Goal: Task Accomplishment & Management: Manage account settings

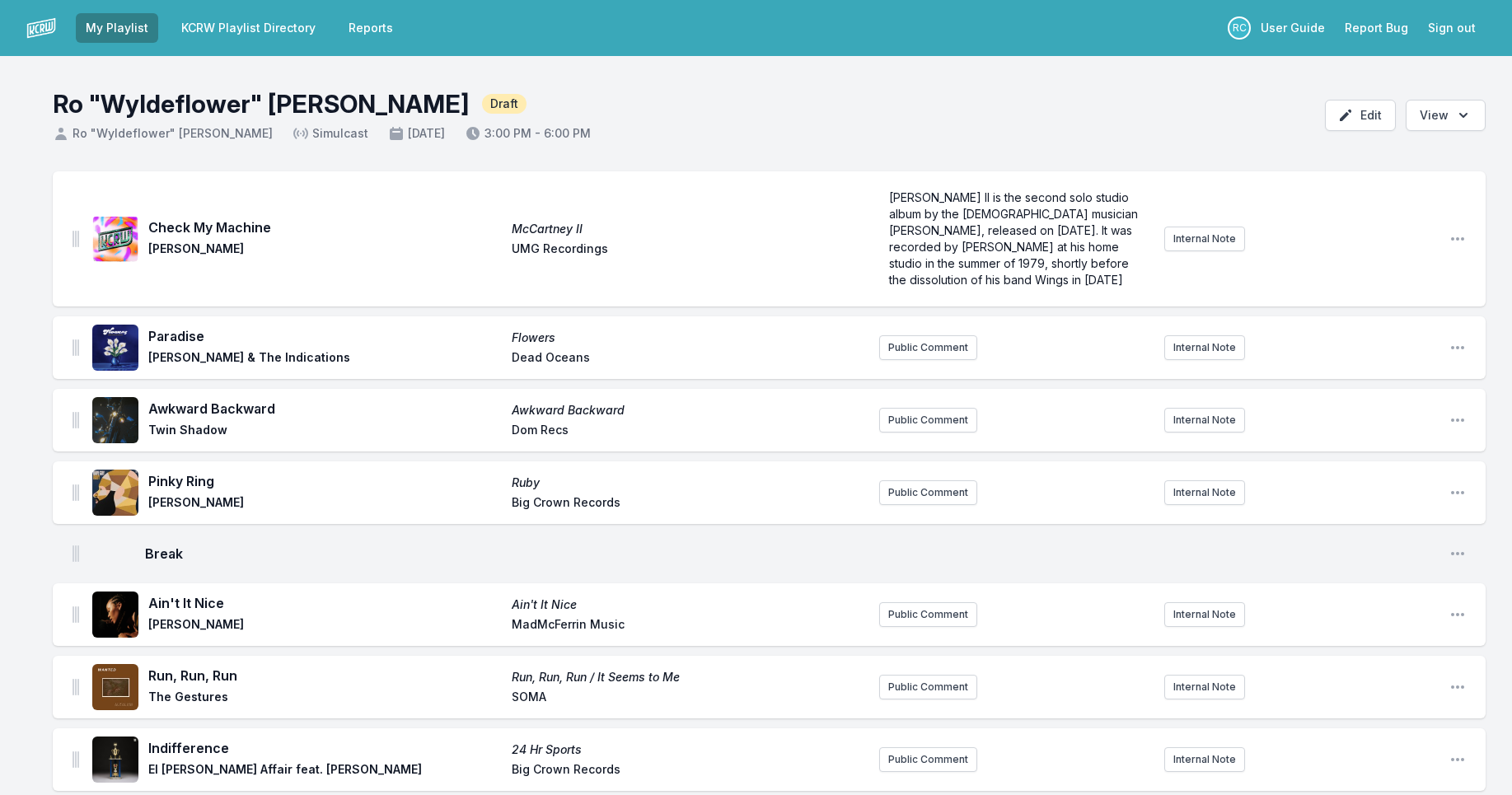
scroll to position [29, 0]
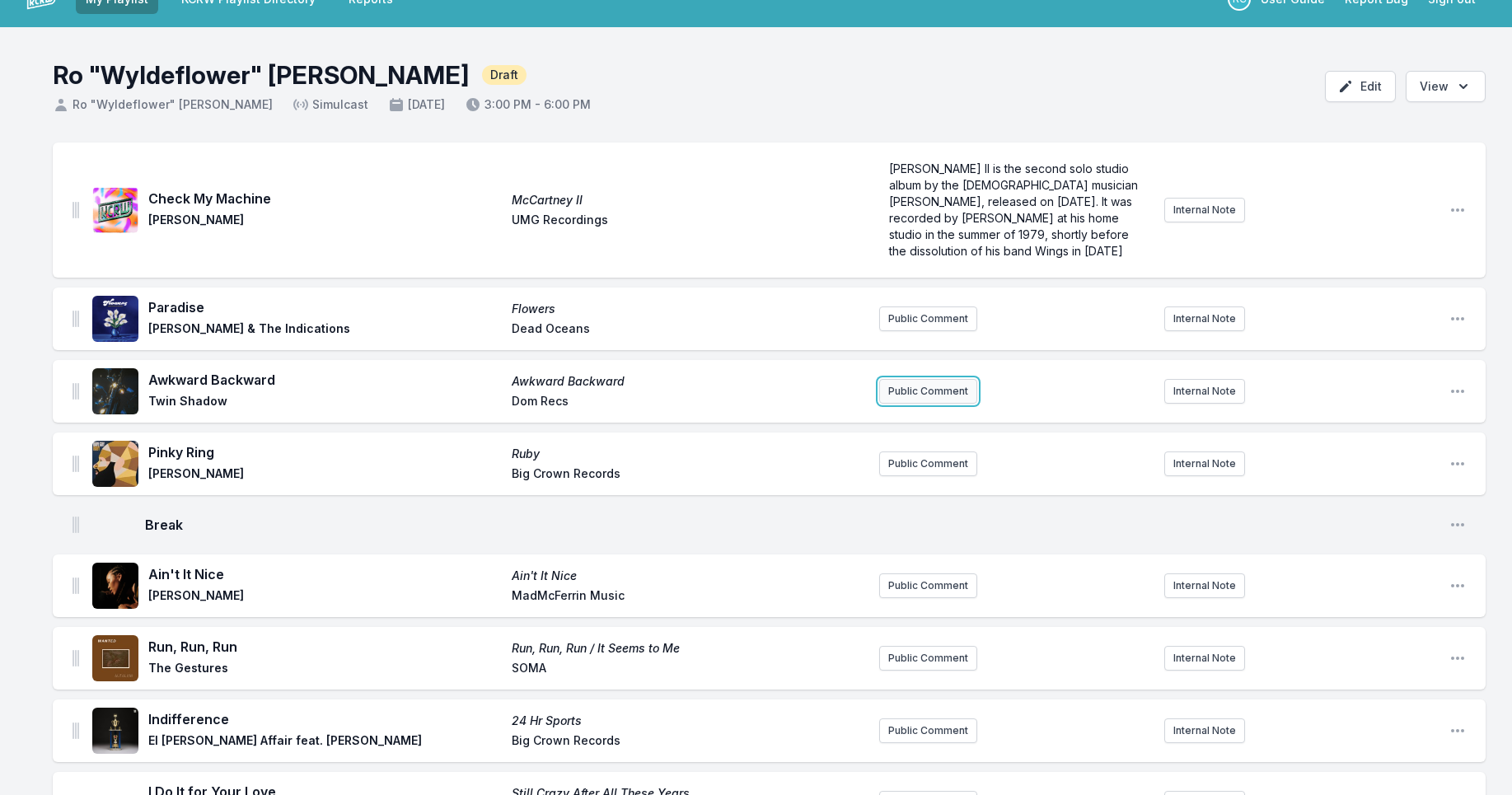
click at [936, 392] on button "Public Comment" at bounding box center [928, 391] width 98 height 25
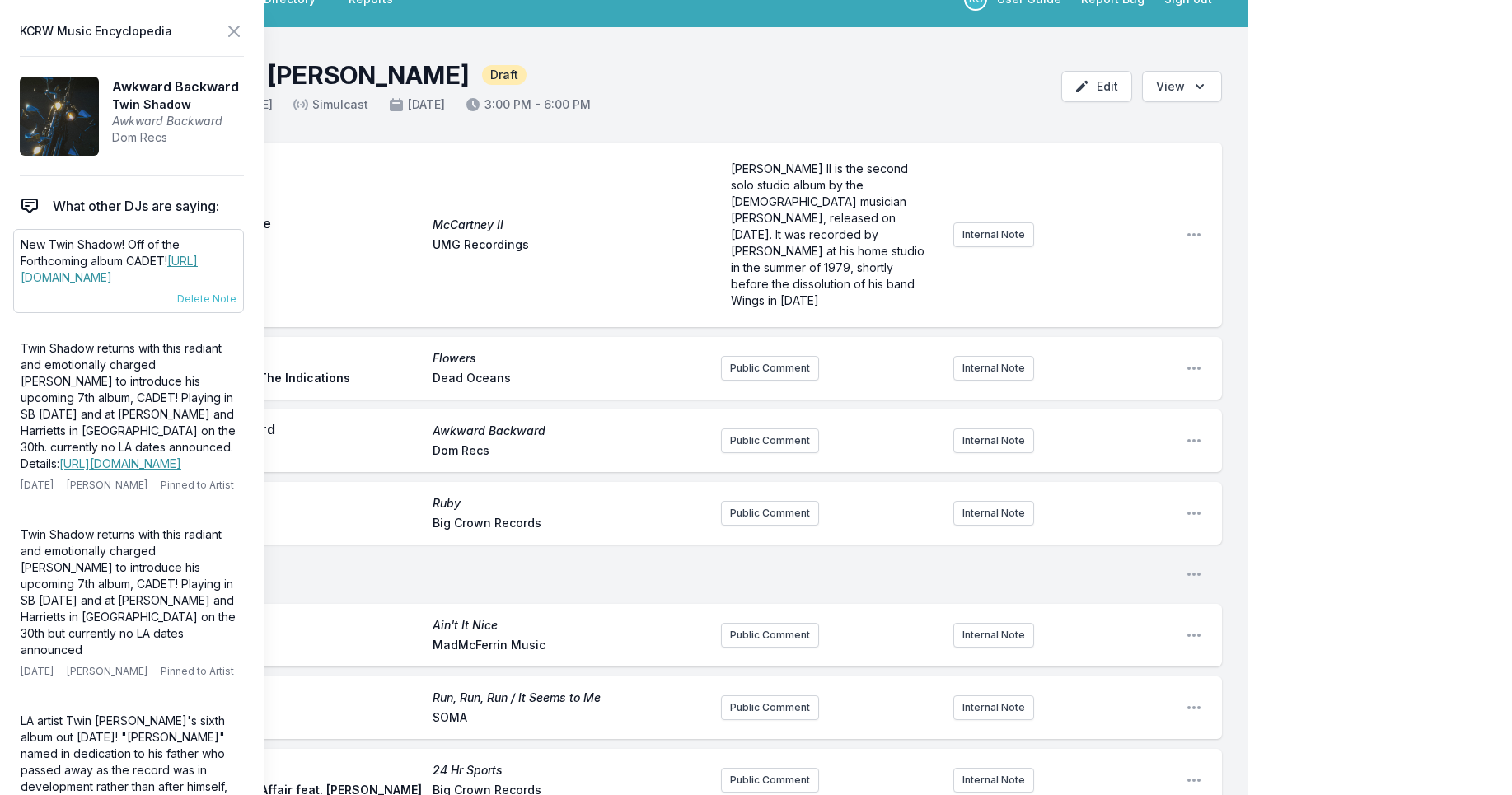
drag, startPoint x: 169, startPoint y: 275, endPoint x: 12, endPoint y: 248, distance: 158.9
click at [18, 248] on div "New Twin Shadow! Off of the Forthcoming album CADET! [URL][DOMAIN_NAME] [DATE] …" at bounding box center [128, 271] width 231 height 84
copy p "New Twin Shadow! Off of the Forthcoming album CADET! [URL][DOMAIN_NAME]"
click at [752, 429] on button "Public Comment" at bounding box center [770, 441] width 98 height 25
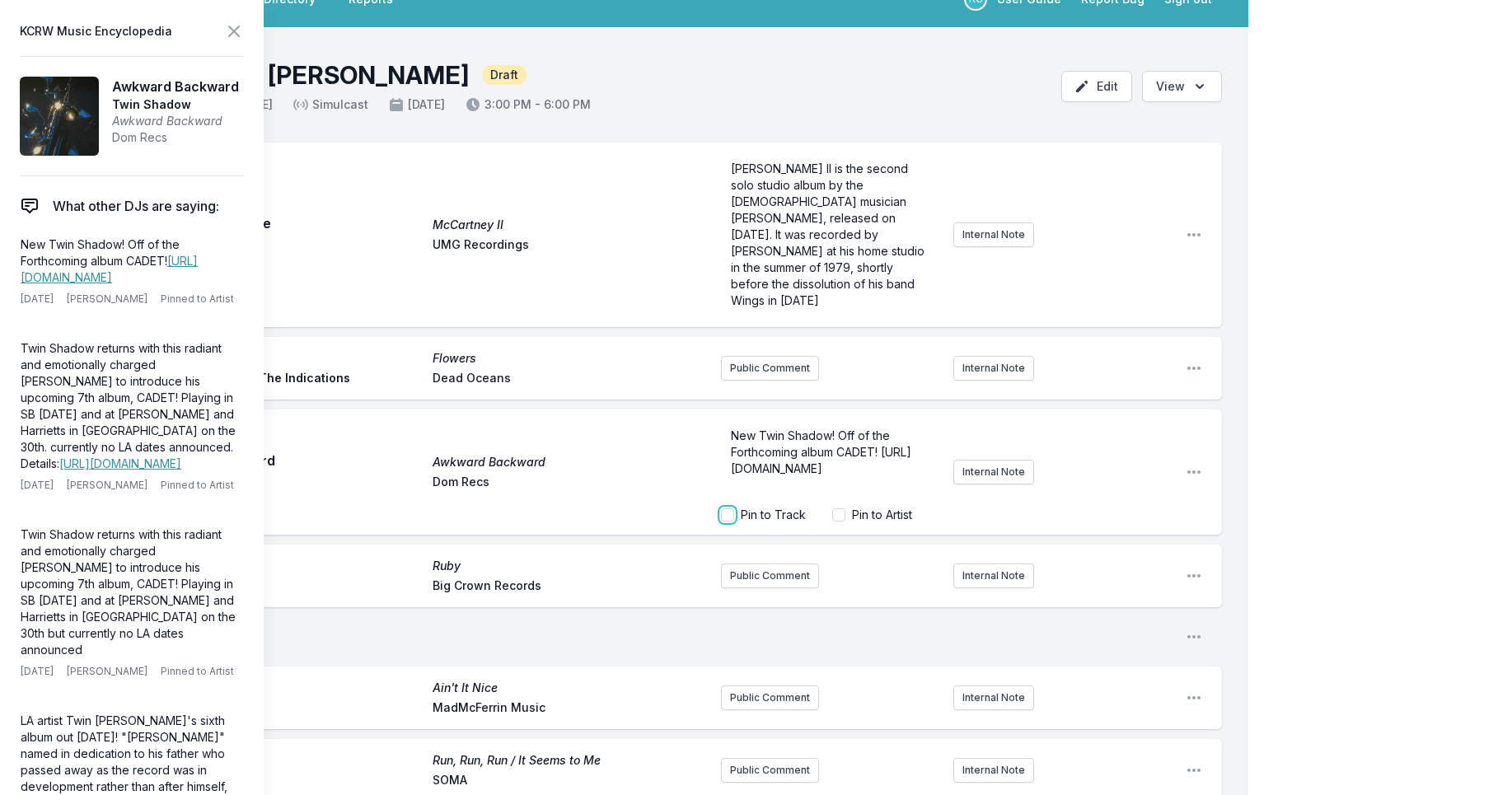
click at [728, 509] on input "Pin to Track" at bounding box center [727, 515] width 13 height 13
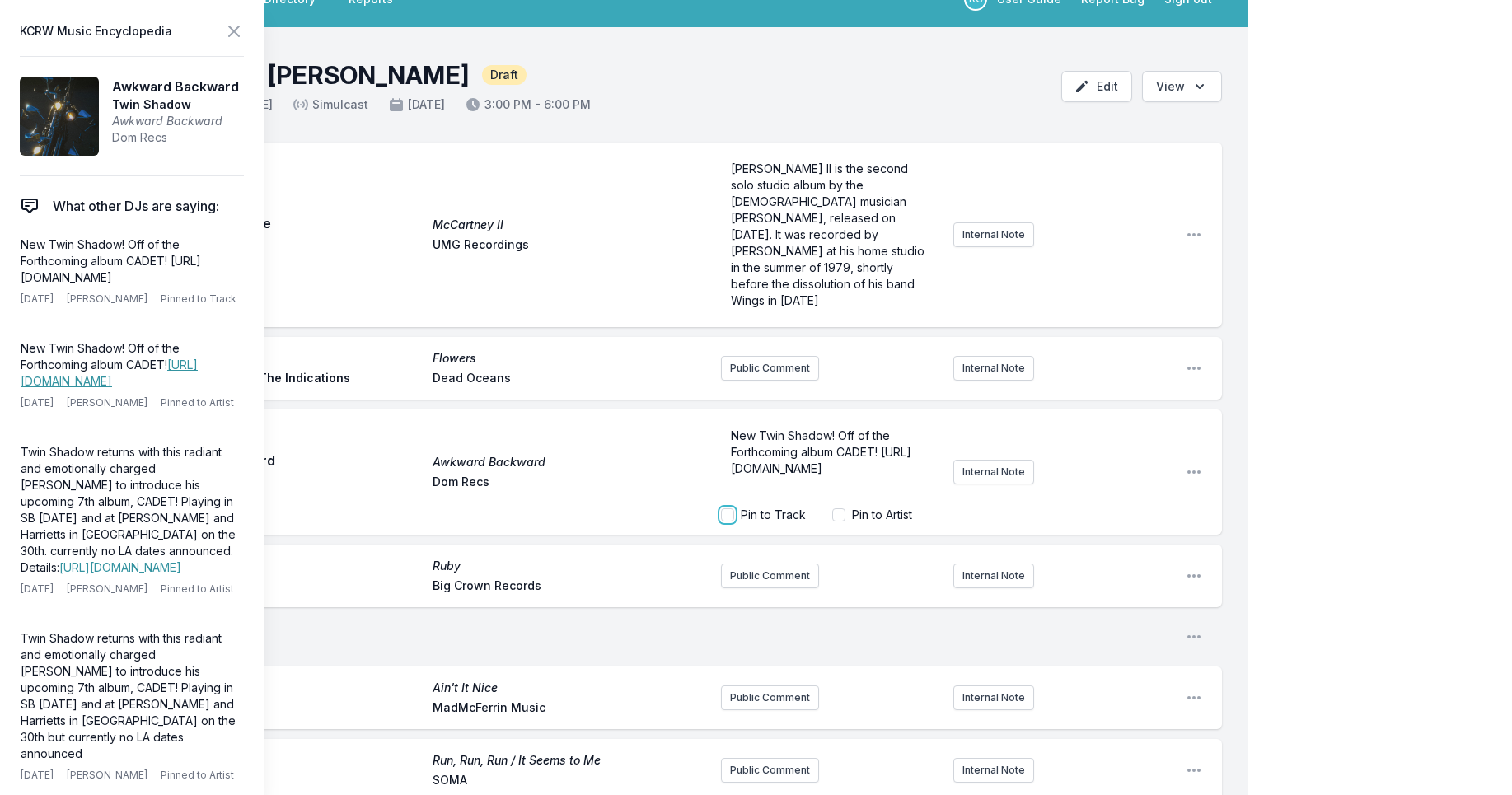
checkbox input "true"
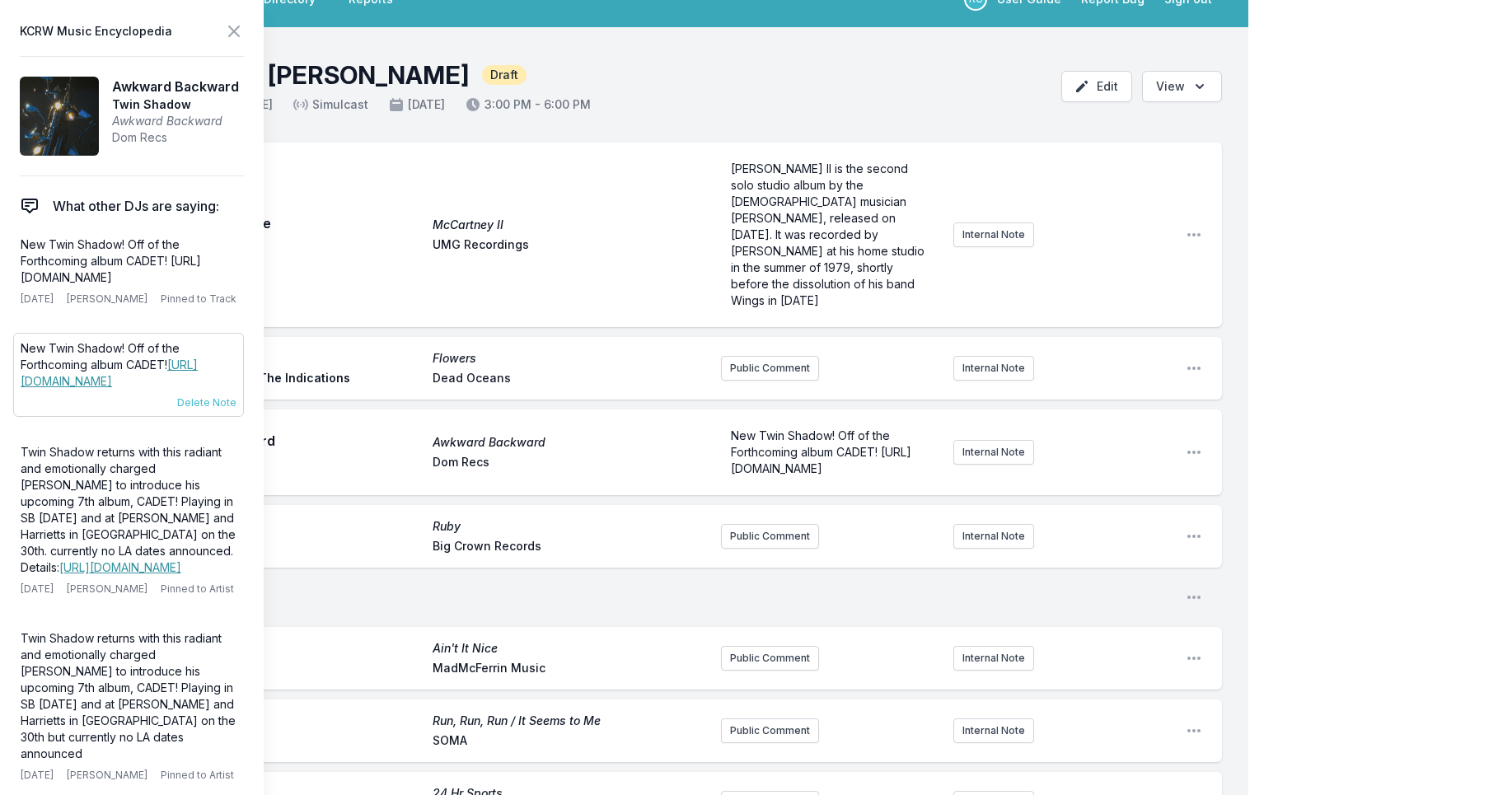
drag, startPoint x: 181, startPoint y: 380, endPoint x: 12, endPoint y: 340, distance: 173.7
click at [13, 338] on div "New Twin Shadow! Off of the Forthcoming album CADET! [URL][DOMAIN_NAME] [DATE] …" at bounding box center [128, 375] width 231 height 84
copy p "New Twin Shadow! Off of the Forthcoming album CADET! [URL][DOMAIN_NAME]"
click at [839, 443] on p "New Twin Shadow! Off of the Forthcoming album CADET! [URL][DOMAIN_NAME]" at bounding box center [830, 452] width 199 height 49
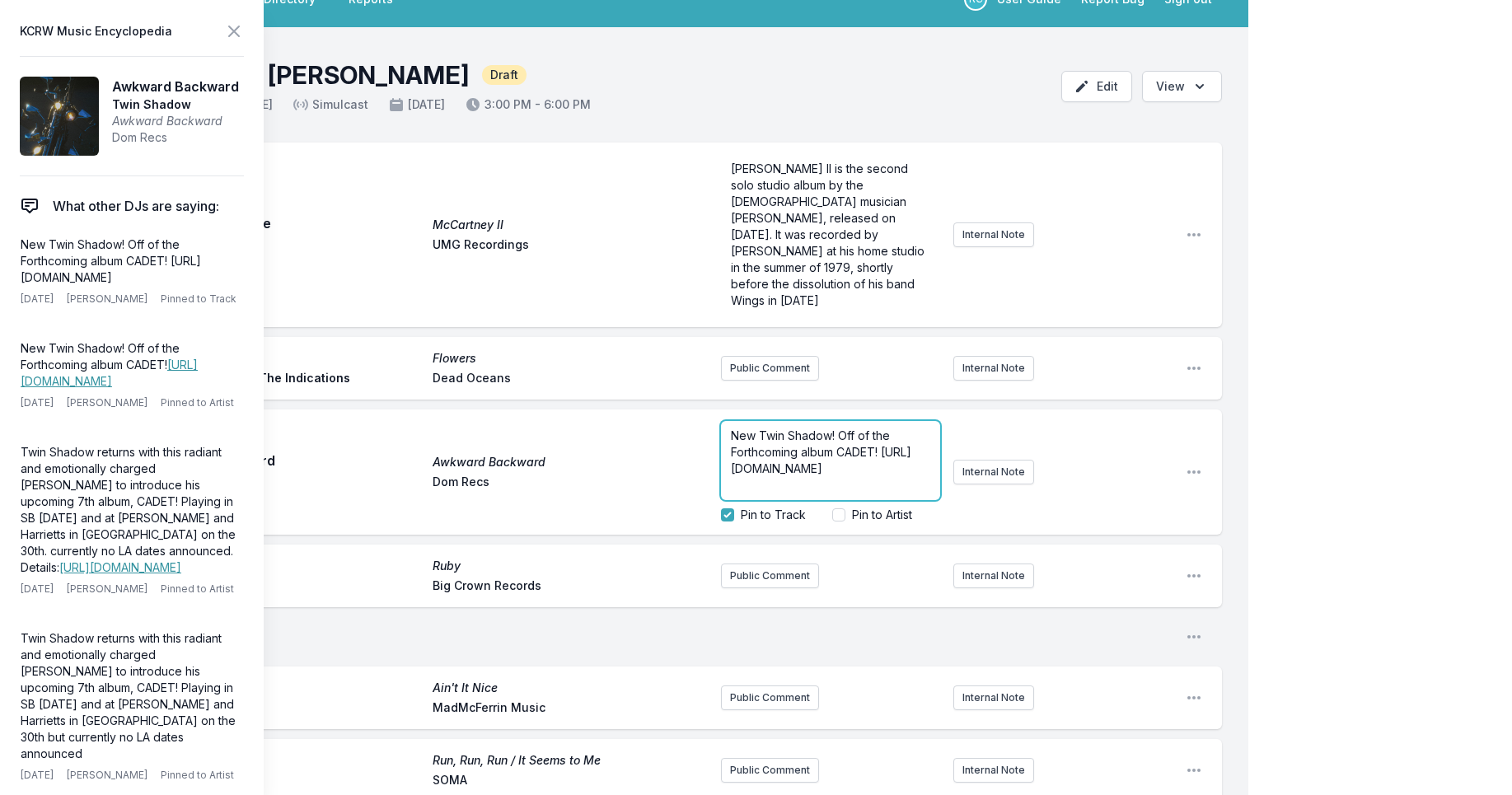
drag, startPoint x: 868, startPoint y: 456, endPoint x: 665, endPoint y: 448, distance: 202.9
click at [667, 448] on div "Awkward Backward Awkward Backward Twin Shadow Dom Recs New Twin Shadow! Off of …" at bounding box center [638, 472] width 1170 height 125
copy span "[URL][DOMAIN_NAME]"
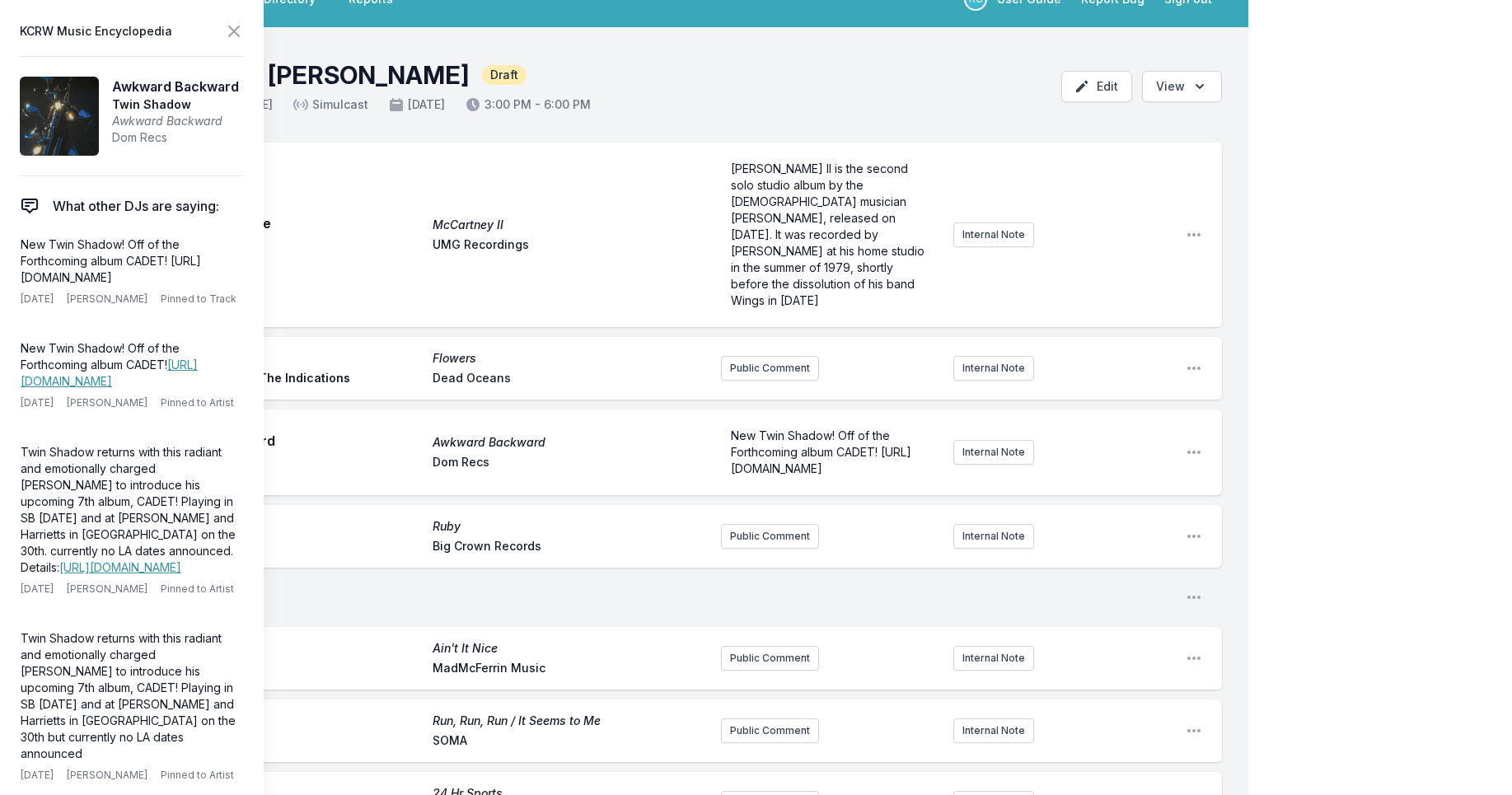
drag, startPoint x: 157, startPoint y: 384, endPoint x: 7, endPoint y: 381, distance: 150.9
click at [12, 380] on aside "KCRW Music Encyclopedia Awkward Backward Twin Shadow Awkward Backward Dom Recs …" at bounding box center [132, 397] width 264 height 795
copy link "[URL][DOMAIN_NAME]"
click at [868, 453] on p "New Twin Shadow! Off of the Forthcoming album CADET! [URL][DOMAIN_NAME]" at bounding box center [830, 452] width 199 height 49
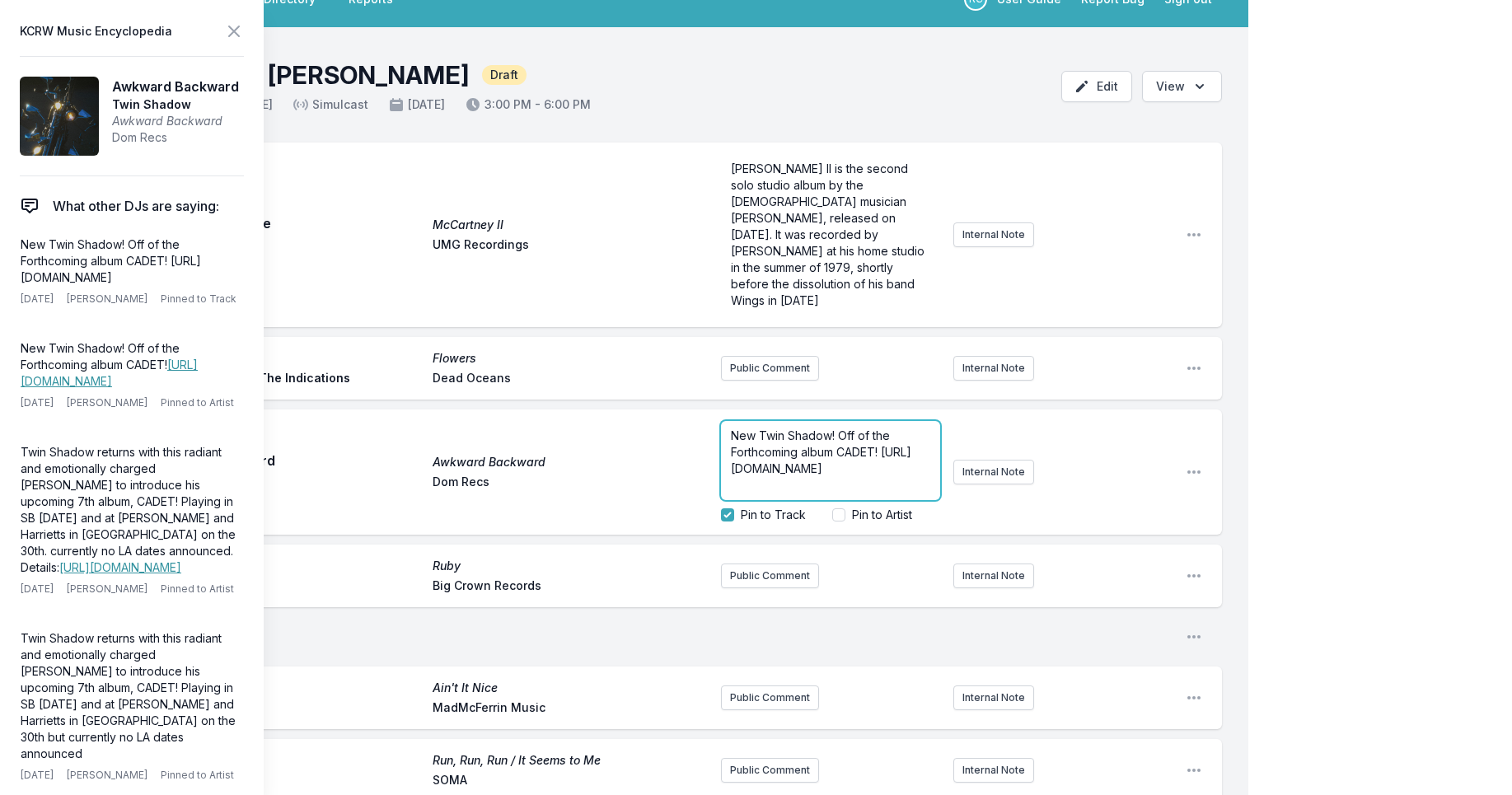
drag, startPoint x: 860, startPoint y: 458, endPoint x: 678, endPoint y: 446, distance: 181.8
click at [678, 446] on div "Awkward Backward Awkward Backward Twin Shadow Dom Recs New Twin Shadow! Off of …" at bounding box center [638, 472] width 1170 height 125
click at [768, 453] on span "[URL][DOMAIN_NAME]" at bounding box center [819, 460] width 177 height 30
click at [678, 555] on div "Pinky Ring Ruby [PERSON_NAME] Big Crown Records" at bounding box center [428, 576] width 560 height 43
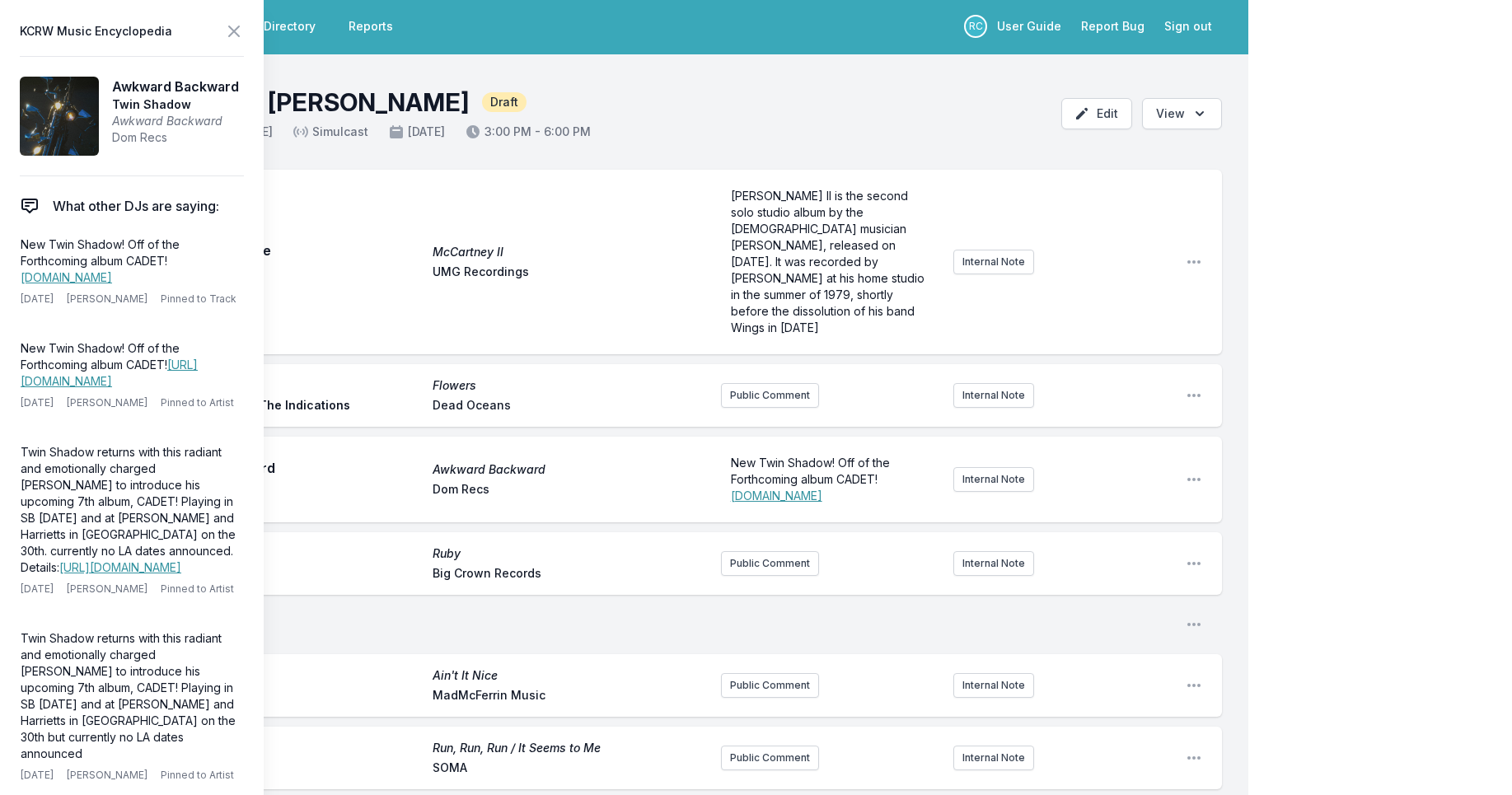
scroll to position [0, 0]
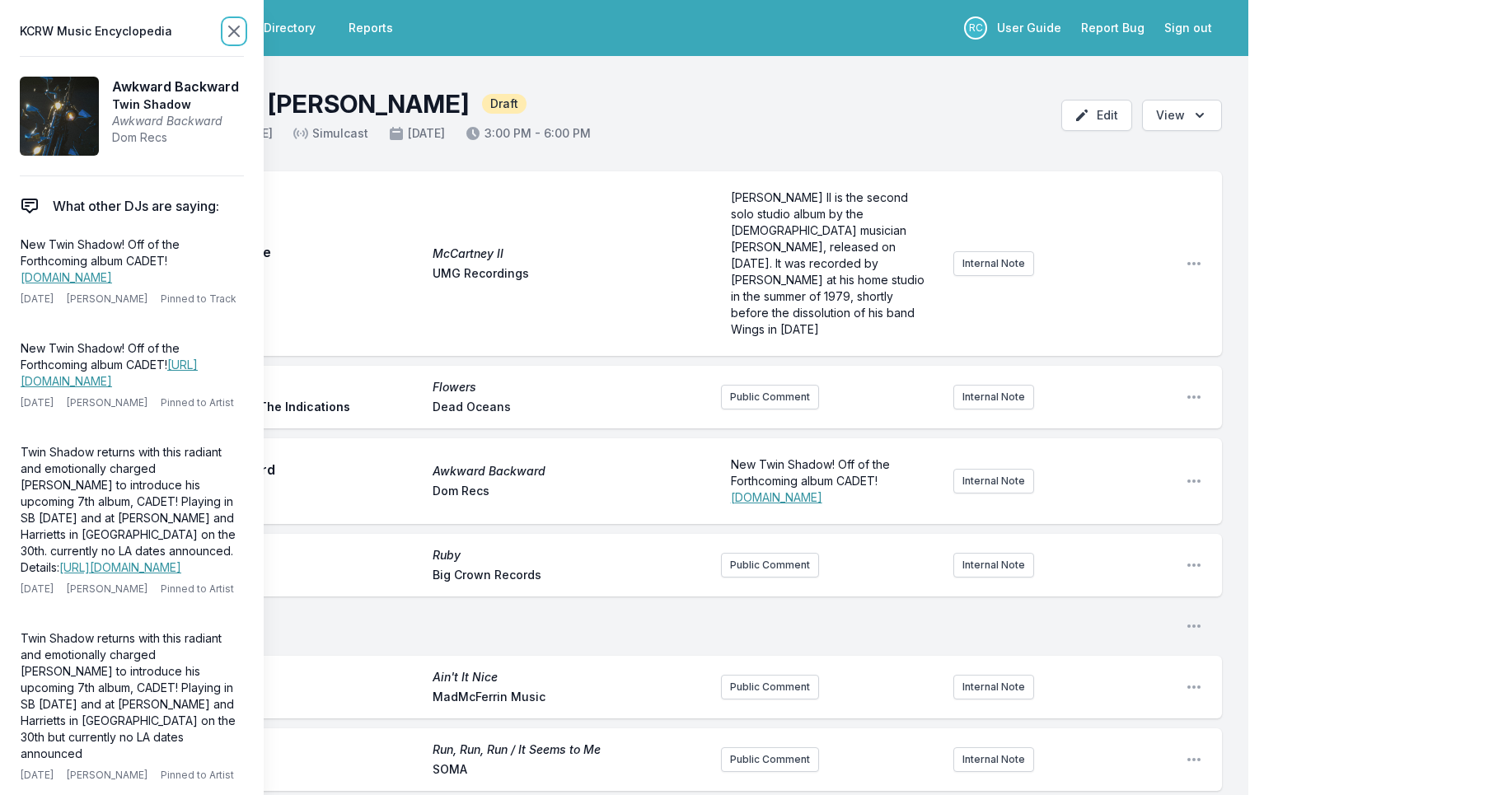
click at [232, 39] on icon at bounding box center [234, 31] width 20 height 20
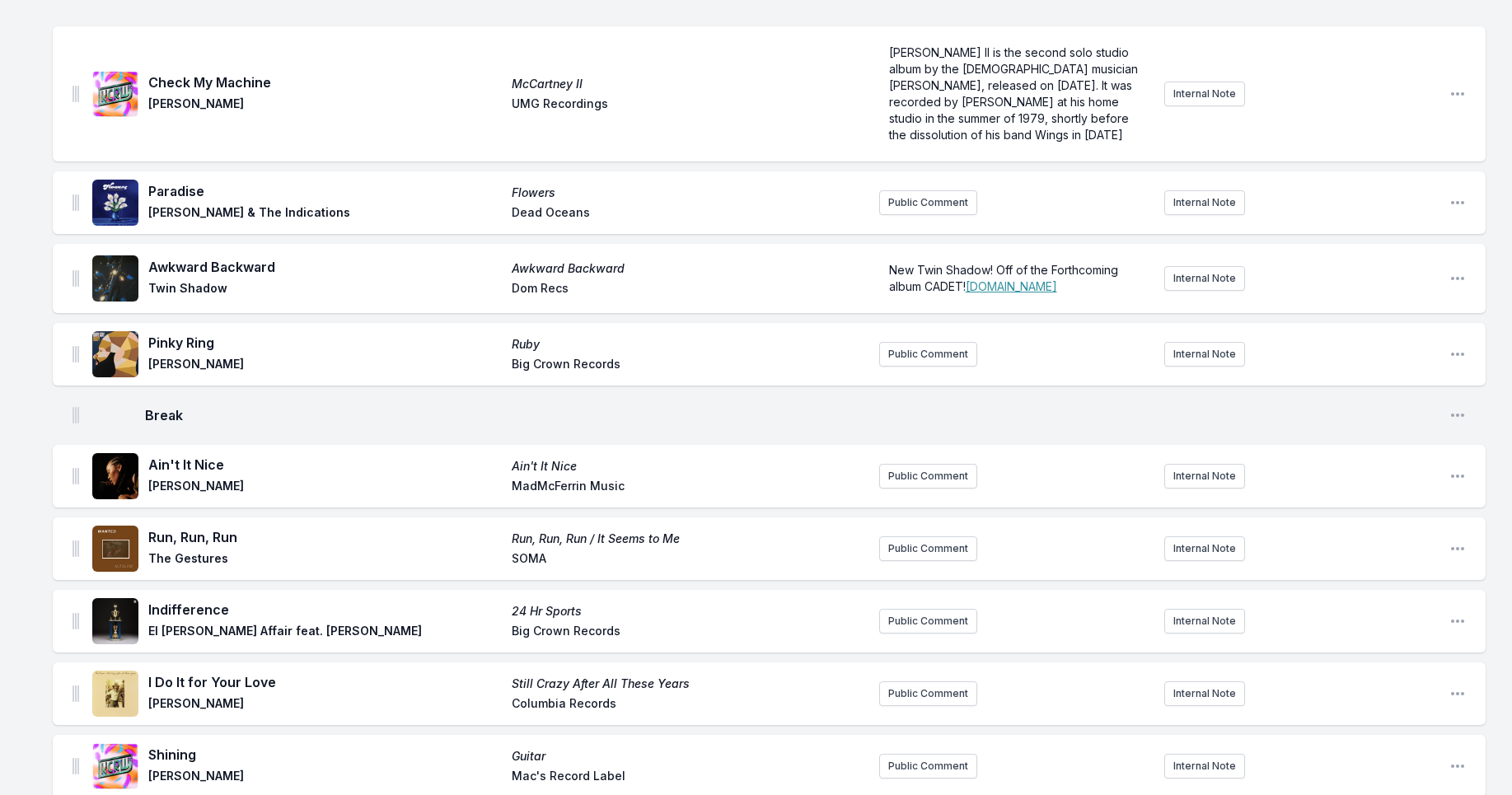
scroll to position [148, 0]
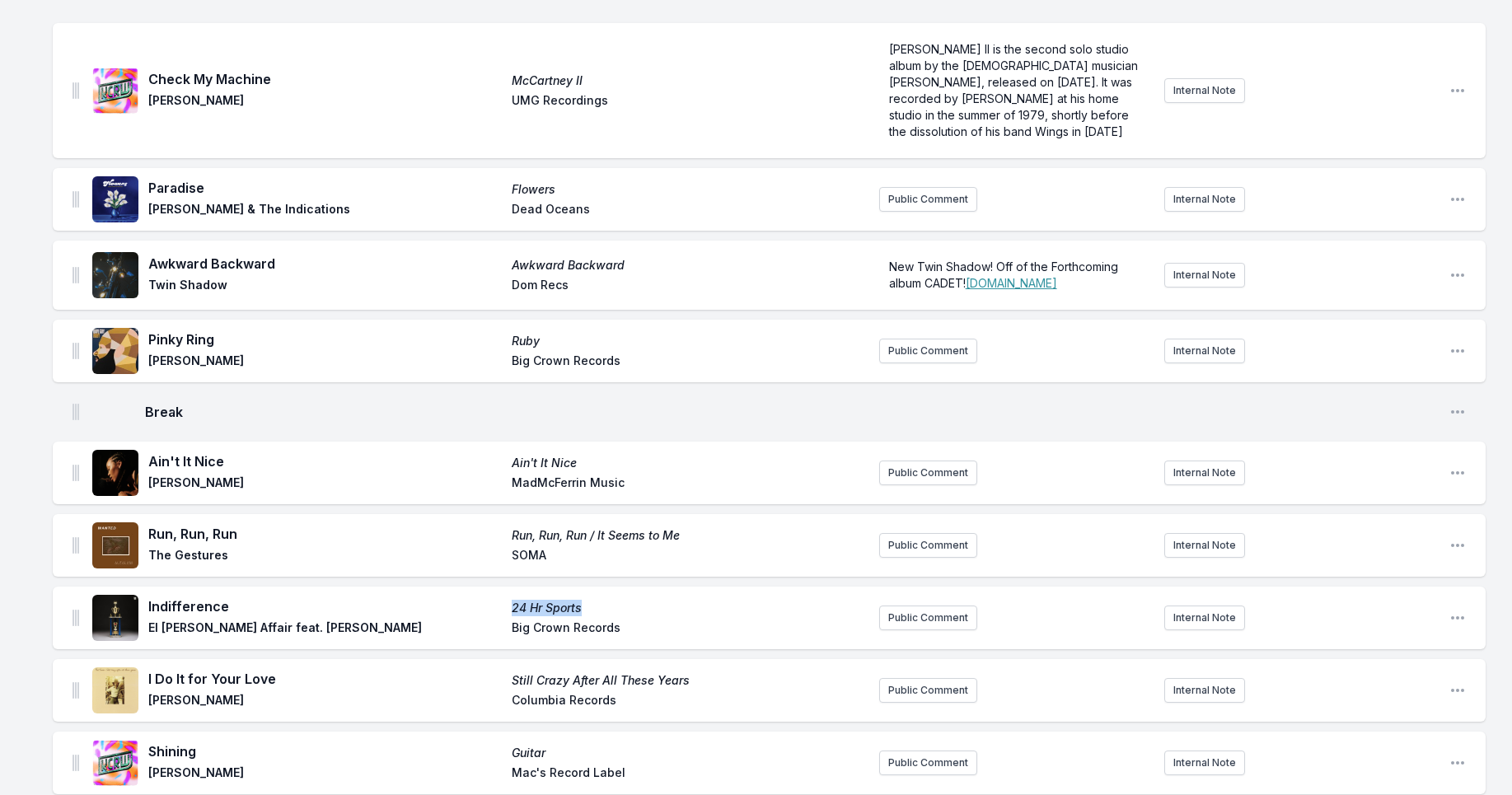
drag, startPoint x: 584, startPoint y: 607, endPoint x: 504, endPoint y: 605, distance: 80.0
click at [504, 605] on div "Indifference 24 Hr Sports El [PERSON_NAME] Affair feat. [PERSON_NAME] Big Crown…" at bounding box center [507, 618] width 718 height 43
copy div "24 Hr Sports"
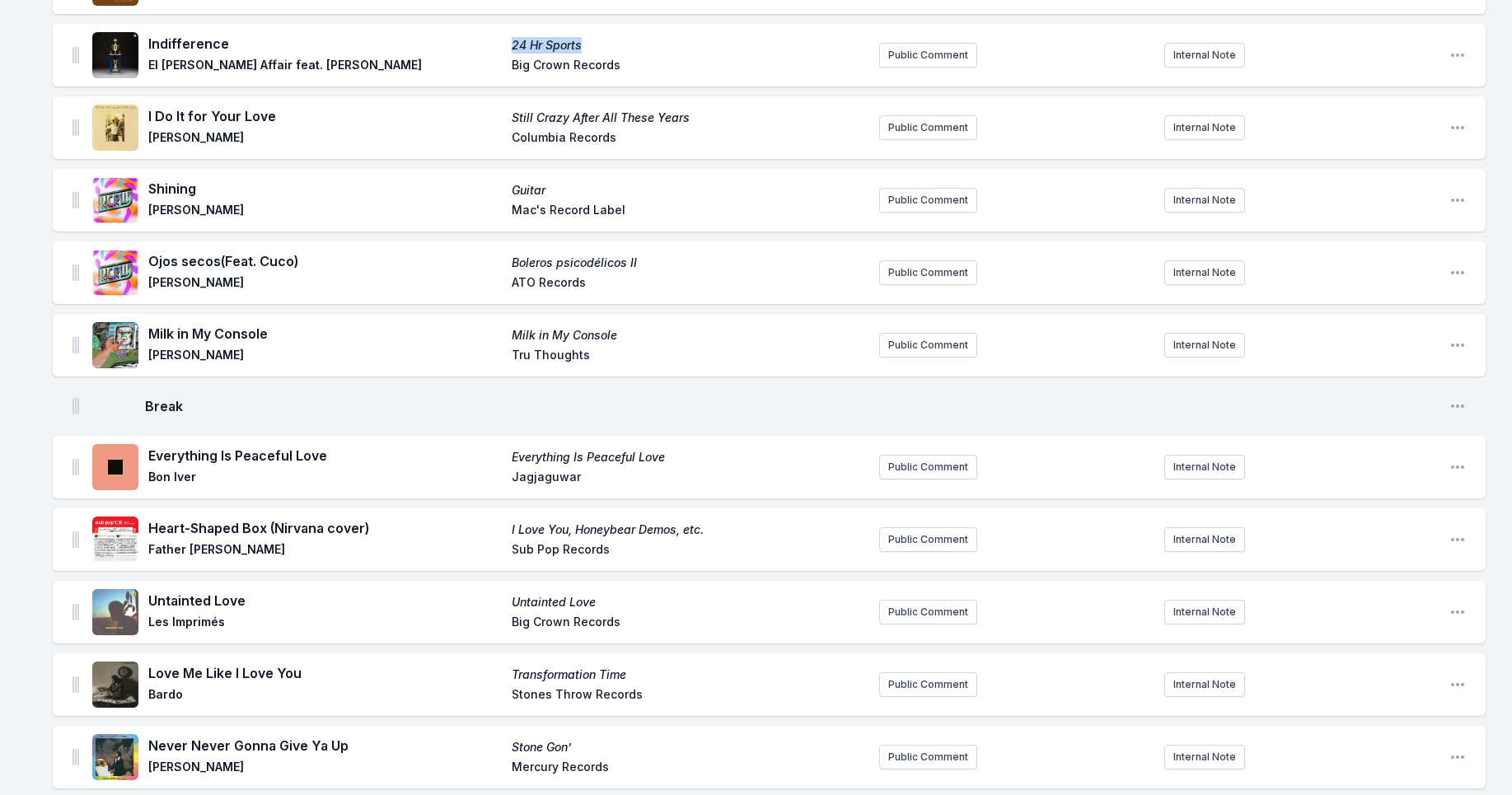
scroll to position [714, 0]
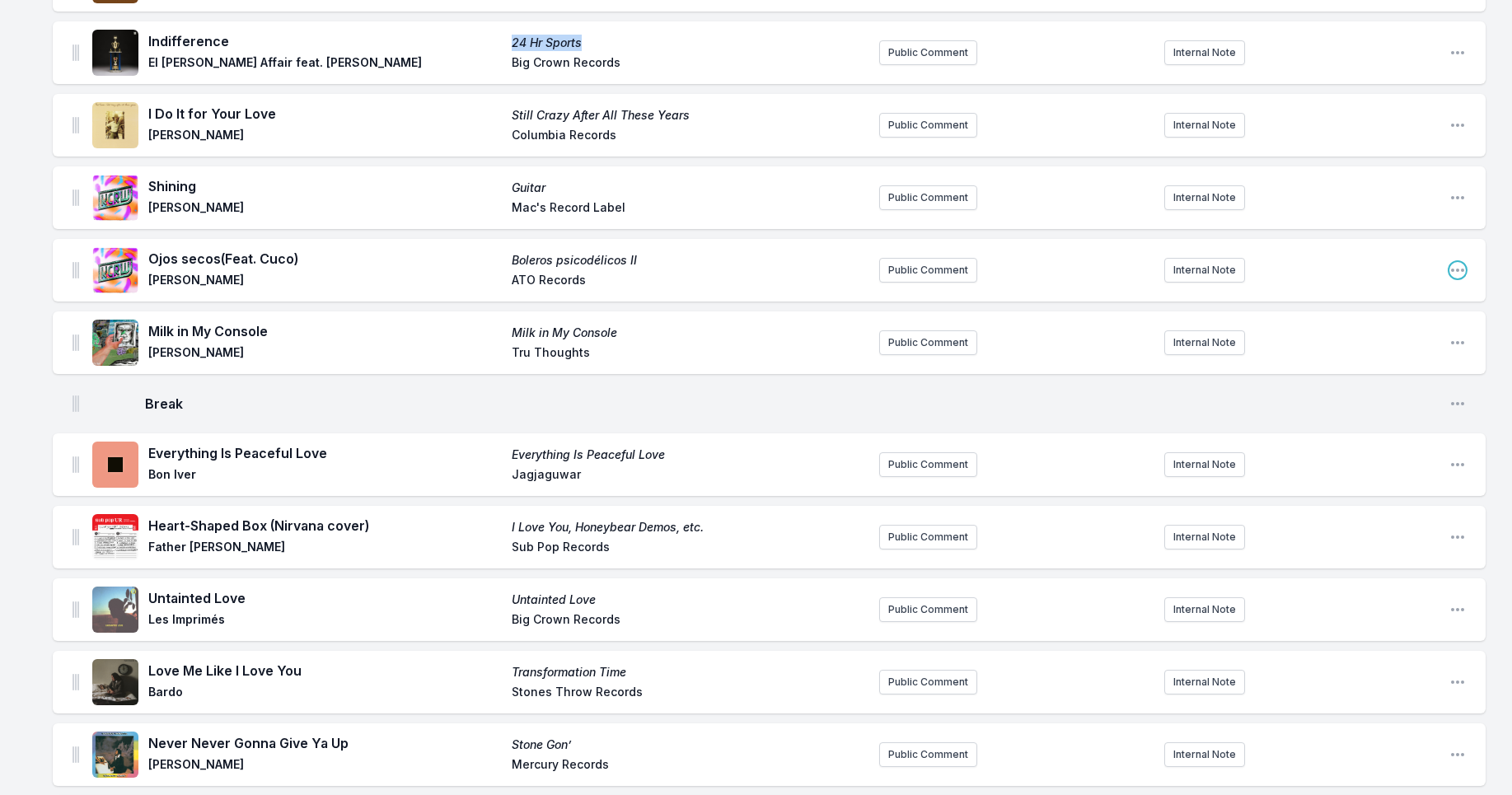
drag, startPoint x: 1459, startPoint y: 270, endPoint x: 1442, endPoint y: 284, distance: 21.8
click at [1458, 270] on icon "Open playlist item options" at bounding box center [1457, 270] width 13 height 3
click at [1334, 300] on button "Edit Track Details" at bounding box center [1374, 303] width 185 height 30
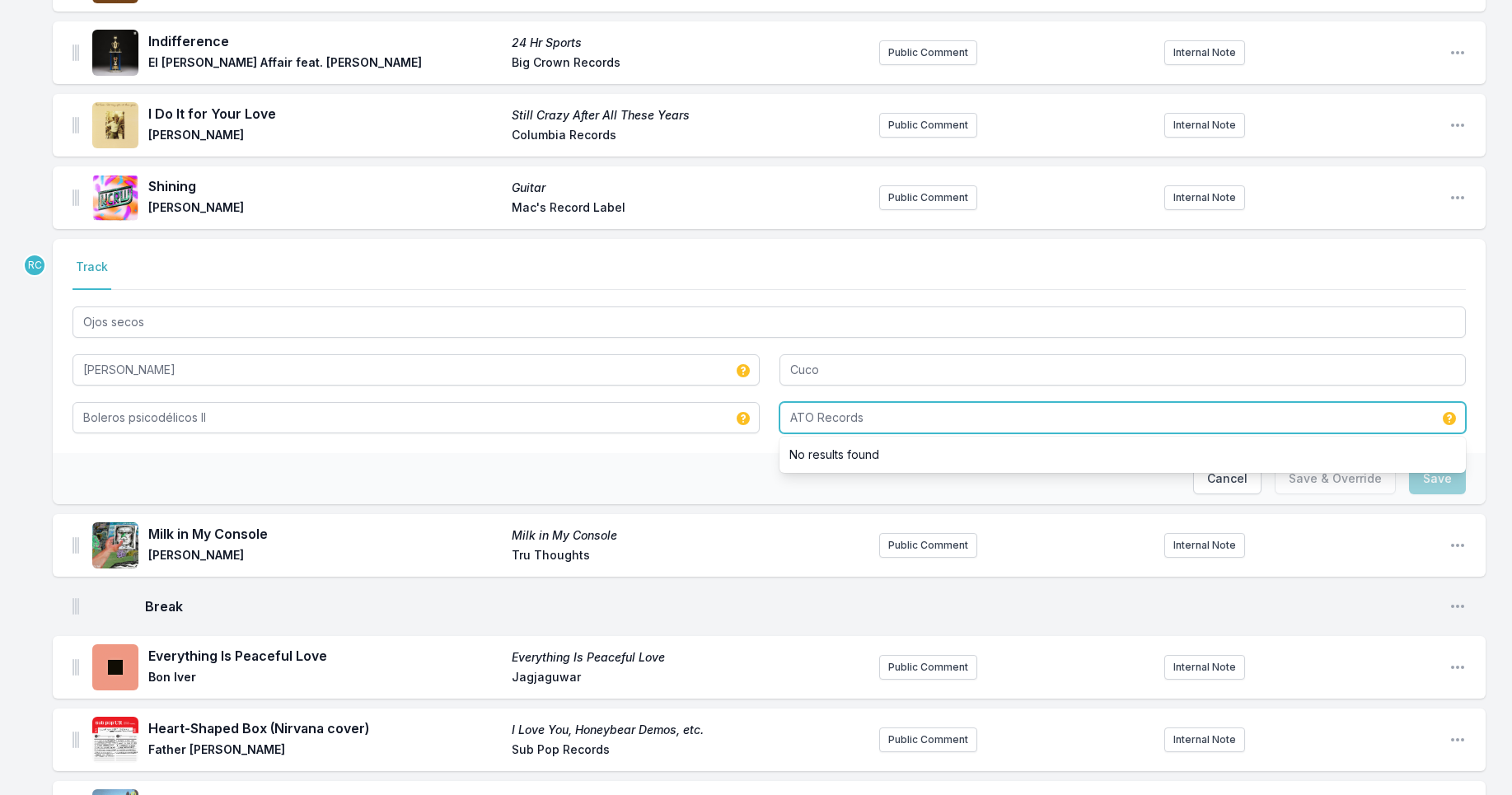
drag, startPoint x: 814, startPoint y: 421, endPoint x: 913, endPoint y: 414, distance: 100.0
click at [916, 414] on input "ATO Records" at bounding box center [1123, 417] width 687 height 31
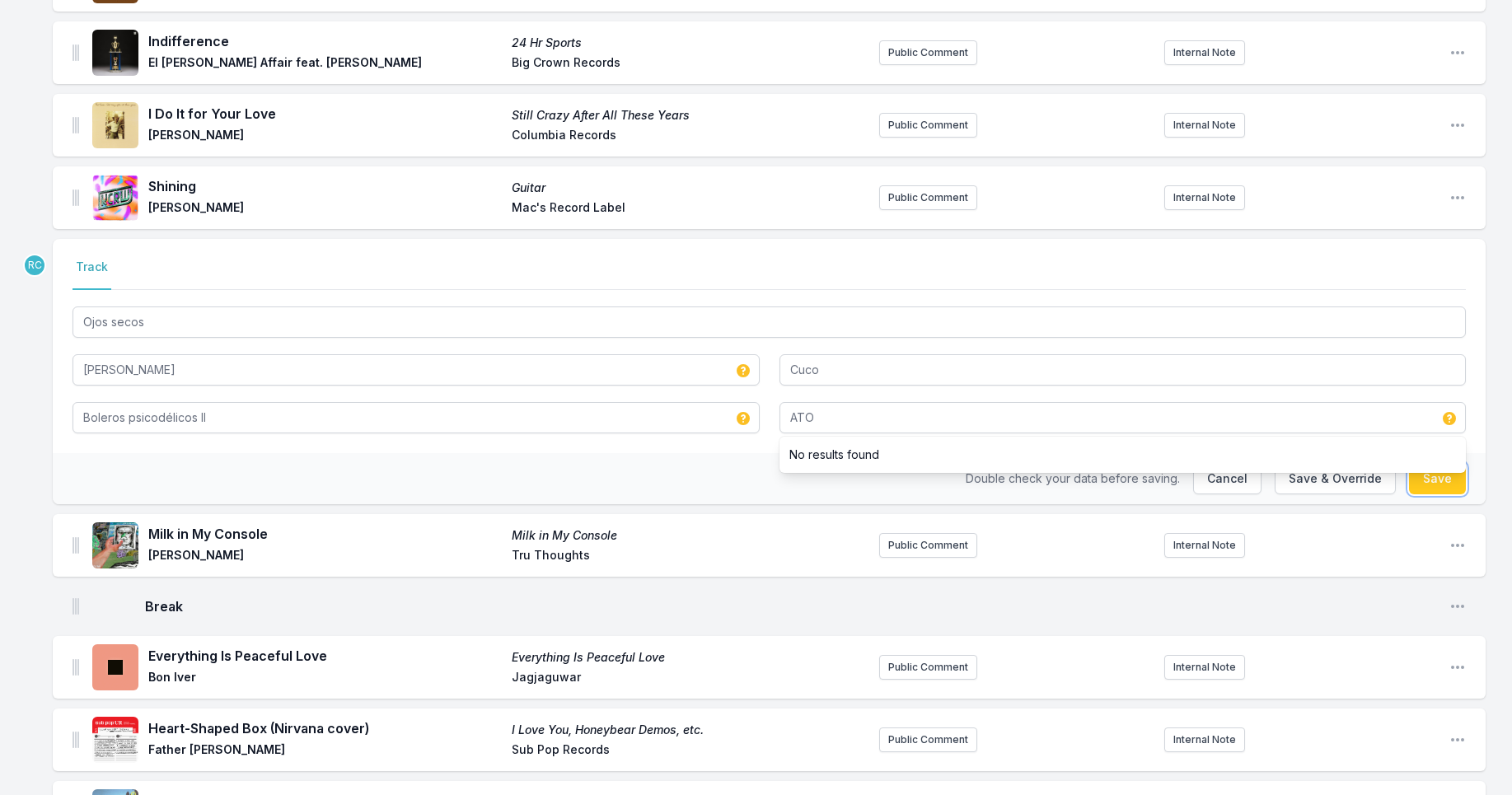
click at [1439, 483] on button "Save" at bounding box center [1437, 478] width 57 height 31
type input "ATO Records"
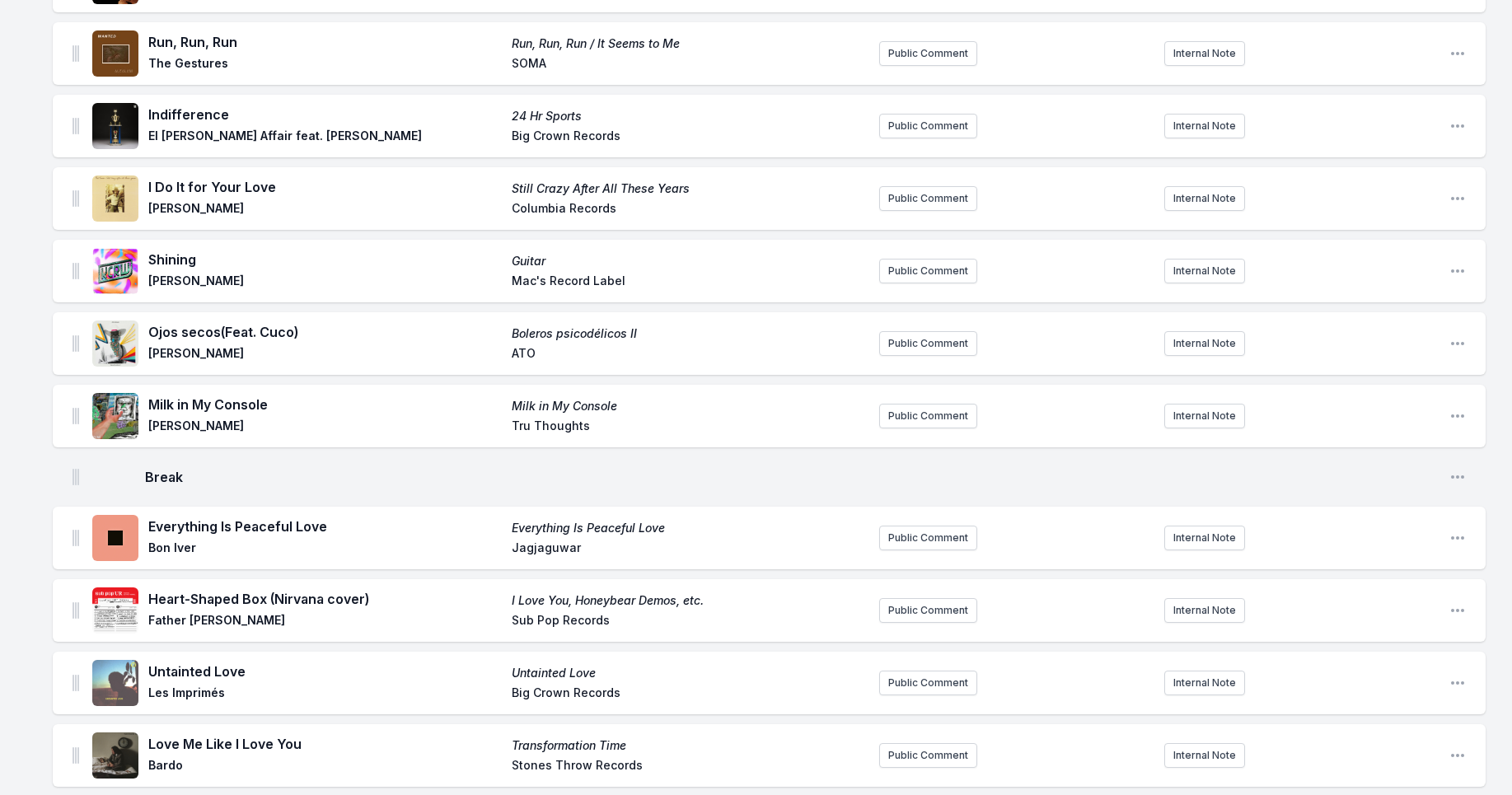
scroll to position [535, 0]
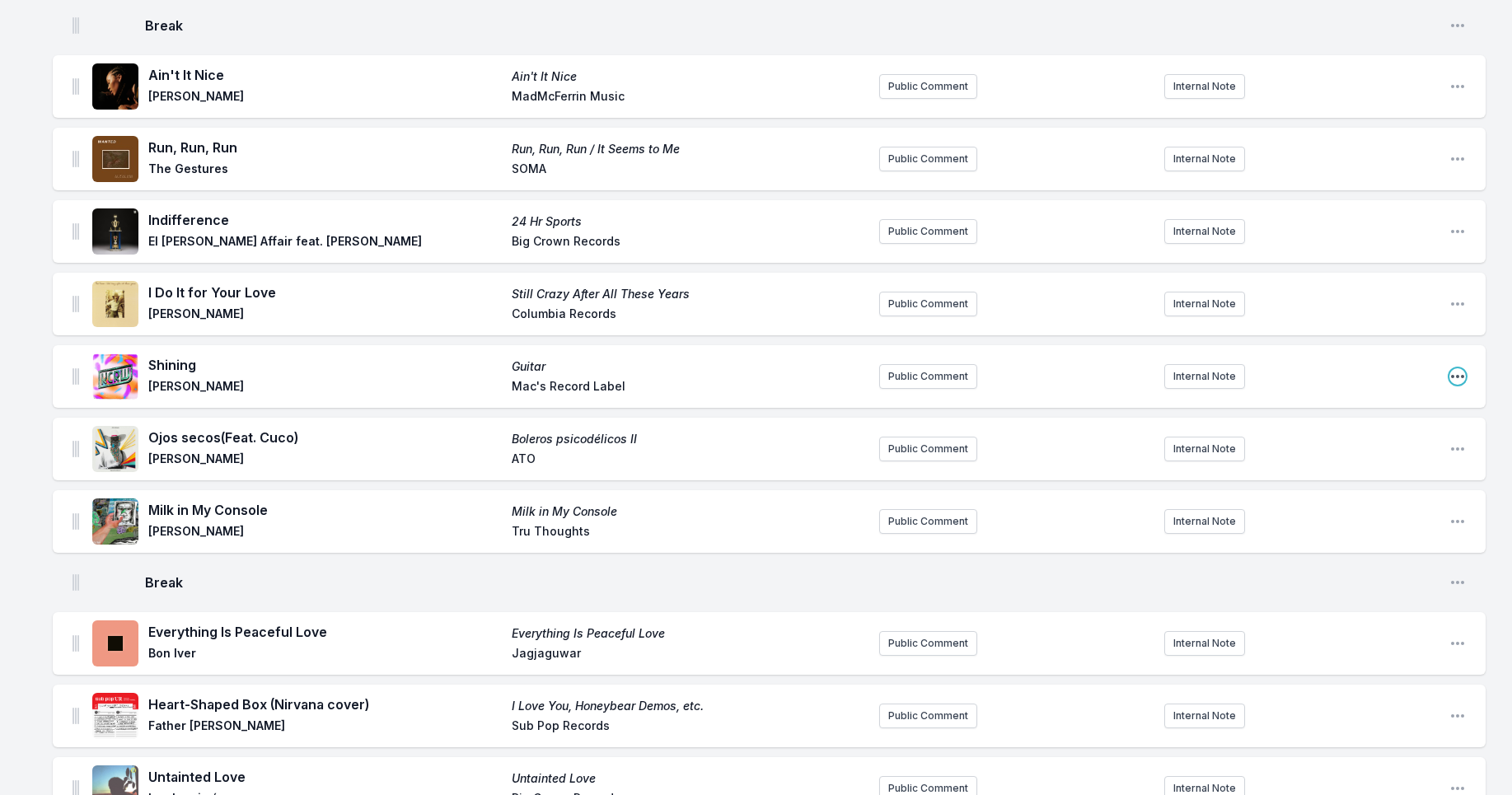
click at [1458, 379] on icon "Open playlist item options" at bounding box center [1458, 376] width 16 height 16
click at [1386, 412] on button "Edit Track Details" at bounding box center [1374, 410] width 185 height 30
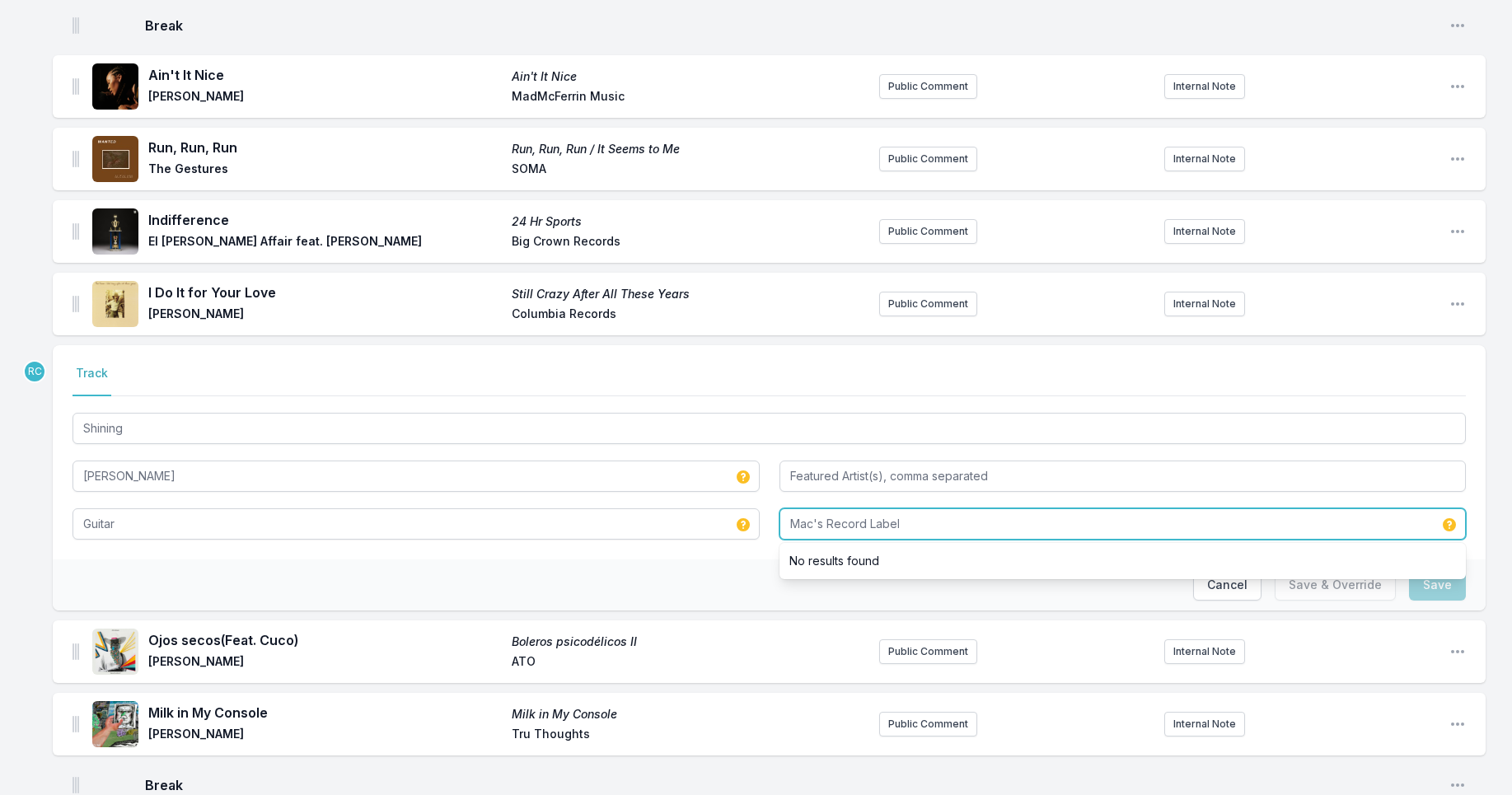
drag, startPoint x: 916, startPoint y: 526, endPoint x: 812, endPoint y: 528, distance: 103.9
click at [812, 528] on input "Mac's Record Label" at bounding box center [1123, 524] width 687 height 31
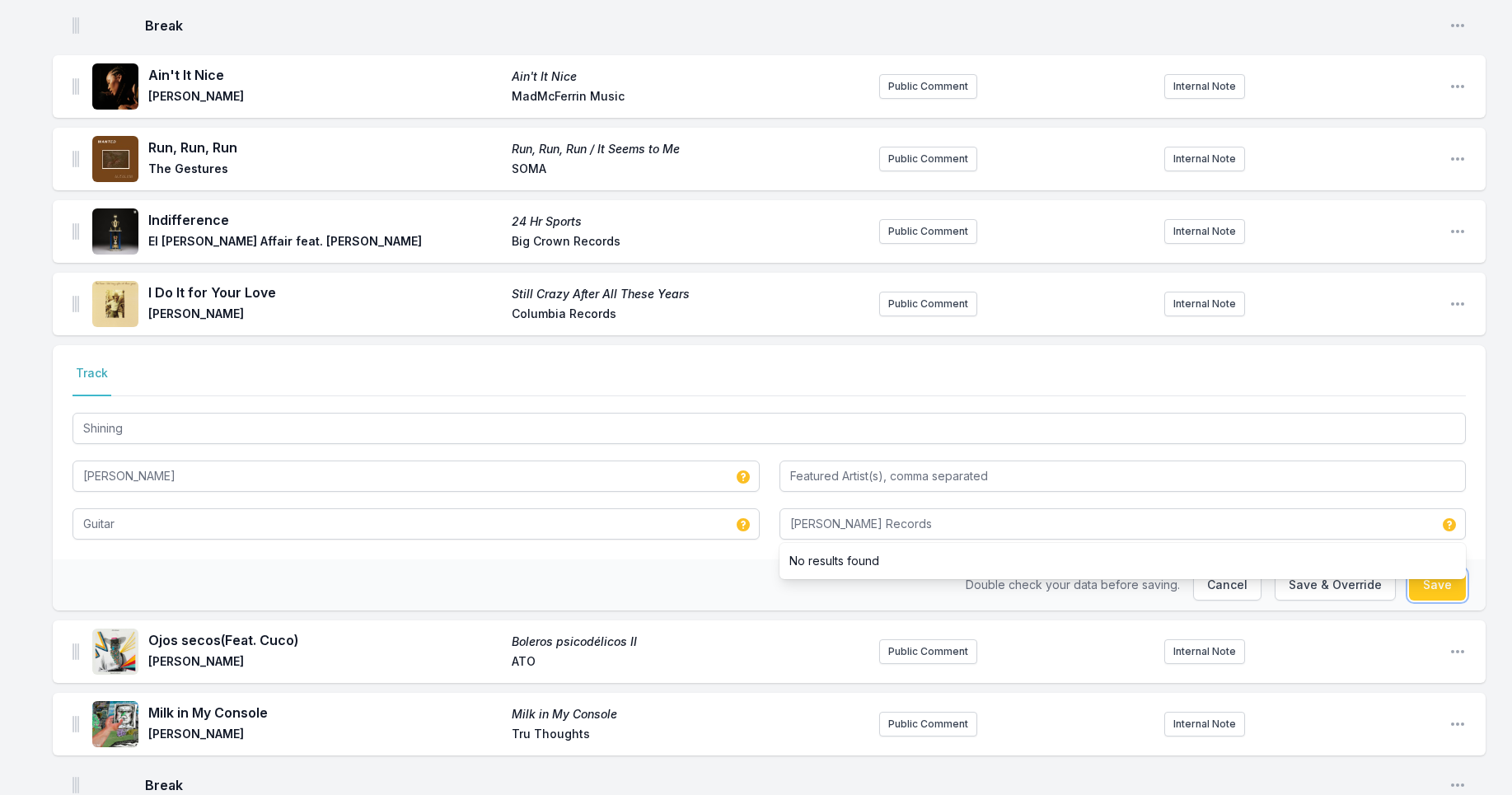
click at [1450, 583] on button "Save" at bounding box center [1437, 585] width 57 height 31
type input "Mac's Record Label"
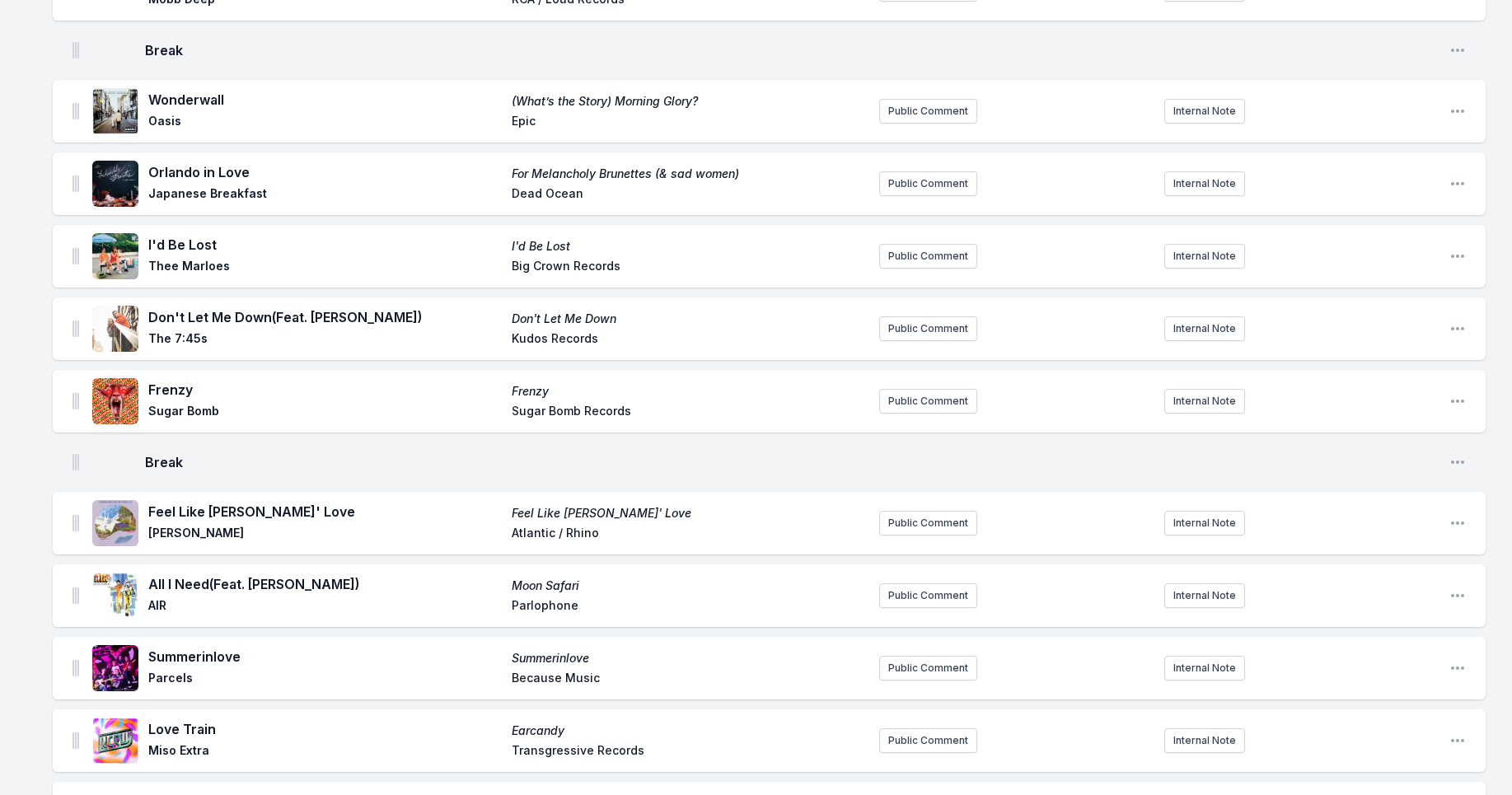
scroll to position [1862, 0]
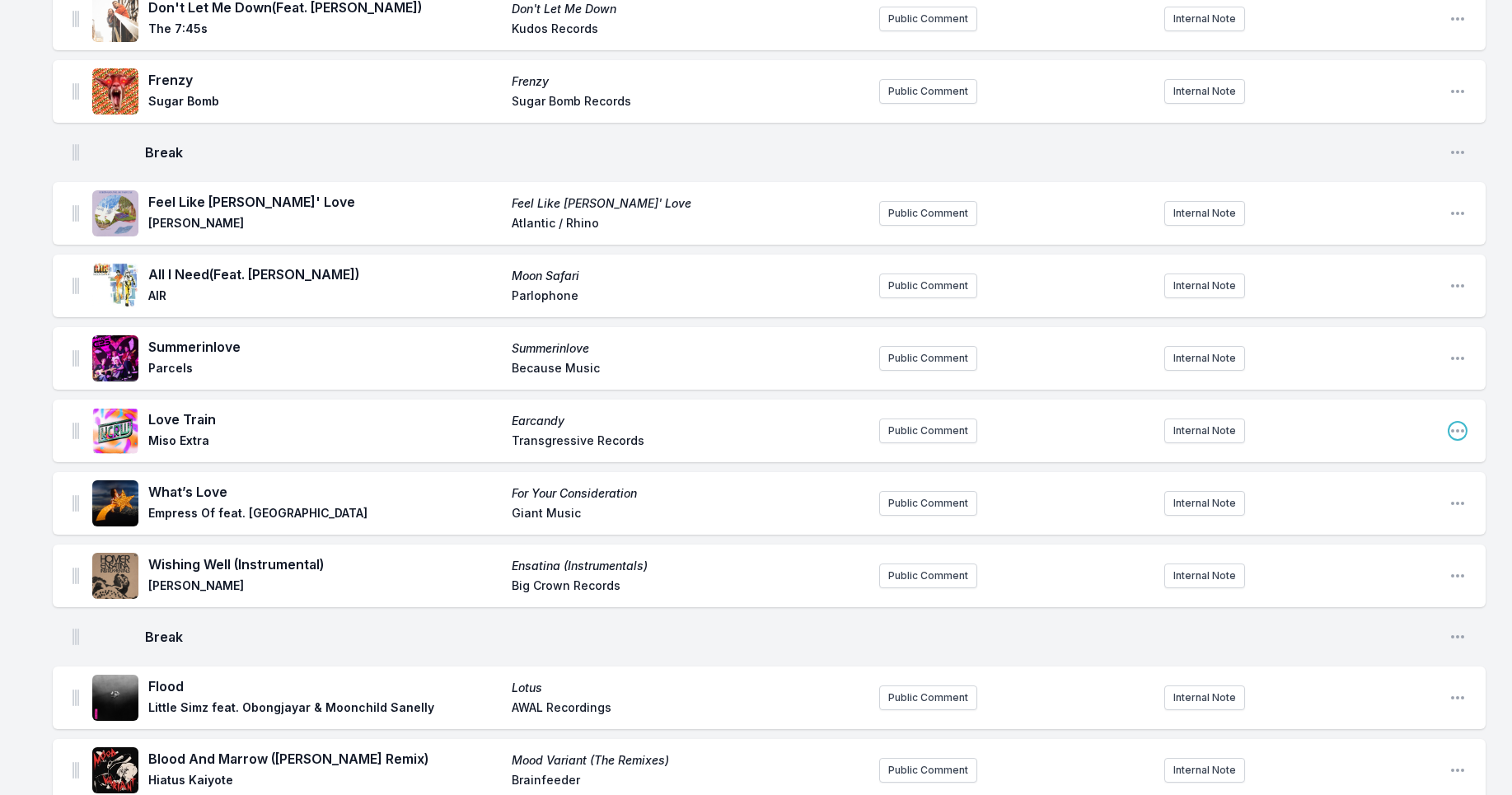
drag, startPoint x: 1461, startPoint y: 428, endPoint x: 1442, endPoint y: 442, distance: 23.6
click at [1461, 428] on icon "Open playlist item options" at bounding box center [1458, 431] width 16 height 16
click at [1359, 466] on button "Edit Track Details" at bounding box center [1374, 464] width 185 height 30
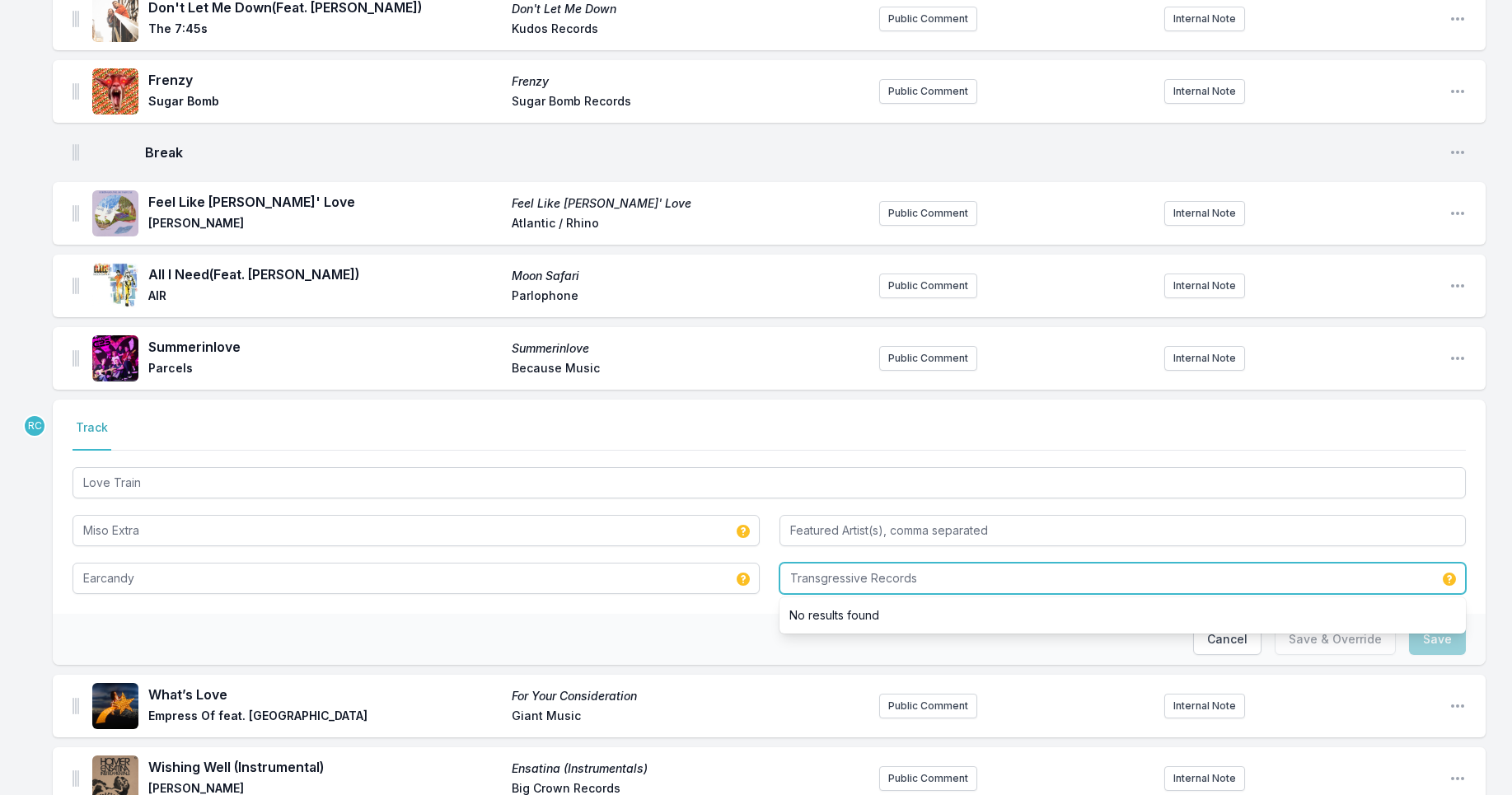
drag, startPoint x: 867, startPoint y: 577, endPoint x: 1008, endPoint y: 580, distance: 141.0
click at [1011, 583] on input "Transgressive Records" at bounding box center [1123, 578] width 687 height 31
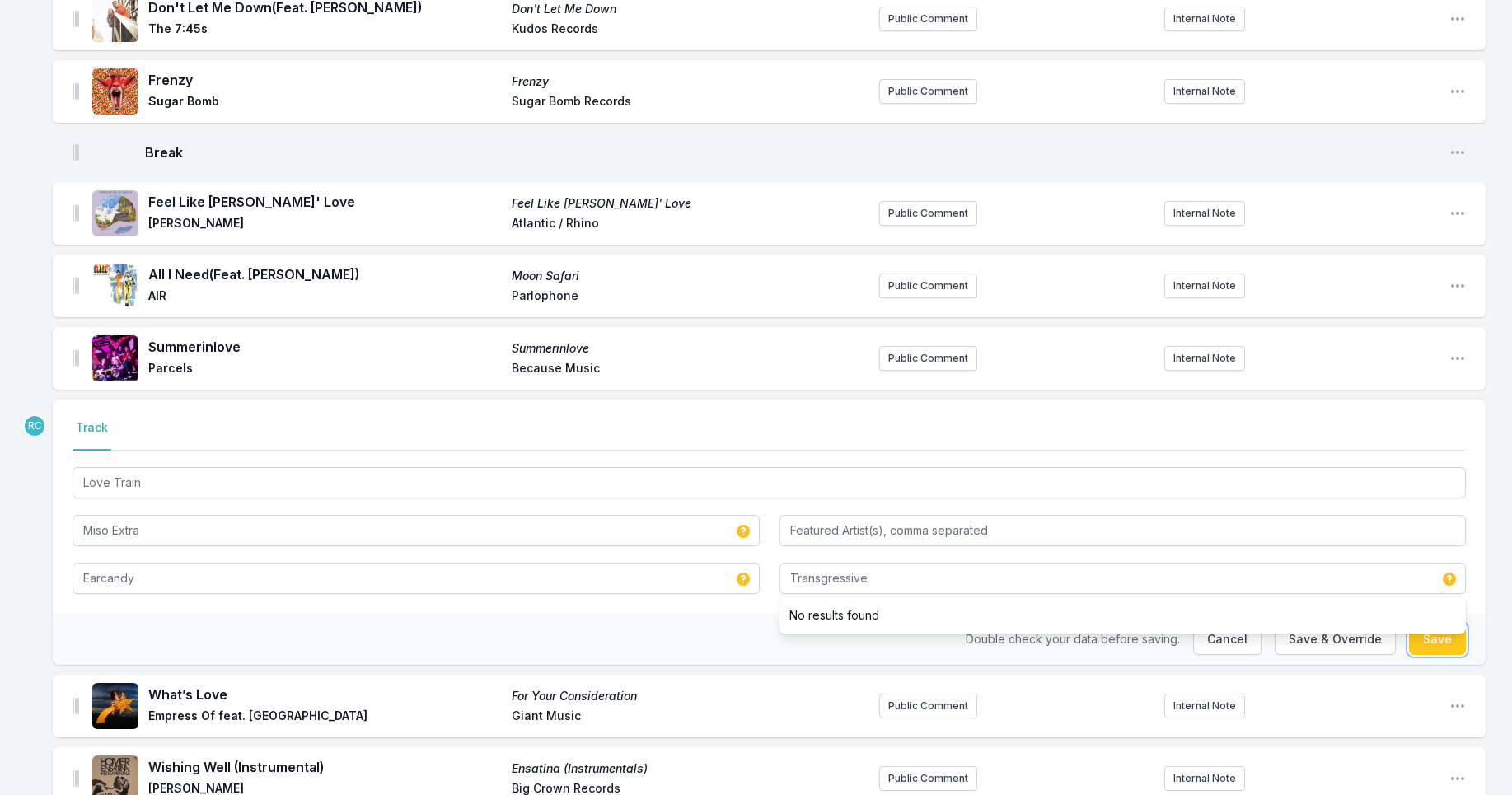
click at [1447, 644] on button "Save" at bounding box center [1437, 639] width 57 height 31
type input "Transgressive Records"
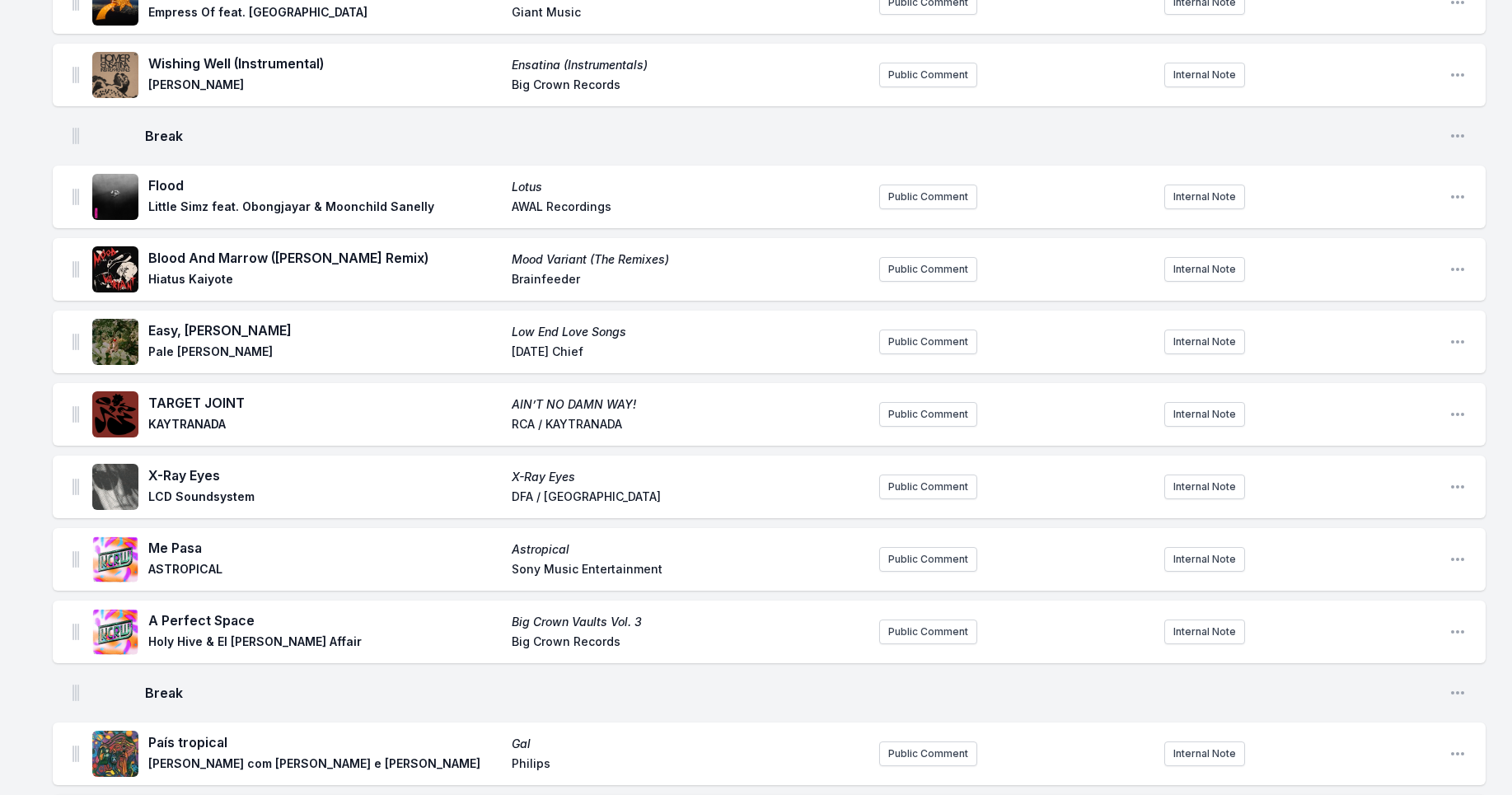
scroll to position [2555, 0]
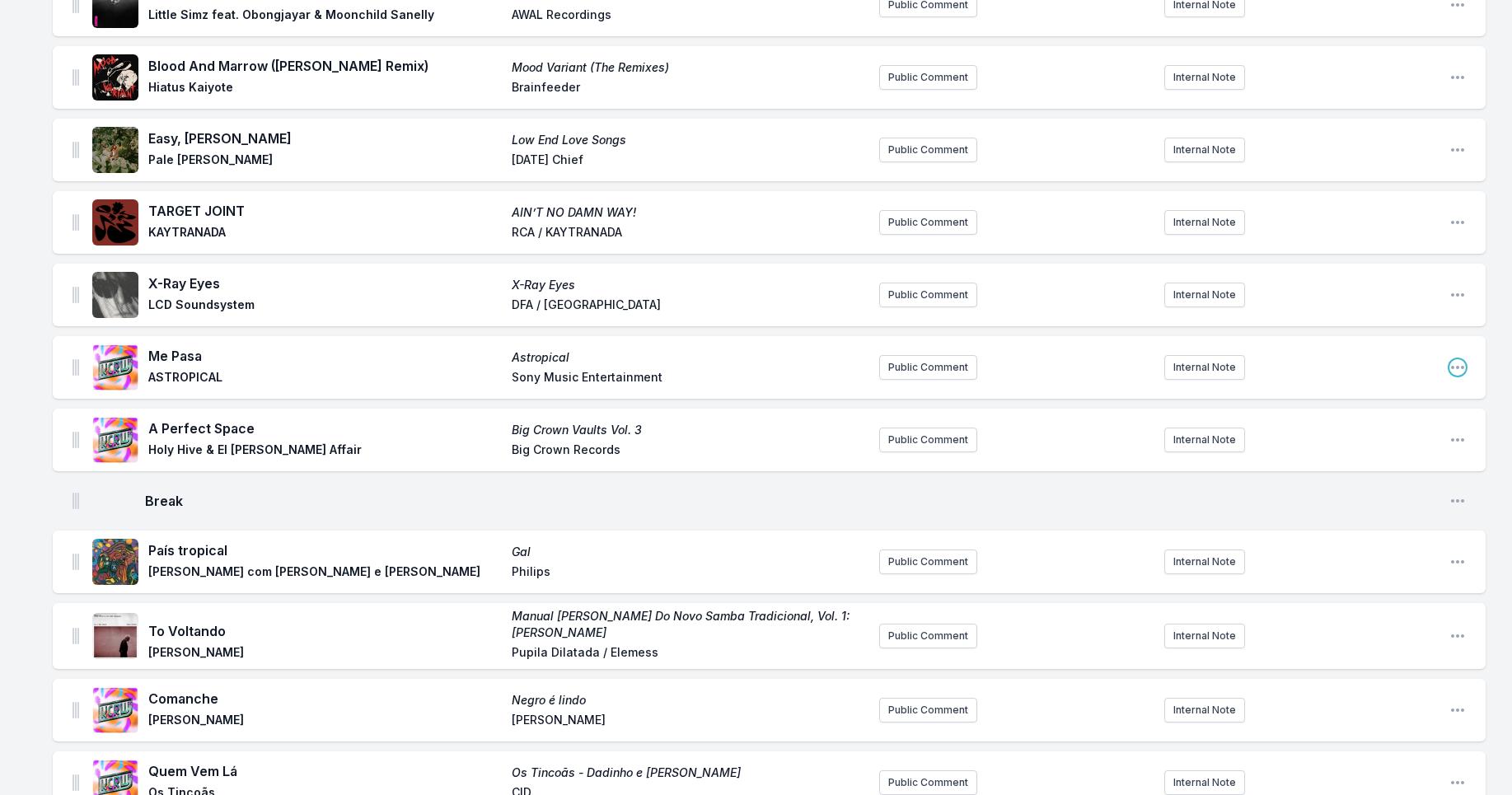
drag, startPoint x: 1456, startPoint y: 366, endPoint x: 1414, endPoint y: 375, distance: 42.2
click at [1456, 366] on icon "Open playlist item options" at bounding box center [1458, 367] width 16 height 16
click at [1336, 403] on button "Edit Track Details" at bounding box center [1374, 401] width 185 height 30
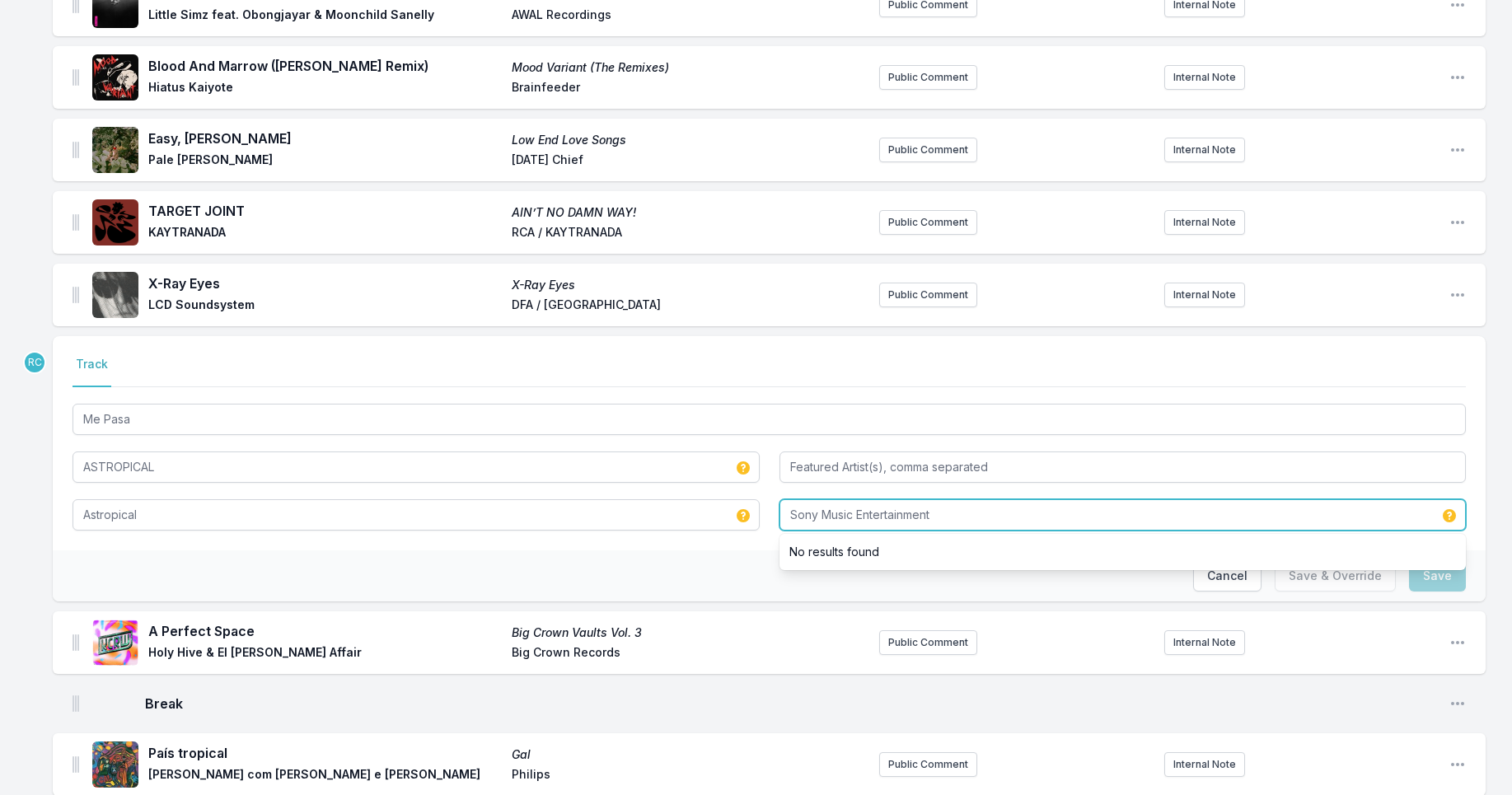
drag, startPoint x: 852, startPoint y: 515, endPoint x: 1016, endPoint y: 507, distance: 164.2
click at [1016, 507] on input "Sony Music Entertainment" at bounding box center [1123, 514] width 687 height 31
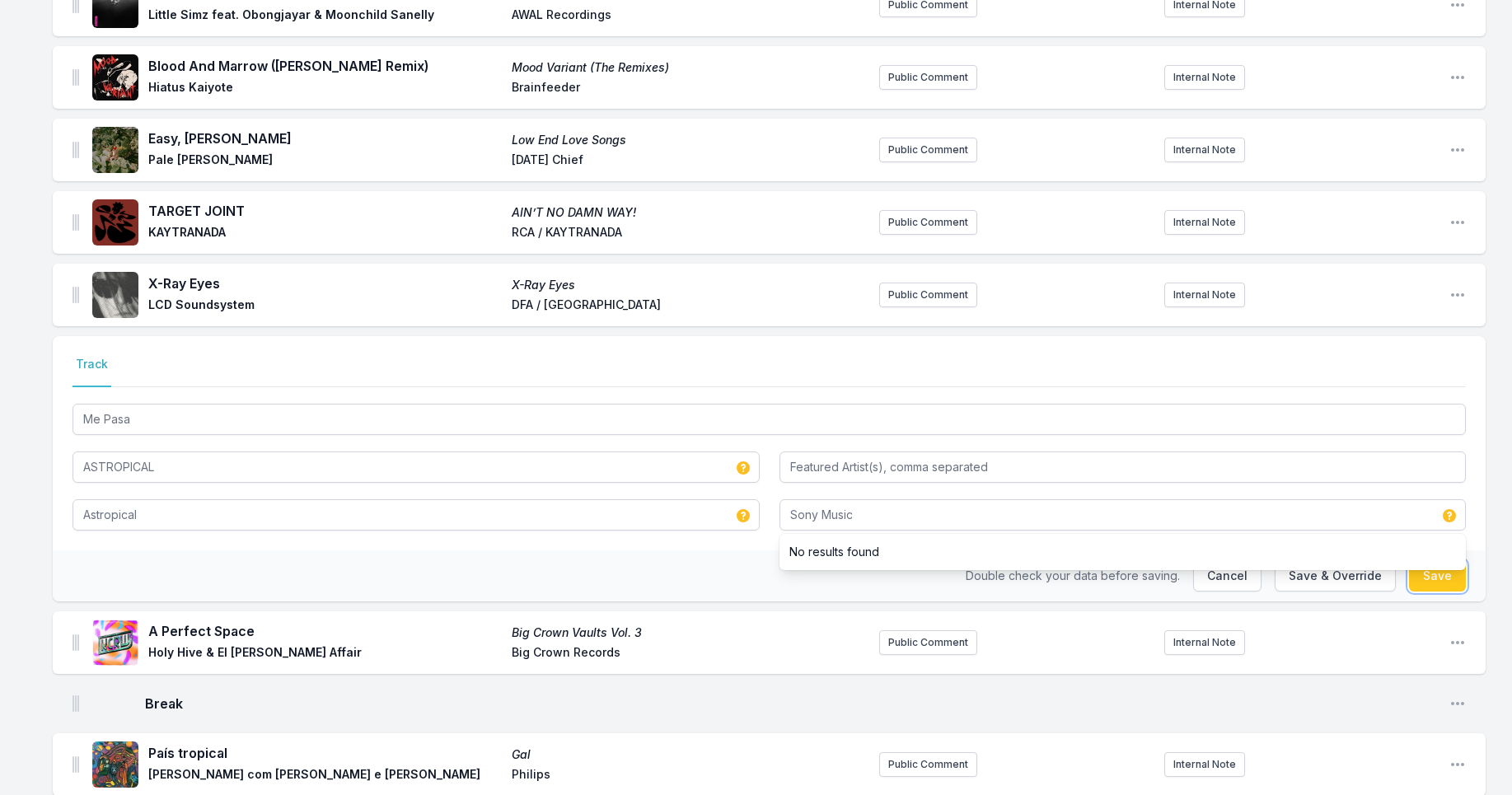
click at [1430, 585] on button "Save" at bounding box center [1437, 575] width 57 height 31
type input "Sony Music Entertainment"
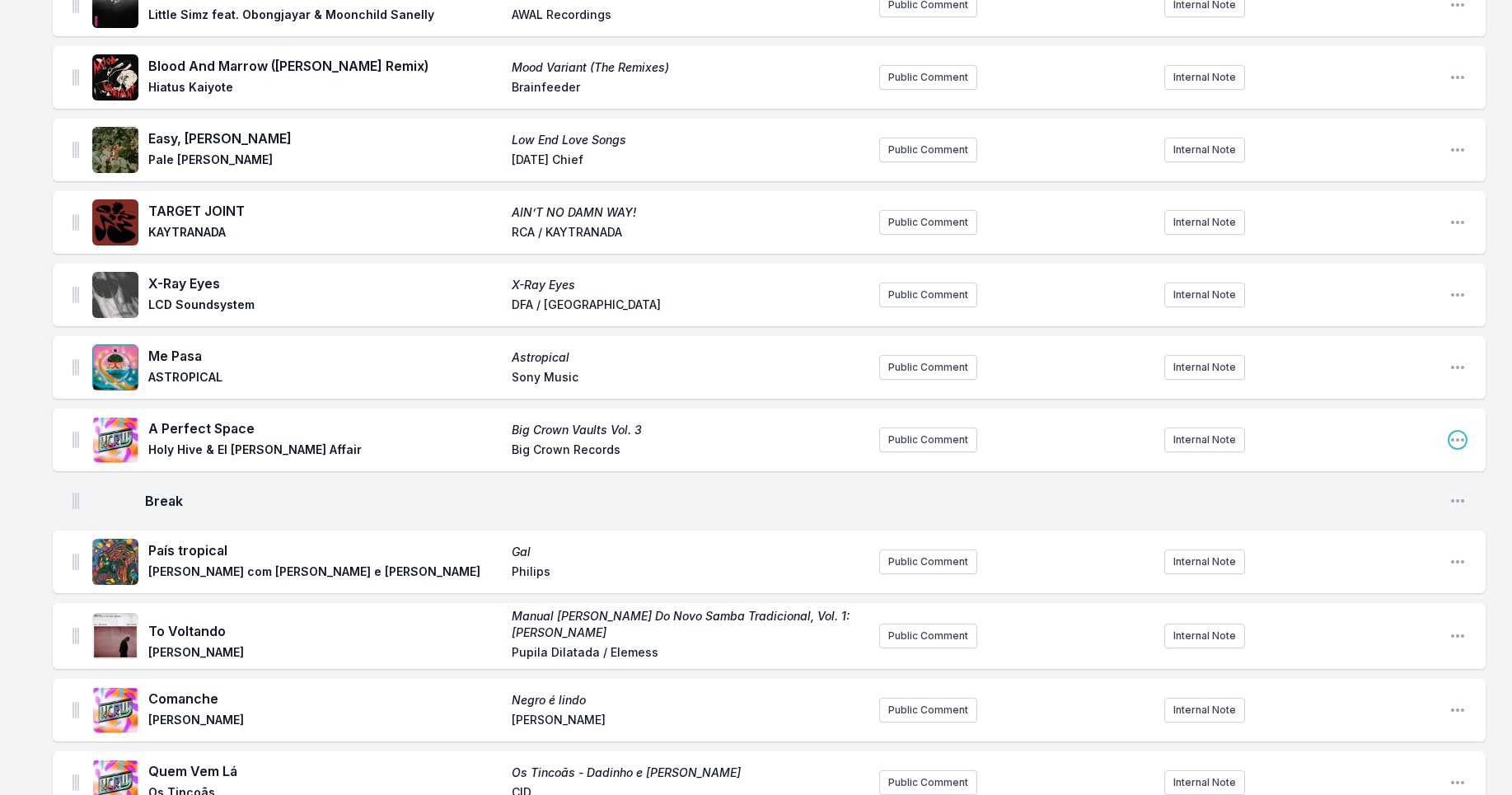
drag, startPoint x: 1462, startPoint y: 438, endPoint x: 1446, endPoint y: 440, distance: 16.6
click at [1462, 438] on icon "Open playlist item options" at bounding box center [1457, 439] width 13 height 3
click at [1390, 469] on button "Edit Track Details" at bounding box center [1374, 473] width 185 height 30
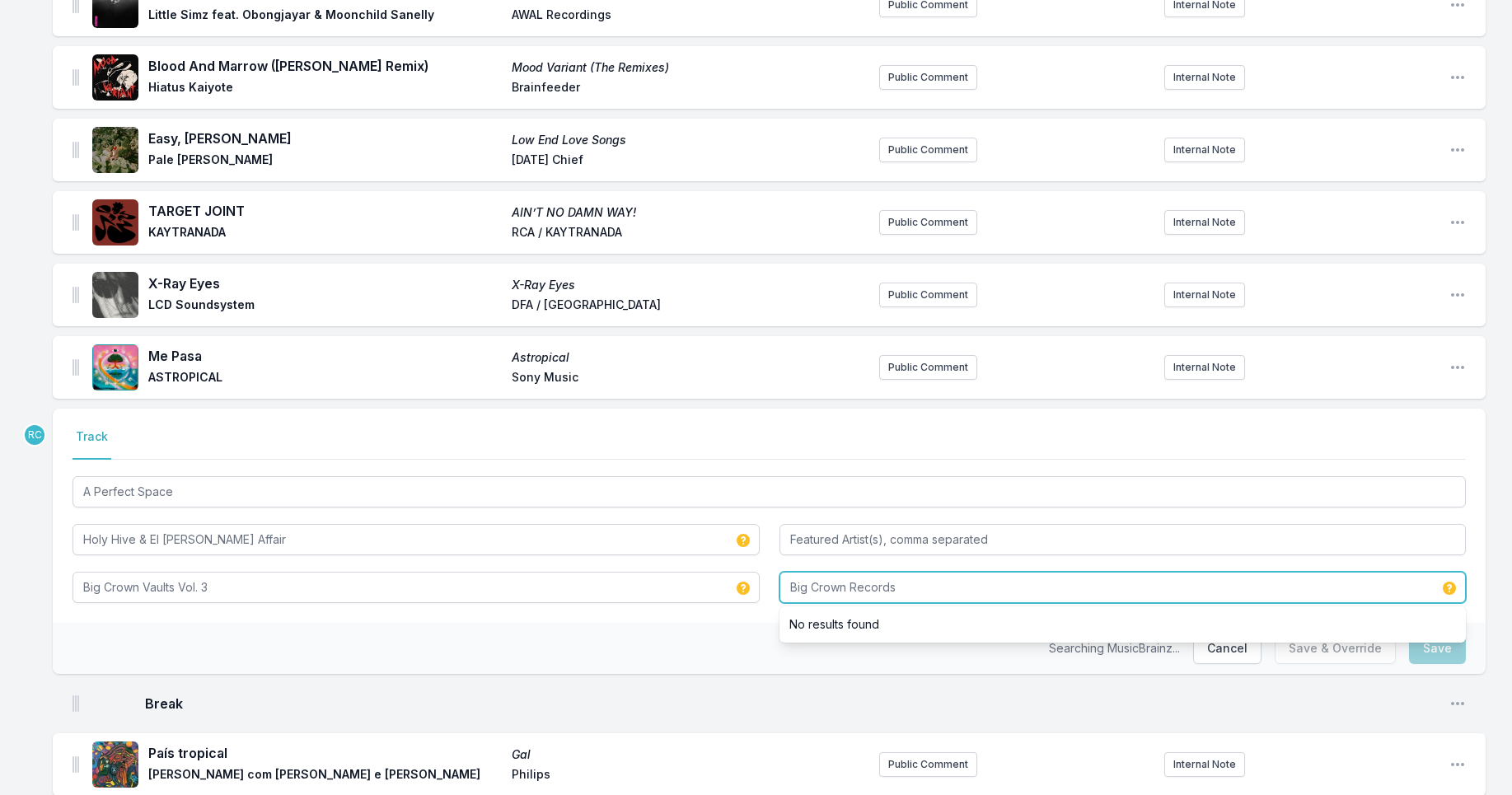
drag, startPoint x: 843, startPoint y: 590, endPoint x: 929, endPoint y: 588, distance: 85.8
click at [931, 588] on input "Big Crown Records" at bounding box center [1123, 587] width 687 height 31
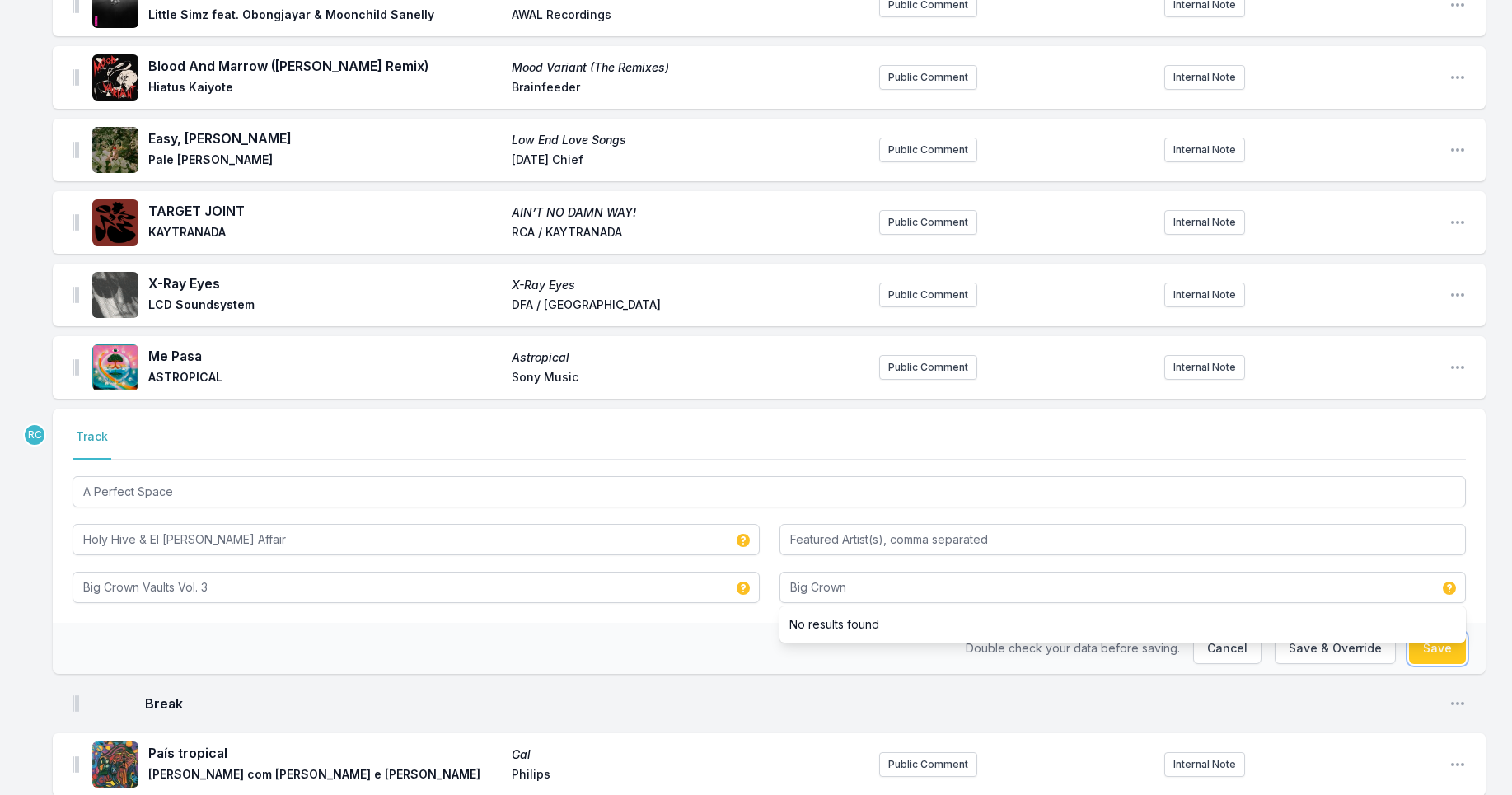
click at [1442, 652] on button "Save" at bounding box center [1437, 648] width 57 height 31
type input "Big Crown Records"
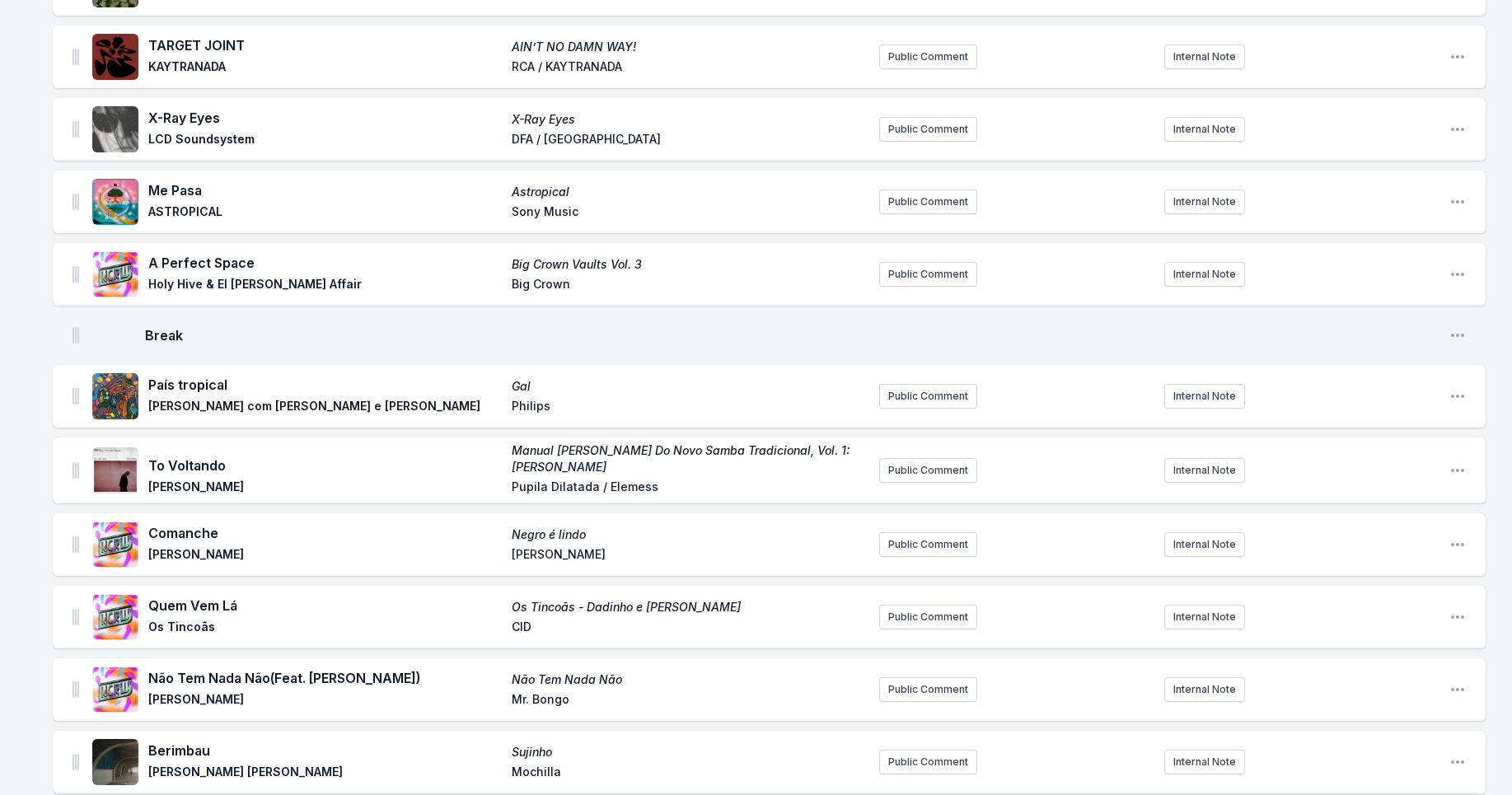
scroll to position [2793, 0]
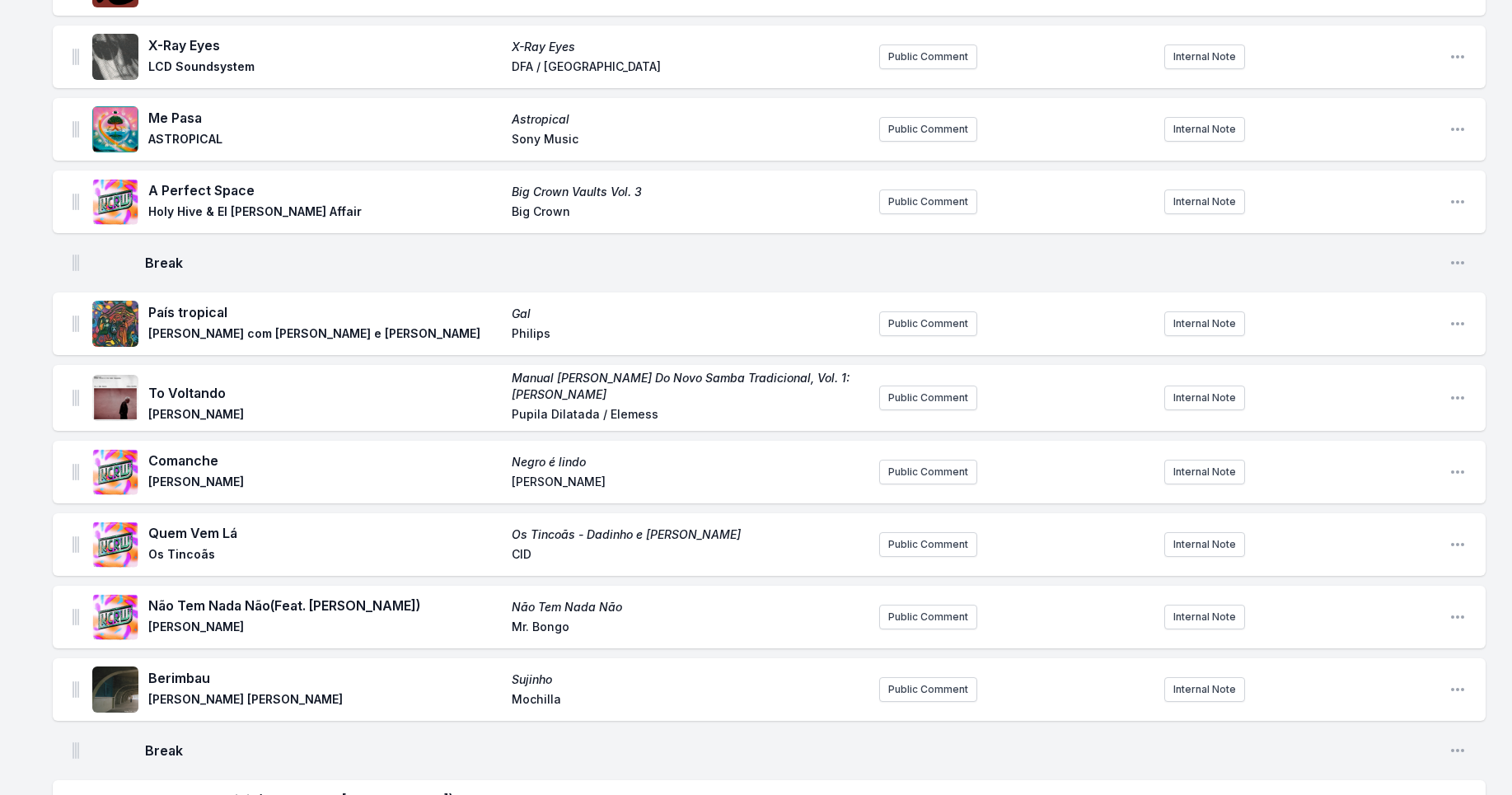
click at [544, 482] on span "[PERSON_NAME]" at bounding box center [689, 484] width 354 height 20
drag, startPoint x: 586, startPoint y: 464, endPoint x: 508, endPoint y: 464, distance: 78.3
click at [508, 464] on div "Comanche [DEMOGRAPHIC_DATA] é [PERSON_NAME] [PERSON_NAME]" at bounding box center [507, 472] width 718 height 43
copy span "Negro é lindo"
click at [1452, 475] on icon "Open playlist item options" at bounding box center [1458, 472] width 16 height 16
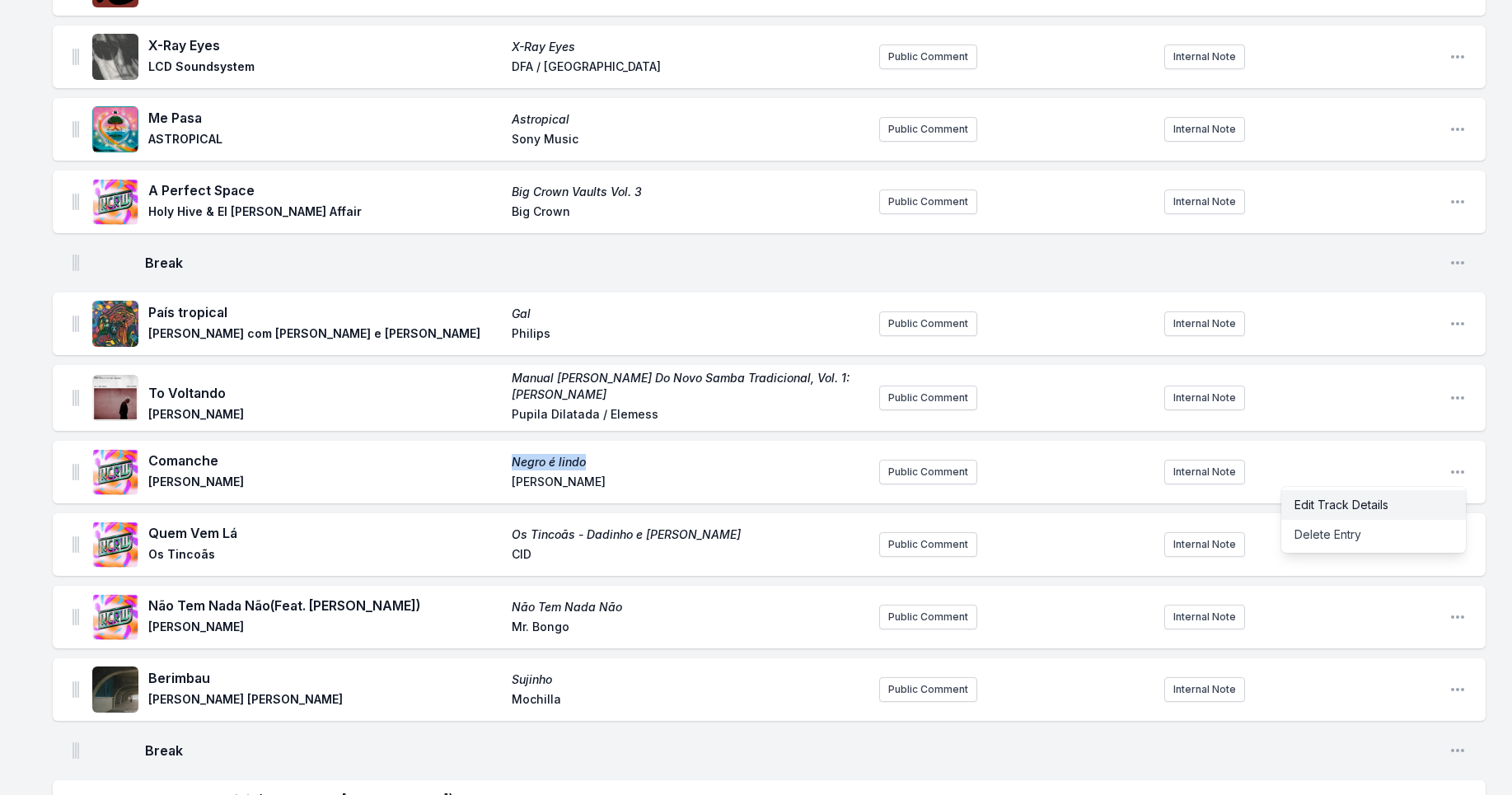
click at [1348, 508] on button "Edit Track Details" at bounding box center [1374, 505] width 185 height 30
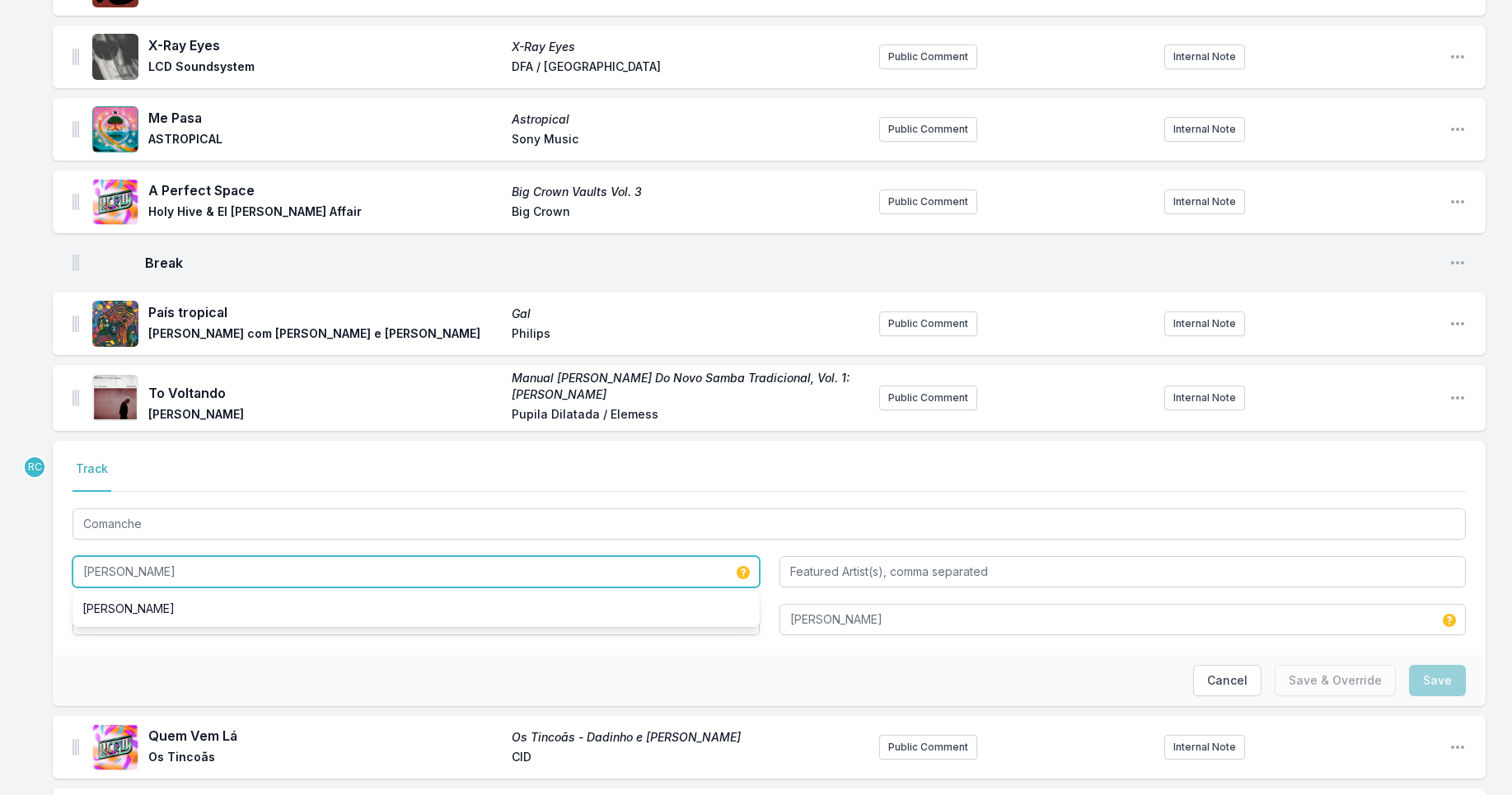
click at [177, 579] on input "[PERSON_NAME]" at bounding box center [416, 571] width 687 height 31
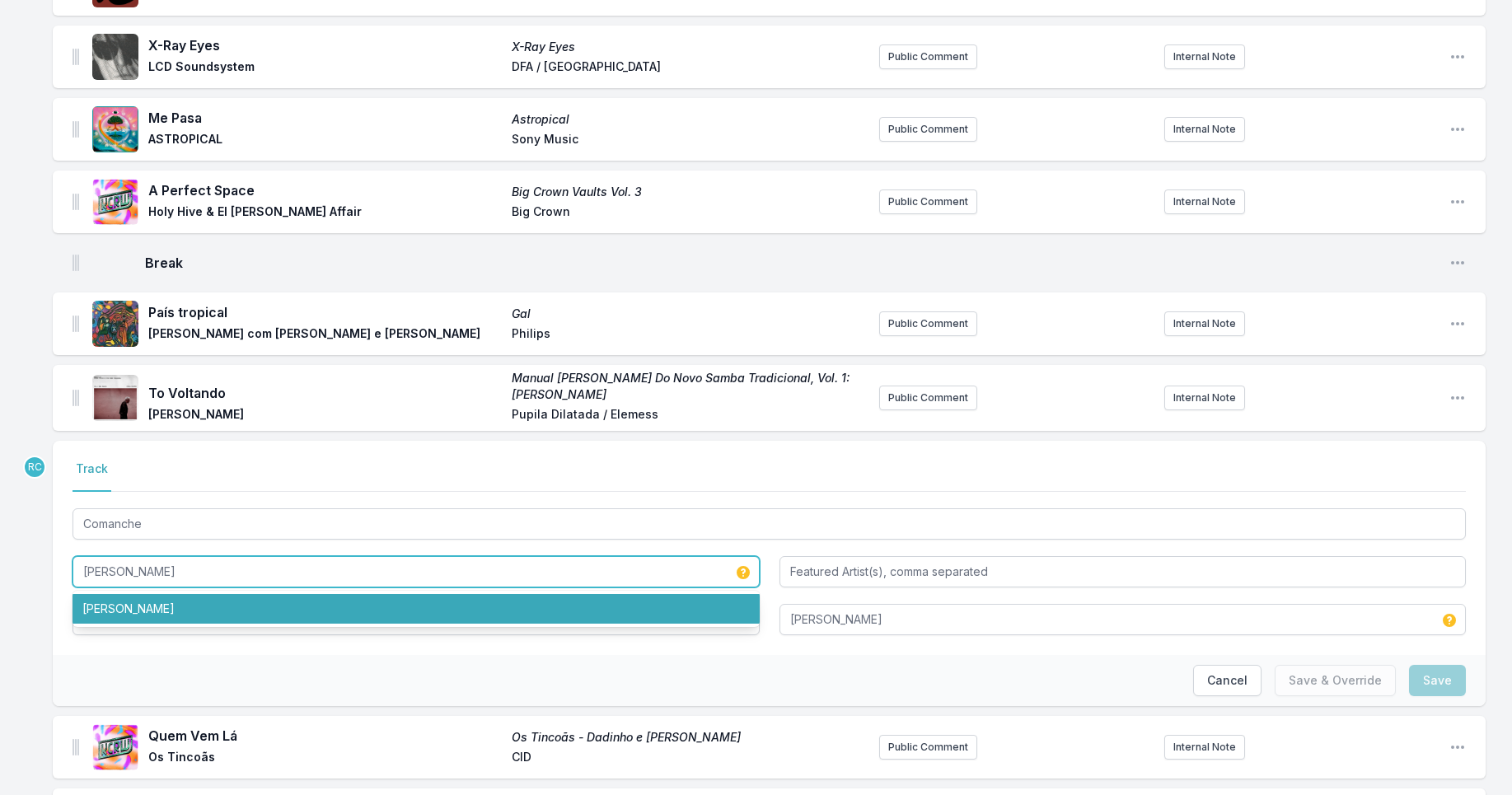
click at [211, 605] on li "[PERSON_NAME]" at bounding box center [416, 609] width 687 height 30
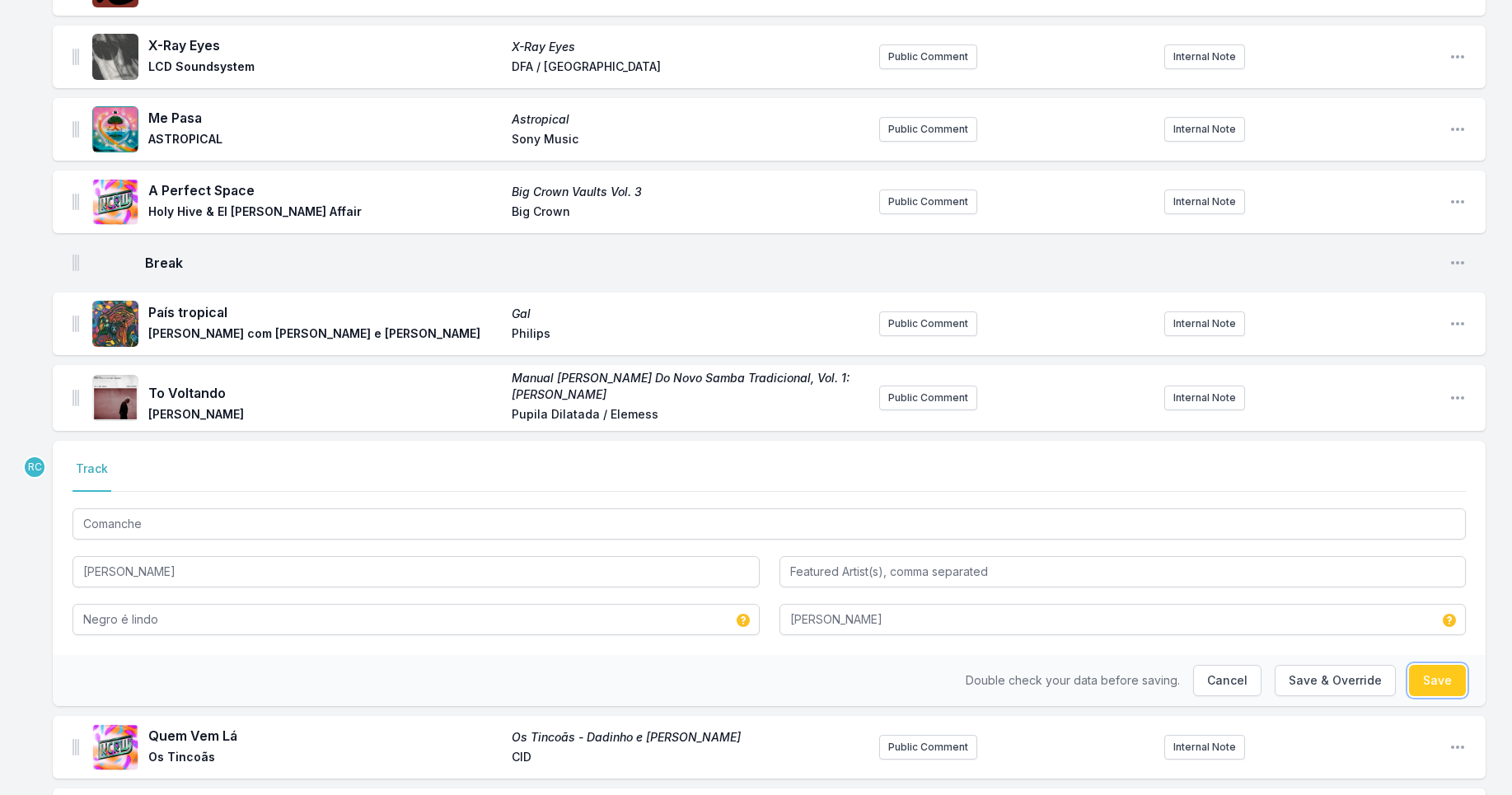
click at [1433, 677] on button "Save" at bounding box center [1437, 680] width 57 height 31
type input "[PERSON_NAME]"
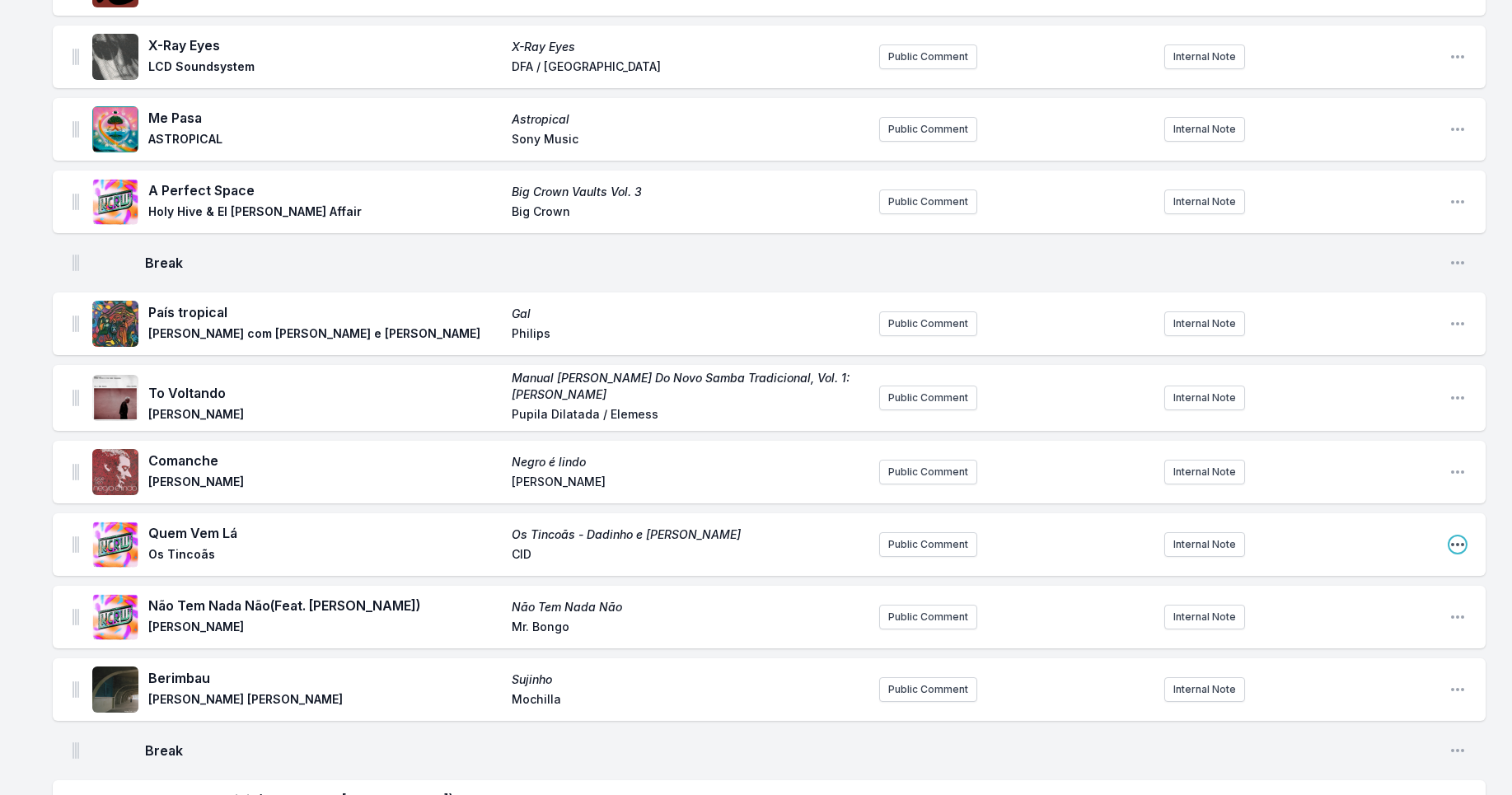
click at [1456, 542] on icon "Open playlist item options" at bounding box center [1458, 545] width 16 height 16
click at [1355, 576] on button "Edit Track Details" at bounding box center [1374, 578] width 185 height 30
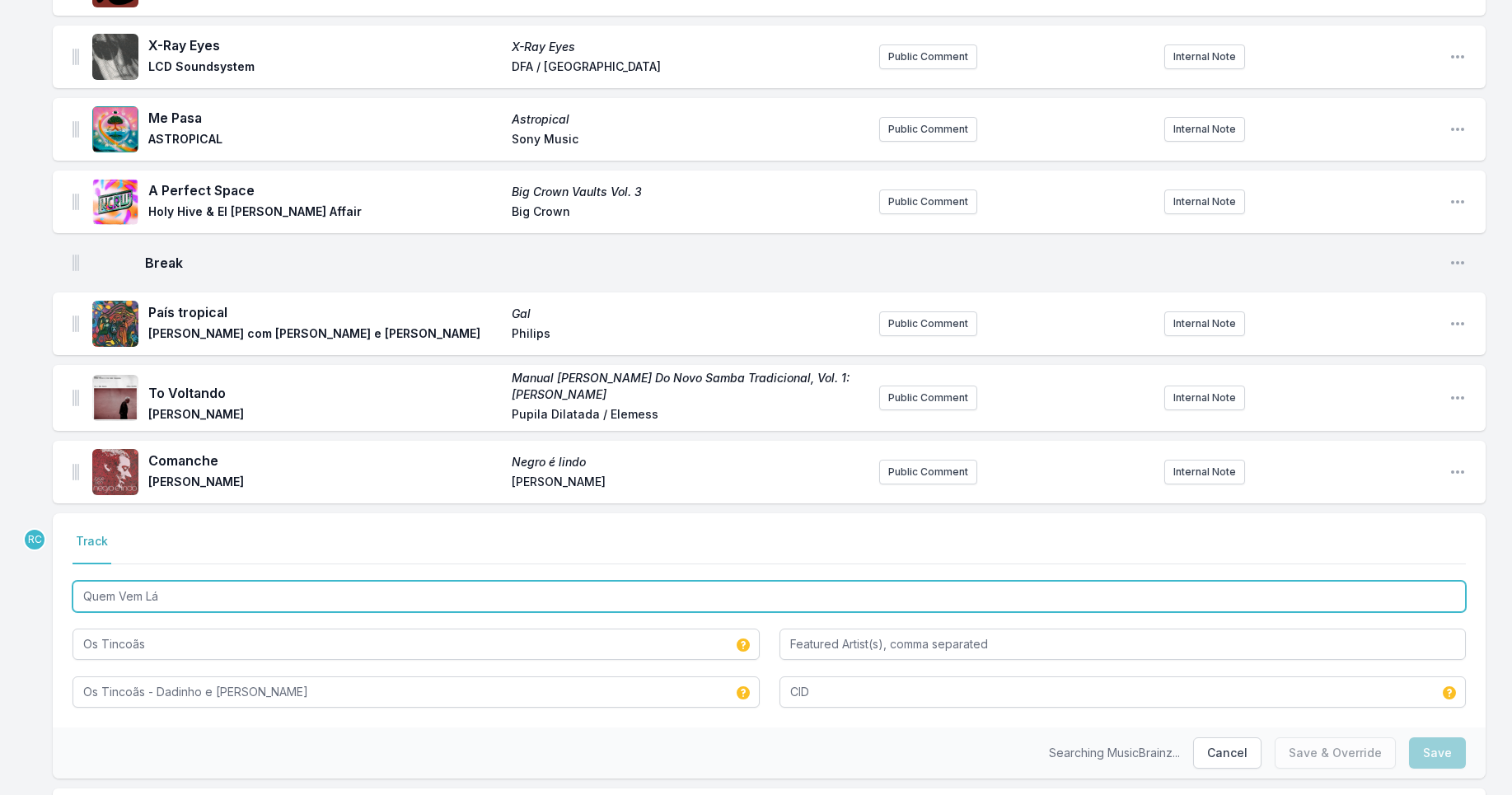
click at [178, 603] on input "Quem Vem Lá" at bounding box center [770, 596] width 1394 height 31
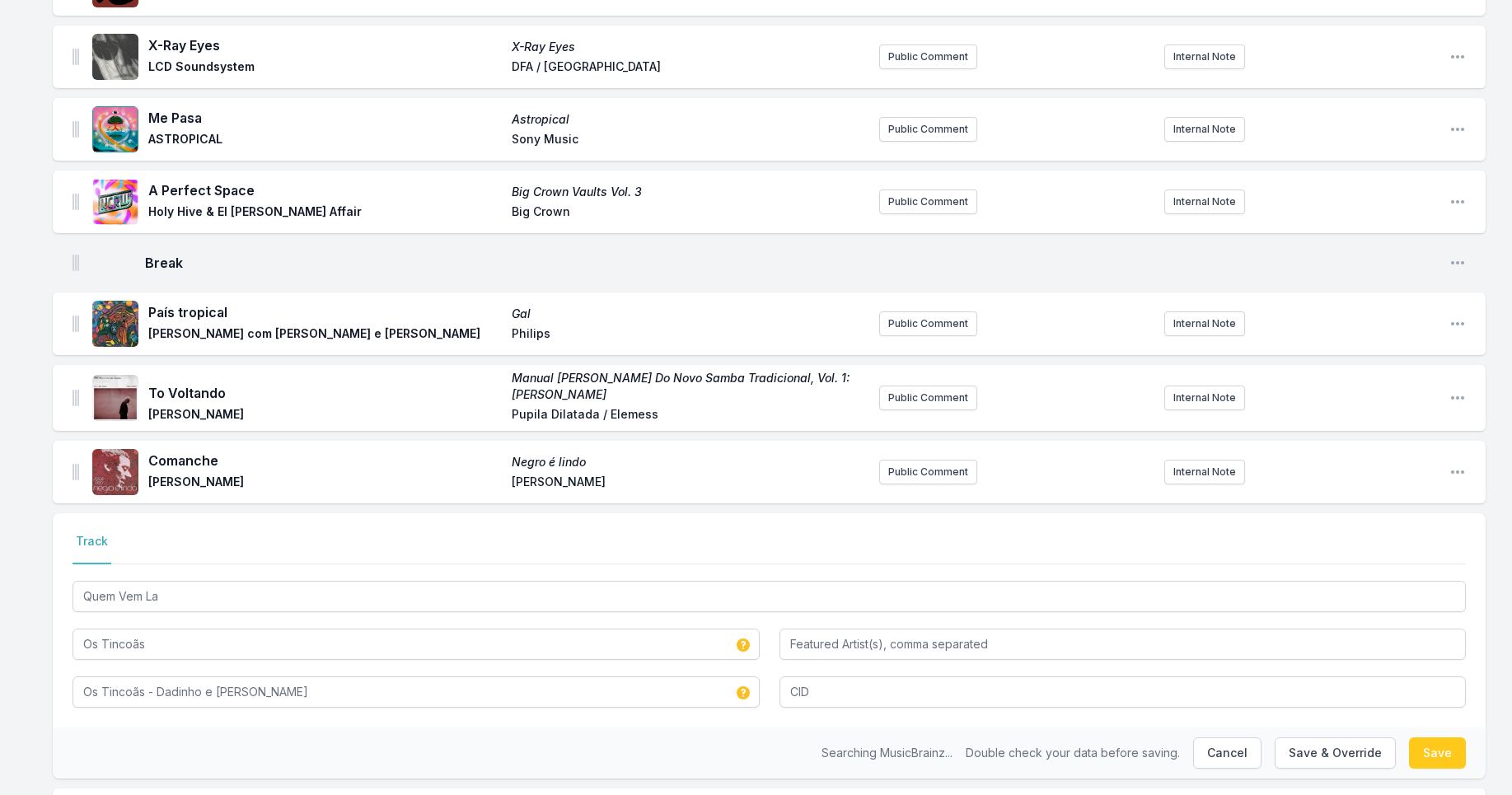
click at [213, 556] on nav "Track" at bounding box center [770, 548] width 1394 height 31
click at [1431, 749] on button "Save" at bounding box center [1437, 753] width 57 height 31
type input "Quem Vem Lá"
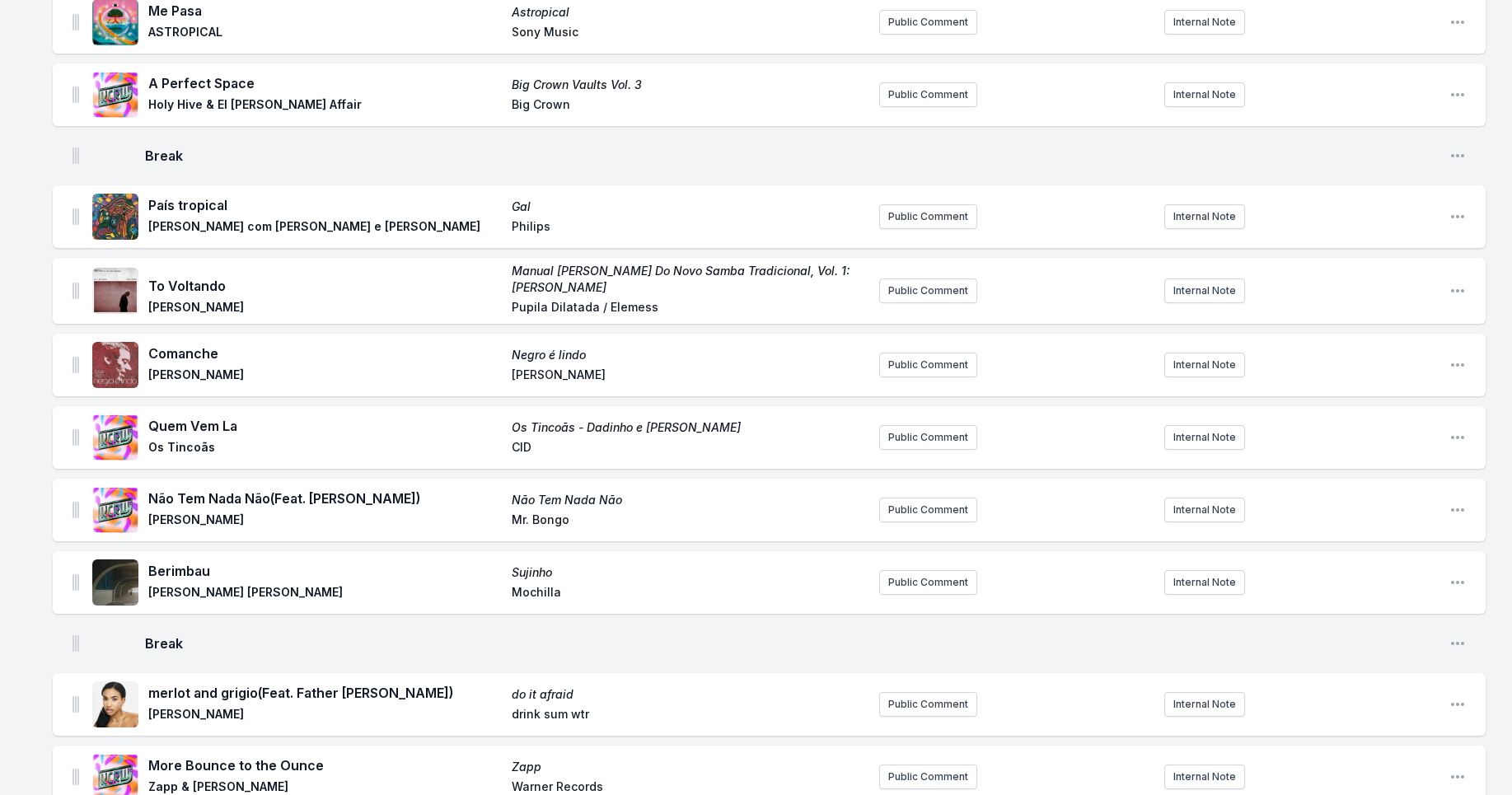
scroll to position [2903, 0]
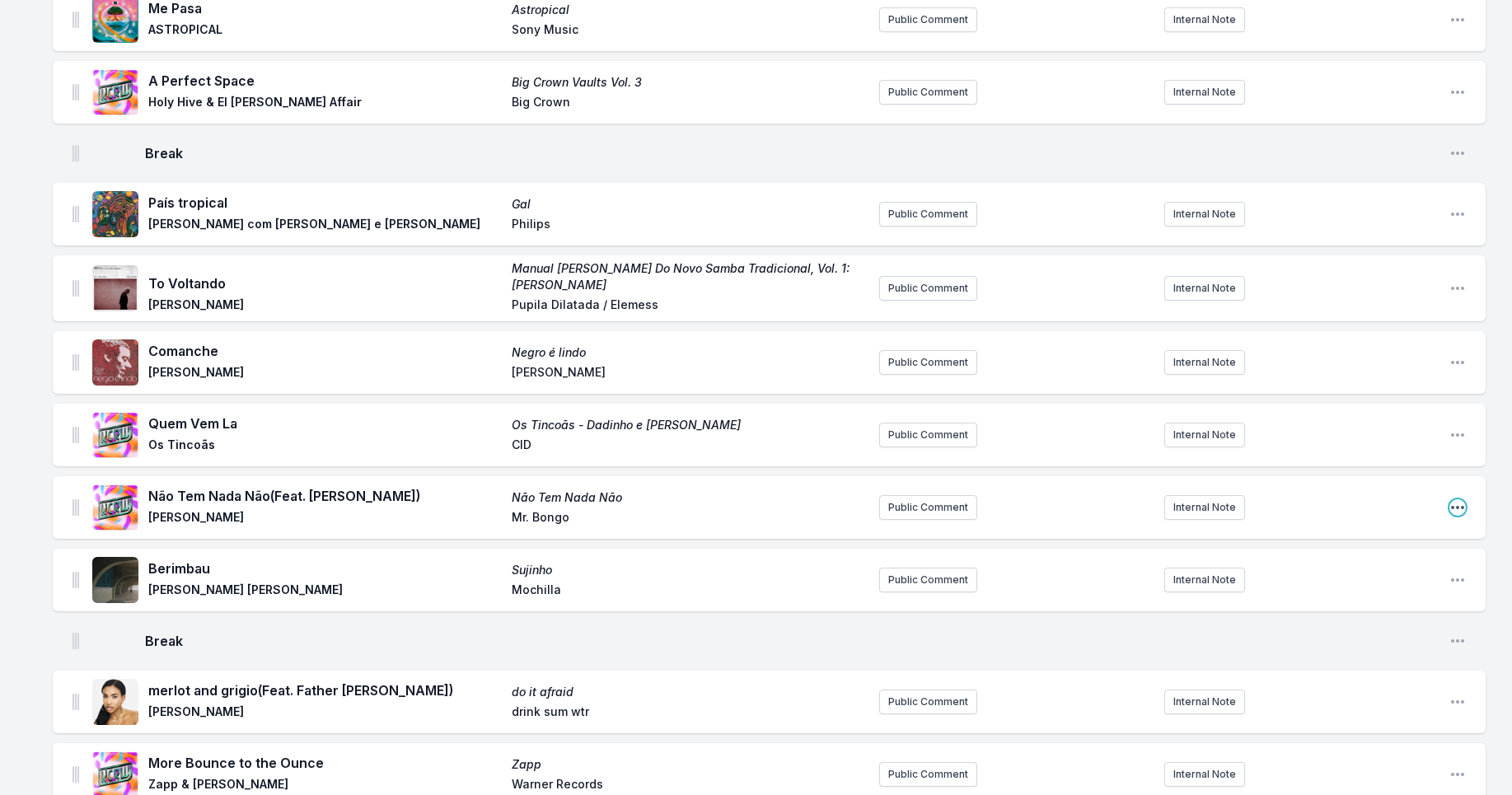
click at [1461, 512] on icon "Open playlist item options" at bounding box center [1458, 507] width 16 height 16
click at [1388, 537] on button "Edit Track Details" at bounding box center [1374, 541] width 185 height 30
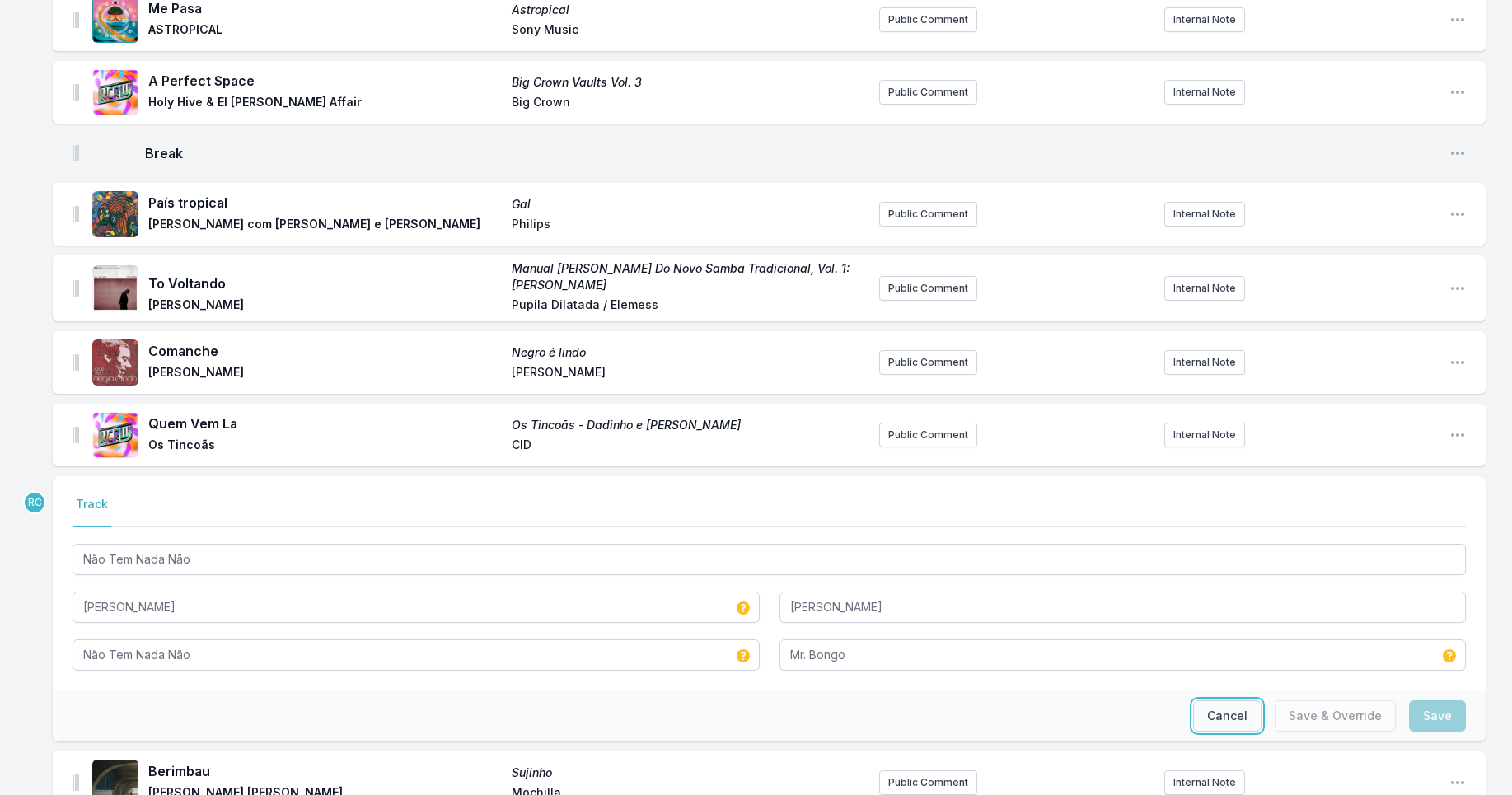
click at [1233, 713] on button "Cancel" at bounding box center [1227, 716] width 68 height 31
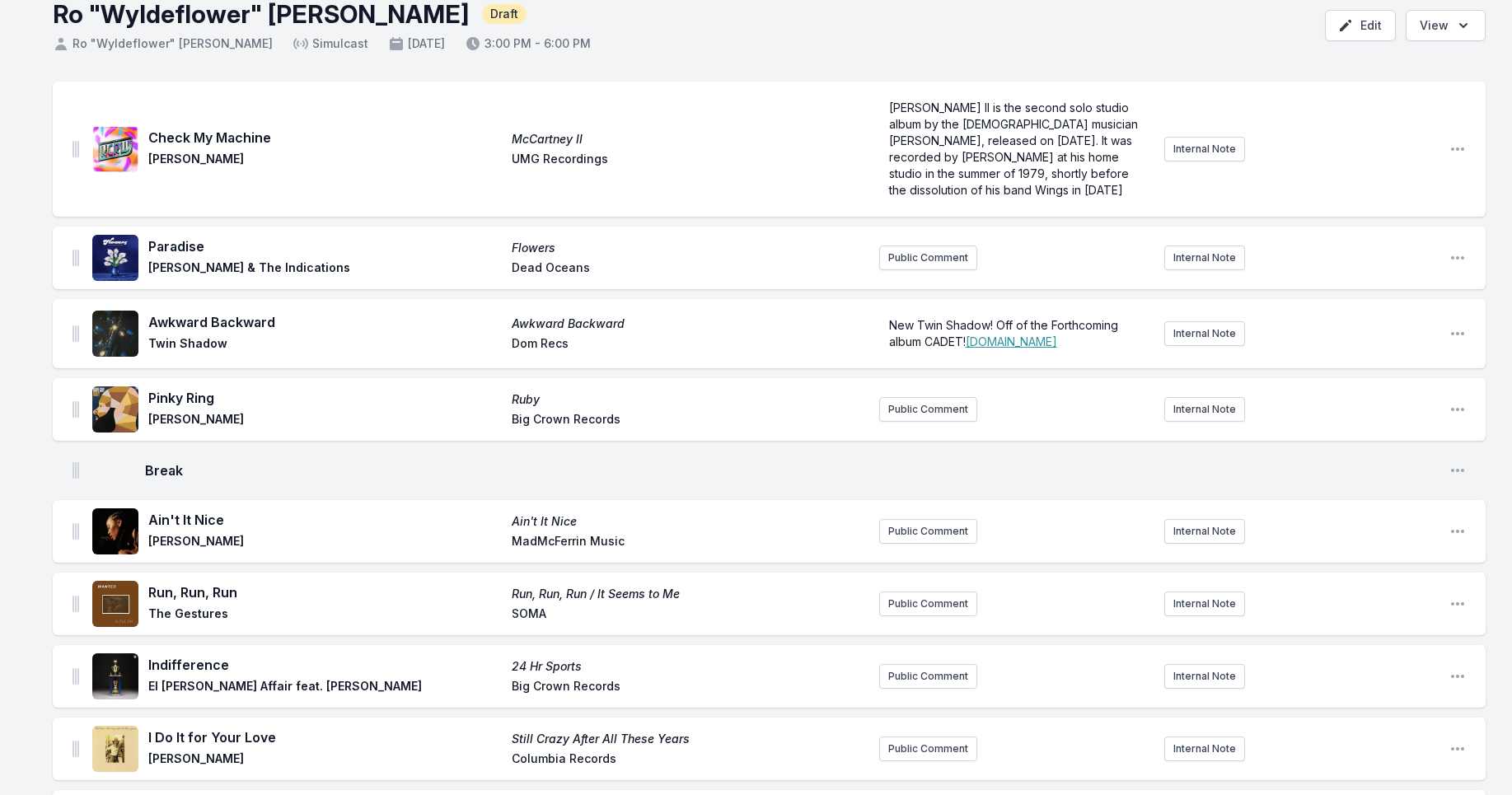
scroll to position [0, 0]
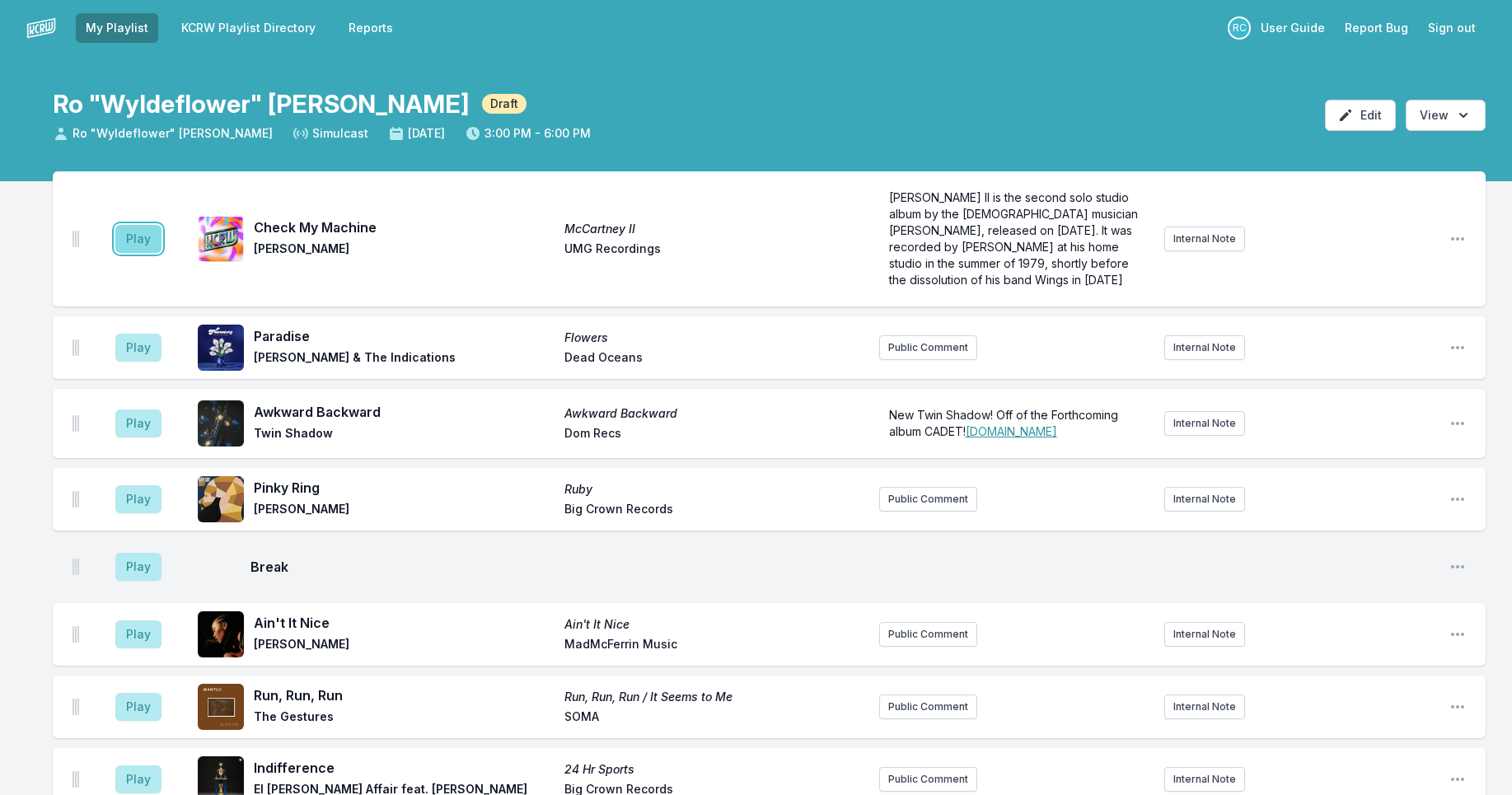
click at [141, 241] on button "Play" at bounding box center [138, 239] width 46 height 28
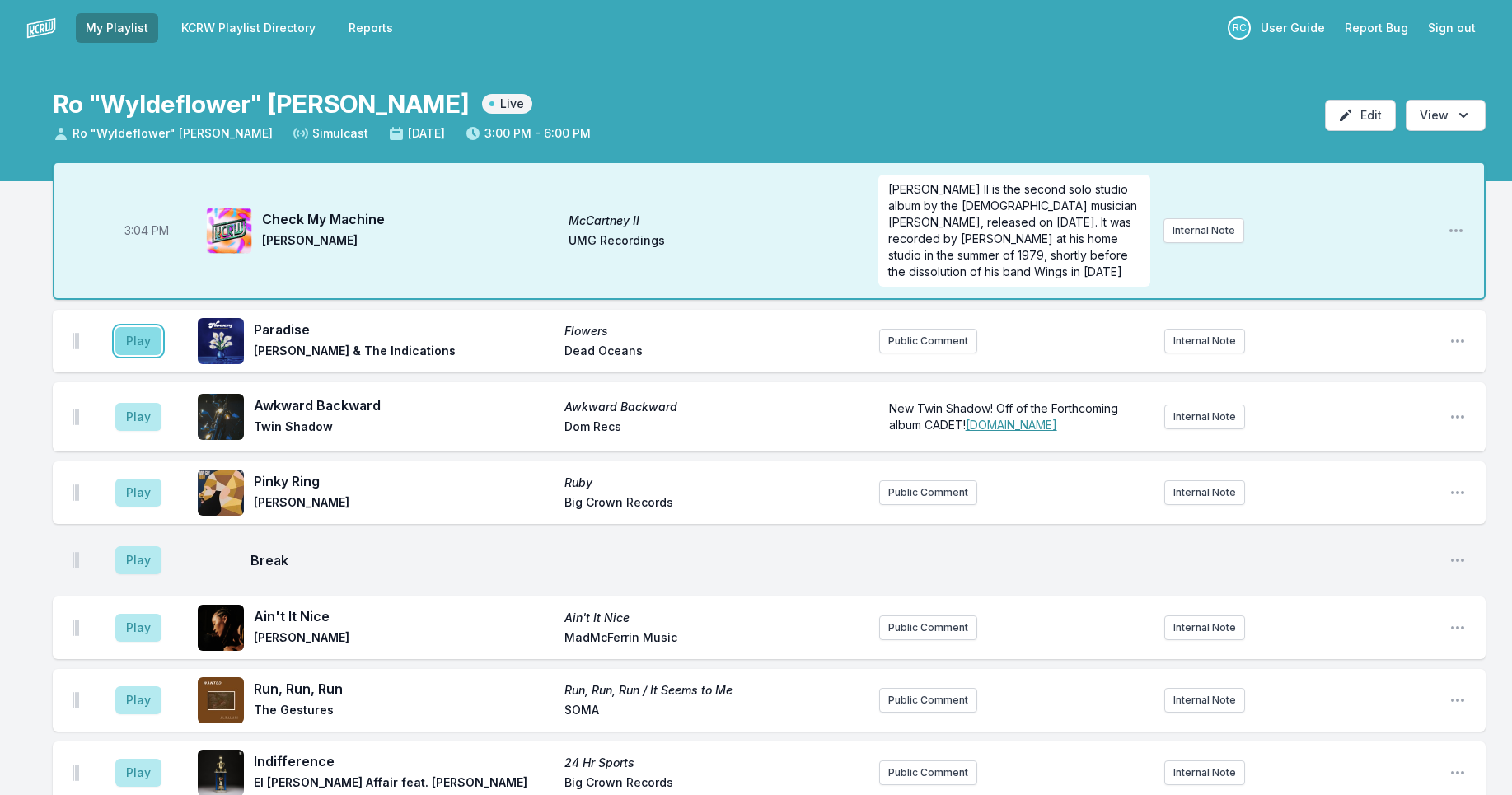
click at [149, 349] on button "Play" at bounding box center [138, 341] width 46 height 28
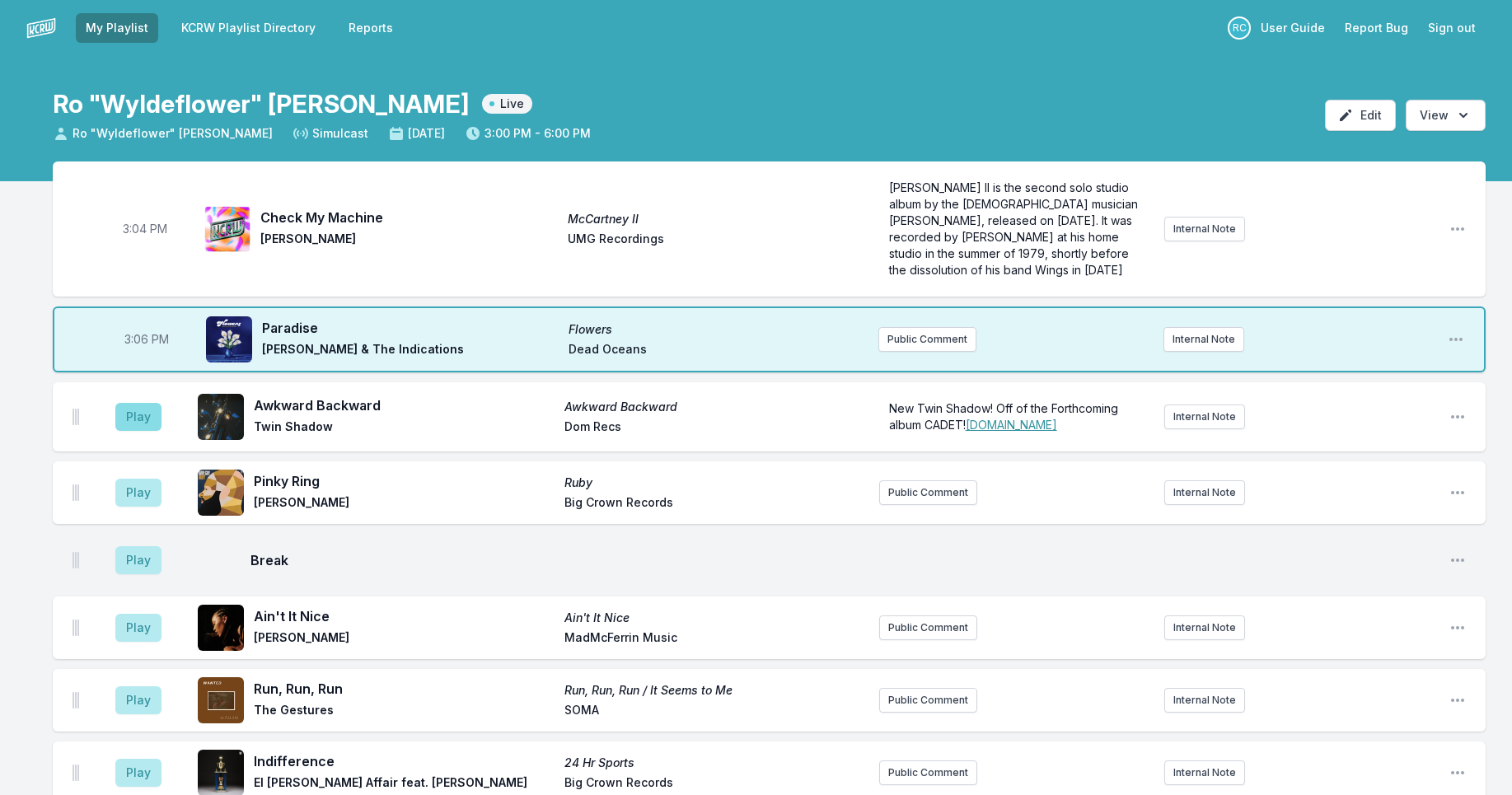
click at [136, 418] on button "Play" at bounding box center [138, 417] width 46 height 28
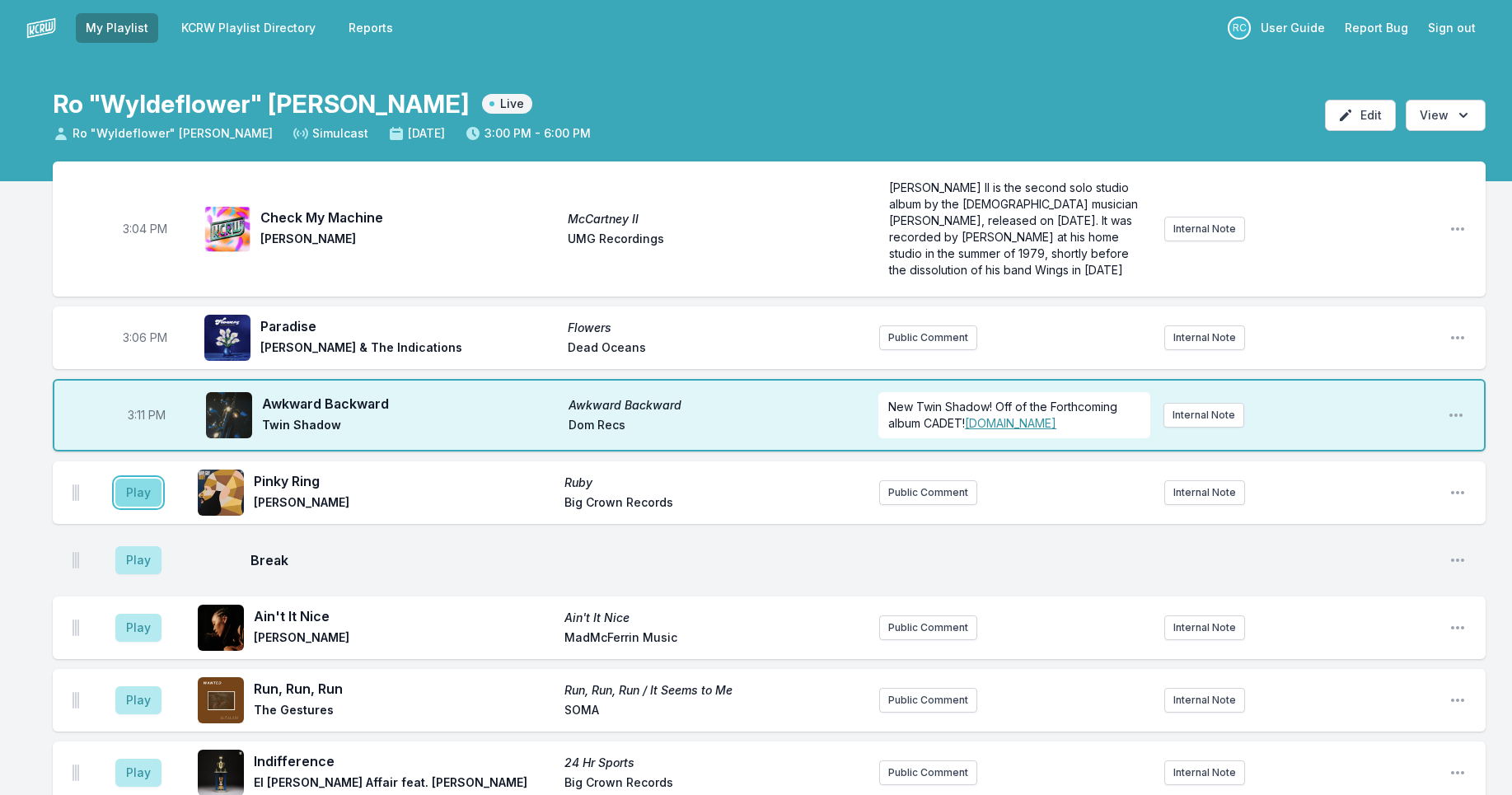
click at [120, 491] on button "Play" at bounding box center [138, 493] width 46 height 28
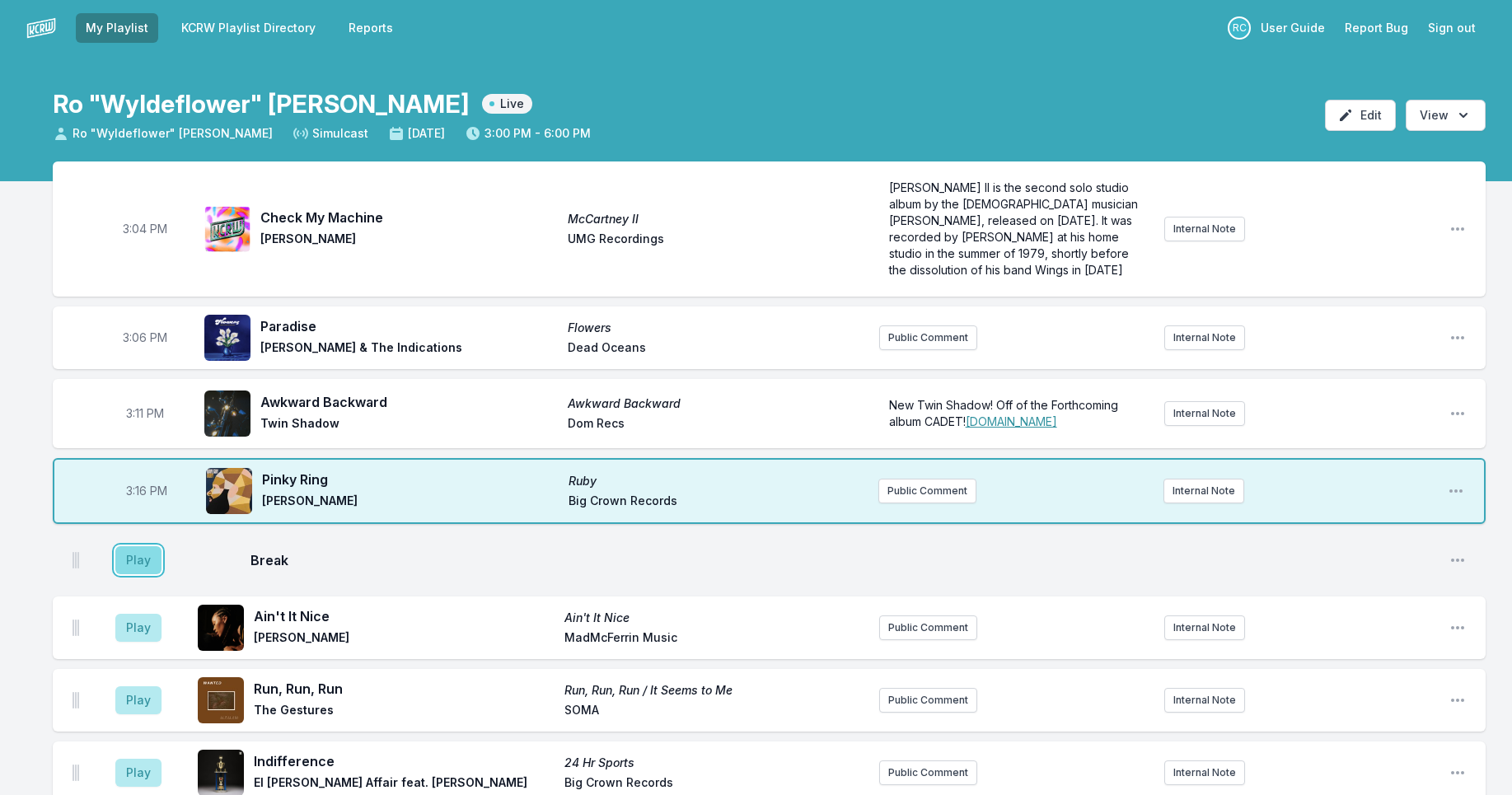
click at [142, 564] on button "Play" at bounding box center [138, 560] width 46 height 28
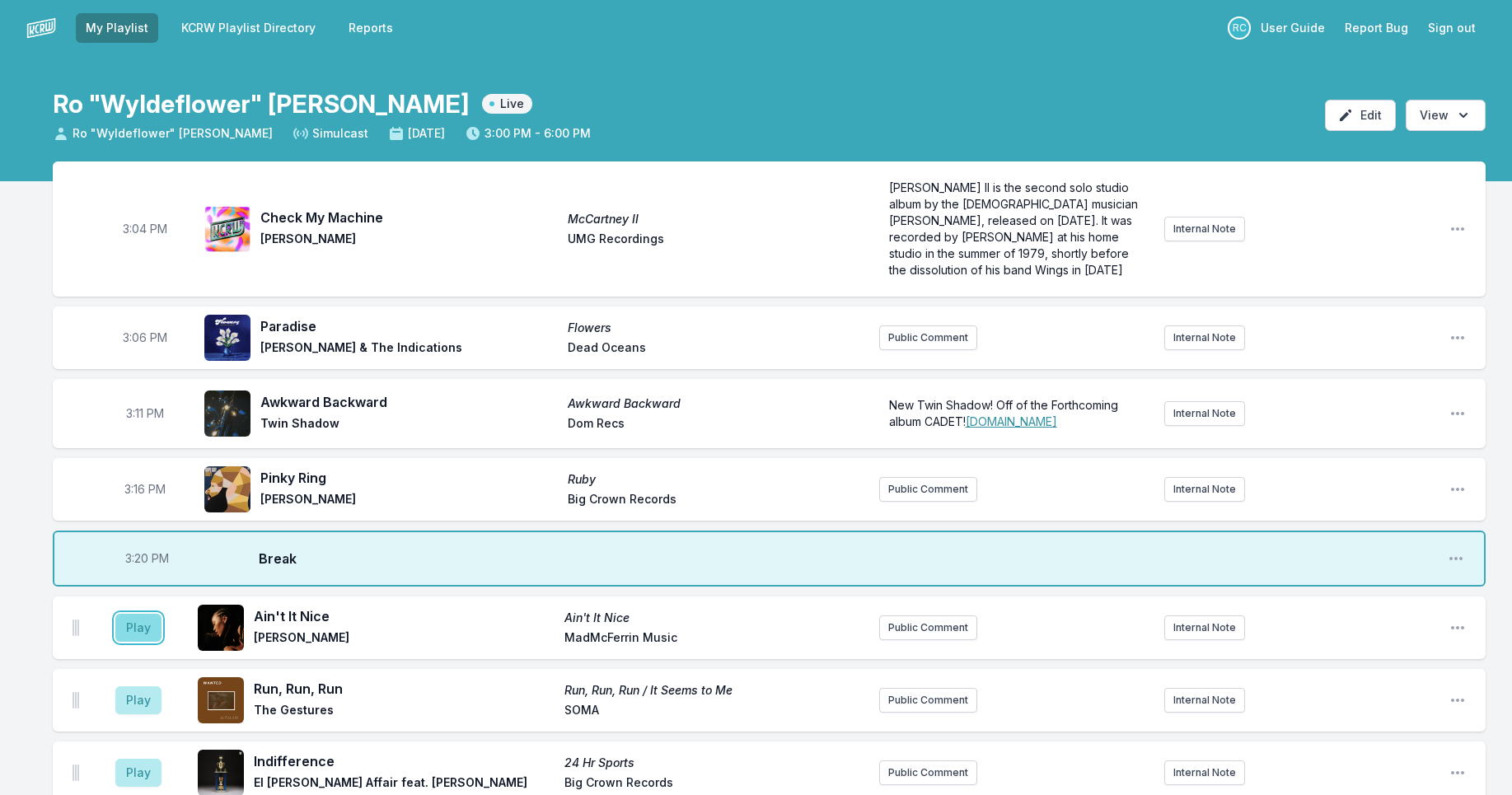
click at [136, 627] on button "Play" at bounding box center [138, 628] width 46 height 28
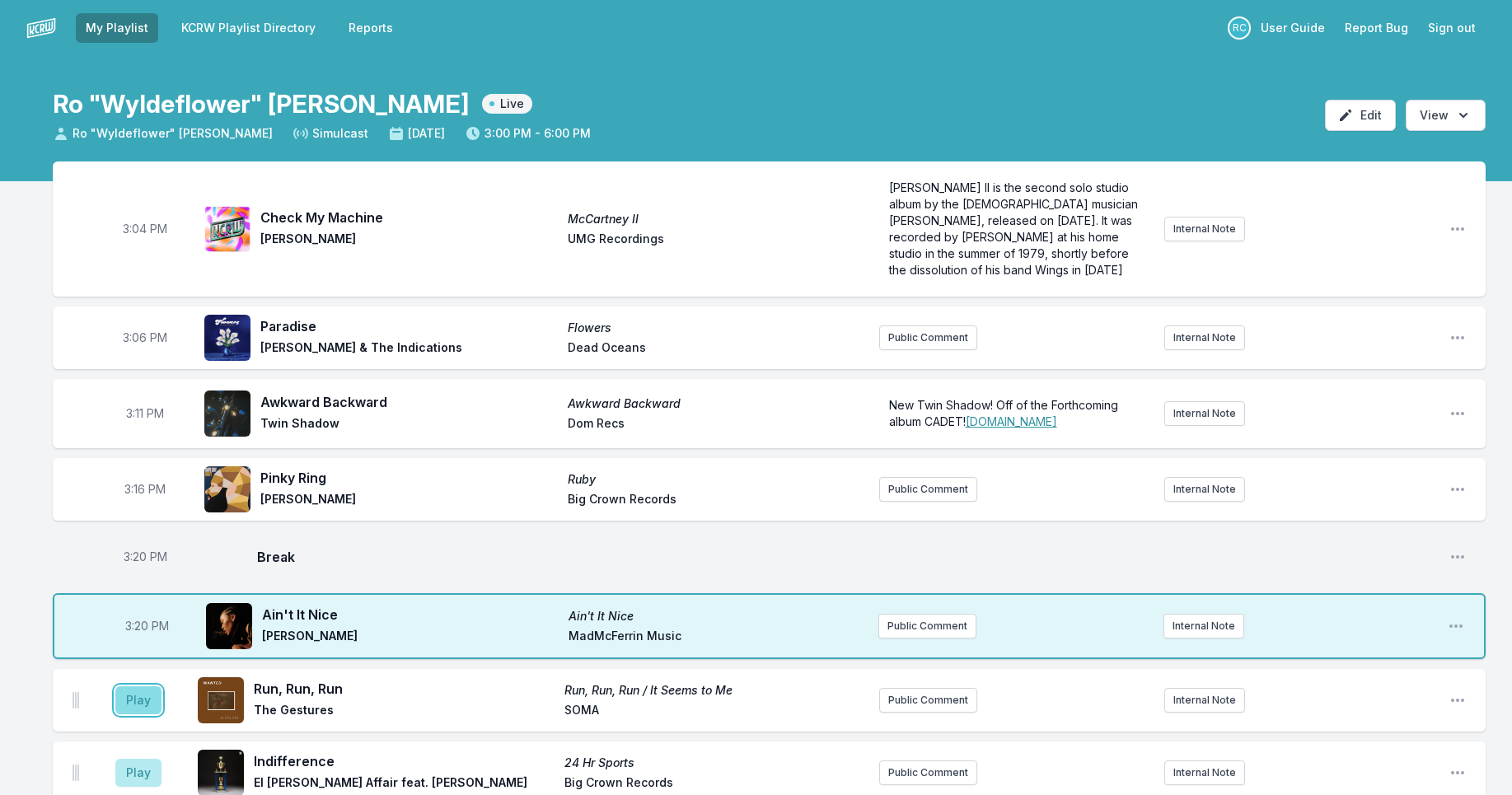
click at [137, 704] on button "Play" at bounding box center [138, 701] width 46 height 28
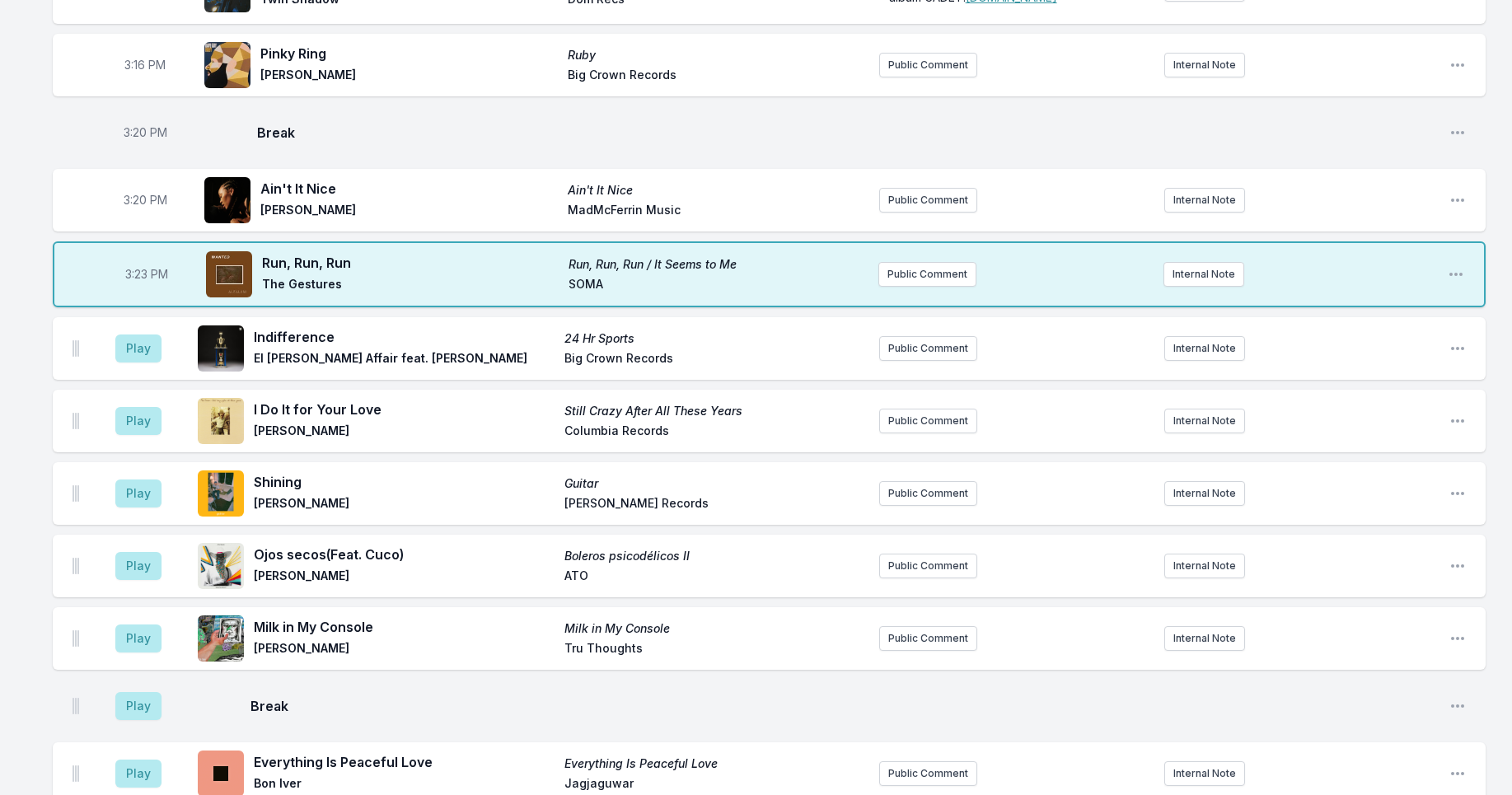
scroll to position [429, 0]
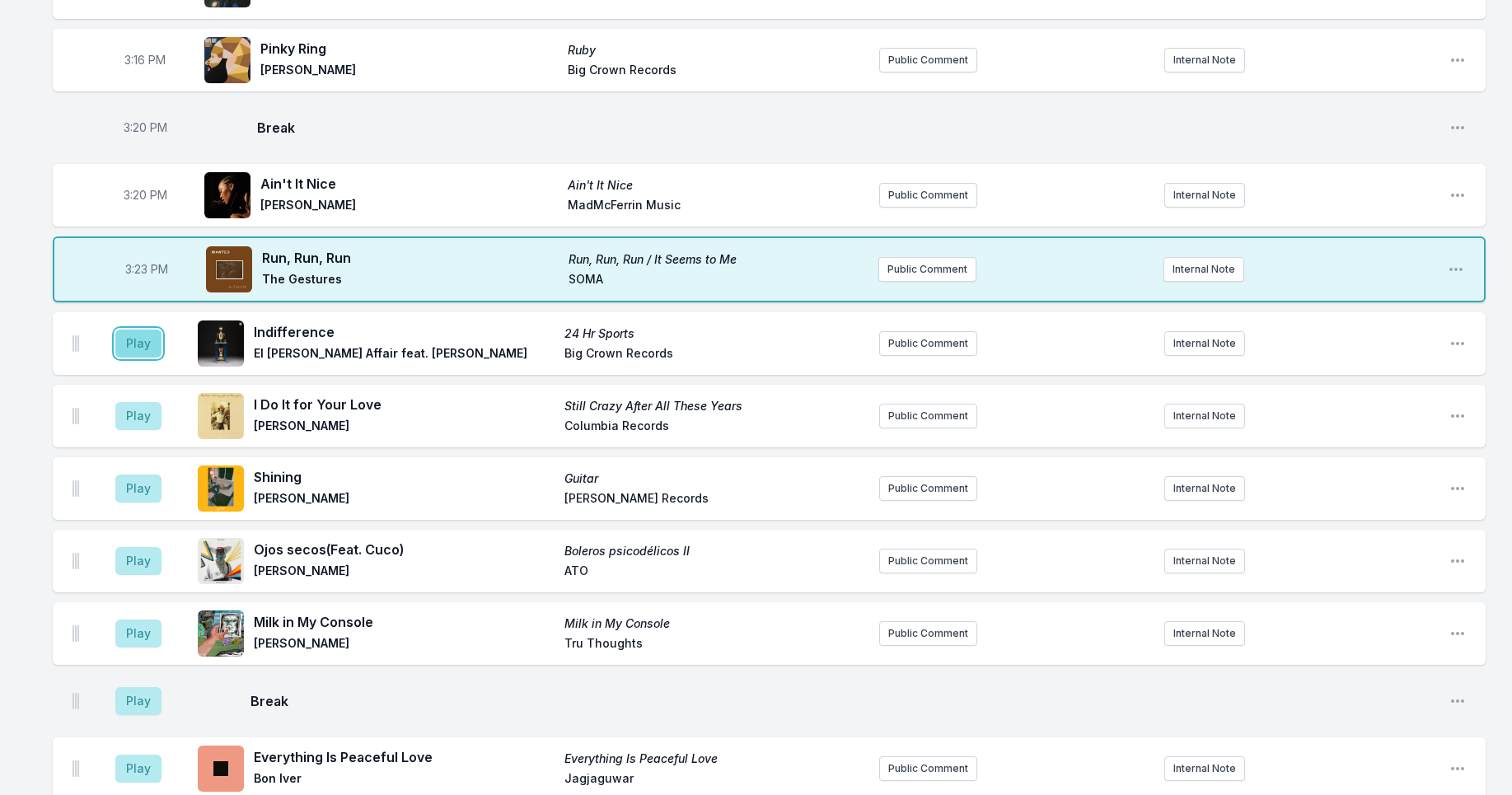
click at [134, 341] on button "Play" at bounding box center [138, 344] width 46 height 28
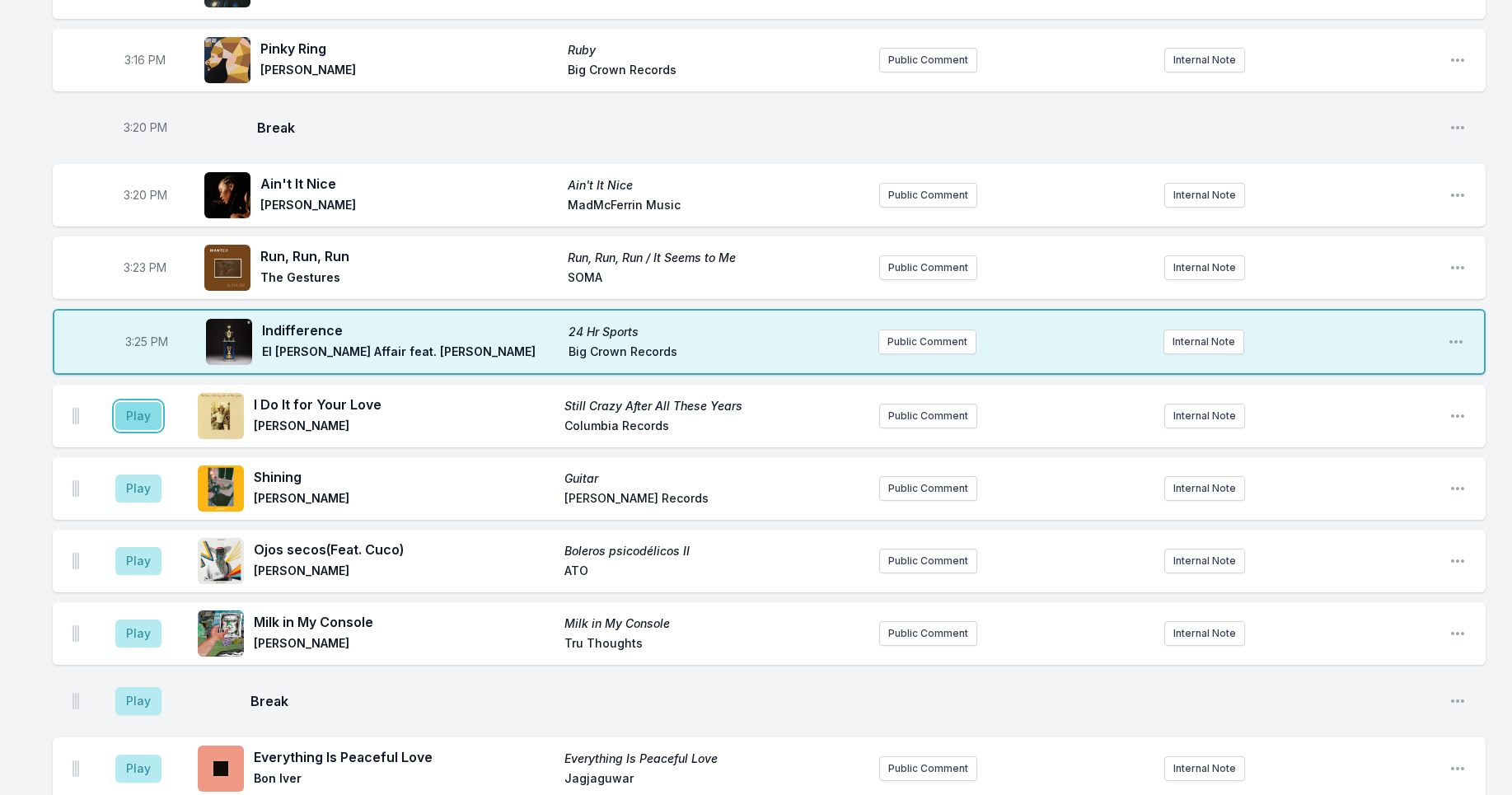
click at [143, 410] on button "Play" at bounding box center [138, 416] width 46 height 28
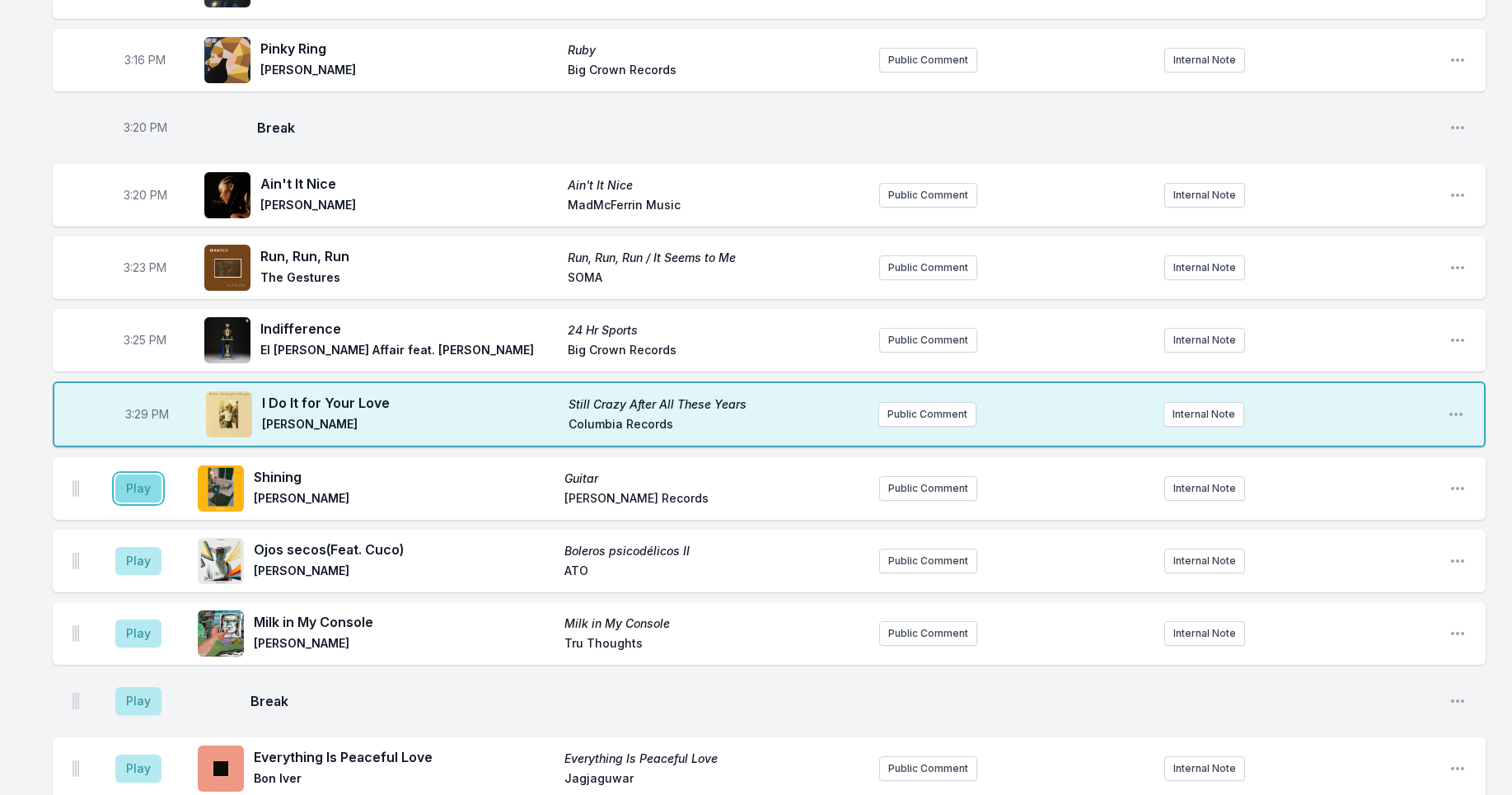
click at [138, 493] on button "Play" at bounding box center [138, 489] width 46 height 28
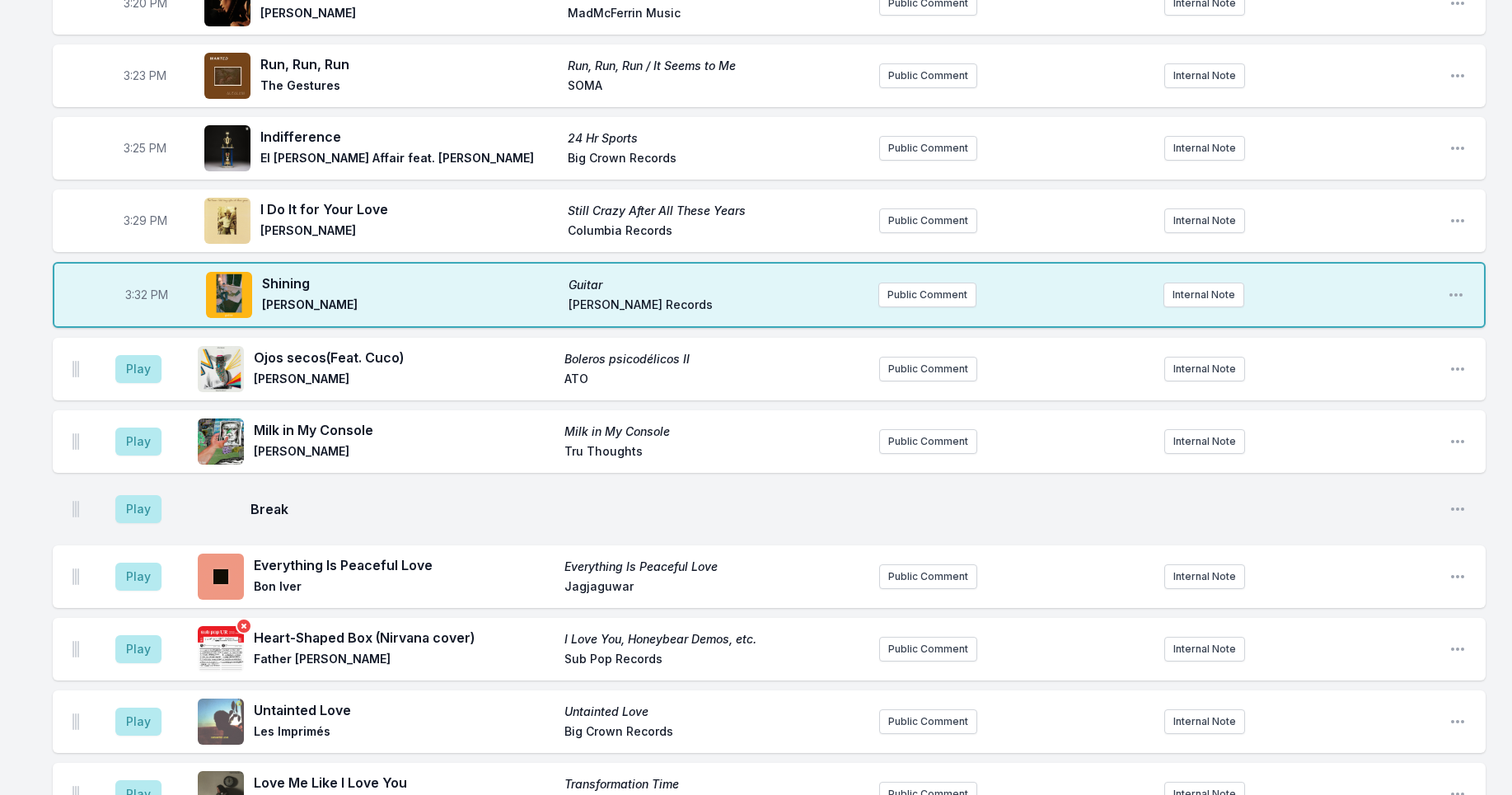
scroll to position [749, 0]
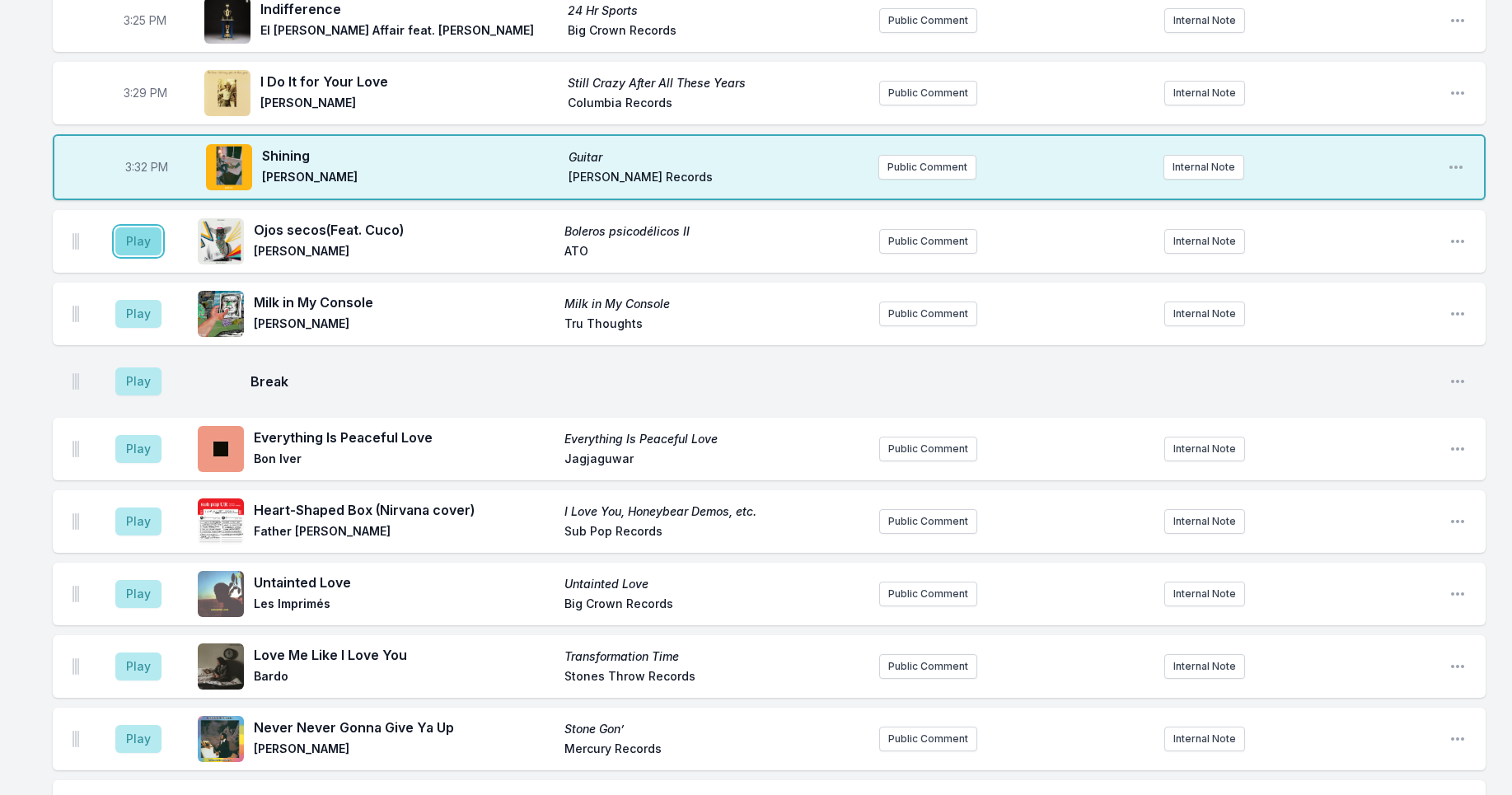
click at [136, 241] on button "Play" at bounding box center [138, 241] width 46 height 28
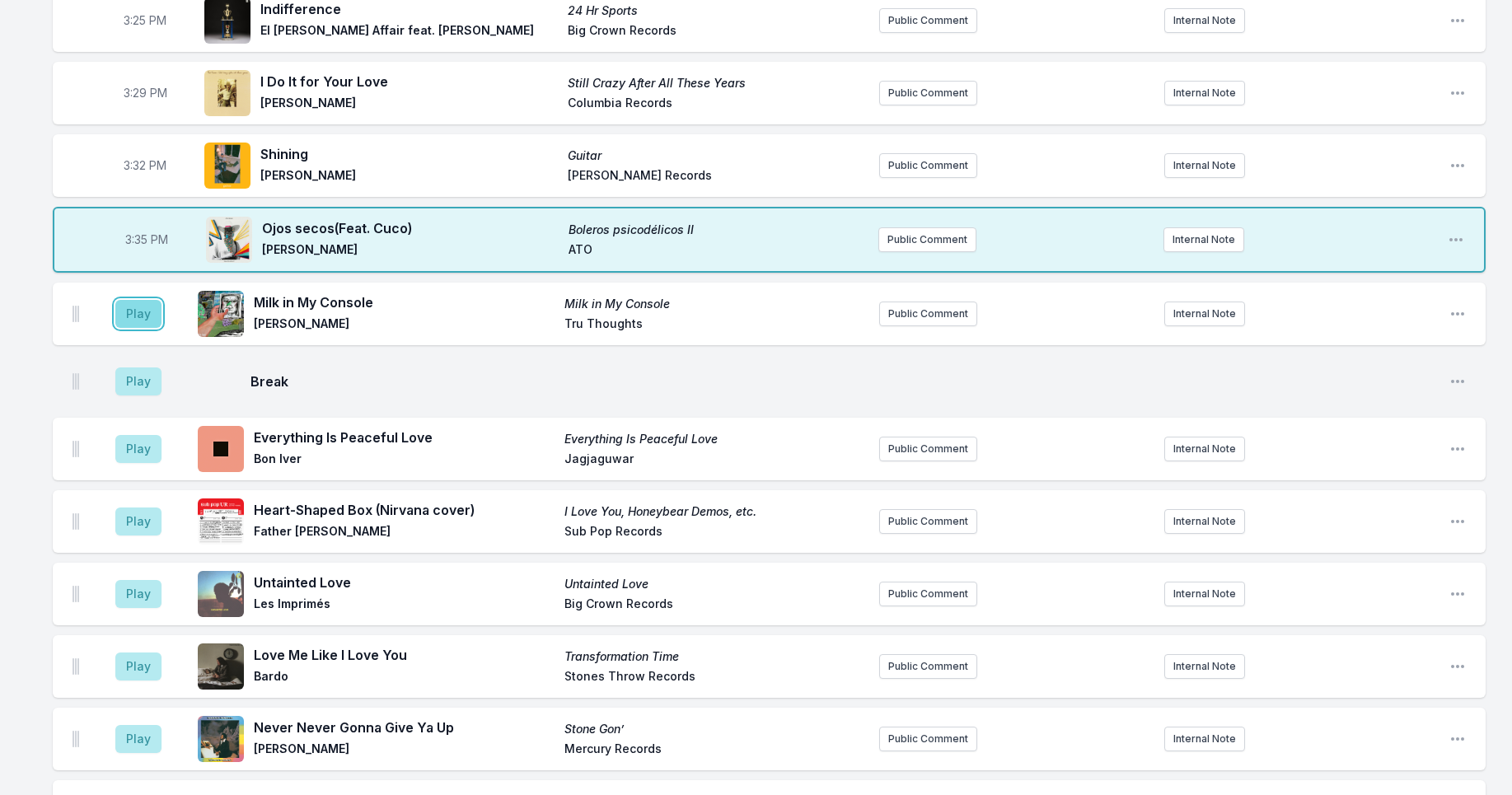
click at [143, 316] on button "Play" at bounding box center [138, 314] width 46 height 28
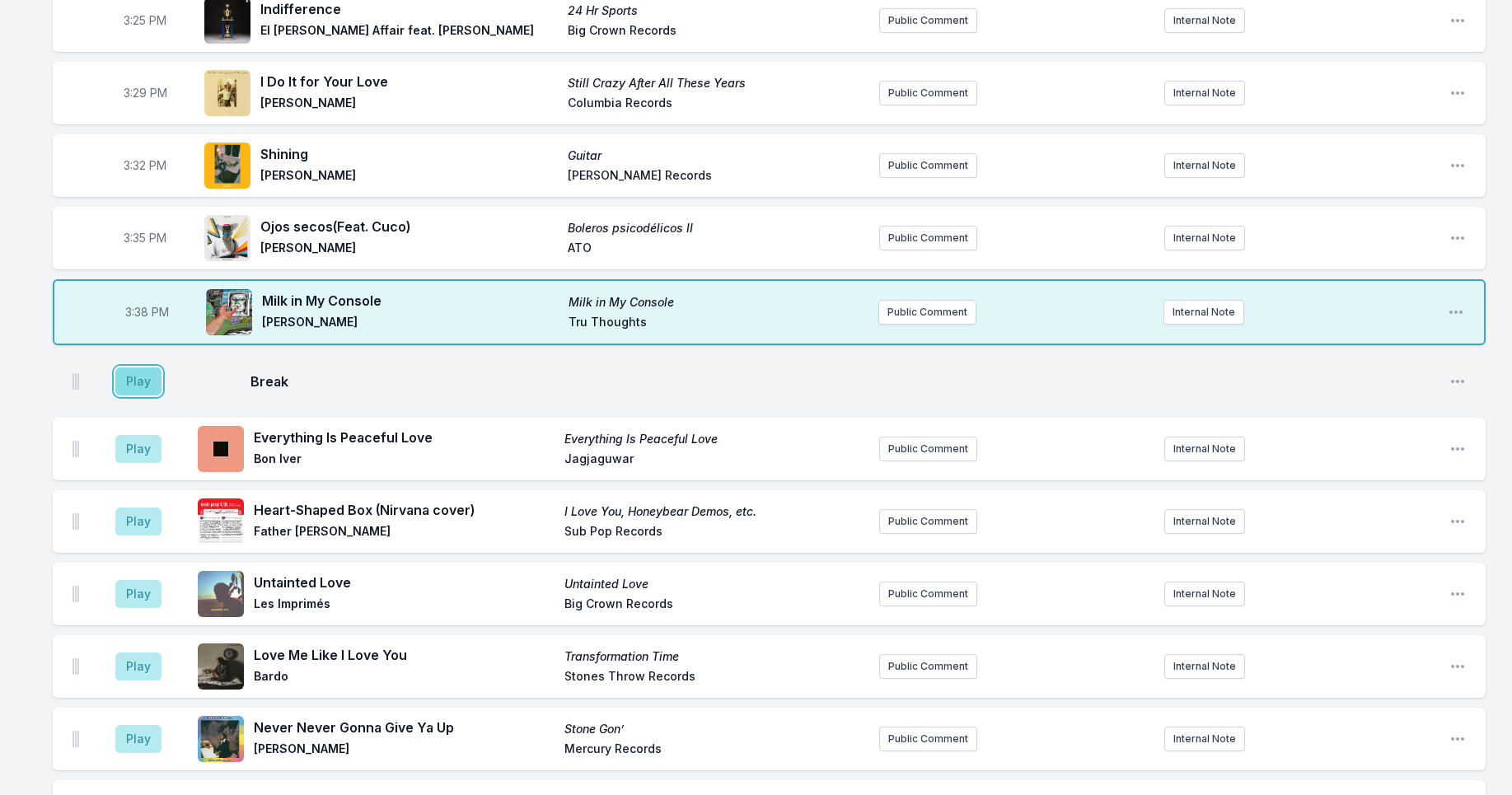
click at [137, 381] on button "Play" at bounding box center [138, 382] width 46 height 28
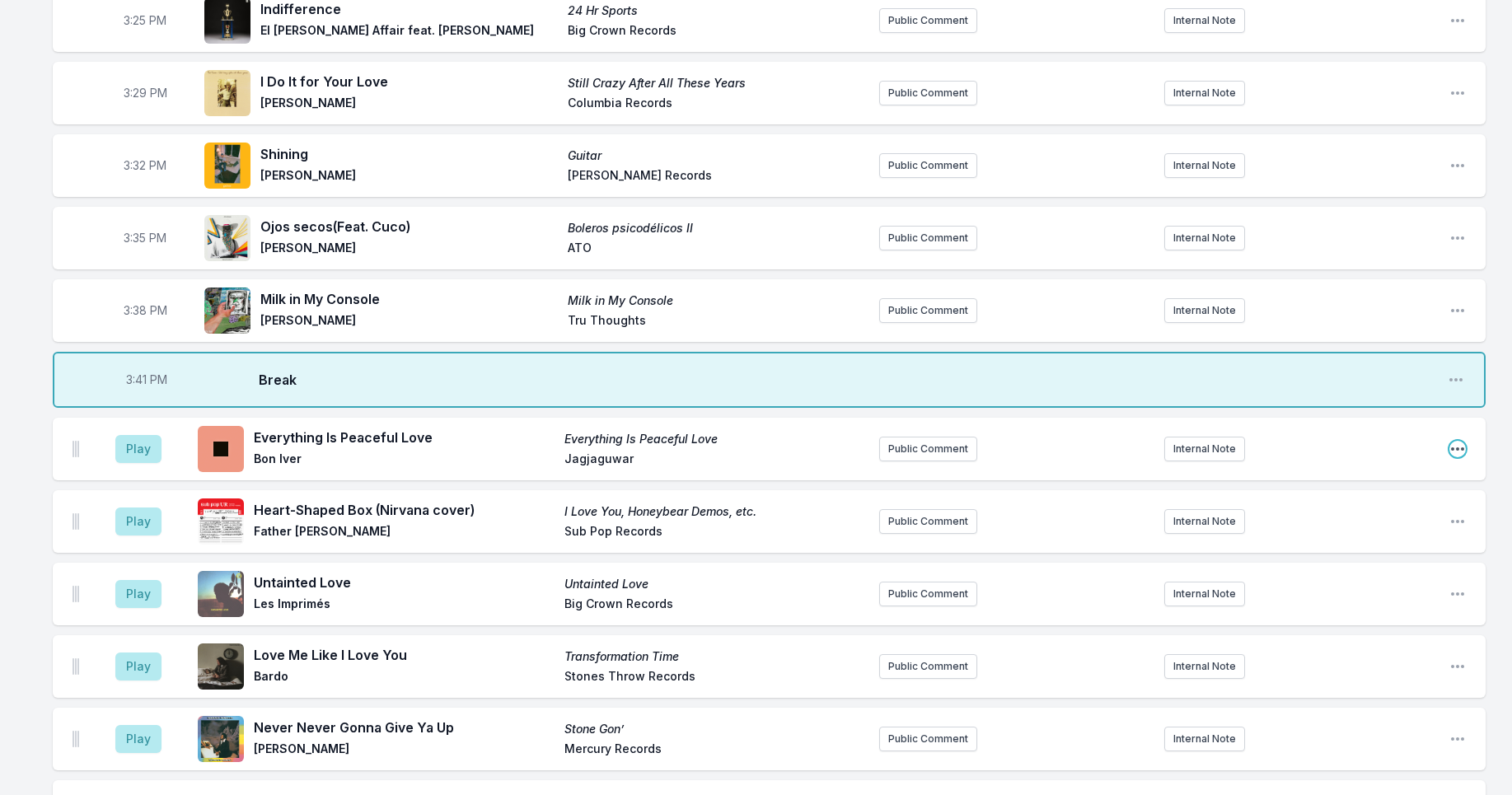
click at [1455, 443] on icon "Open playlist item options" at bounding box center [1458, 449] width 16 height 16
click at [1357, 547] on button "Delete Entry" at bounding box center [1374, 542] width 185 height 30
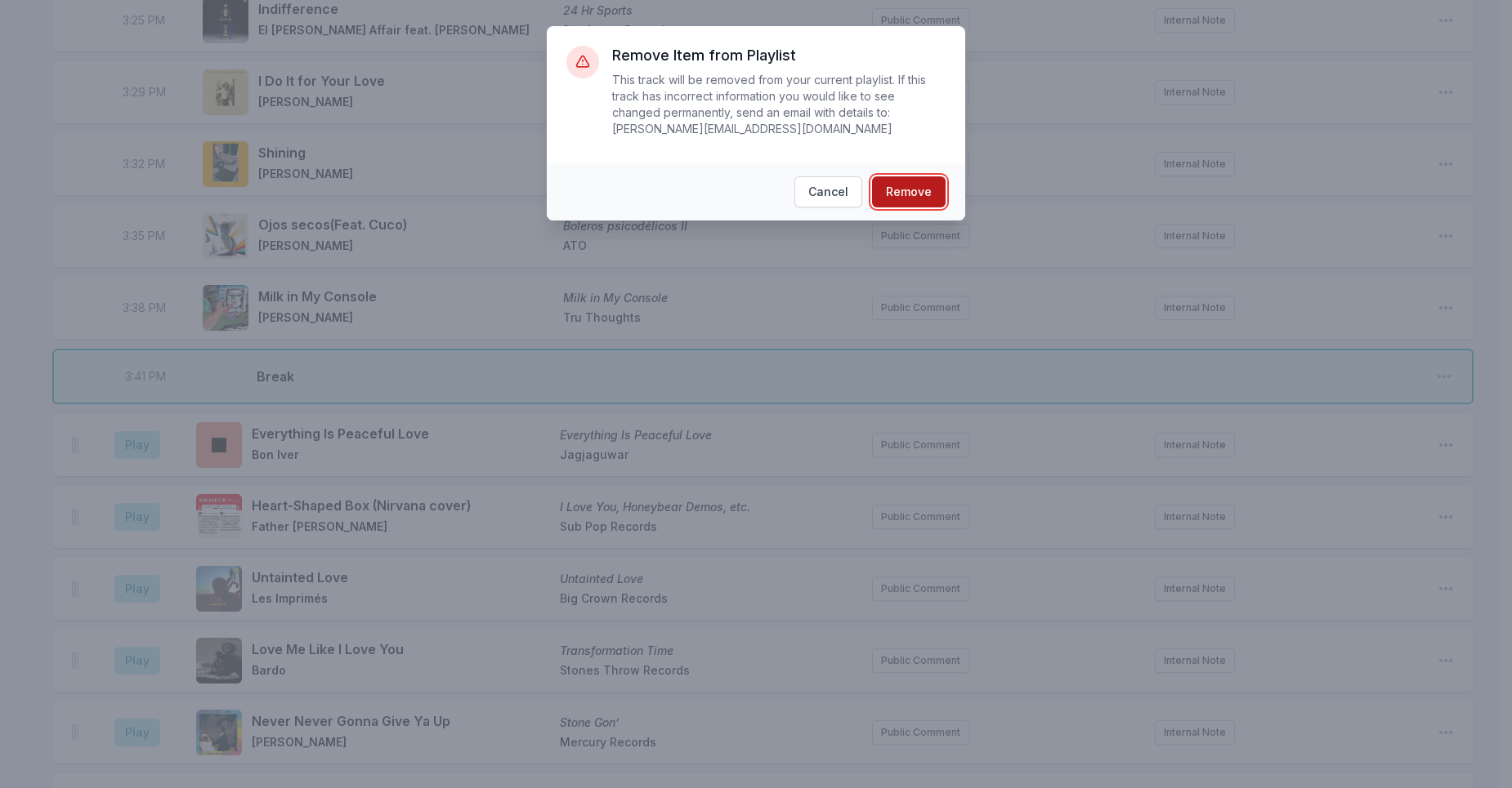
click at [910, 195] on button "Remove" at bounding box center [908, 191] width 73 height 31
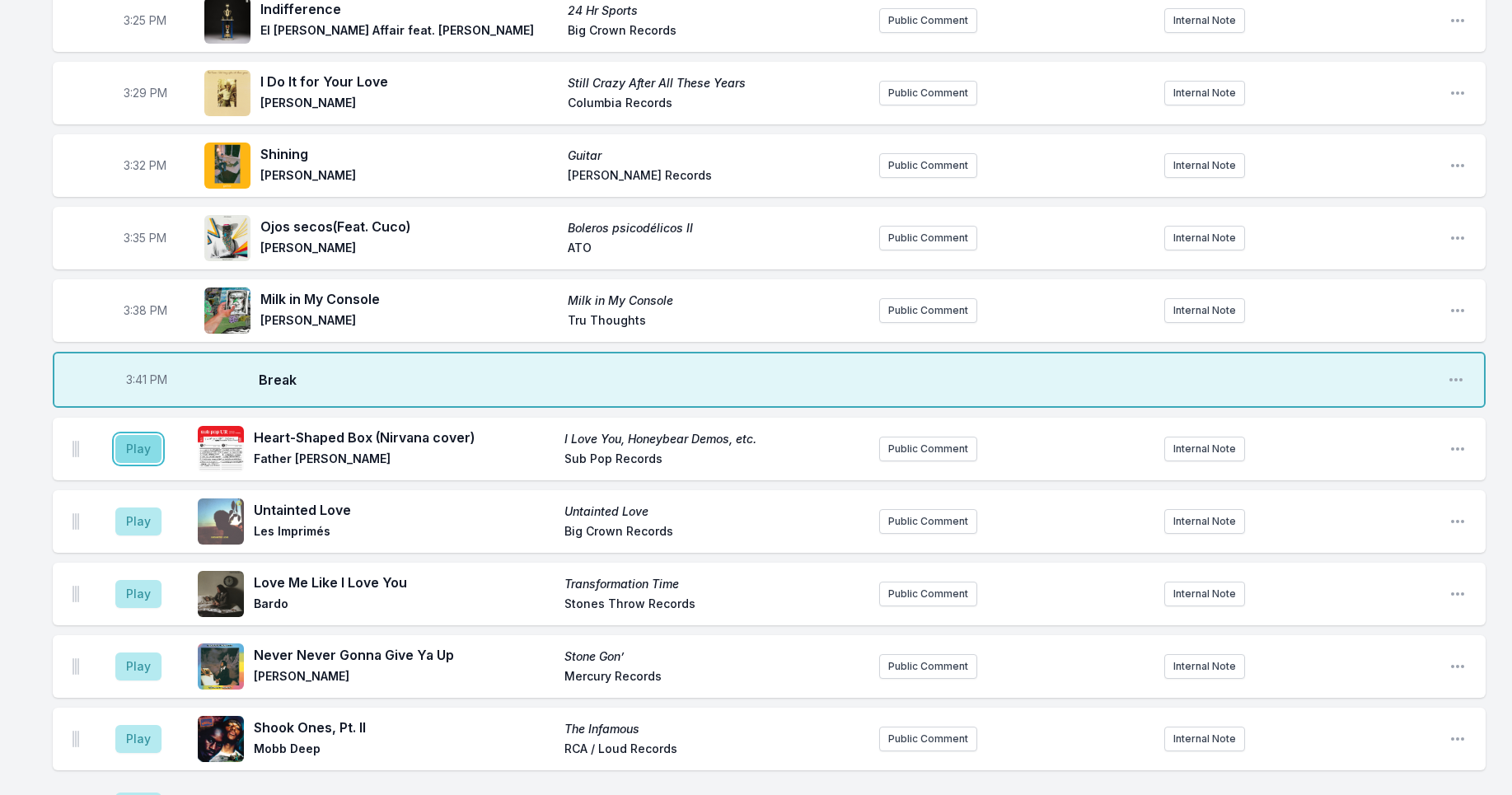
click at [145, 450] on button "Play" at bounding box center [138, 449] width 46 height 28
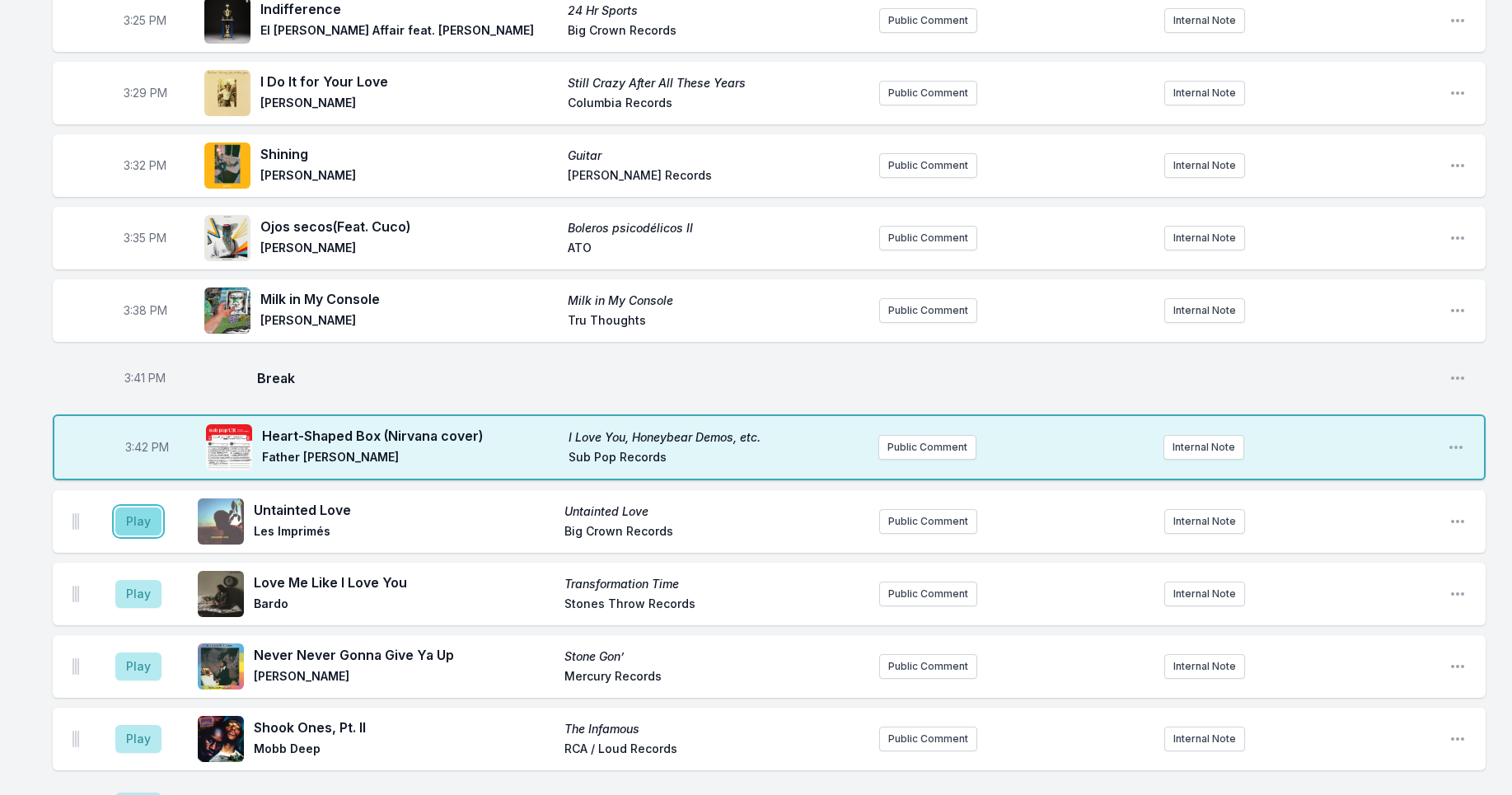
click at [144, 518] on button "Play" at bounding box center [138, 522] width 46 height 28
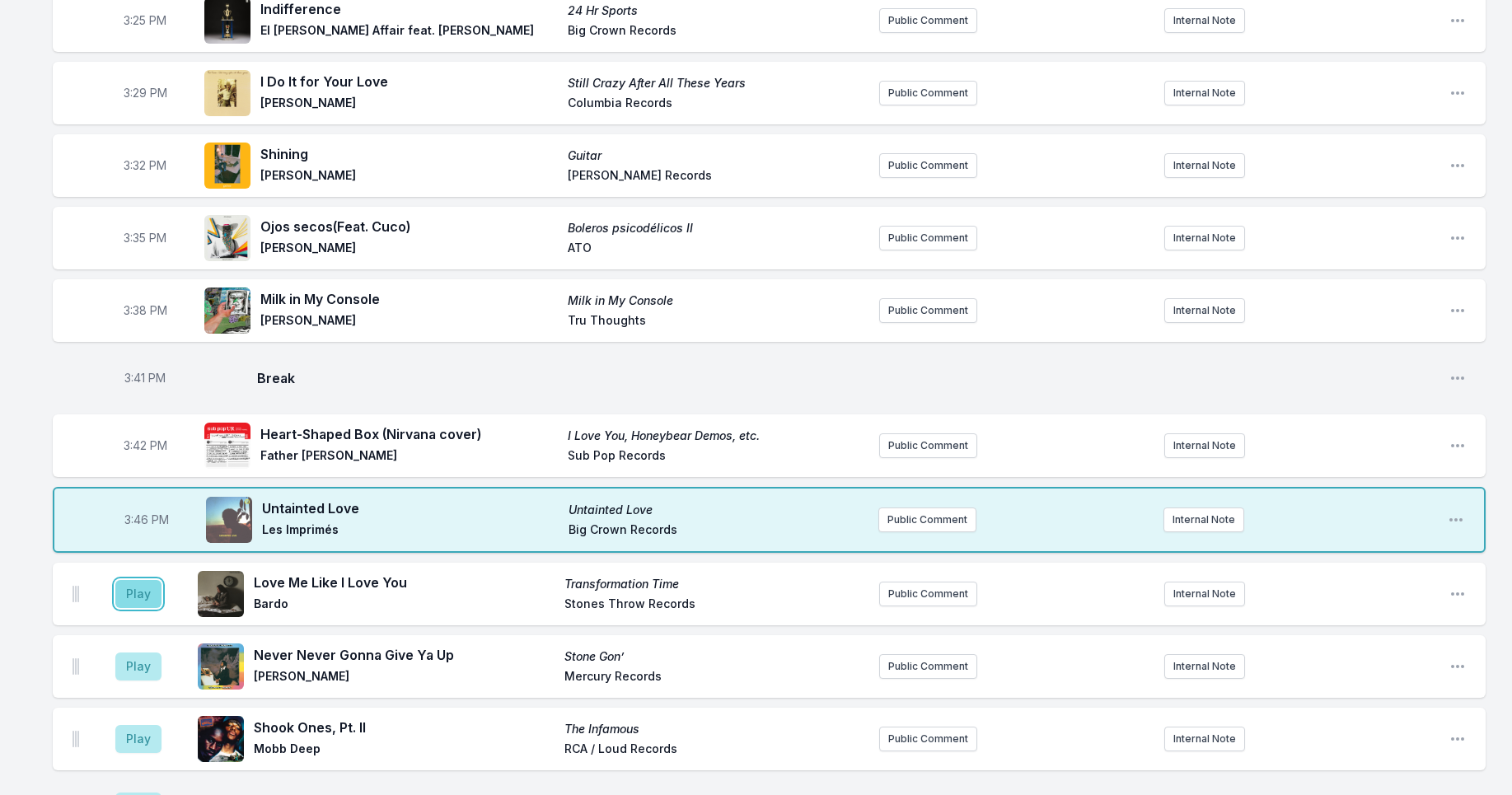
click at [129, 599] on button "Play" at bounding box center [138, 594] width 46 height 28
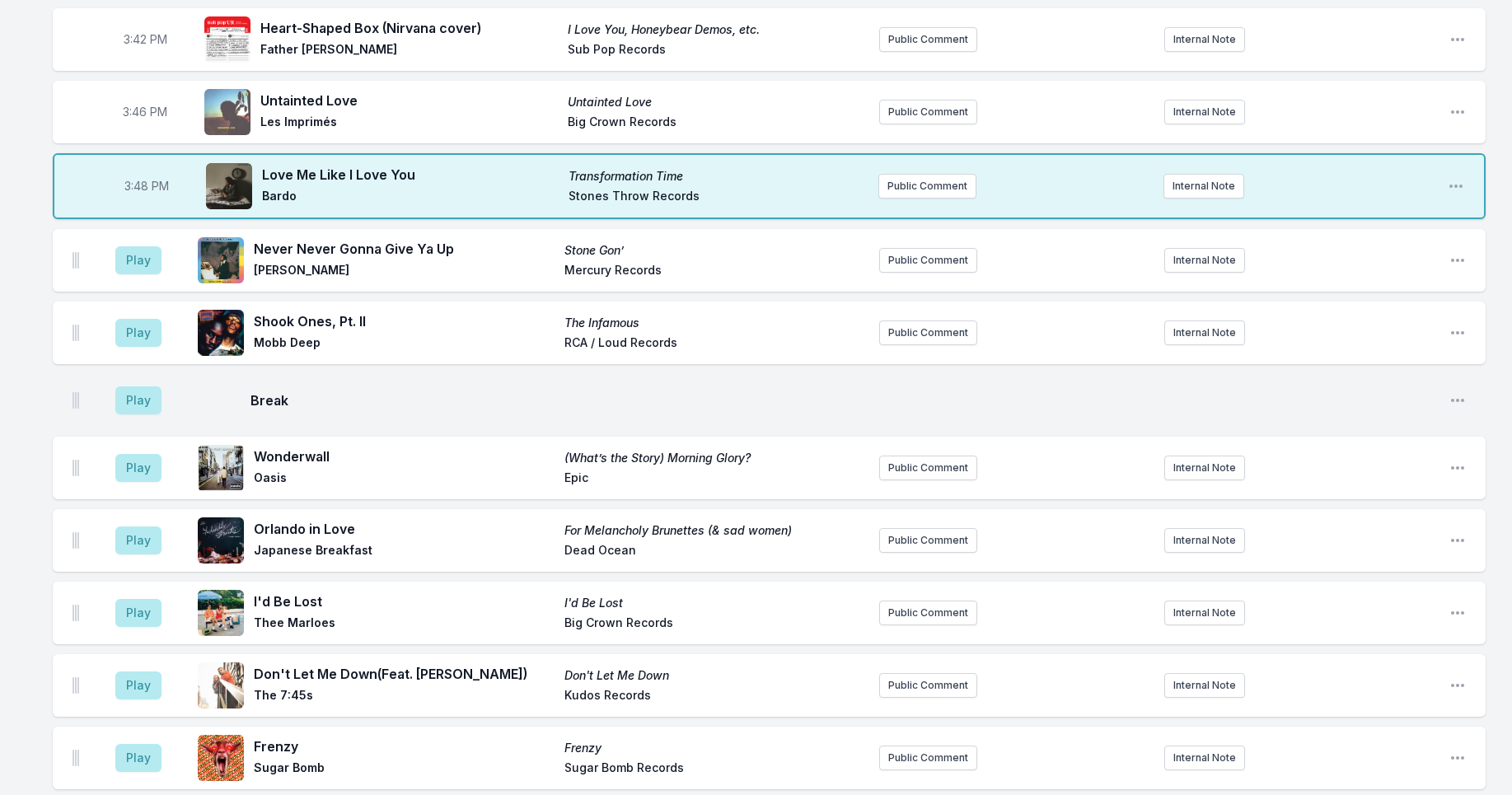
scroll to position [1156, 0]
click at [152, 259] on button "Play" at bounding box center [138, 260] width 46 height 28
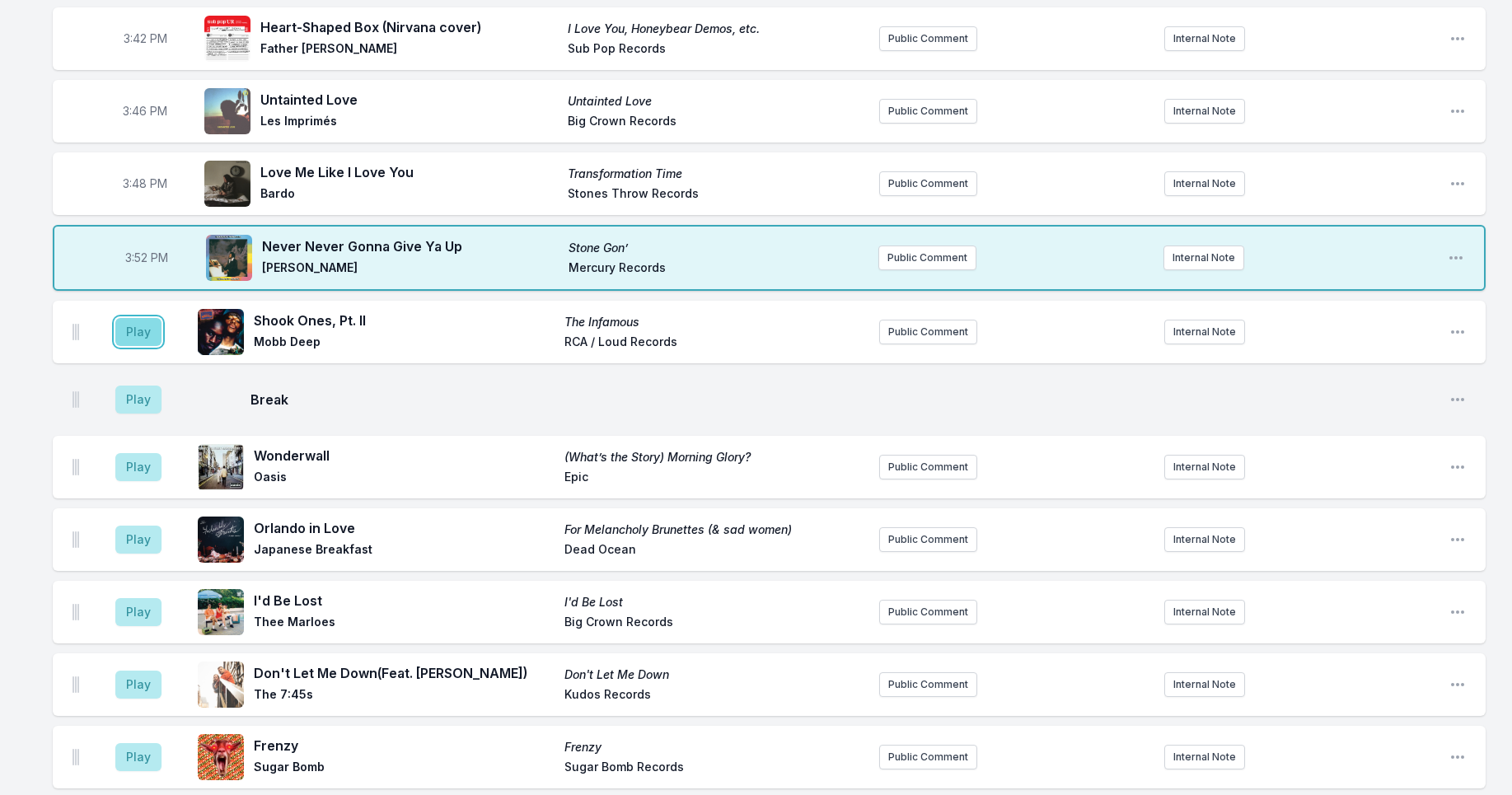
click at [135, 335] on button "Play" at bounding box center [138, 332] width 46 height 28
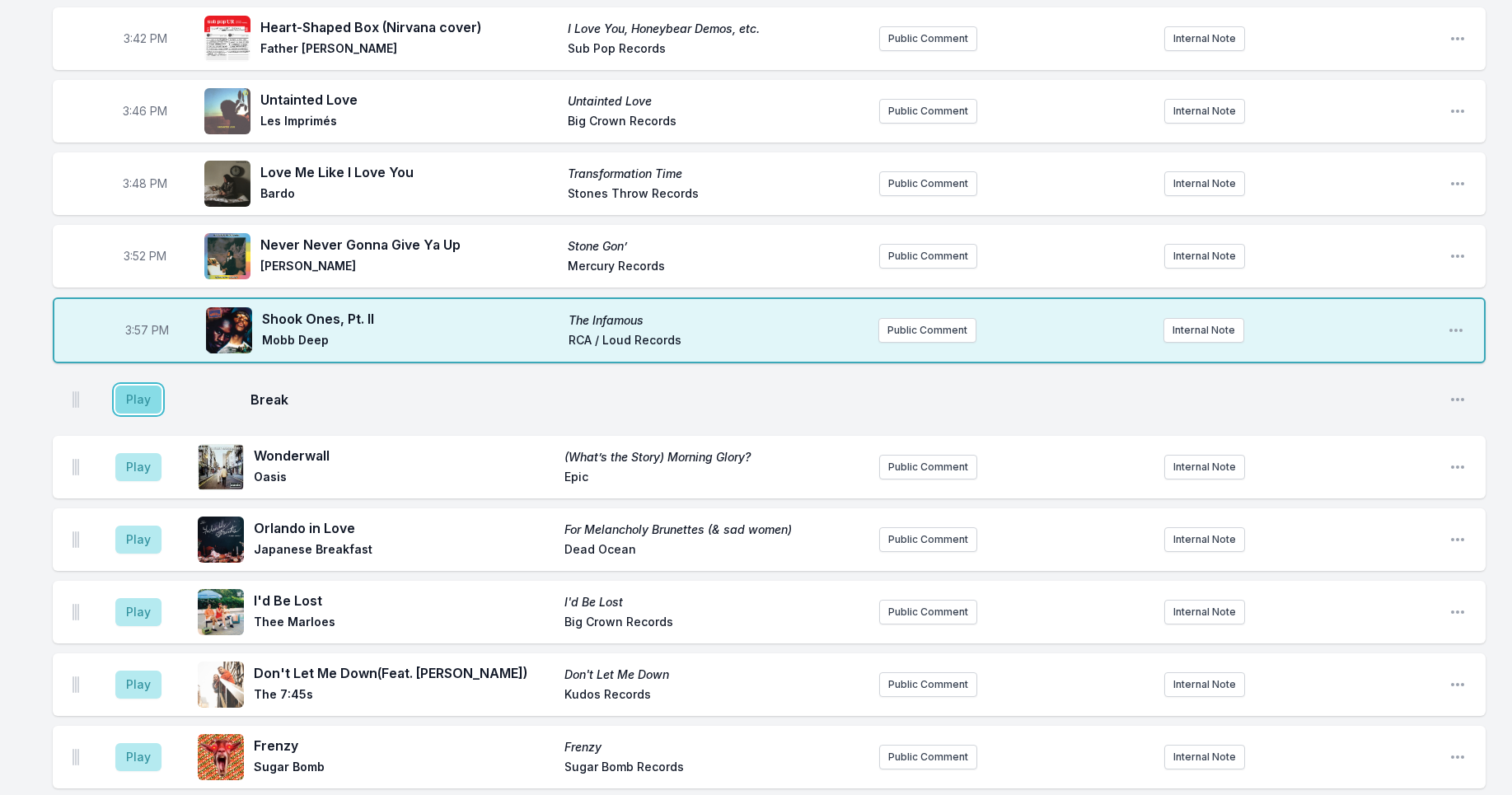
click at [144, 403] on button "Play" at bounding box center [138, 400] width 46 height 28
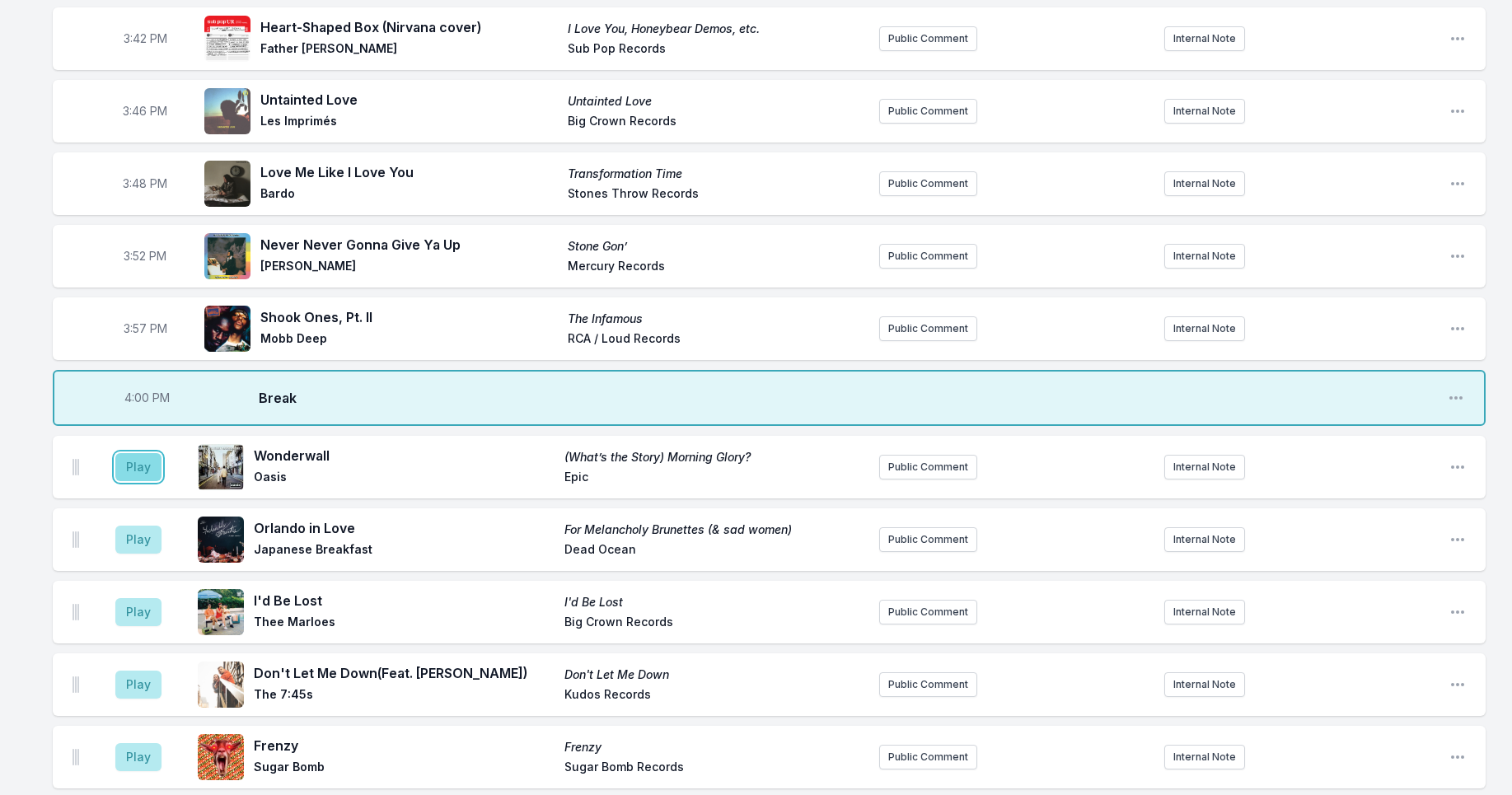
click at [137, 471] on button "Play" at bounding box center [138, 467] width 46 height 28
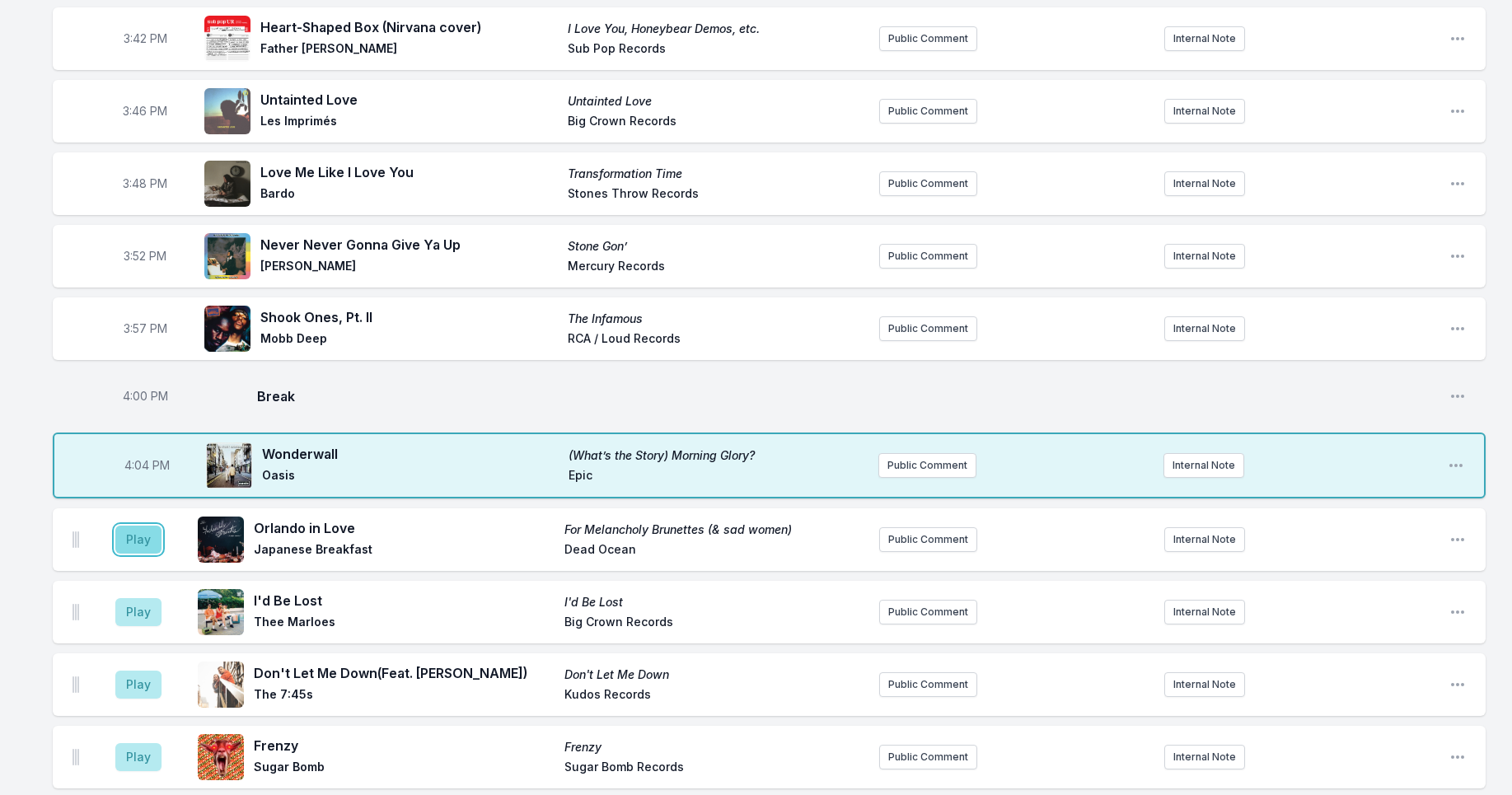
click at [144, 546] on button "Play" at bounding box center [138, 540] width 46 height 28
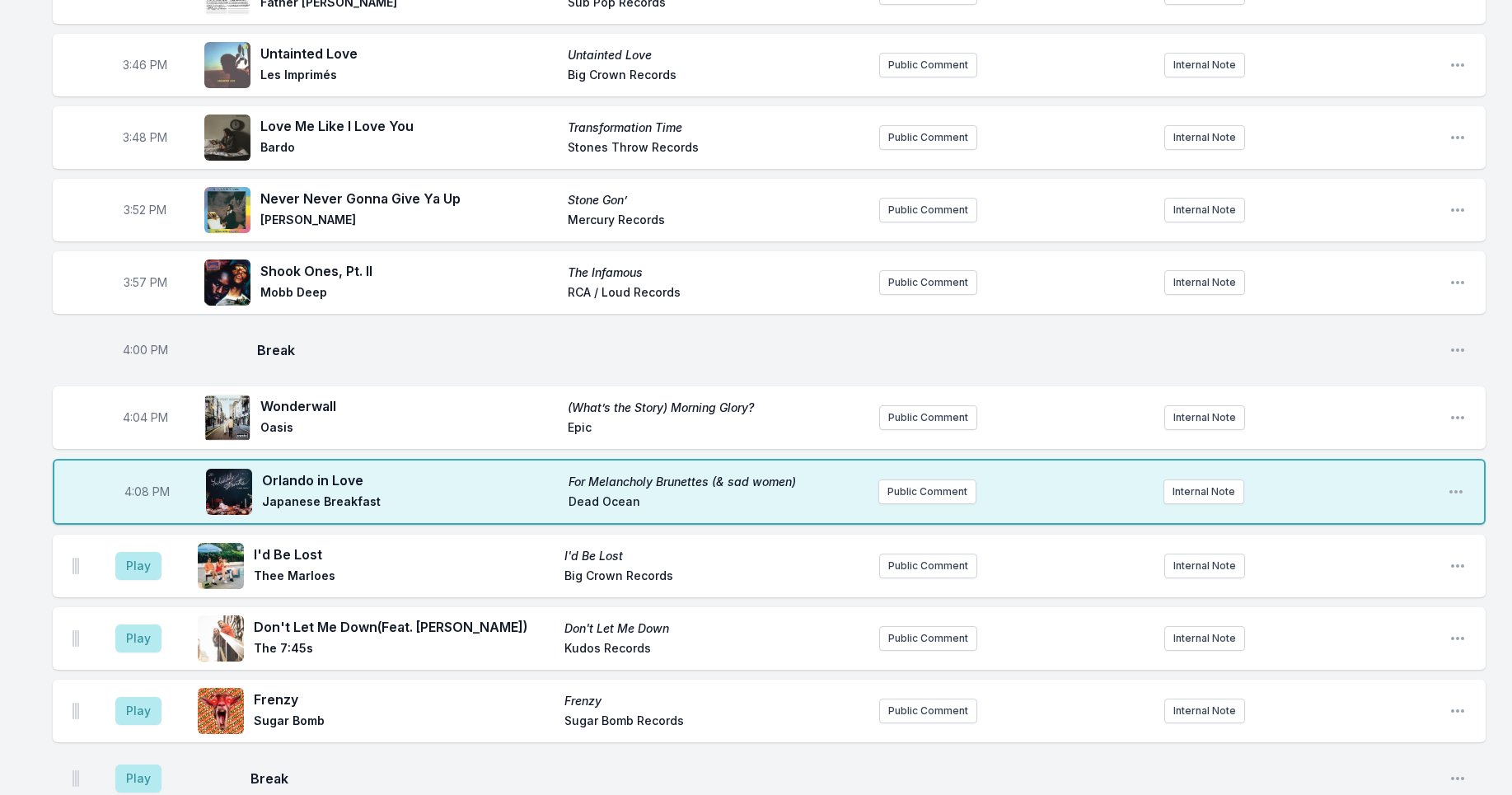
scroll to position [1279, 0]
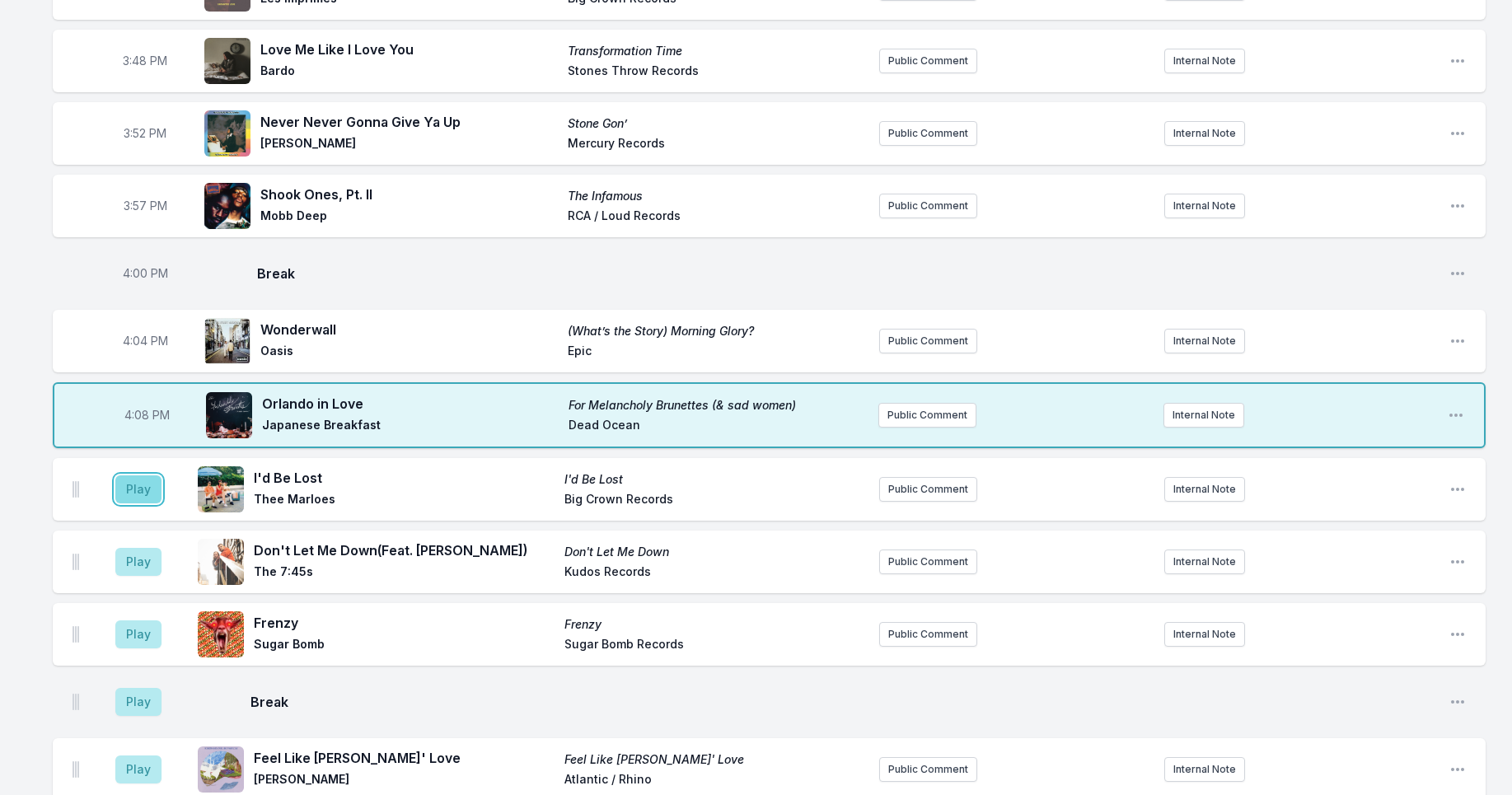
click at [143, 495] on button "Play" at bounding box center [138, 490] width 46 height 28
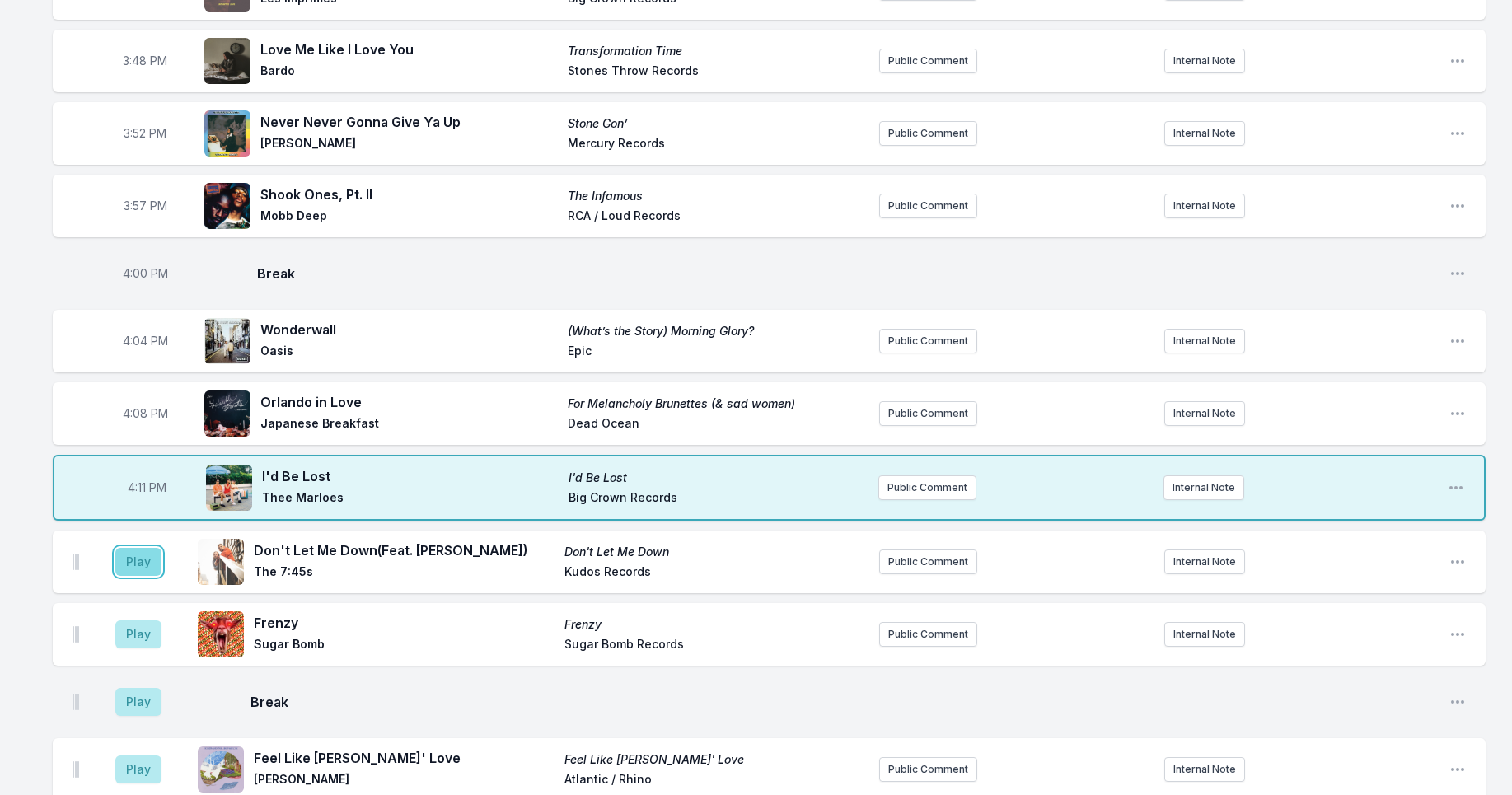
click at [129, 562] on button "Play" at bounding box center [138, 562] width 46 height 28
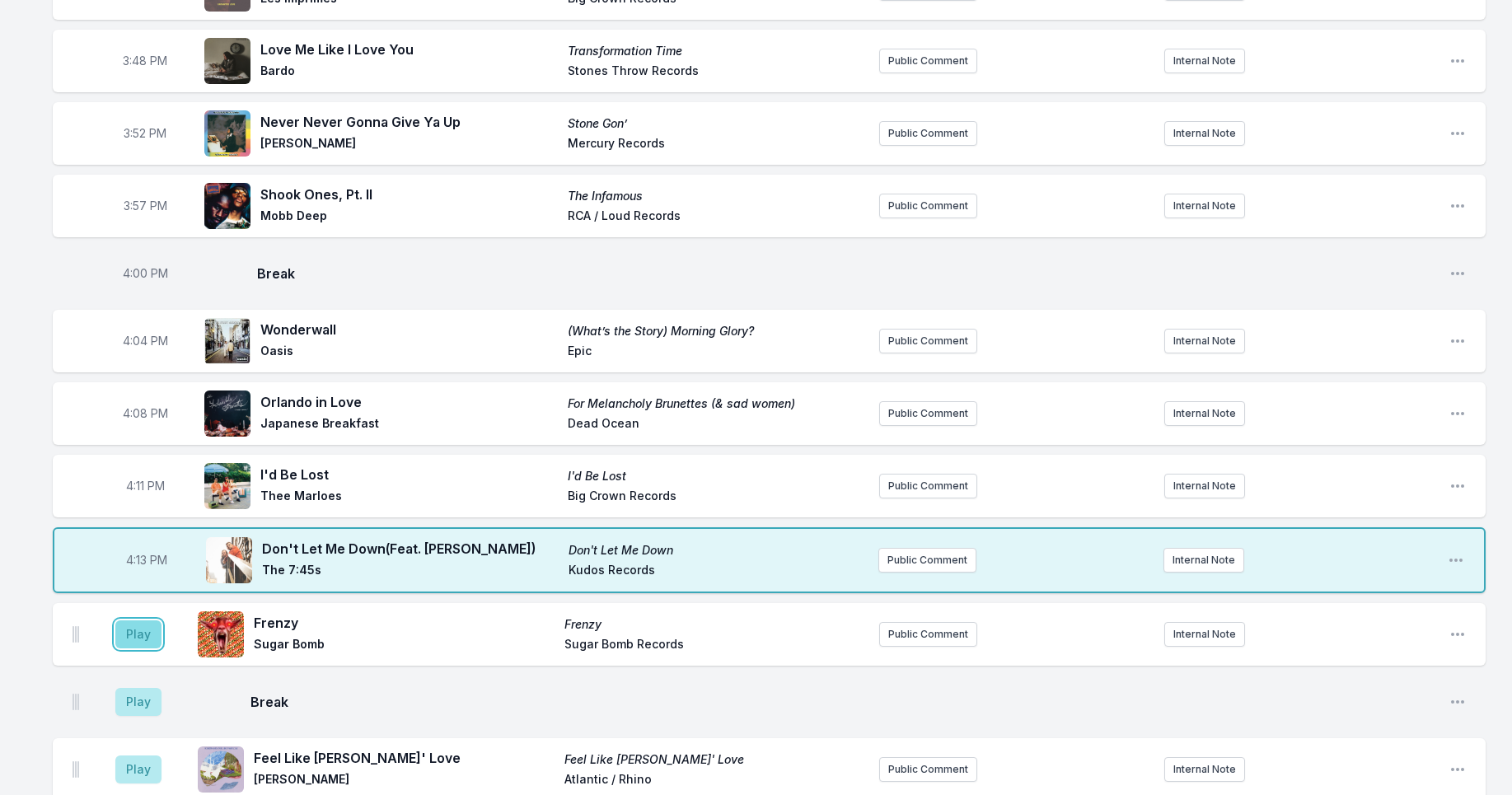
click at [134, 645] on button "Play" at bounding box center [138, 635] width 46 height 28
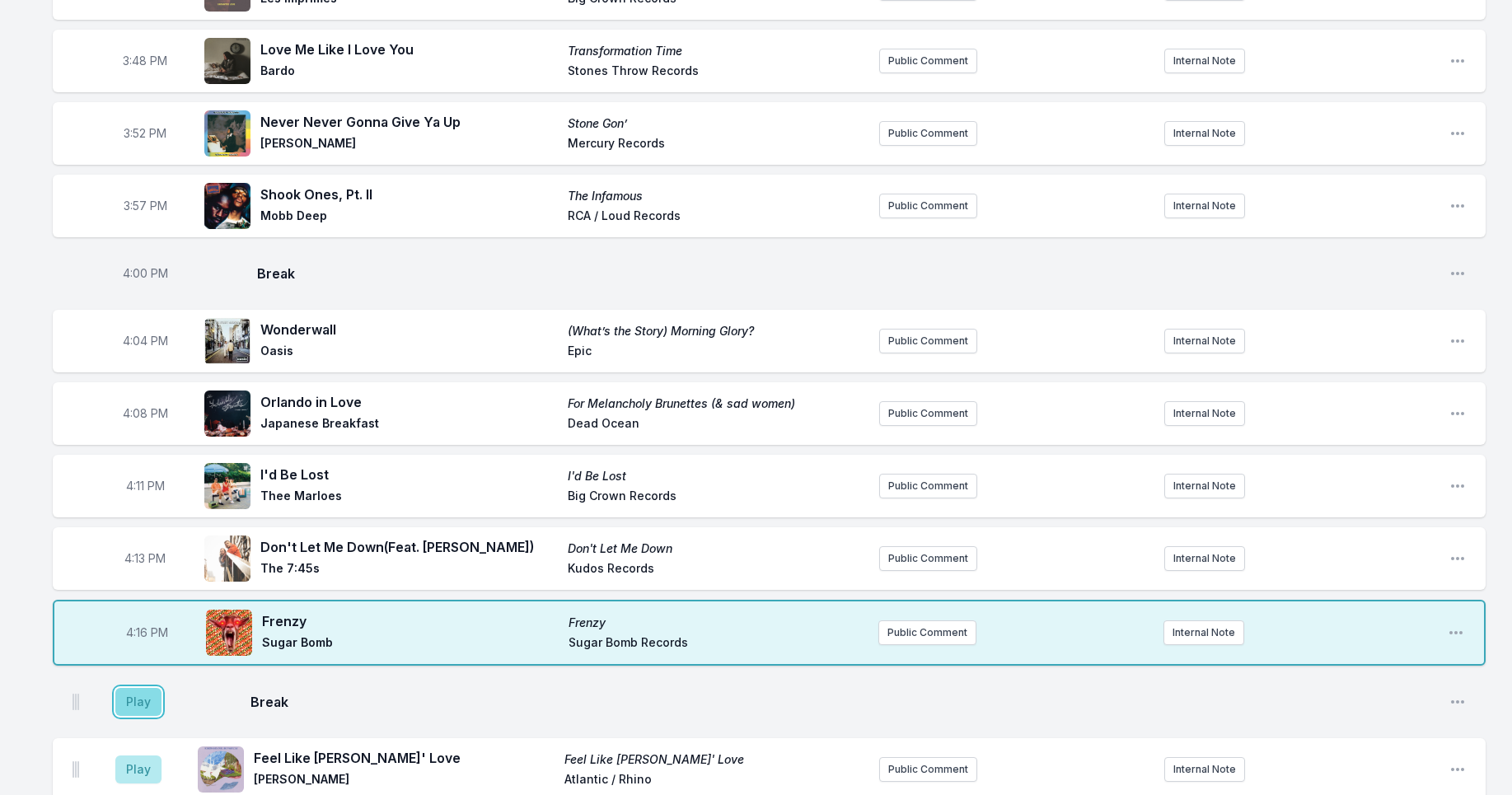
click at [140, 702] on button "Play" at bounding box center [138, 702] width 46 height 28
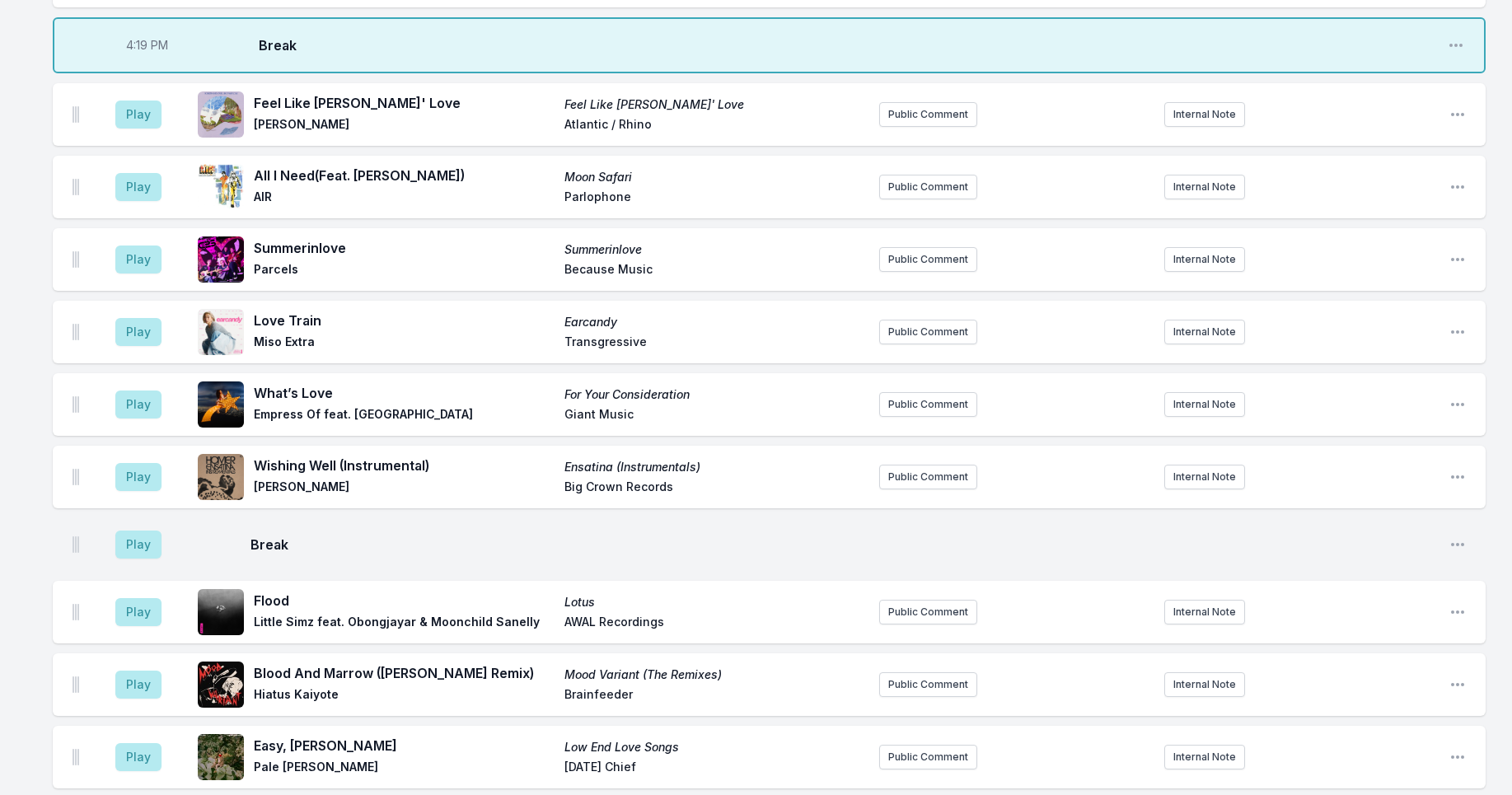
scroll to position [1938, 0]
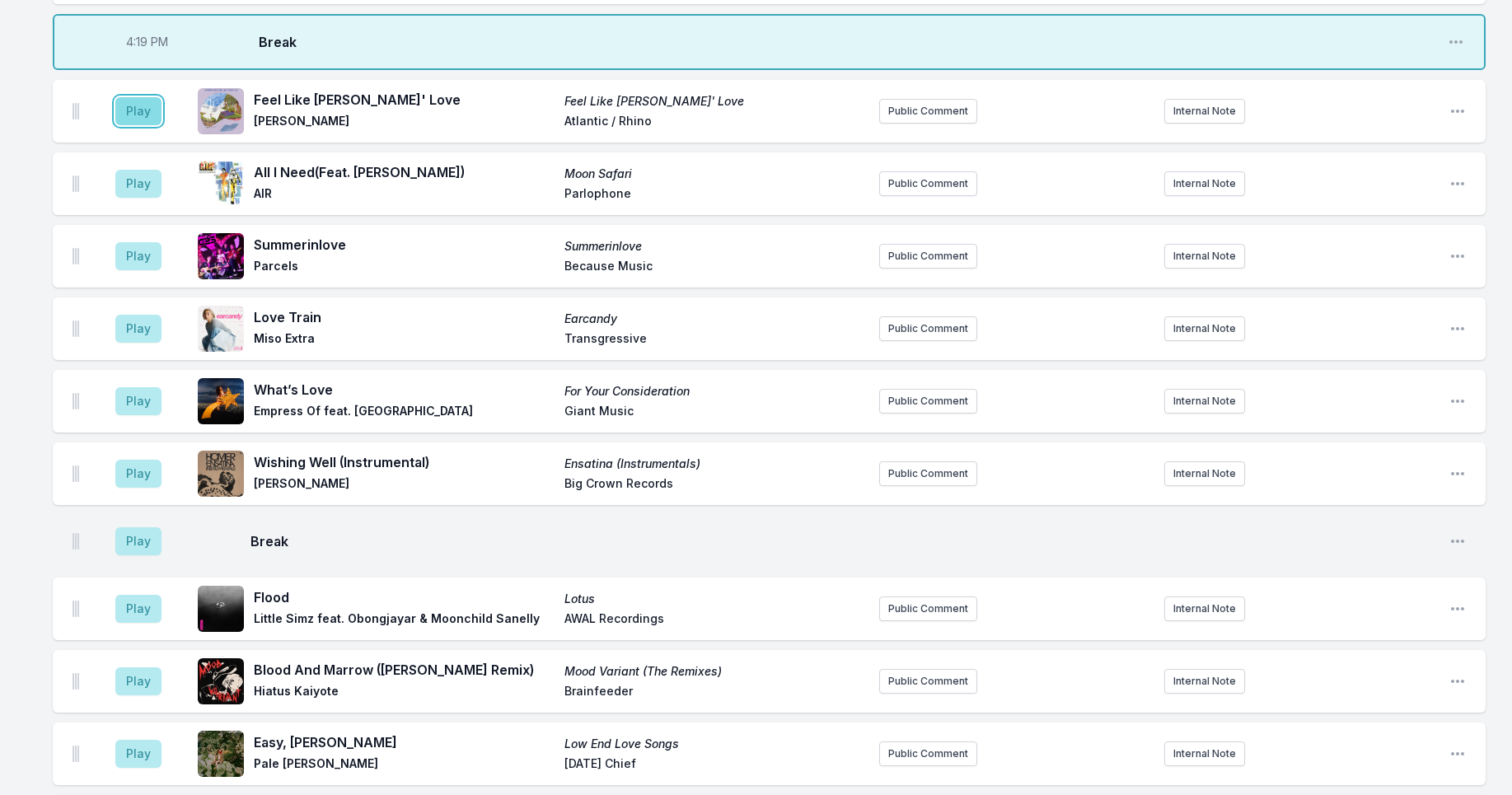
click at [129, 101] on button "Play" at bounding box center [138, 111] width 46 height 28
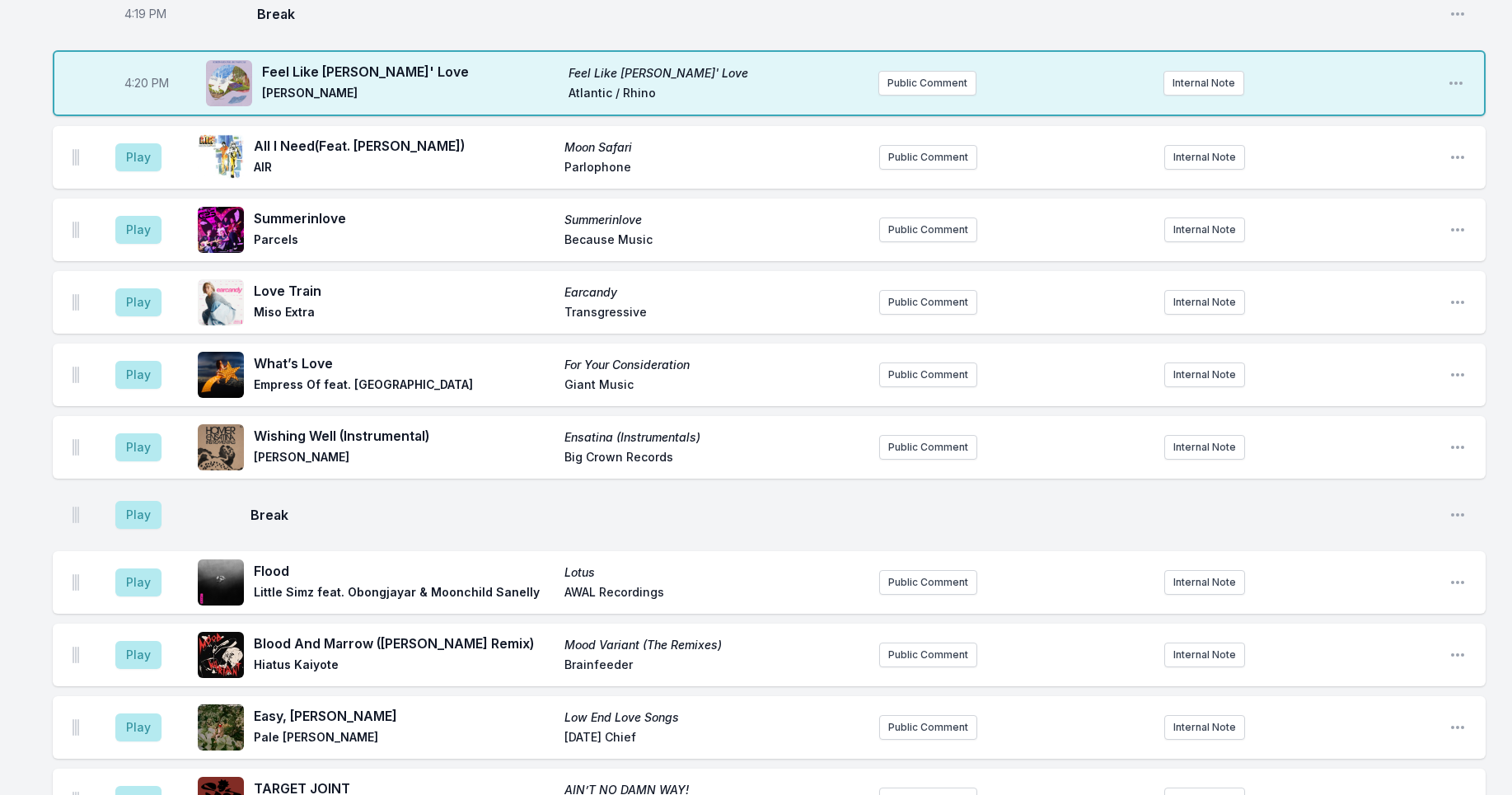
scroll to position [1989, 0]
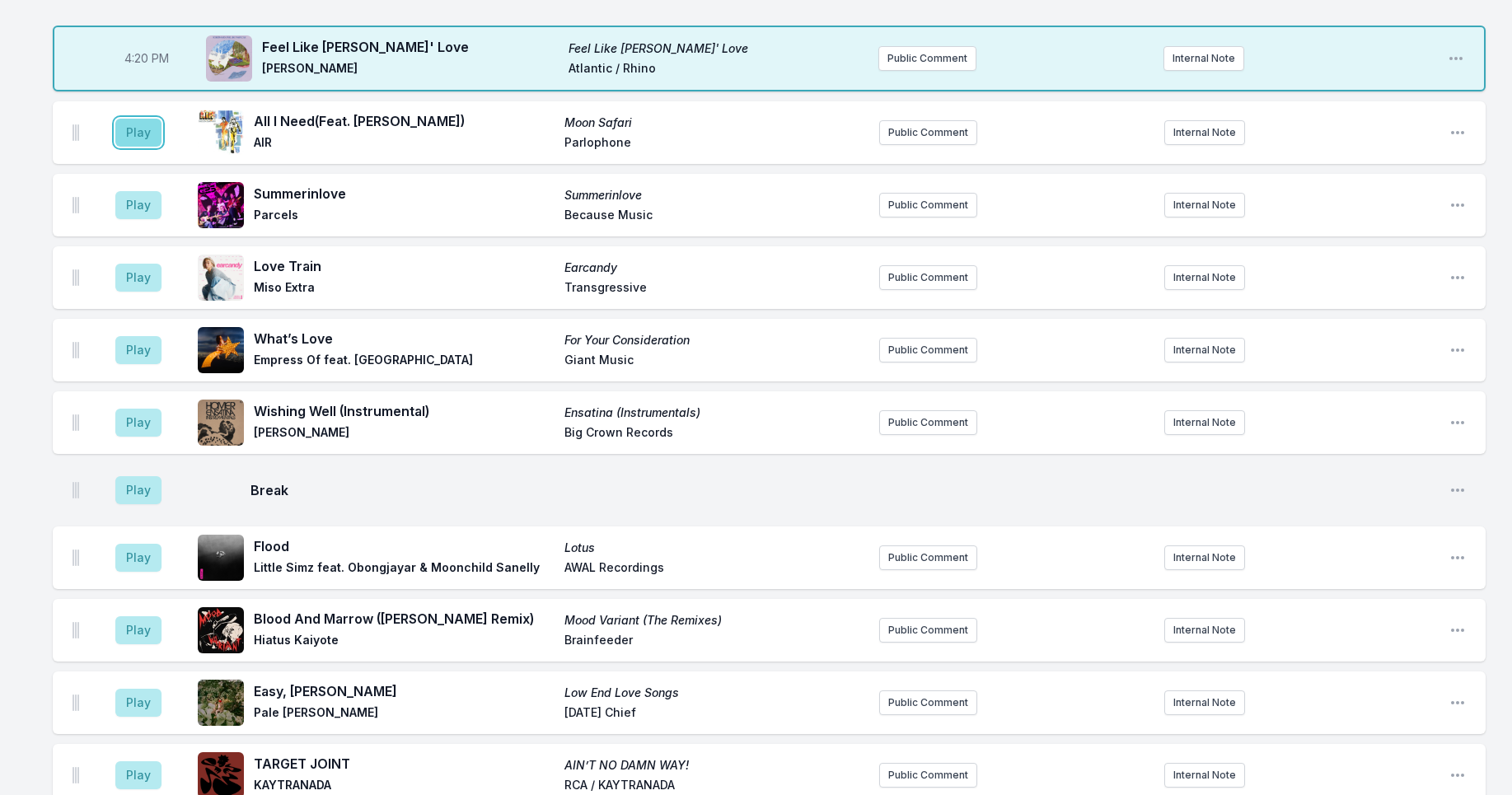
click at [143, 140] on button "Play" at bounding box center [138, 133] width 46 height 28
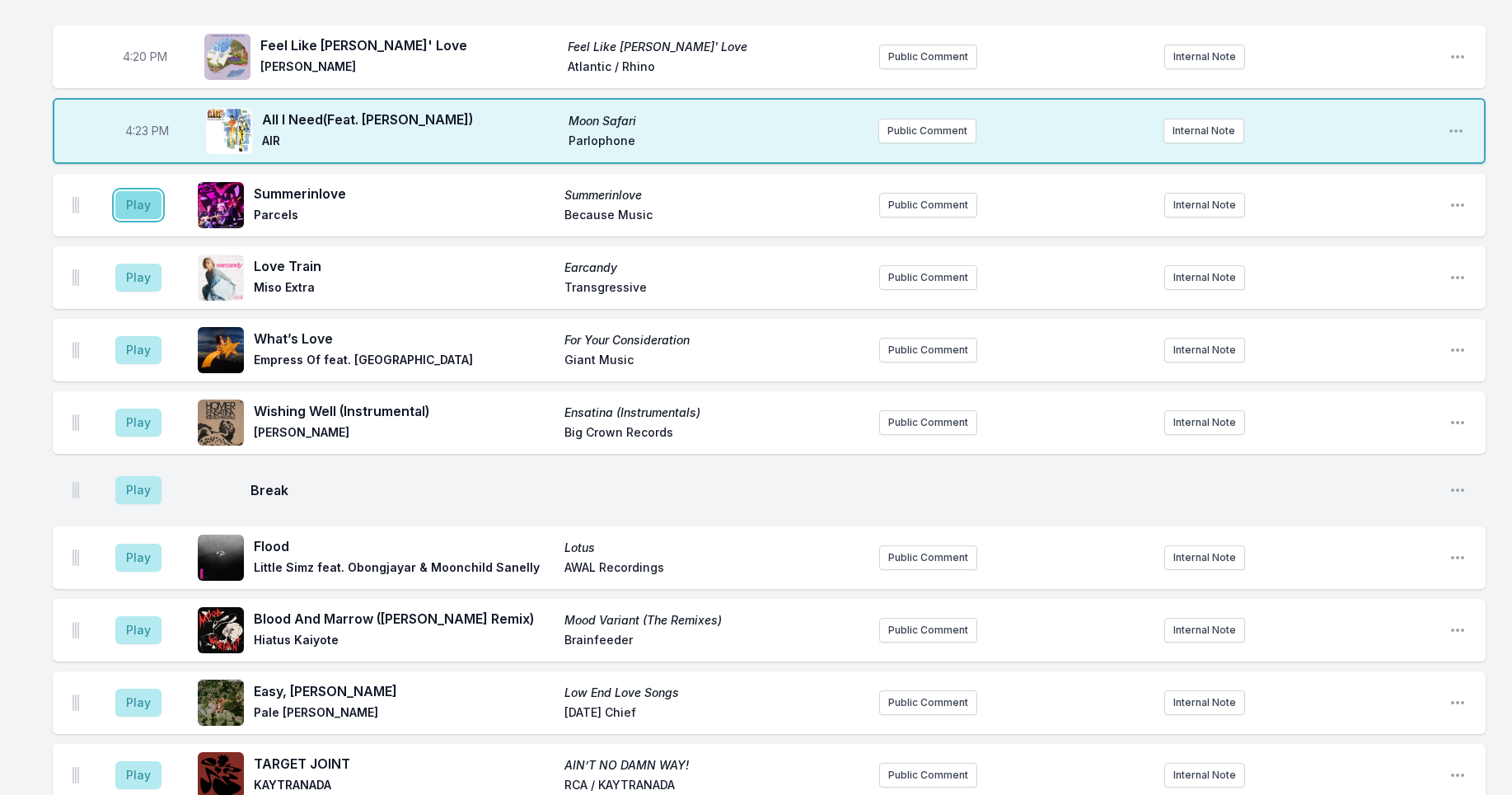
click at [133, 198] on button "Play" at bounding box center [138, 205] width 46 height 28
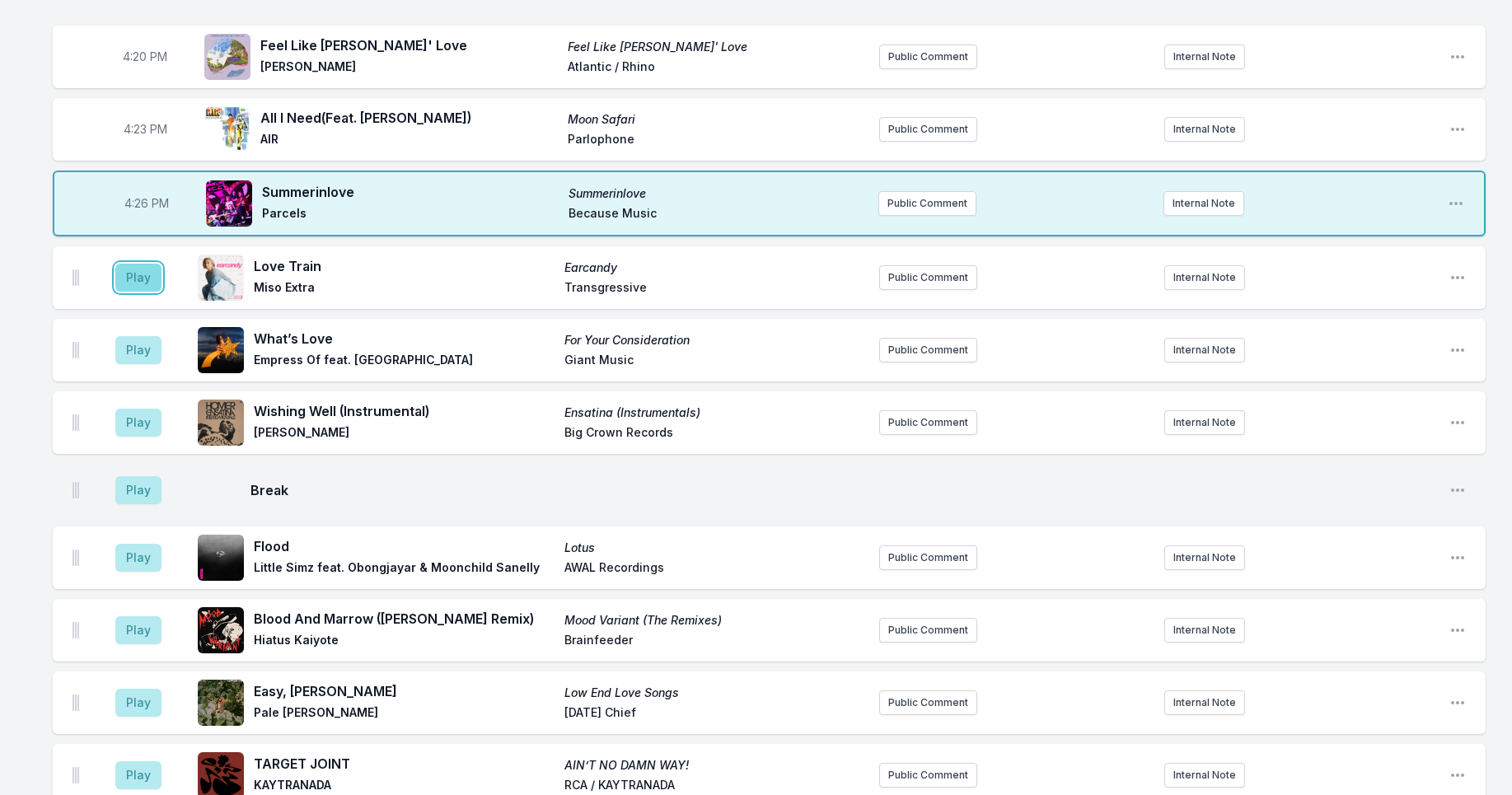
click at [138, 274] on button "Play" at bounding box center [138, 278] width 46 height 28
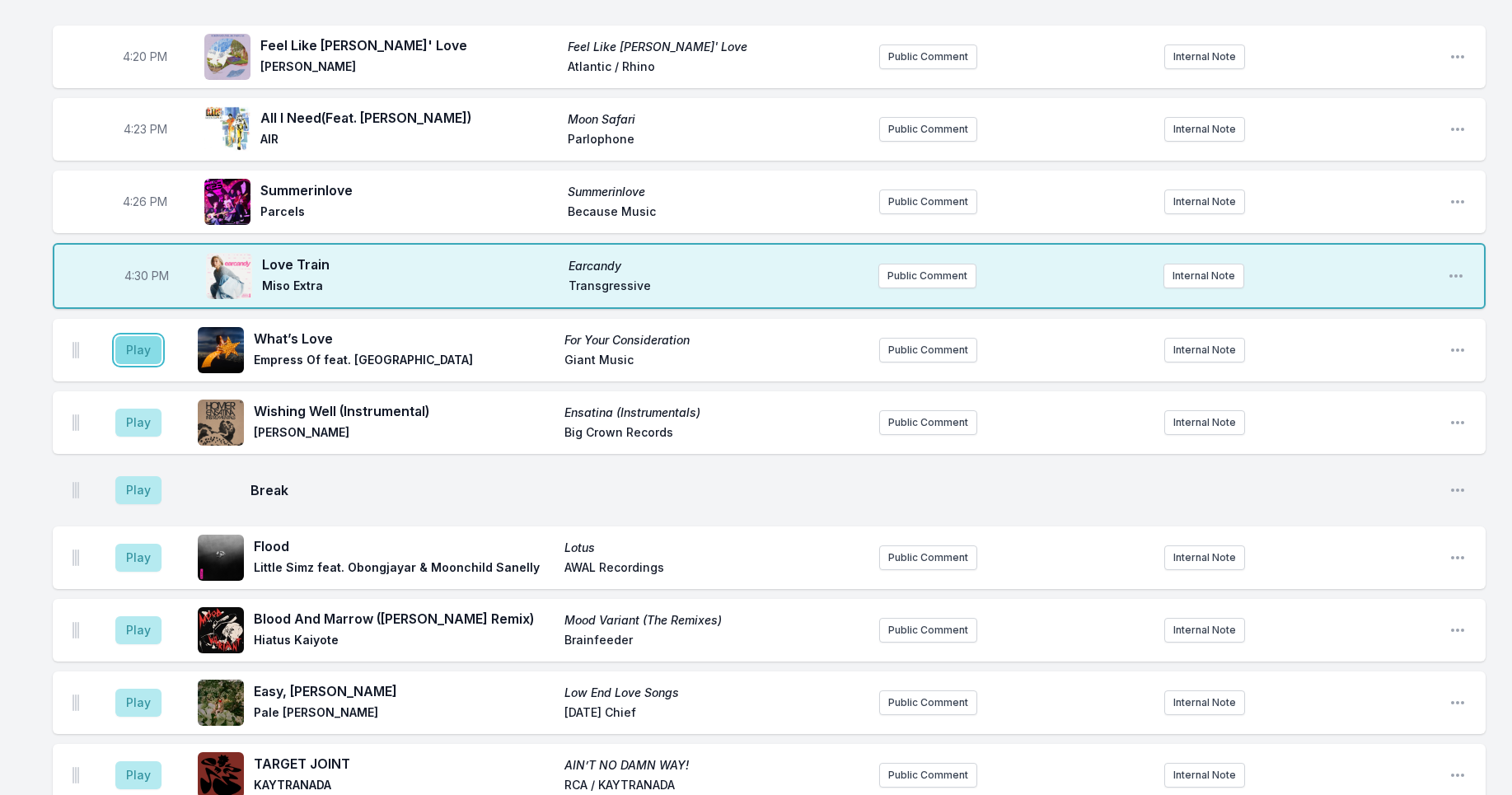
click at [131, 351] on button "Play" at bounding box center [138, 350] width 46 height 28
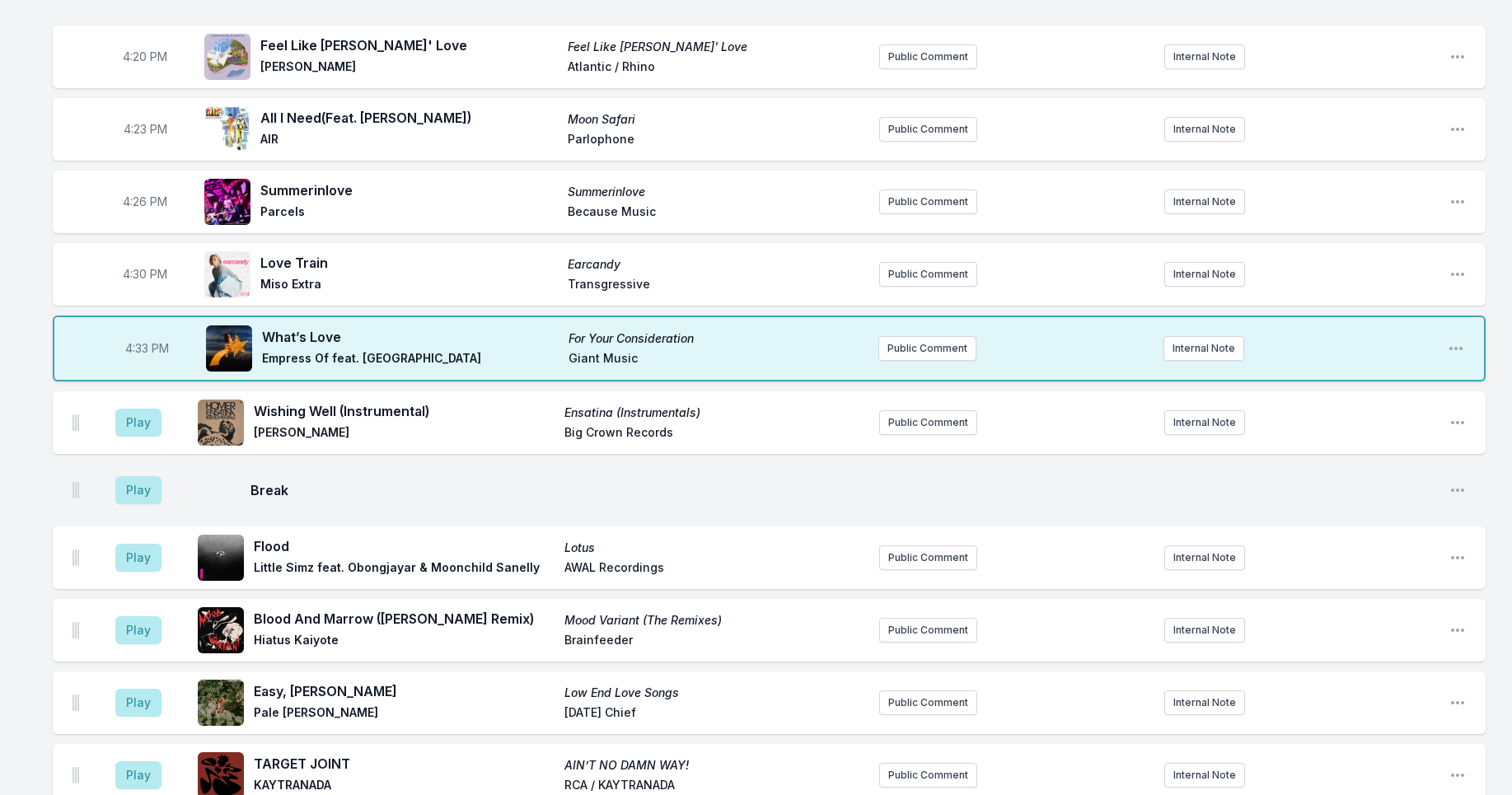
click at [106, 419] on aside "Play" at bounding box center [138, 422] width 92 height 53
click at [125, 428] on button "Play" at bounding box center [138, 423] width 46 height 28
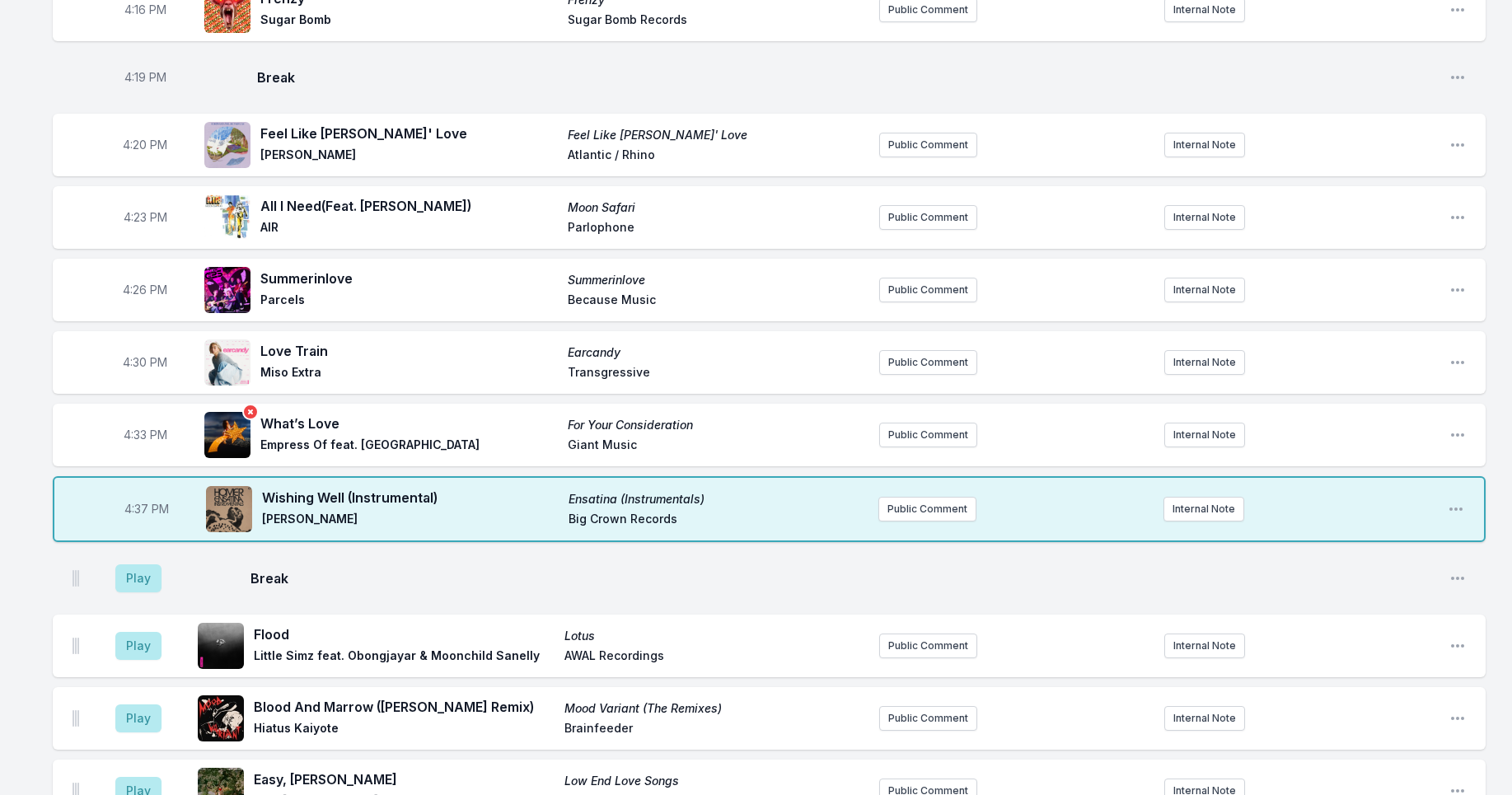
scroll to position [1911, 0]
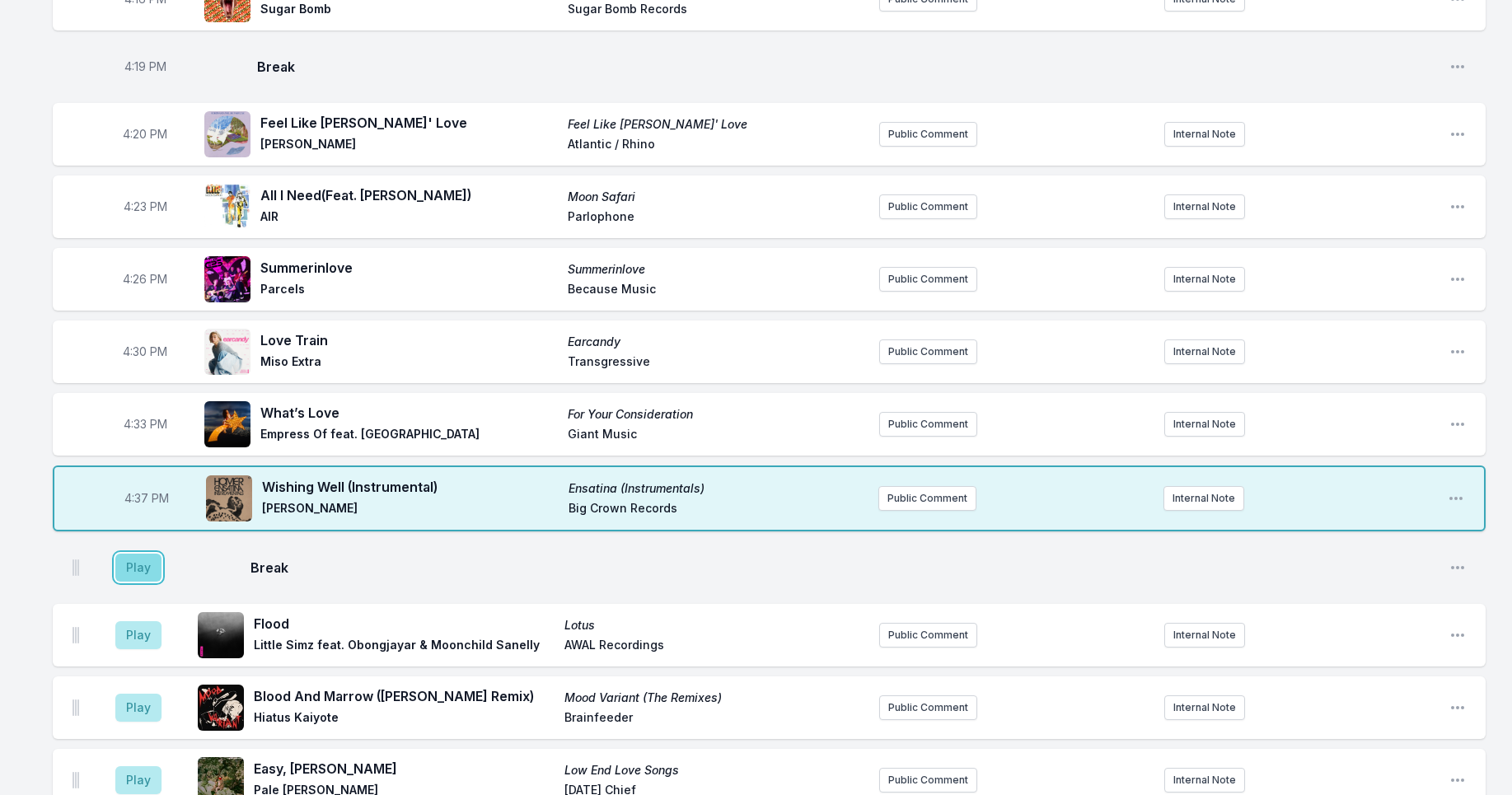
click at [146, 573] on button "Play" at bounding box center [138, 568] width 46 height 28
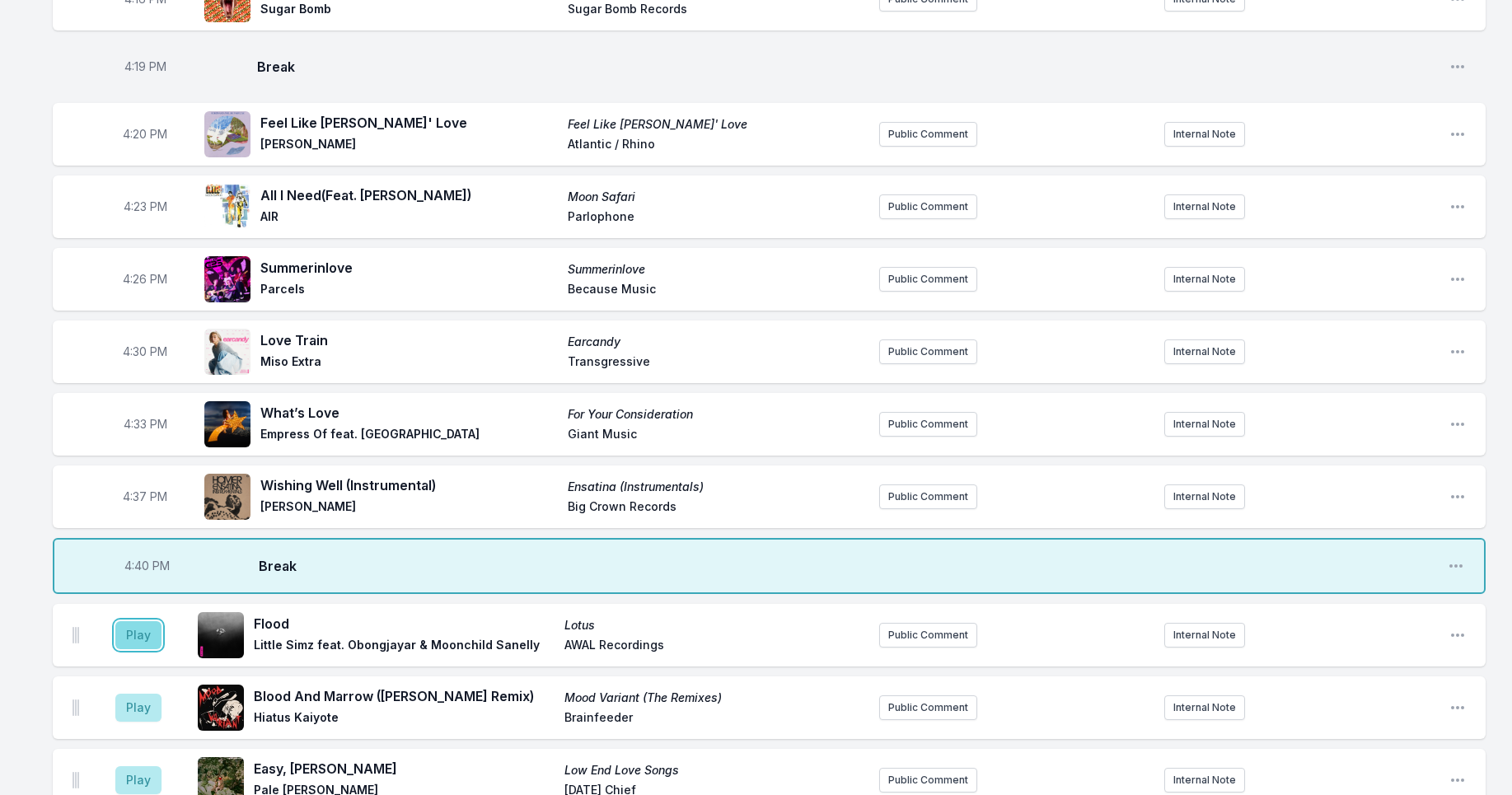
click at [135, 635] on button "Play" at bounding box center [138, 635] width 46 height 28
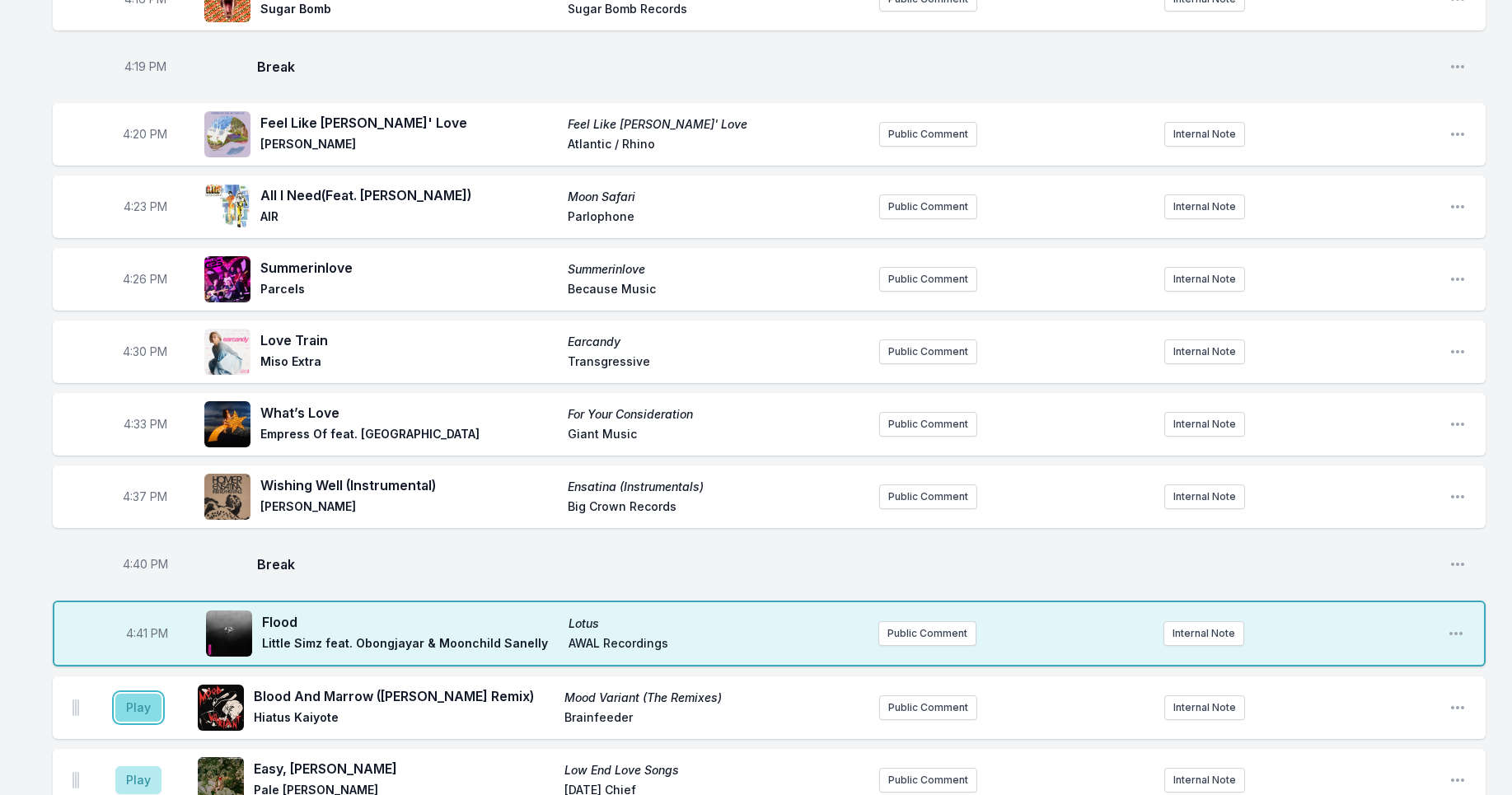
click at [133, 708] on button "Play" at bounding box center [138, 708] width 46 height 28
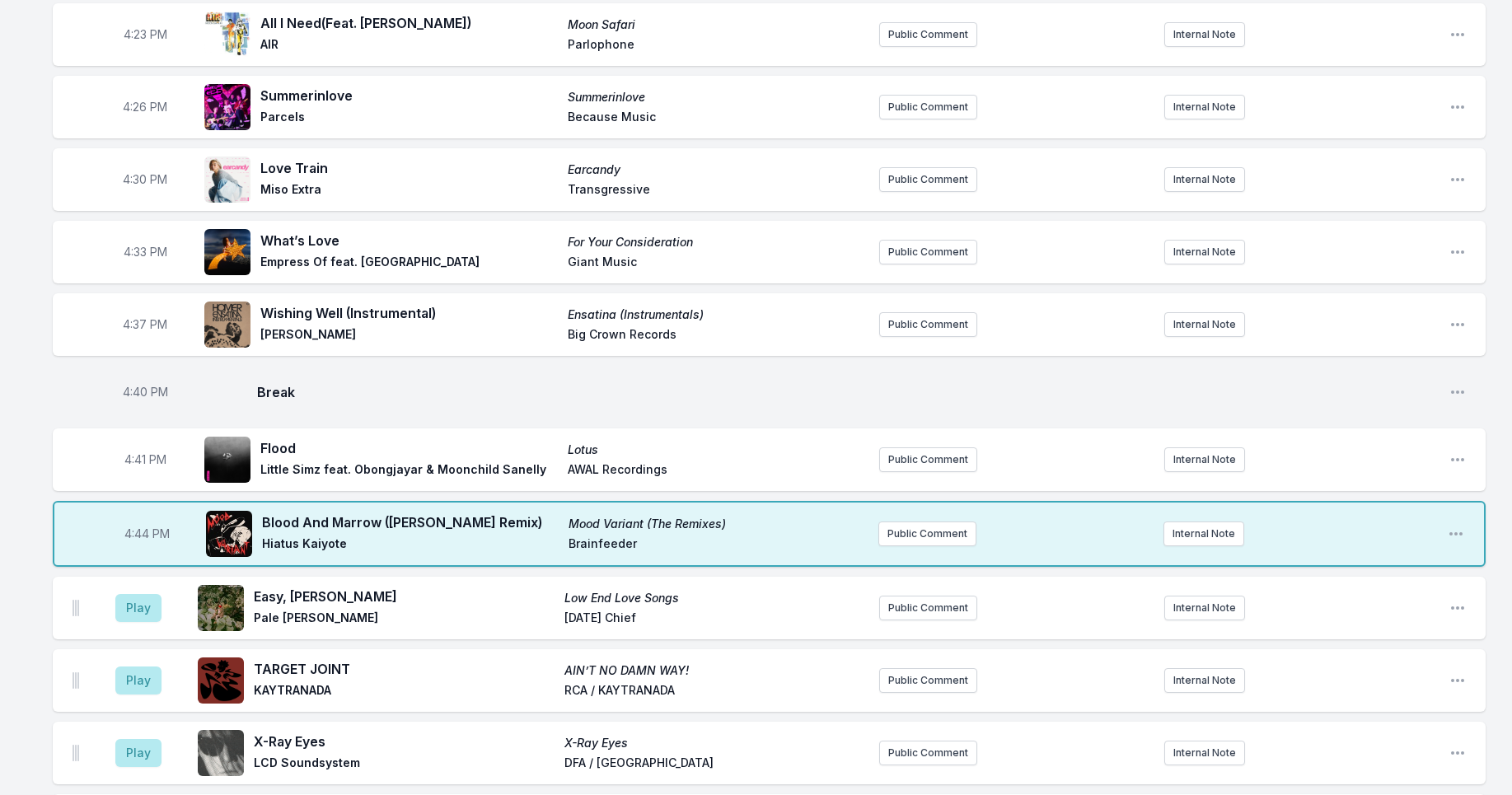
scroll to position [2084, 0]
click at [141, 609] on button "Play" at bounding box center [138, 607] width 46 height 28
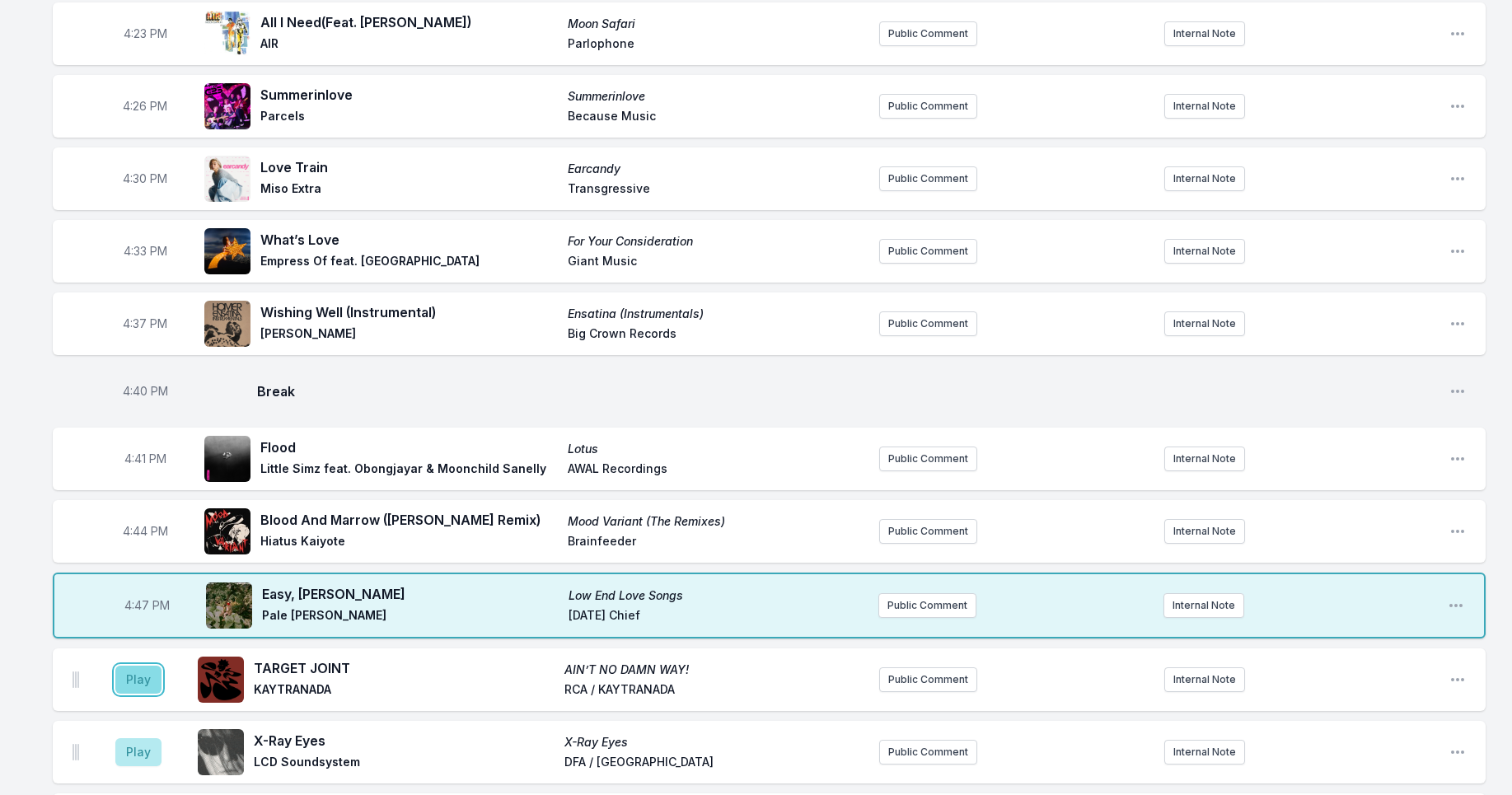
click at [134, 679] on button "Play" at bounding box center [138, 680] width 46 height 28
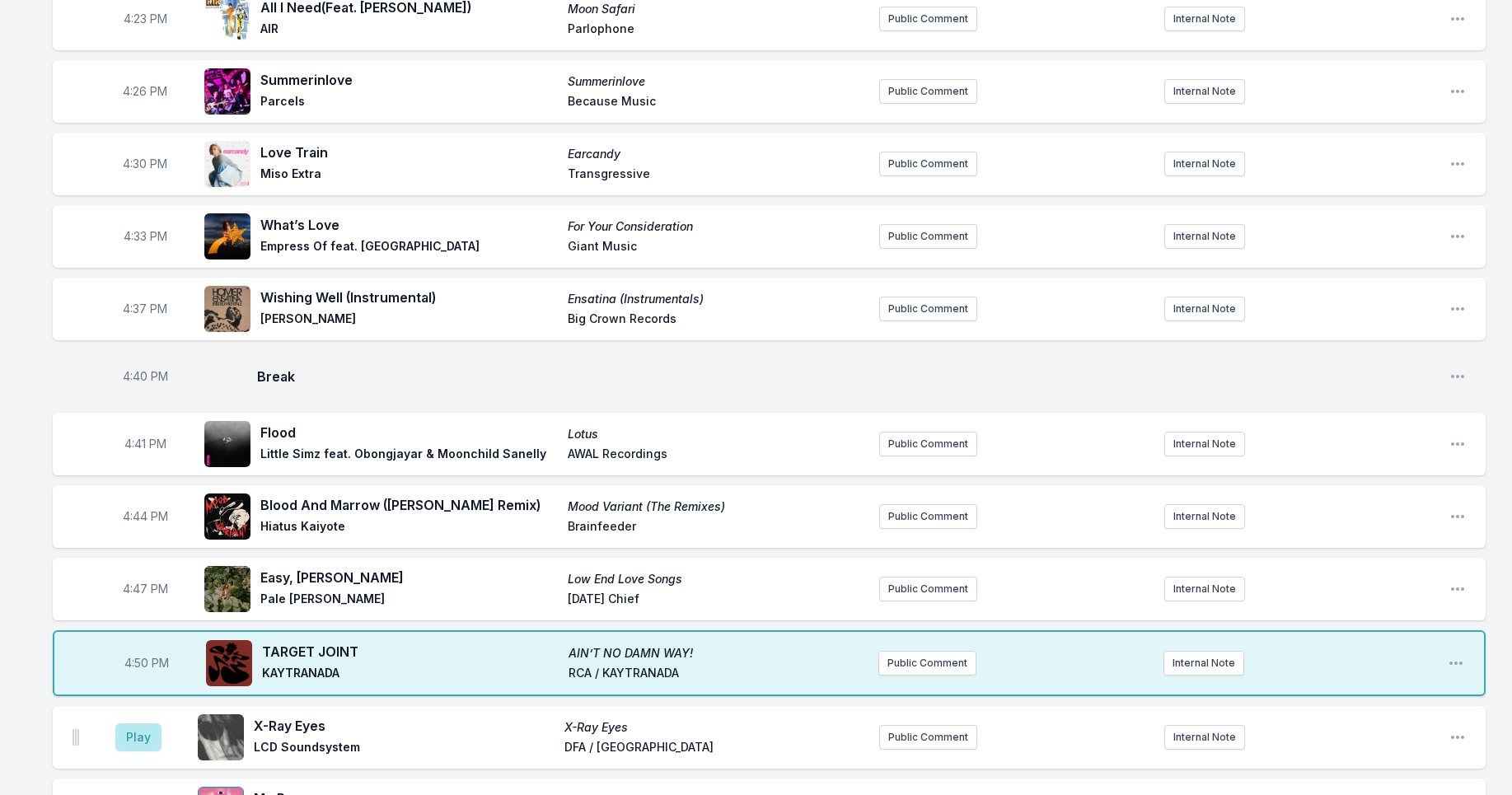
scroll to position [2116, 0]
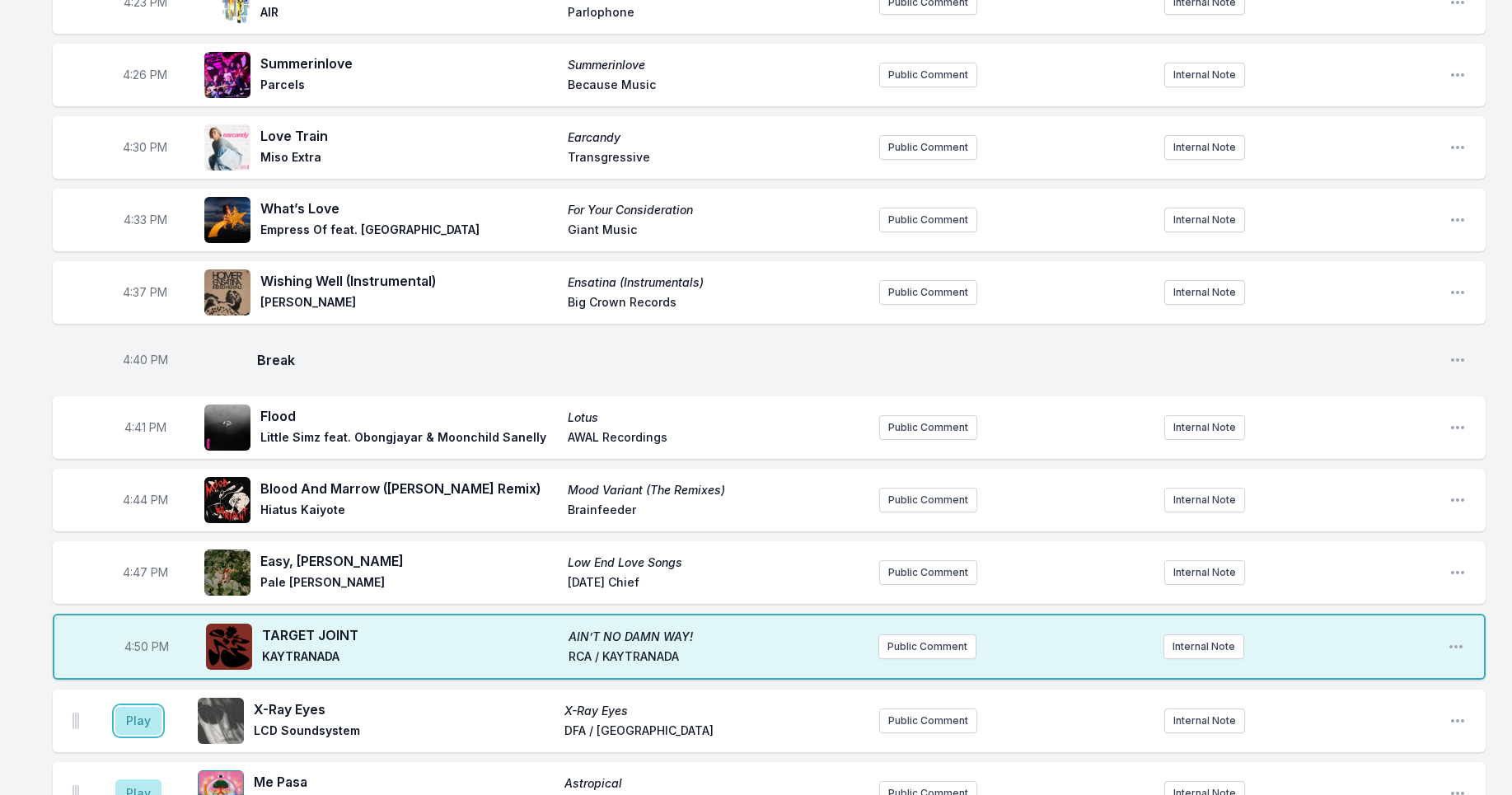
drag, startPoint x: 132, startPoint y: 726, endPoint x: 127, endPoint y: 705, distance: 22.0
click at [131, 726] on button "Play" at bounding box center [138, 721] width 46 height 28
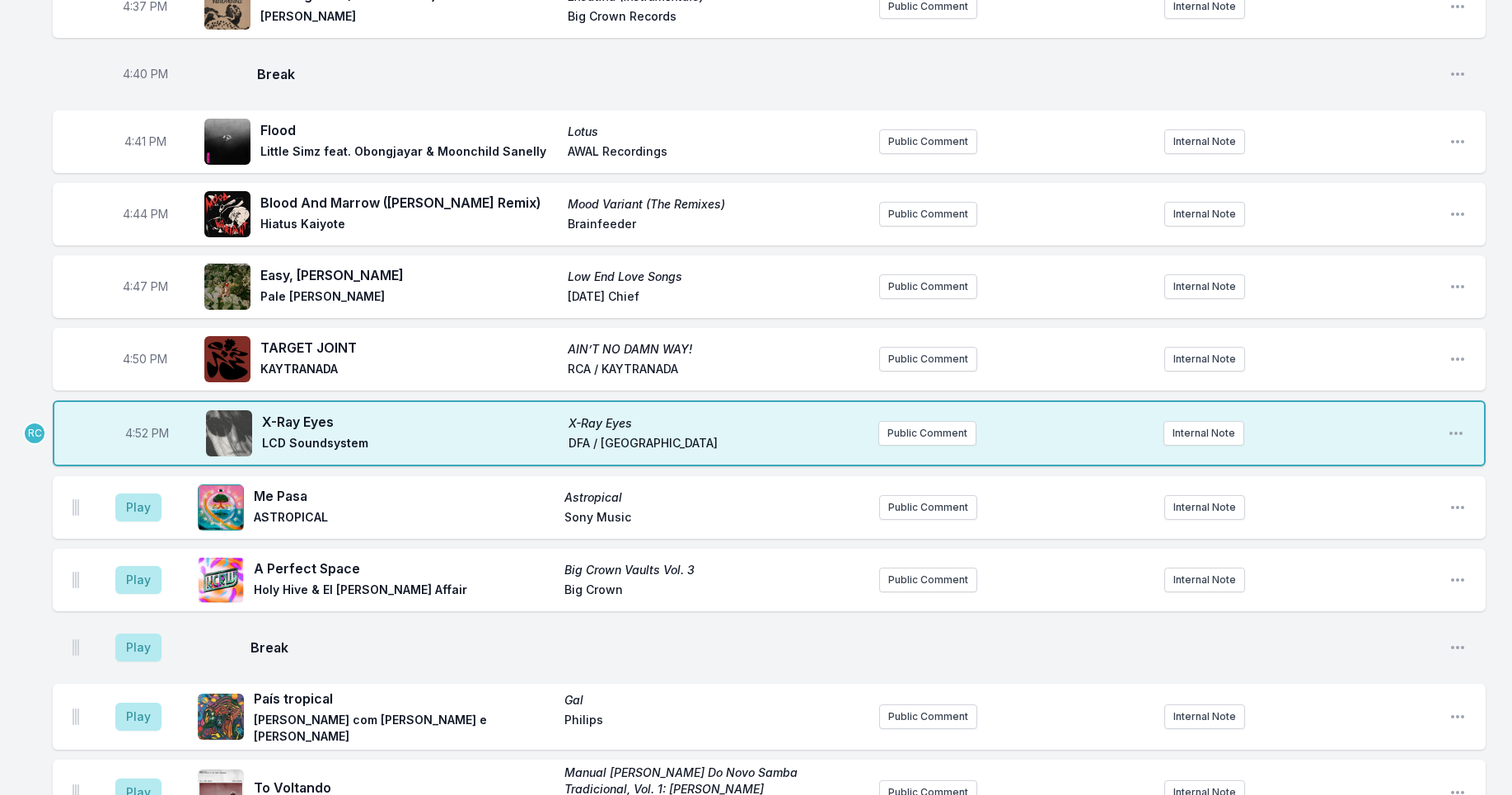
scroll to position [2411, 0]
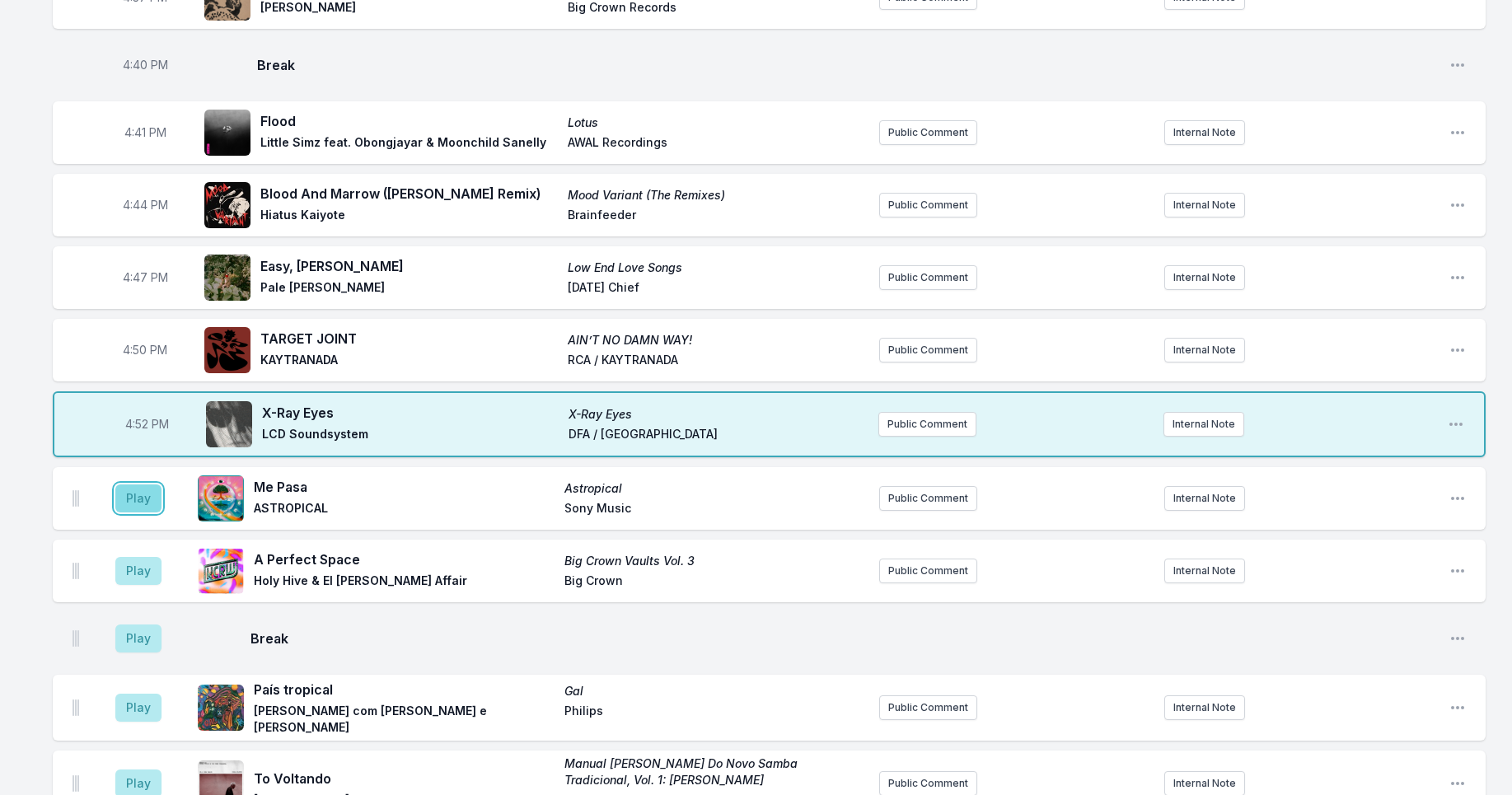
click at [154, 491] on button "Play" at bounding box center [138, 499] width 46 height 28
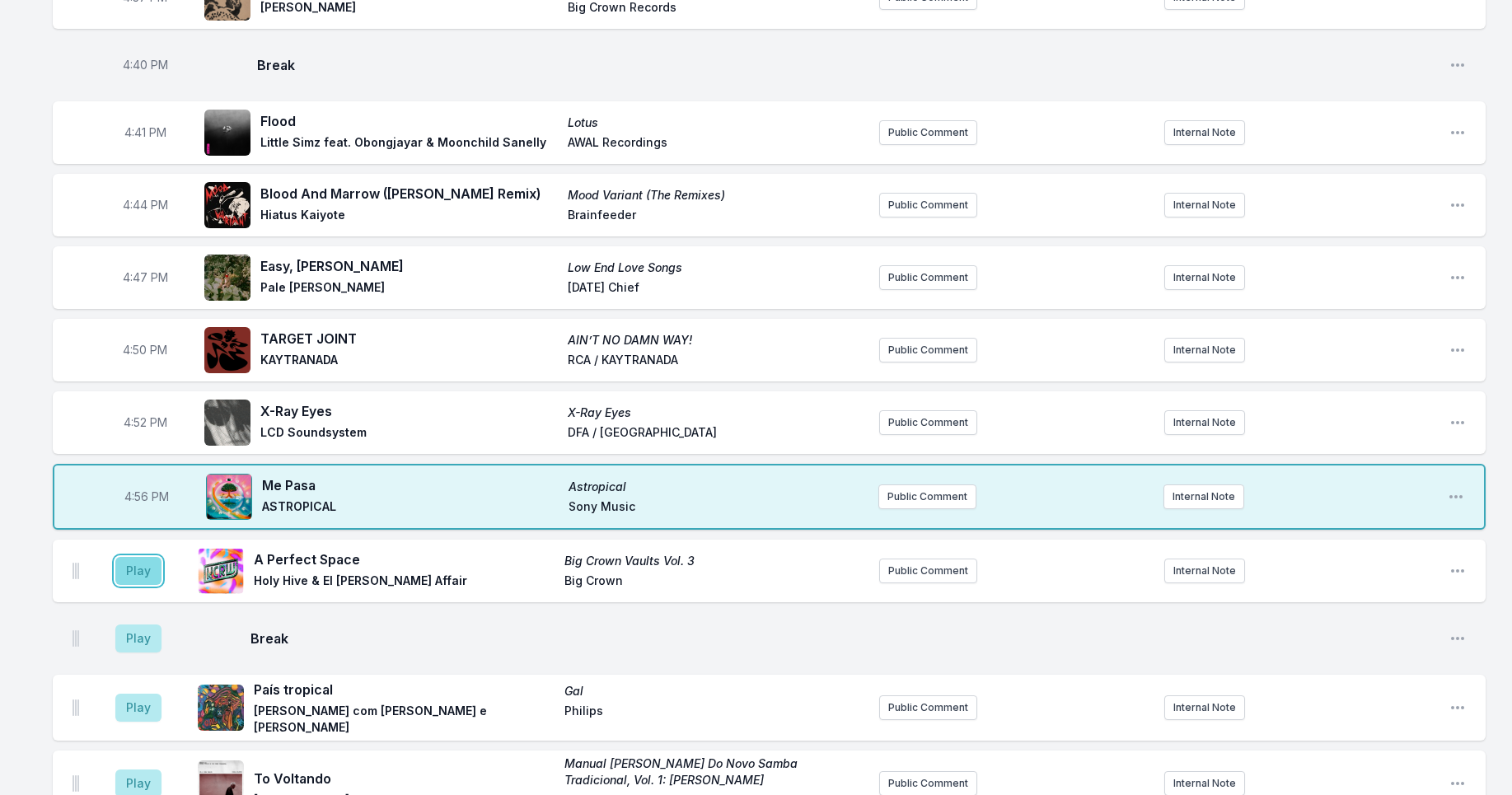
click at [137, 571] on button "Play" at bounding box center [138, 571] width 46 height 28
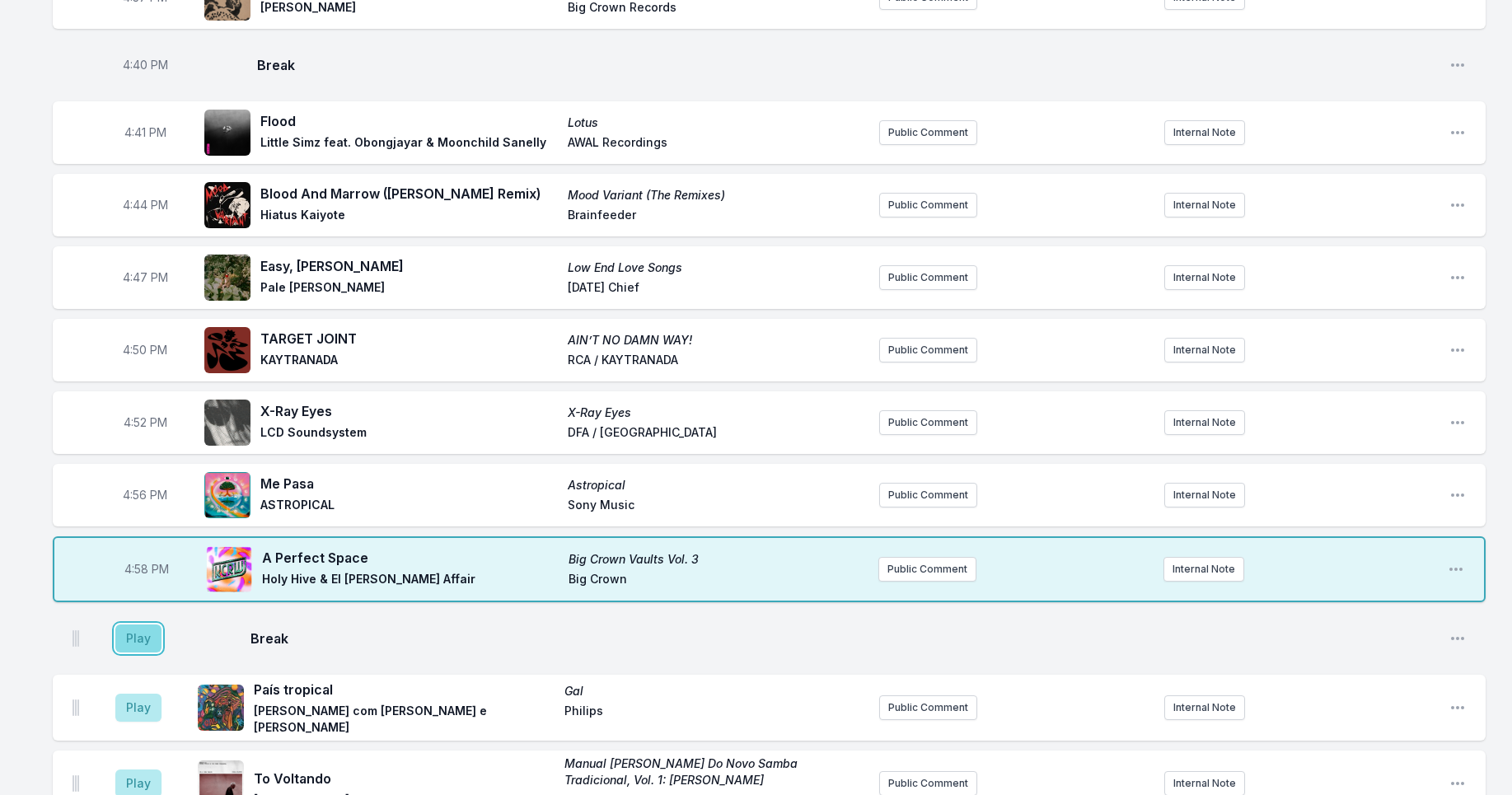
click at [137, 643] on button "Play" at bounding box center [138, 639] width 46 height 28
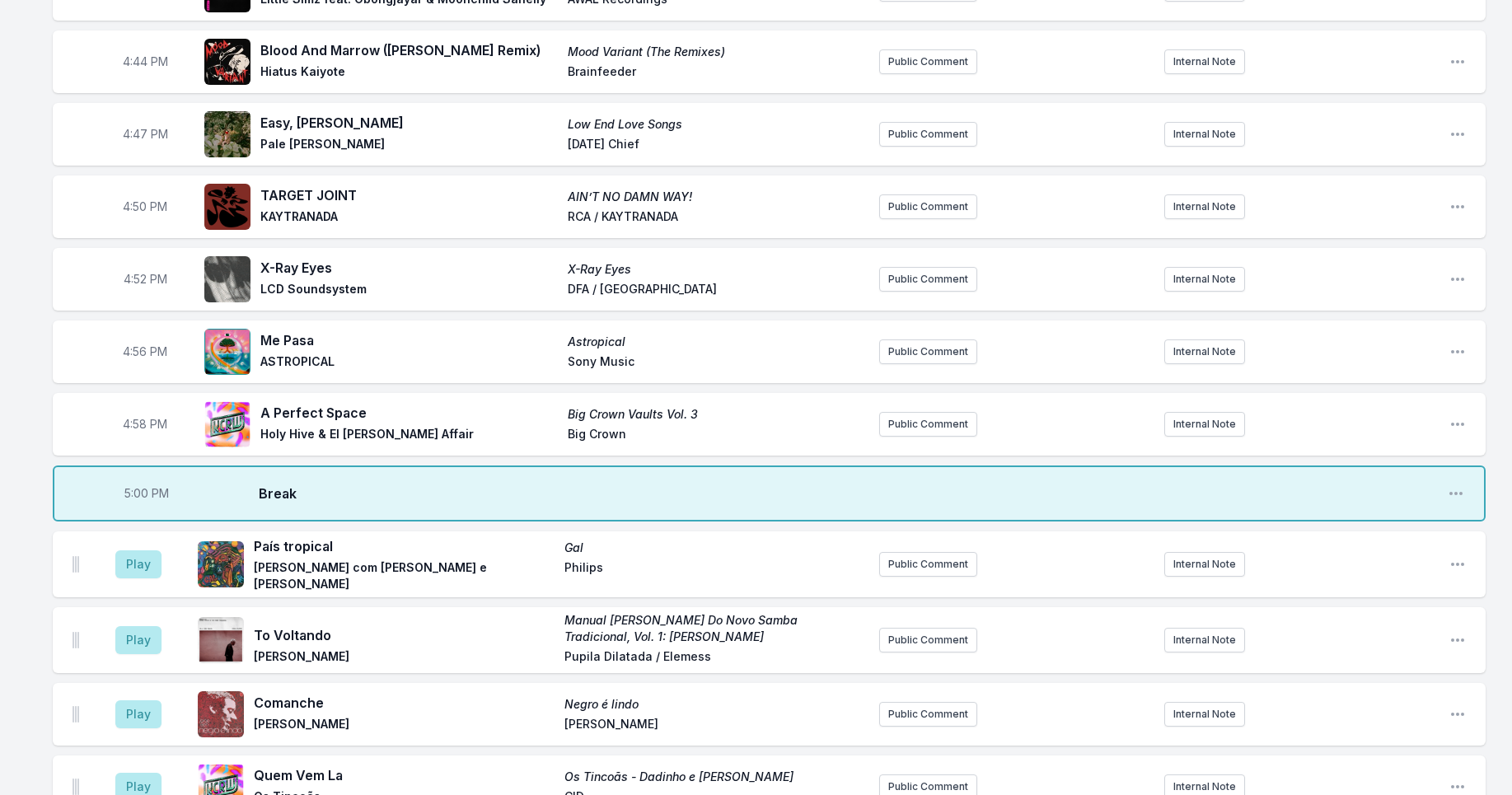
scroll to position [2563, 0]
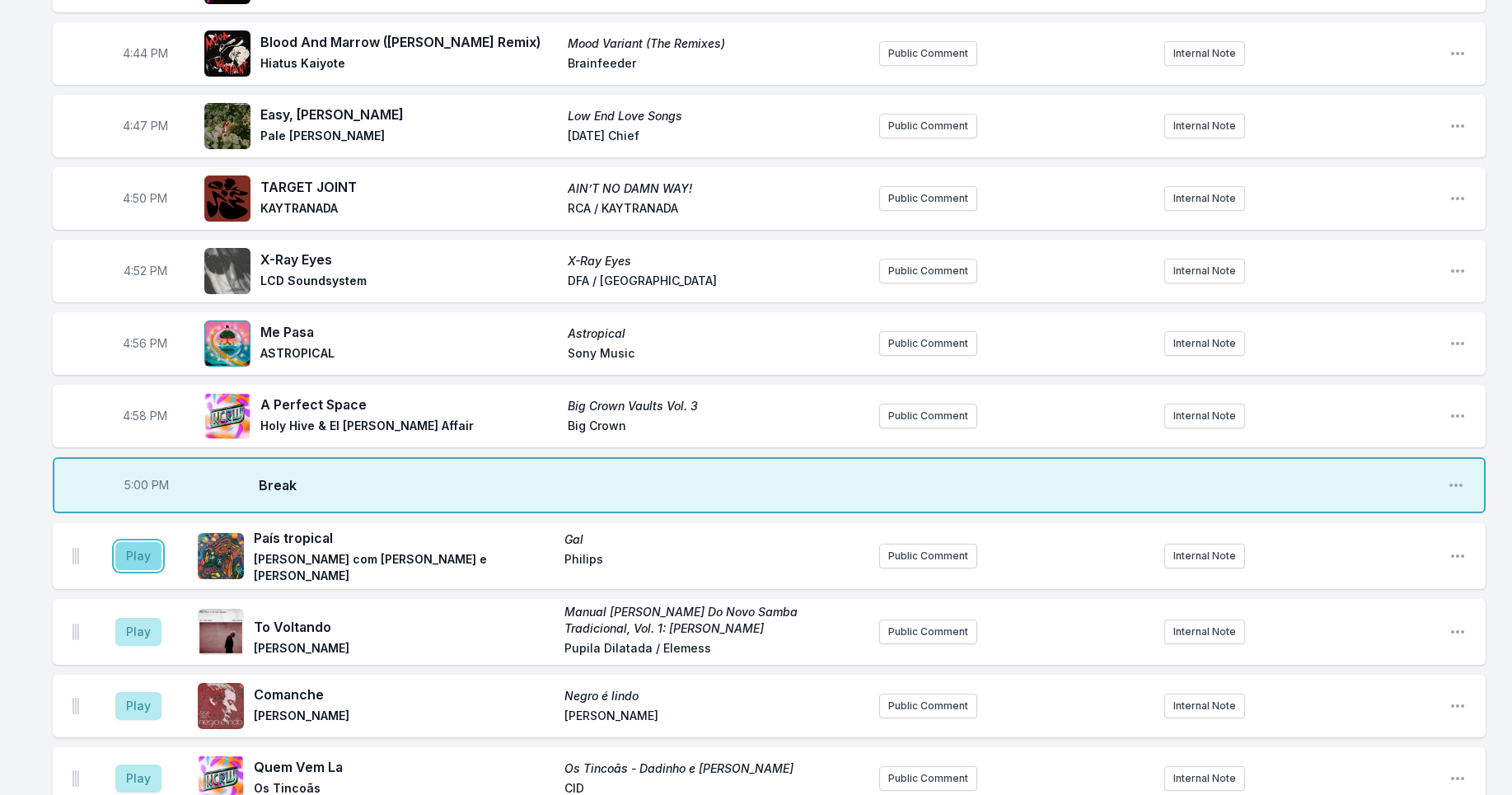
click at [138, 555] on button "Play" at bounding box center [138, 556] width 46 height 28
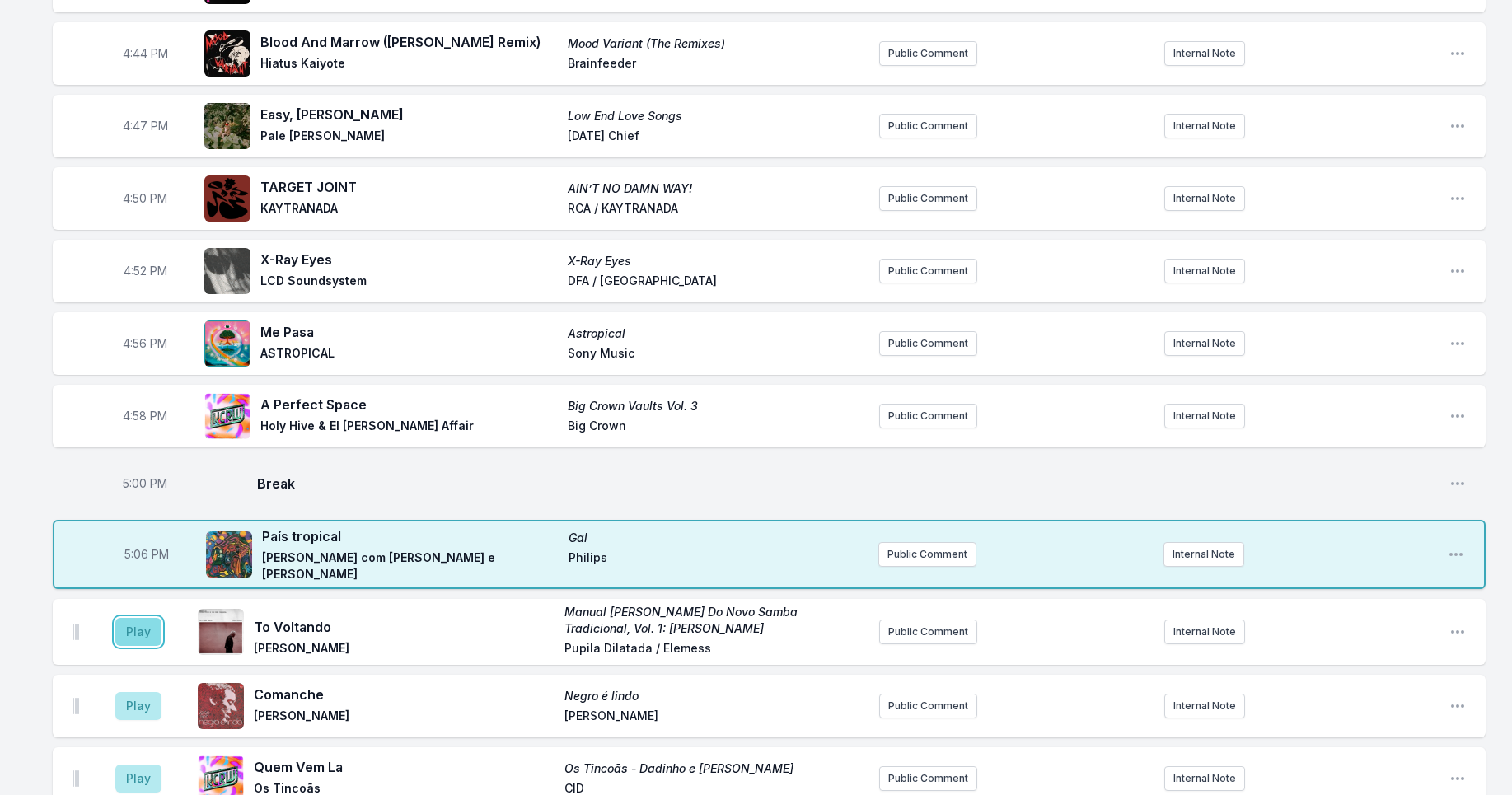
click at [143, 625] on button "Play" at bounding box center [138, 632] width 46 height 28
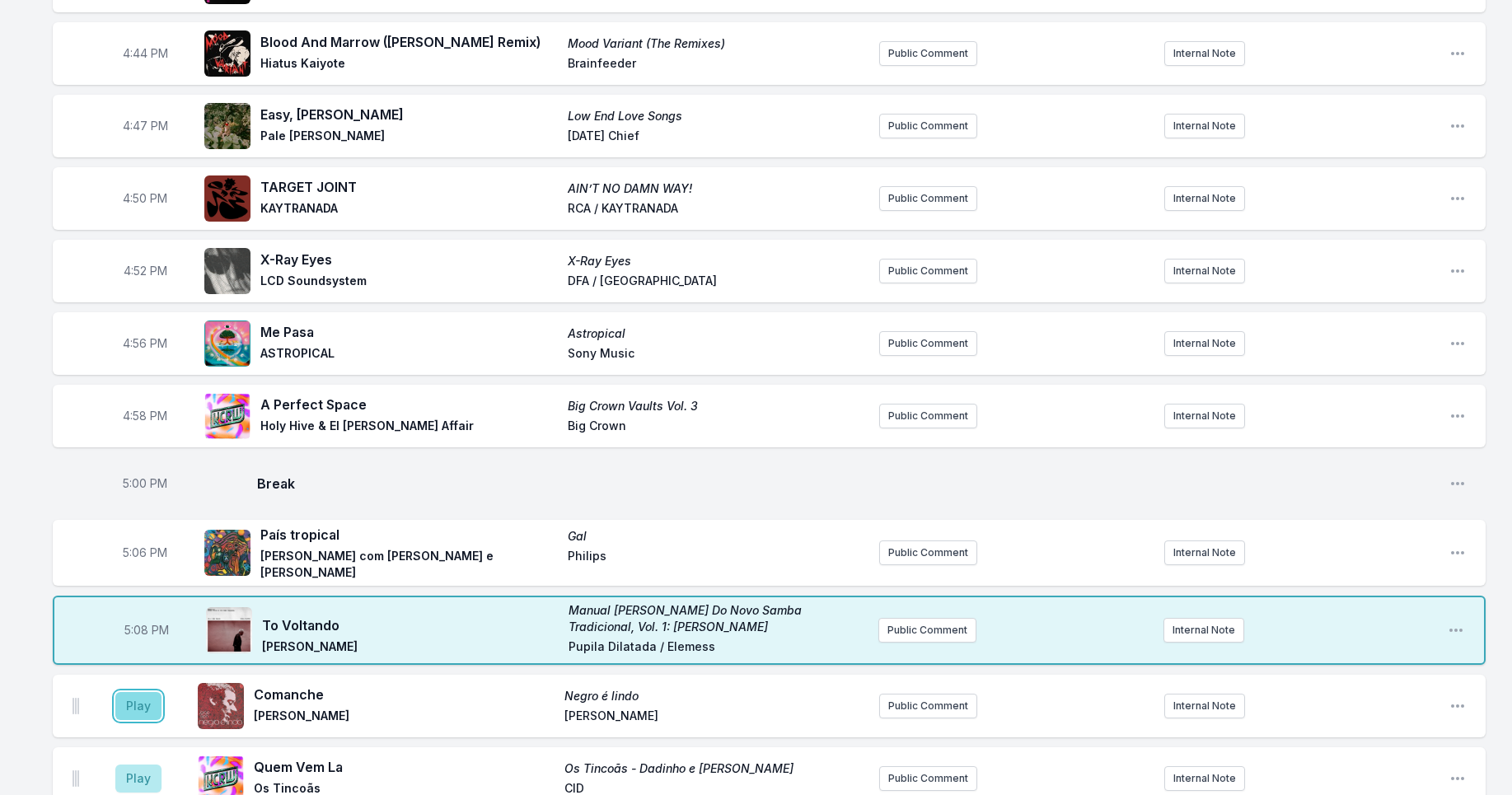
click at [139, 701] on button "Play" at bounding box center [138, 706] width 46 height 28
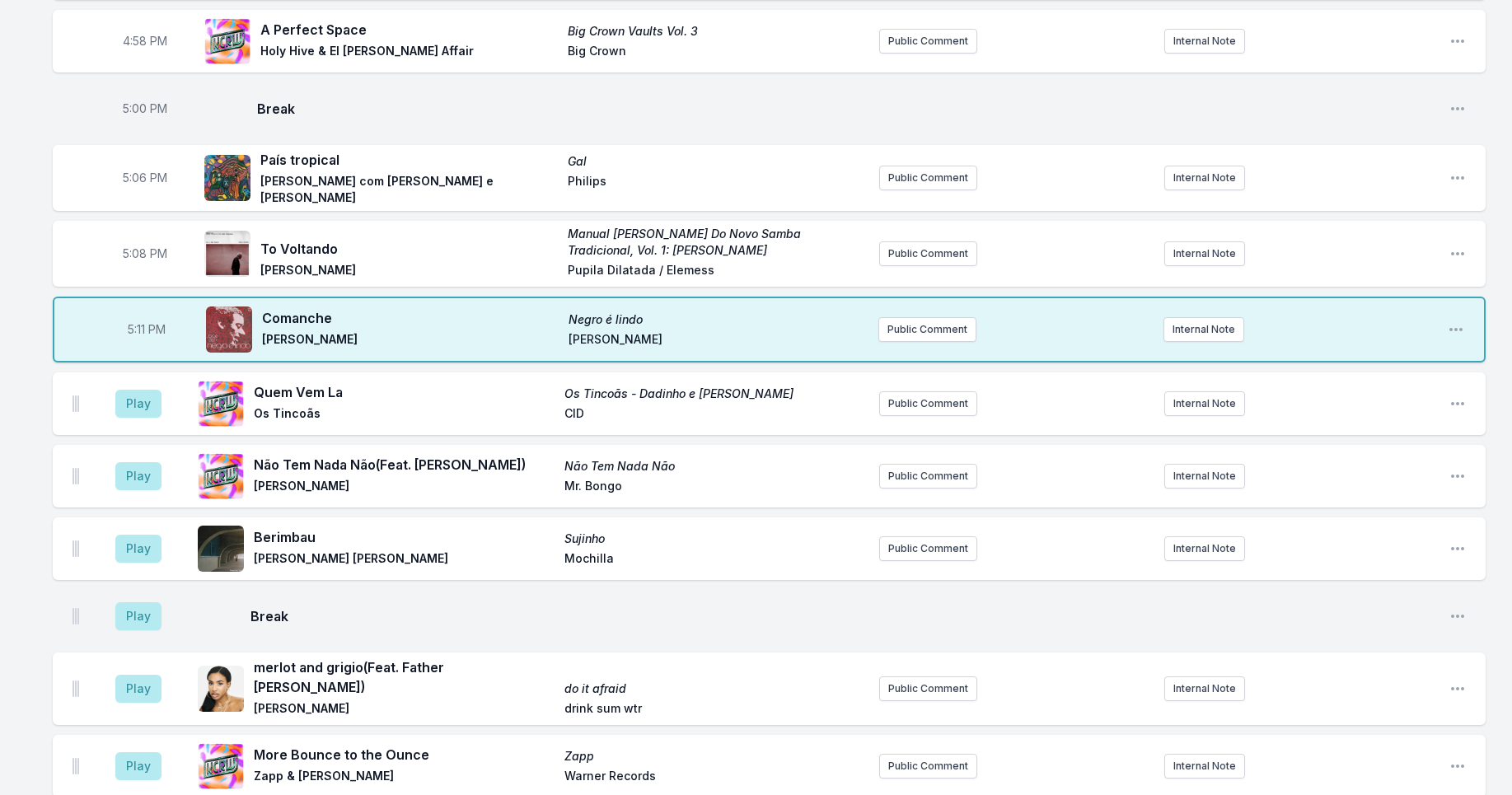
scroll to position [2956, 0]
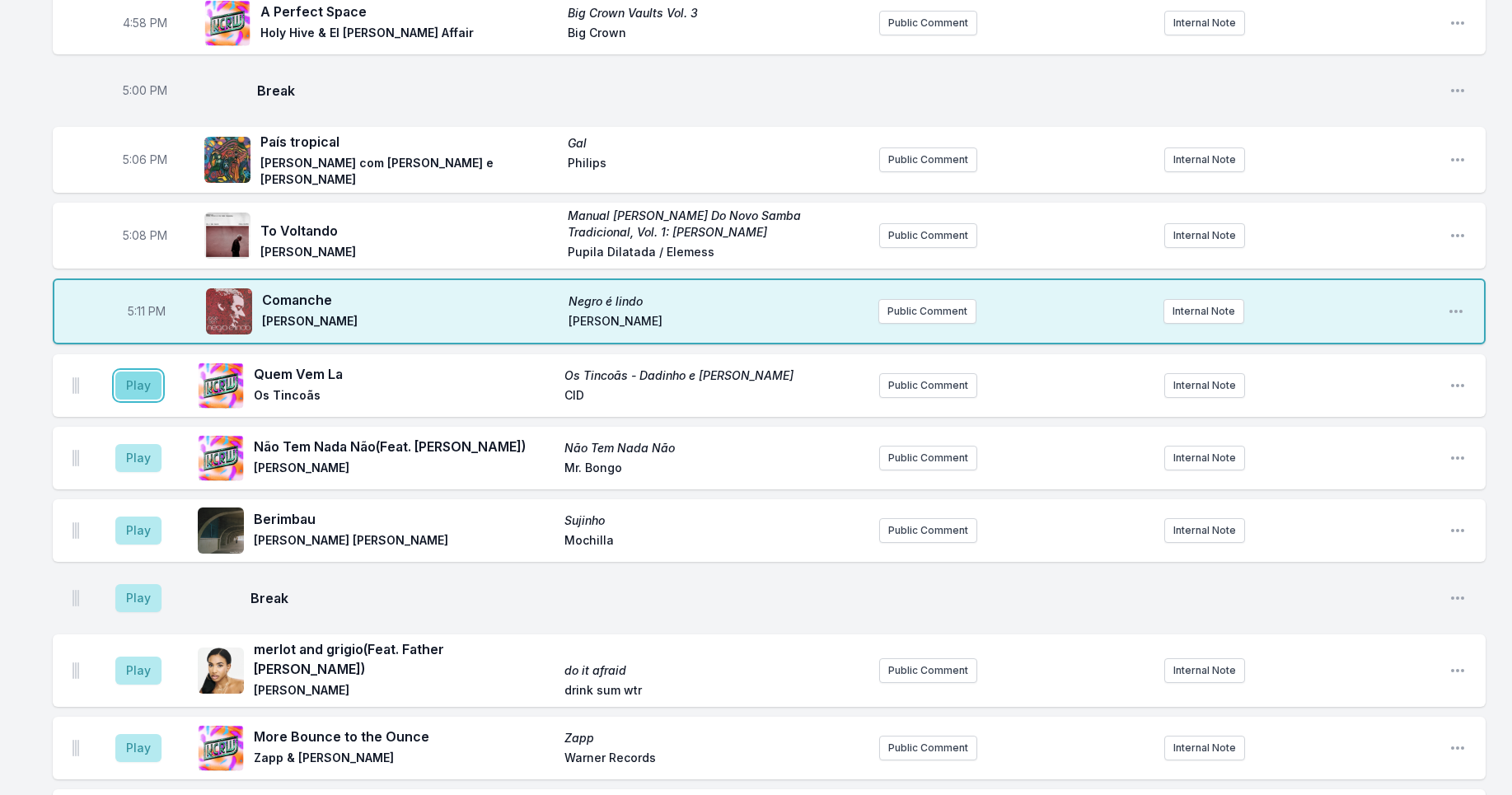
click at [129, 382] on button "Play" at bounding box center [138, 386] width 46 height 28
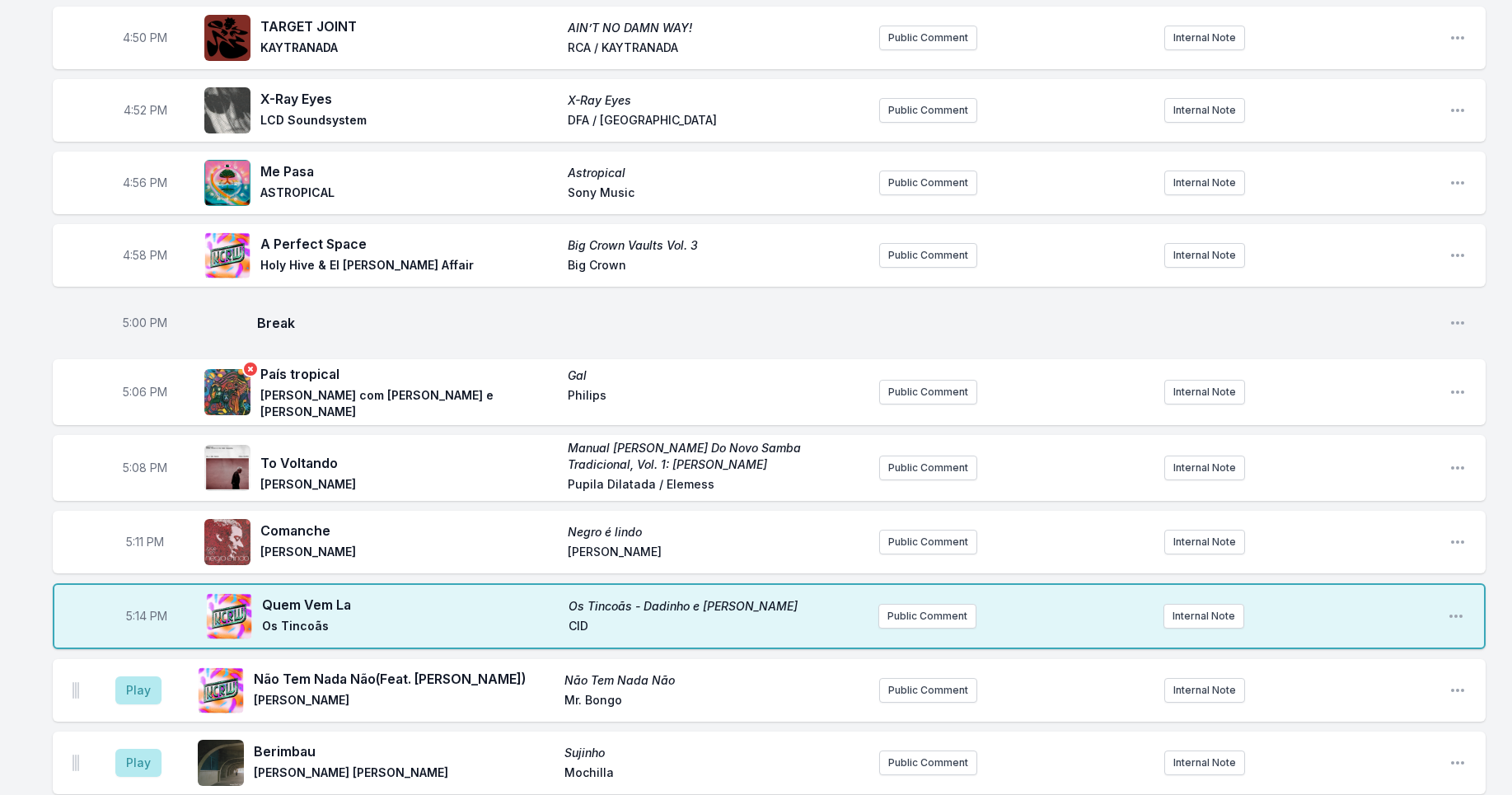
scroll to position [2951, 0]
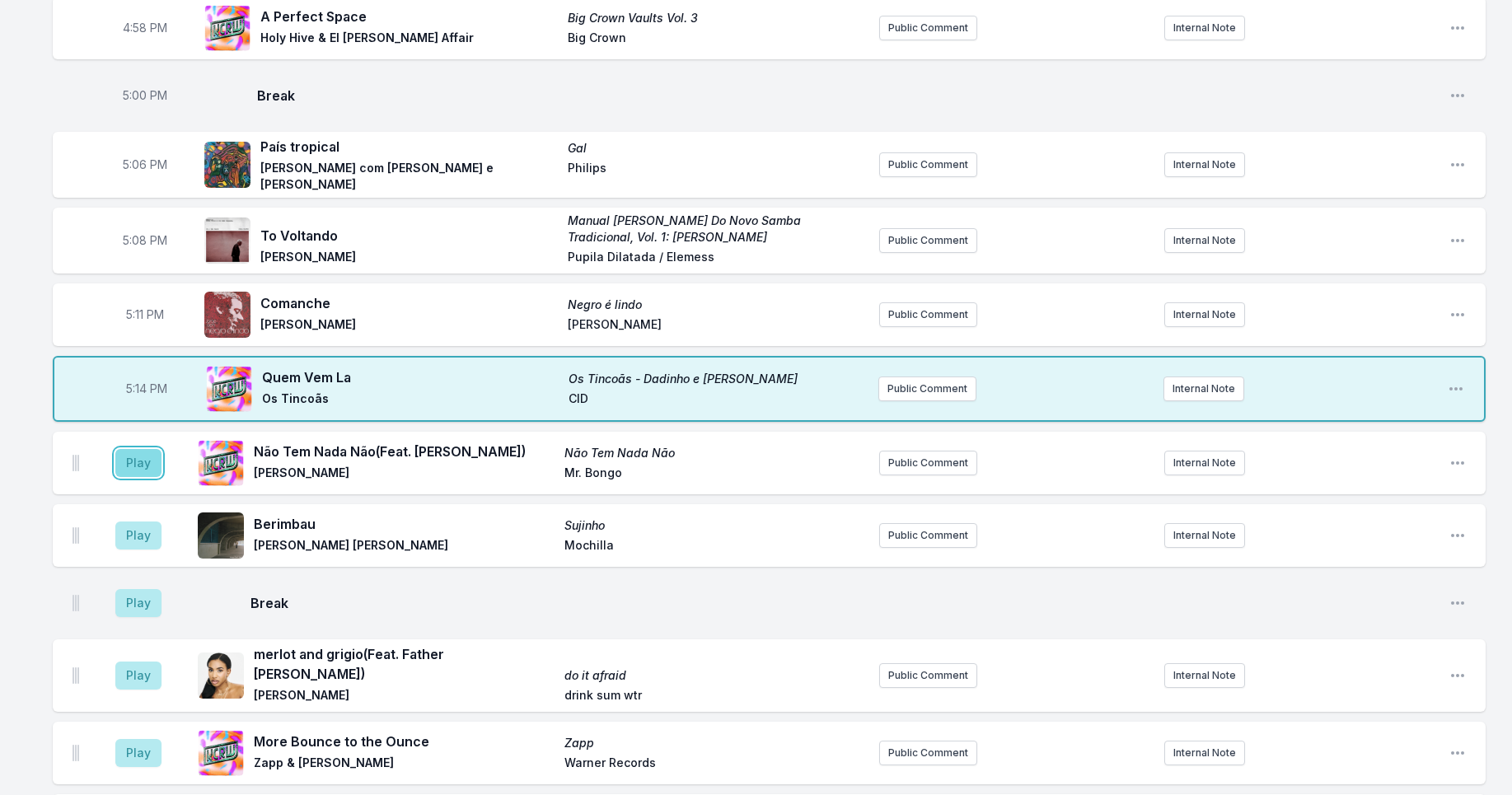
drag, startPoint x: 138, startPoint y: 460, endPoint x: 138, endPoint y: 490, distance: 30.5
click at [137, 459] on button "Play" at bounding box center [138, 463] width 46 height 28
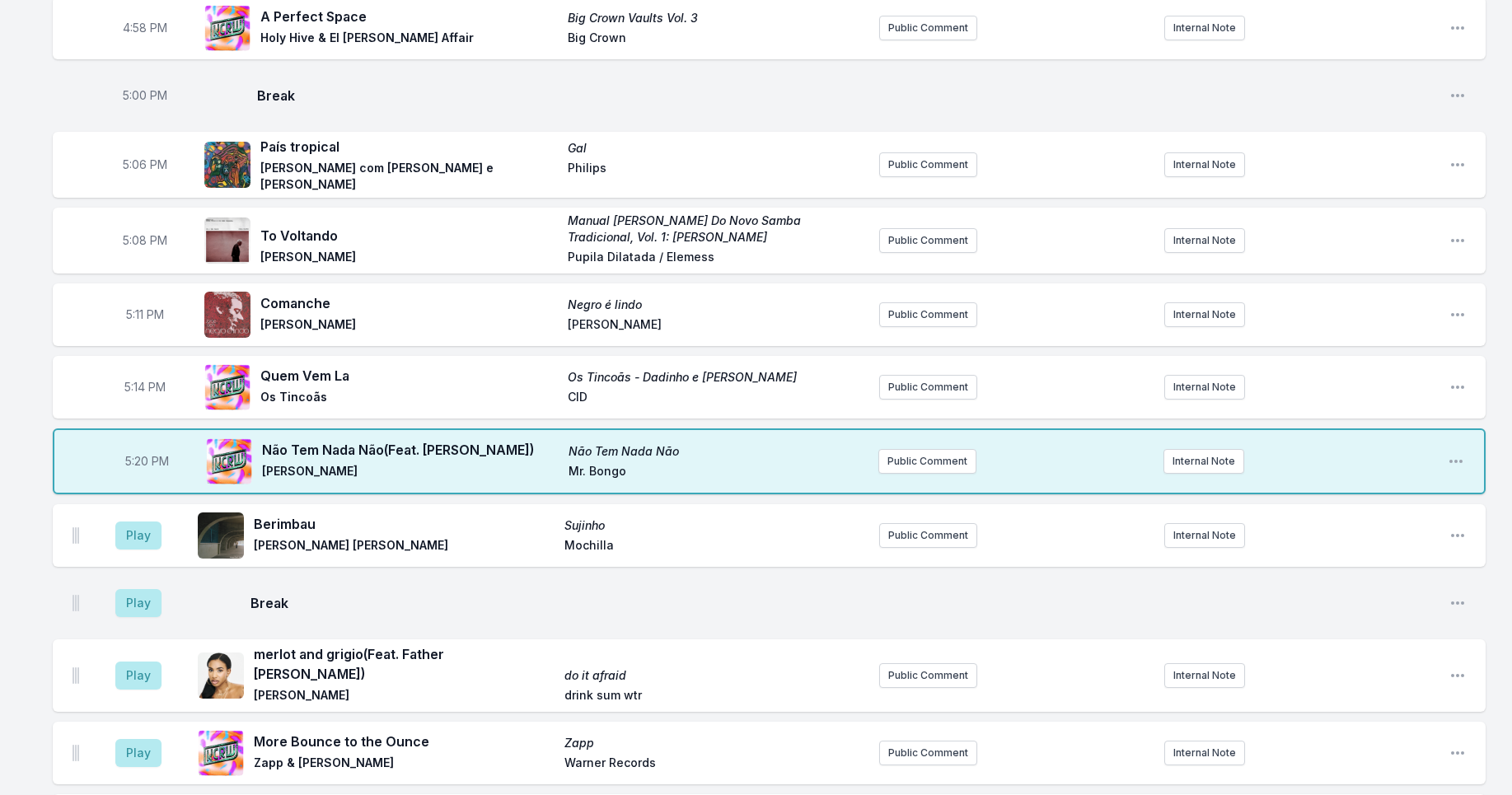
click at [142, 459] on span "5:20 PM" at bounding box center [147, 461] width 44 height 16
click at [139, 458] on input "17:20" at bounding box center [147, 461] width 92 height 31
type input "17:18"
click at [159, 531] on button "Play" at bounding box center [138, 536] width 46 height 28
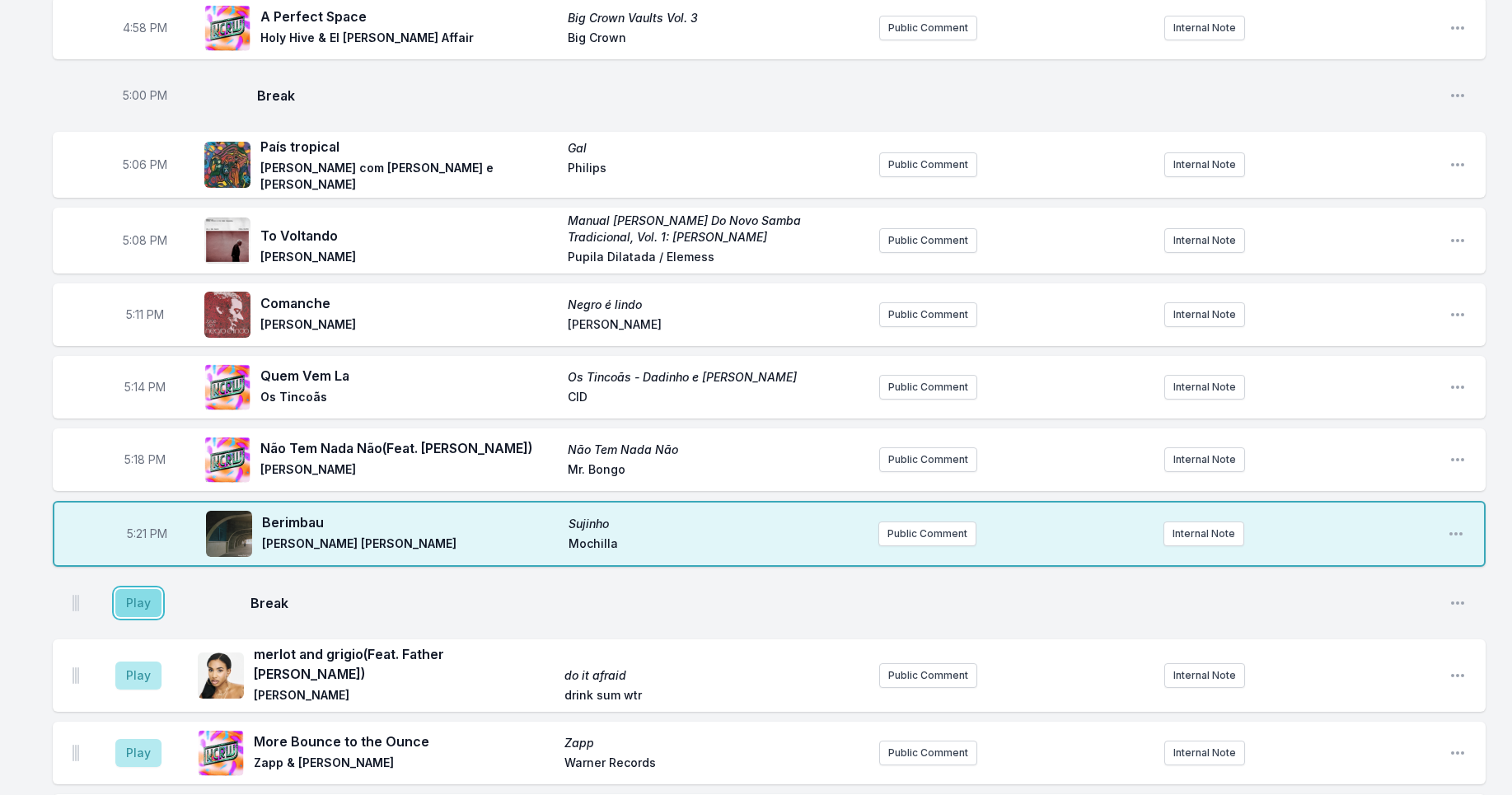
click at [124, 602] on button "Play" at bounding box center [138, 603] width 46 height 28
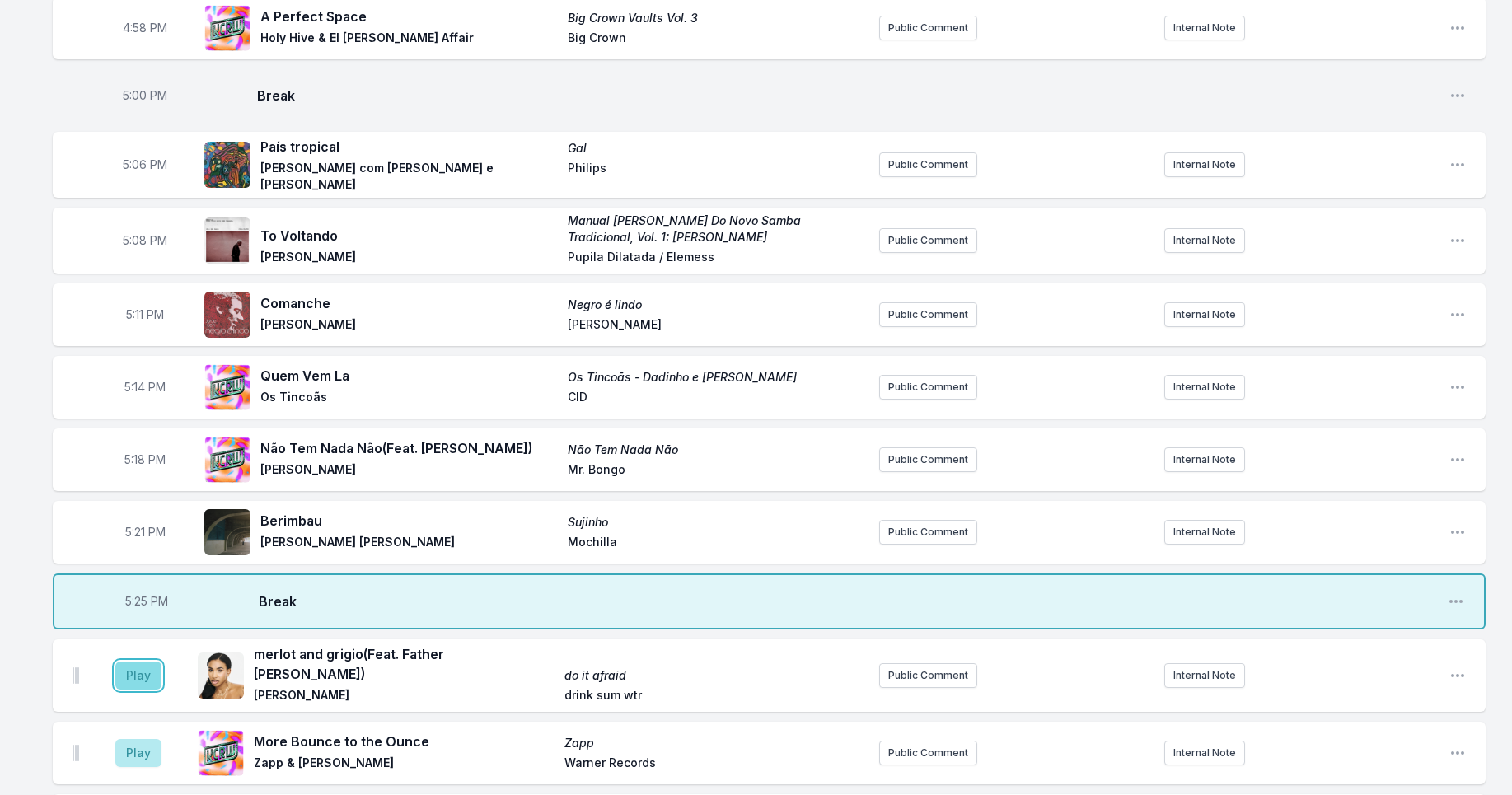
click at [141, 673] on button "Play" at bounding box center [138, 676] width 46 height 28
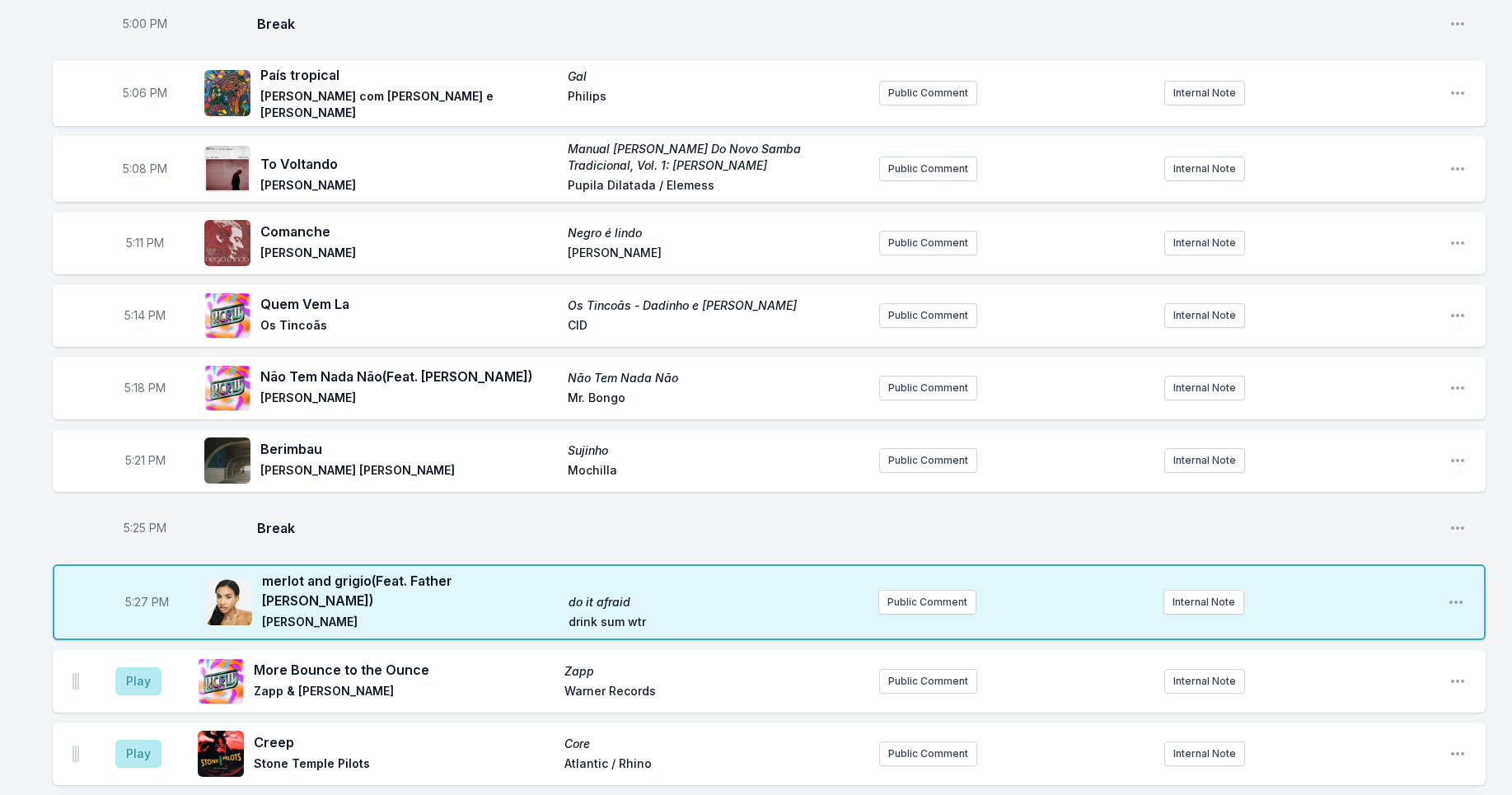
scroll to position [3102, 0]
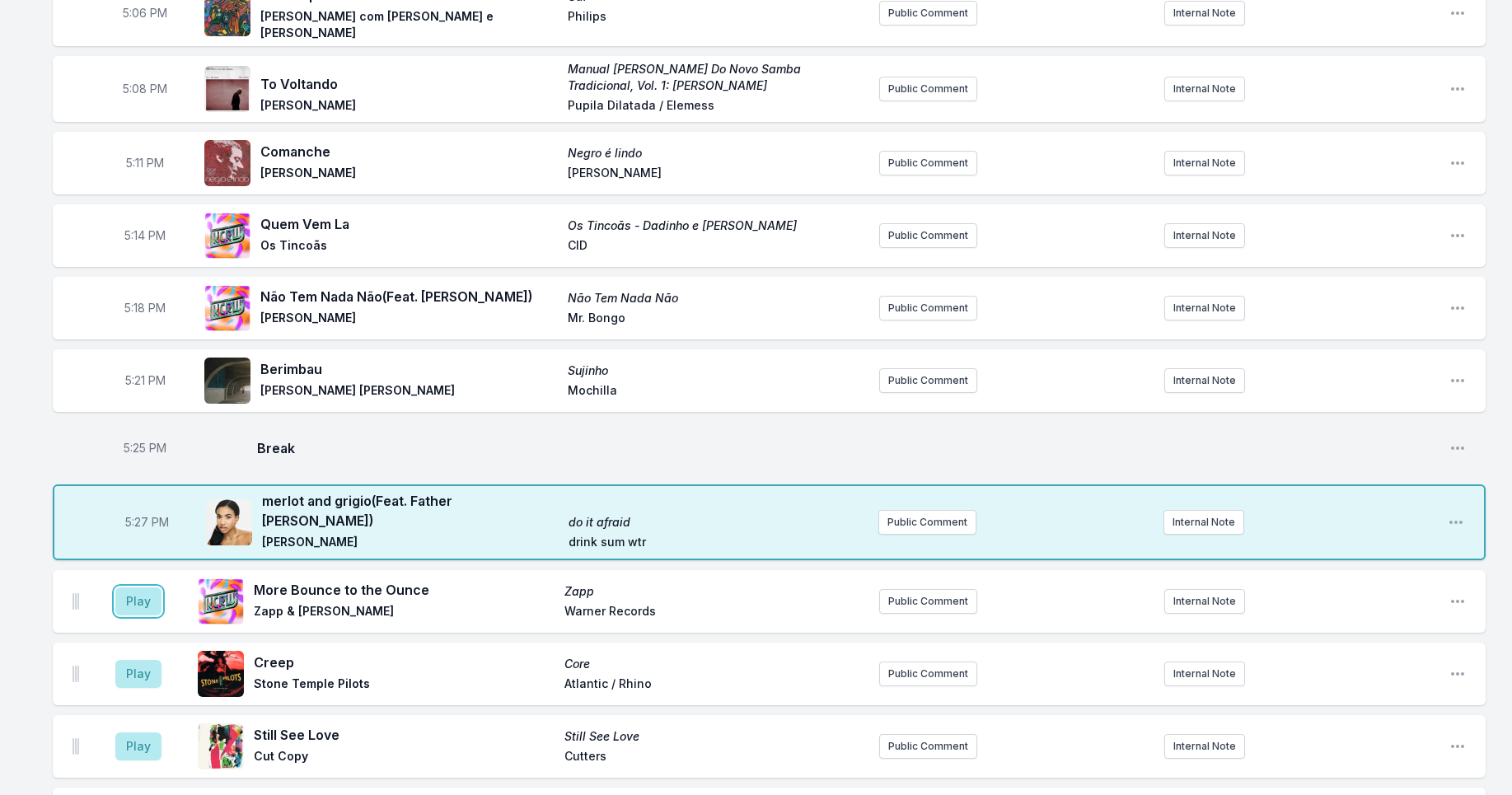
drag, startPoint x: 144, startPoint y: 587, endPoint x: 132, endPoint y: 559, distance: 30.6
click at [144, 588] on button "Play" at bounding box center [138, 602] width 46 height 28
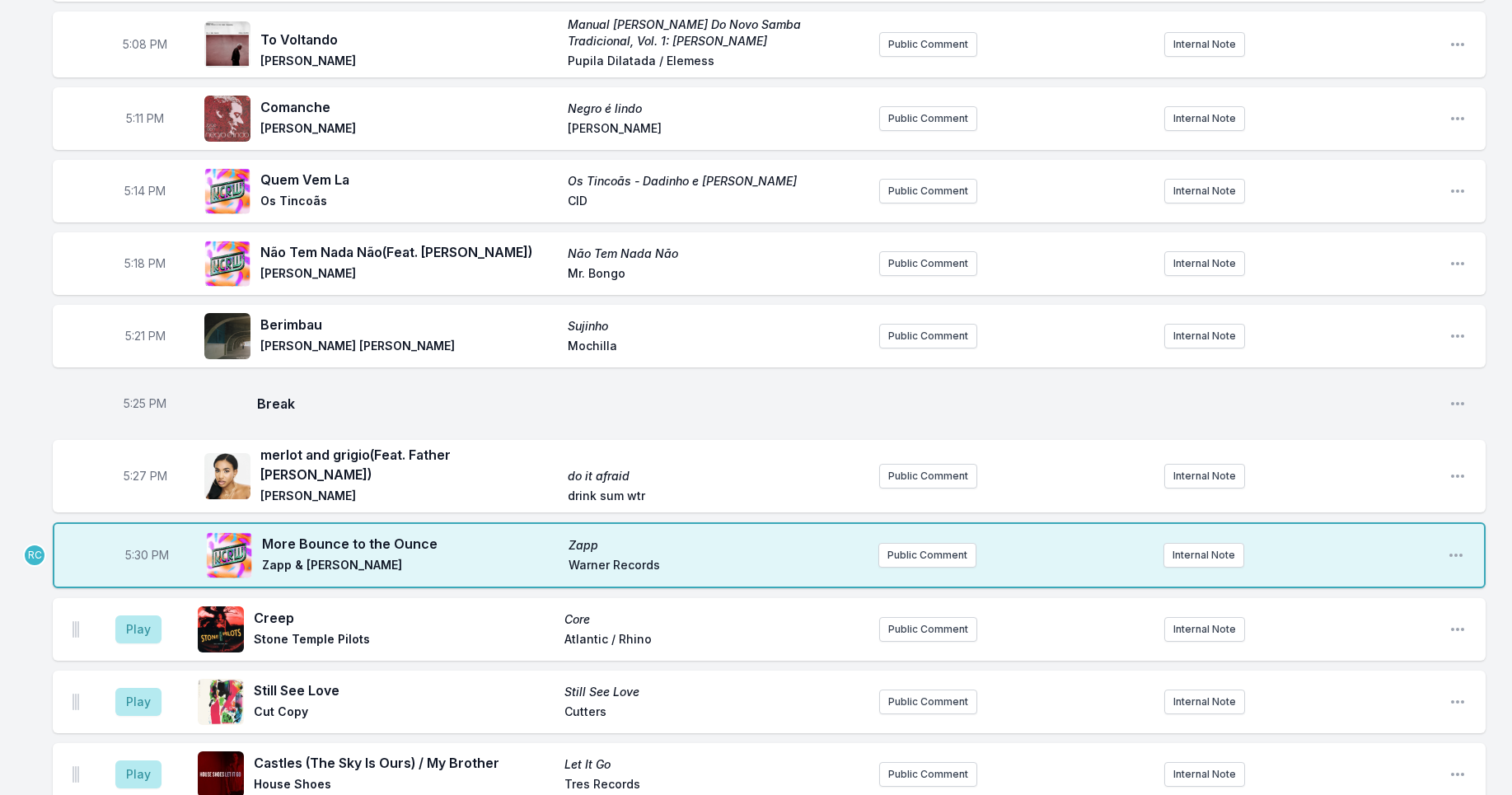
scroll to position [3229, 0]
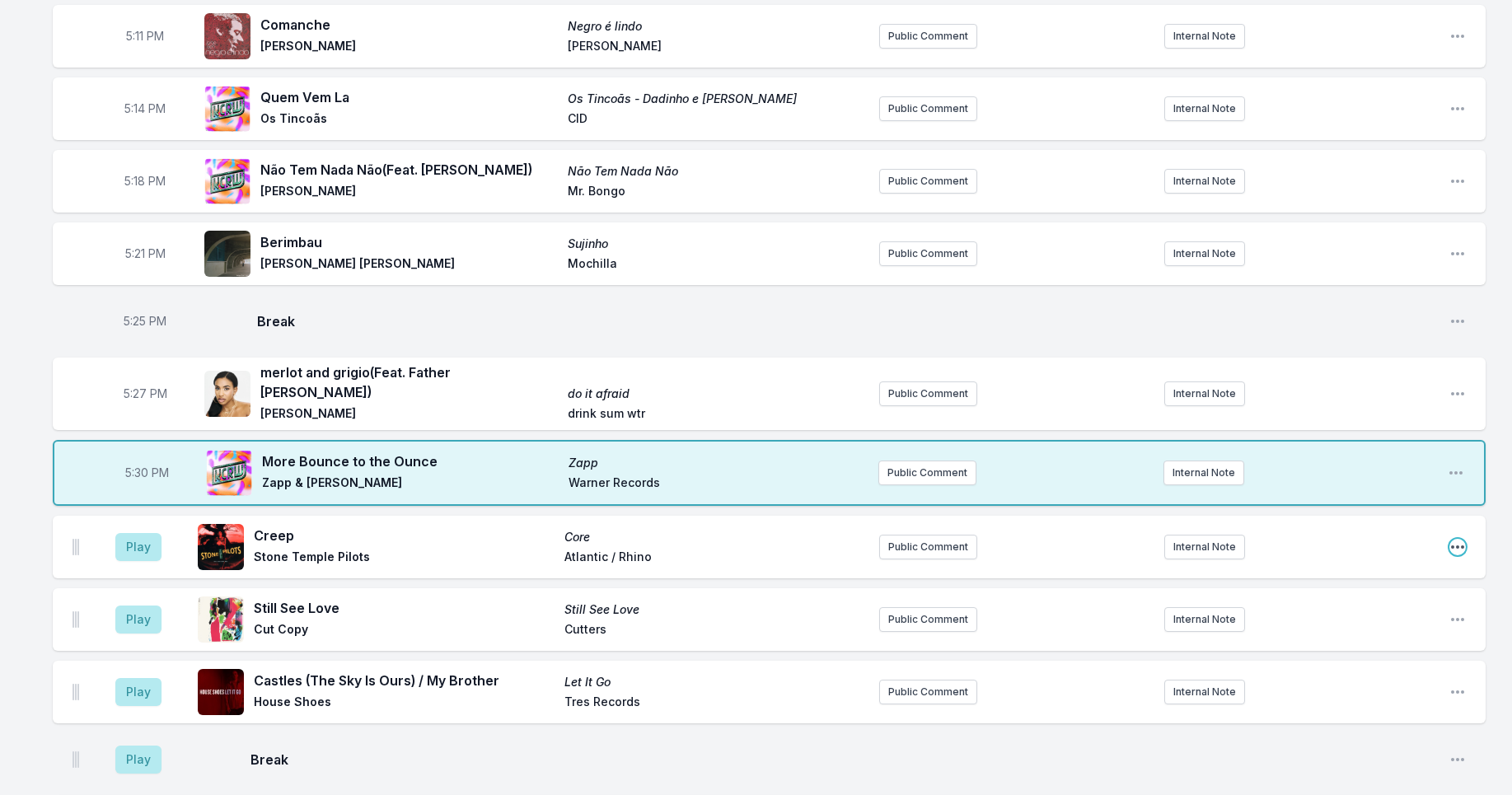
click at [1454, 546] on icon "Open playlist item options" at bounding box center [1457, 547] width 13 height 3
click at [1335, 625] on button "Delete Entry" at bounding box center [1374, 640] width 185 height 30
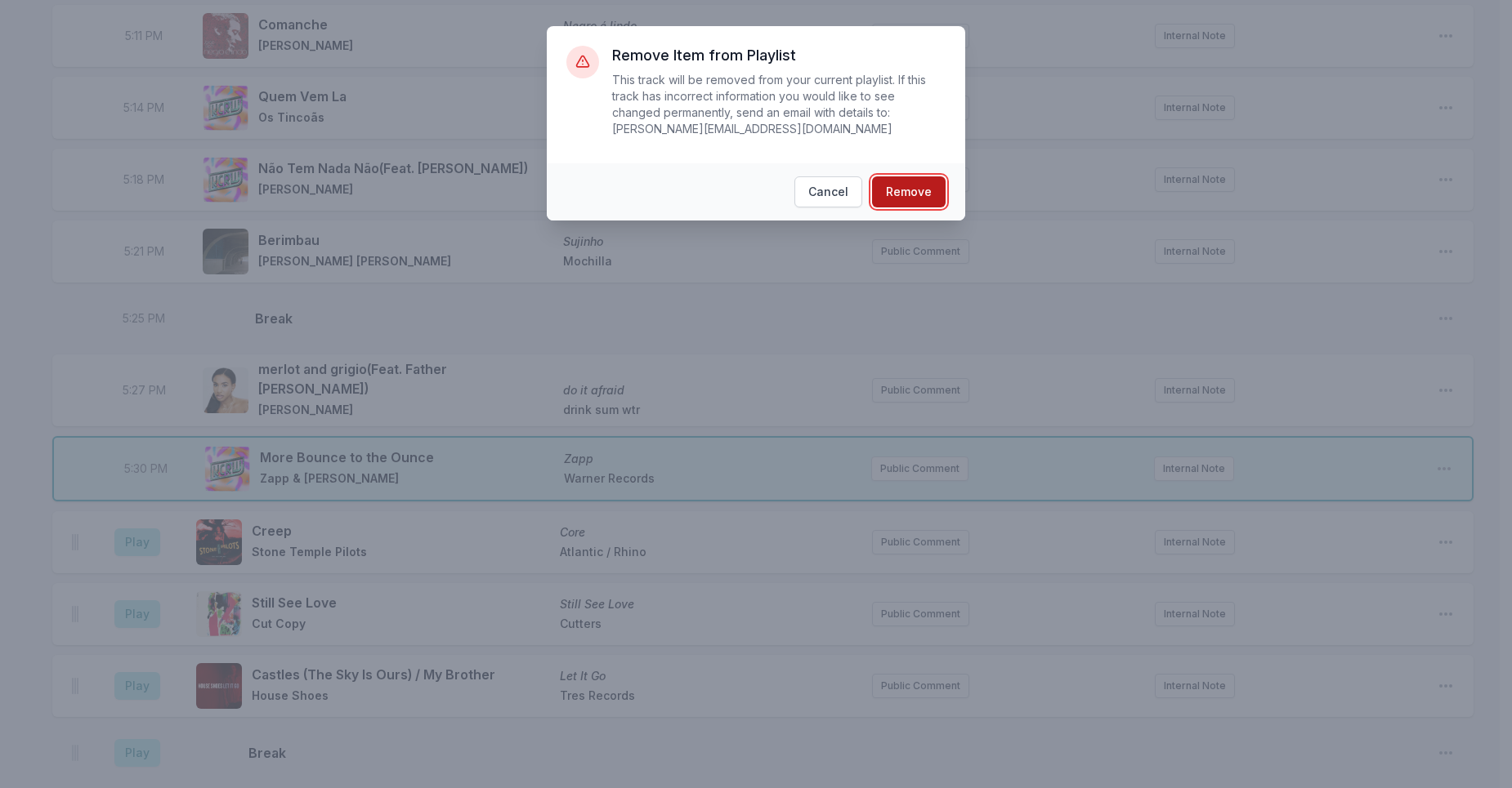
click at [910, 194] on button "Remove" at bounding box center [908, 191] width 73 height 31
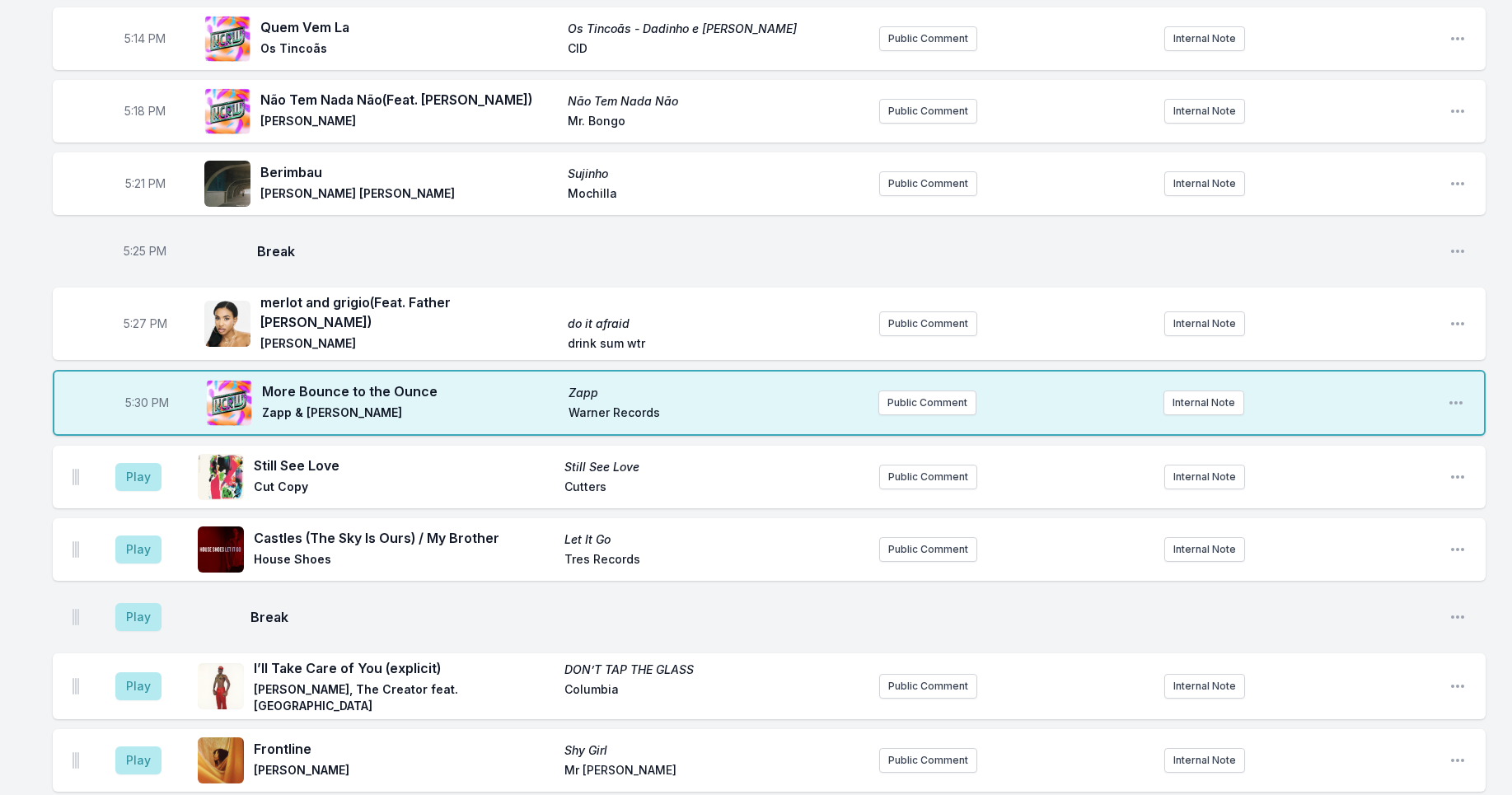
scroll to position [3375, 0]
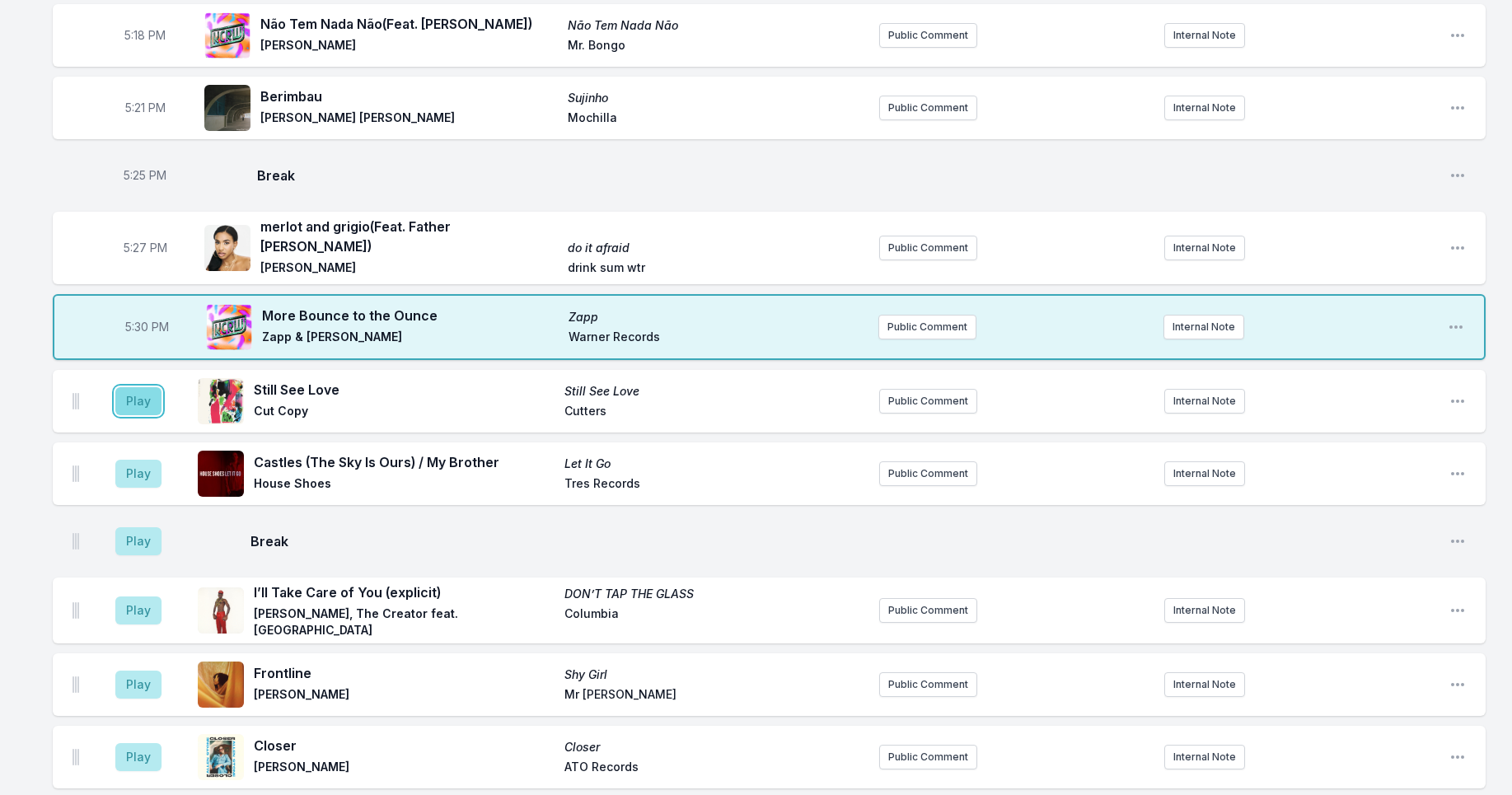
drag, startPoint x: 139, startPoint y: 391, endPoint x: 144, endPoint y: 379, distance: 12.6
click at [141, 388] on button "Play" at bounding box center [138, 401] width 46 height 28
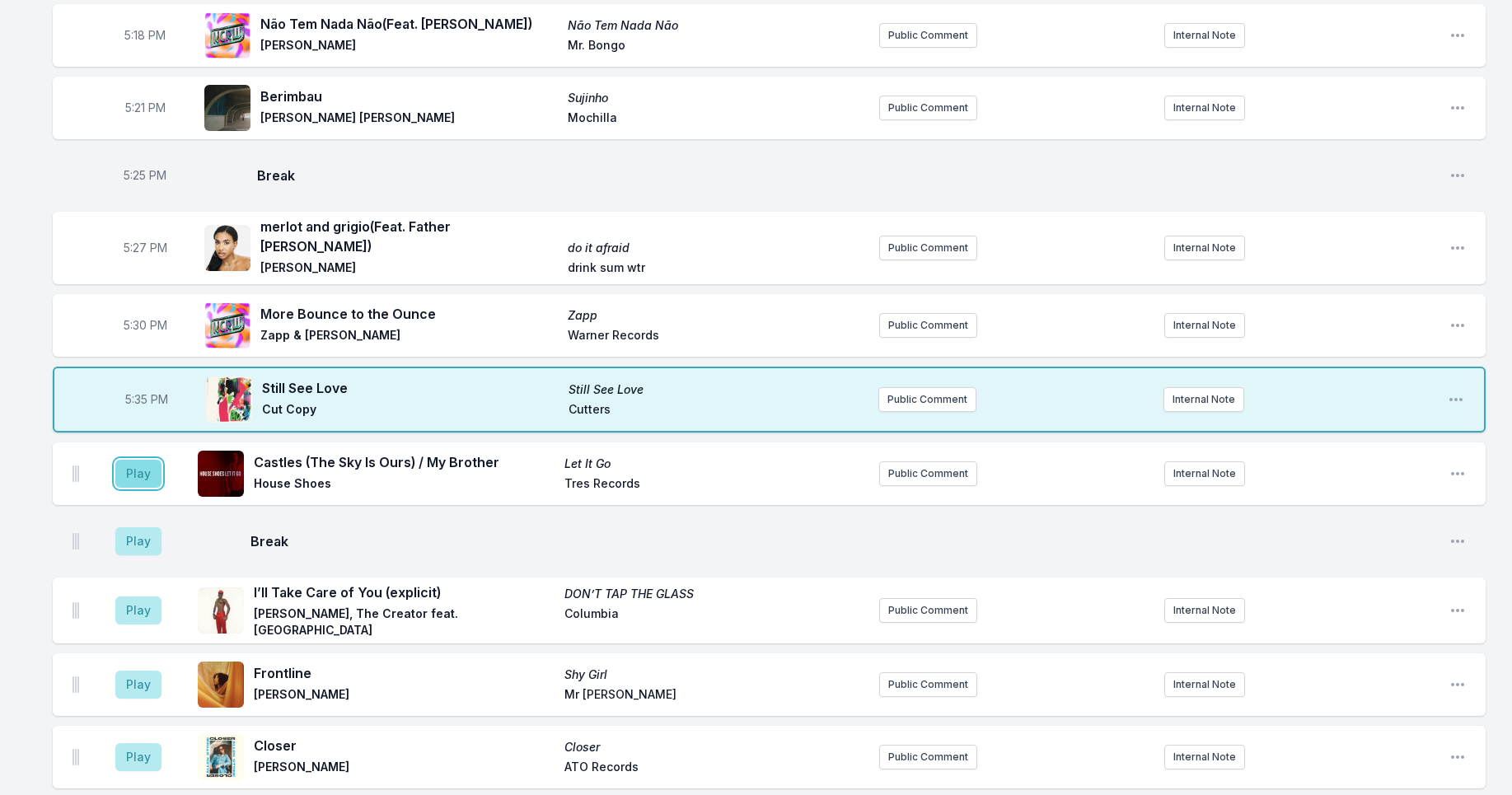
click at [140, 460] on button "Play" at bounding box center [138, 474] width 46 height 28
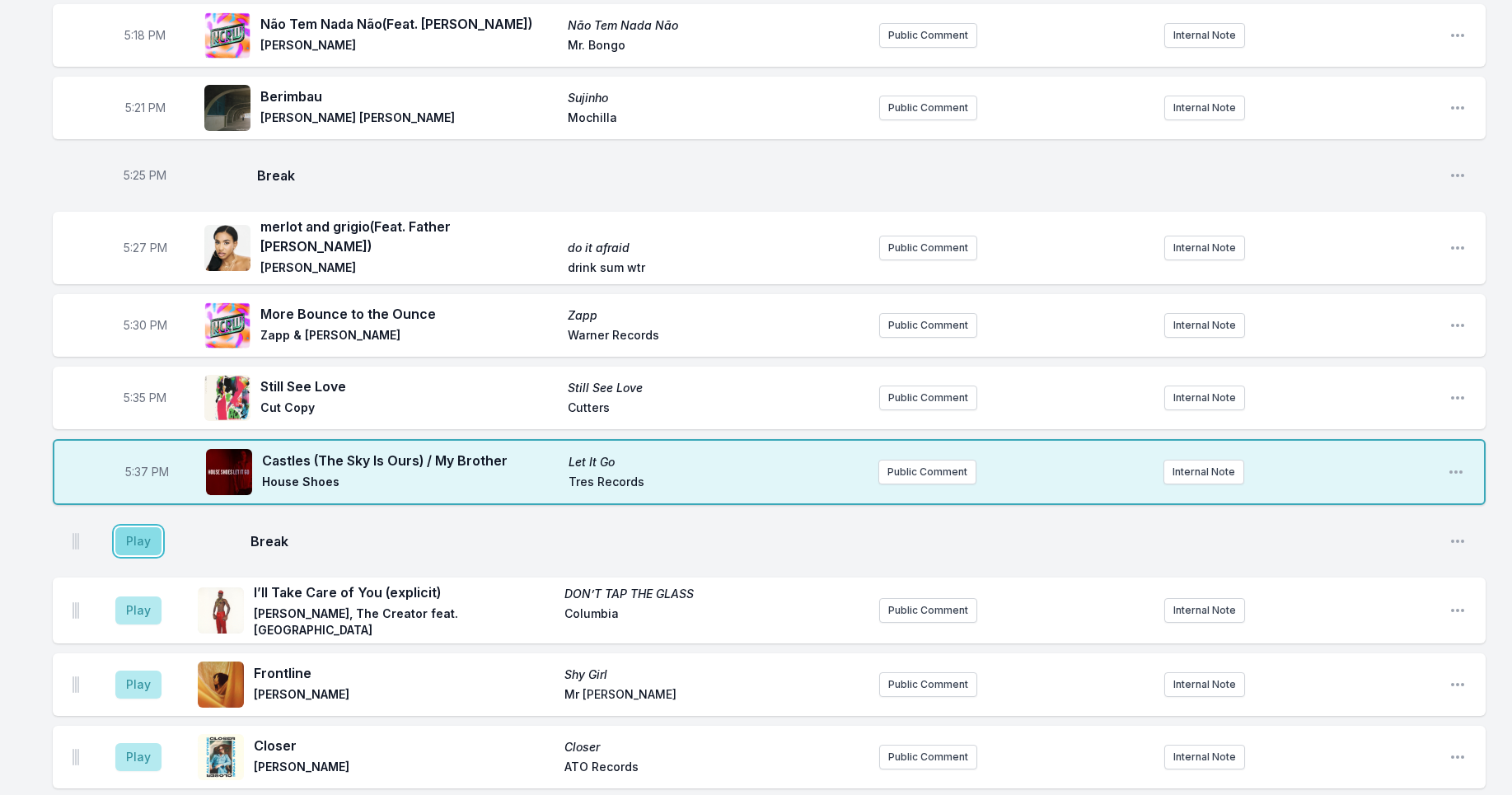
drag, startPoint x: 150, startPoint y: 523, endPoint x: 155, endPoint y: 542, distance: 19.6
click at [150, 528] on button "Play" at bounding box center [138, 542] width 46 height 28
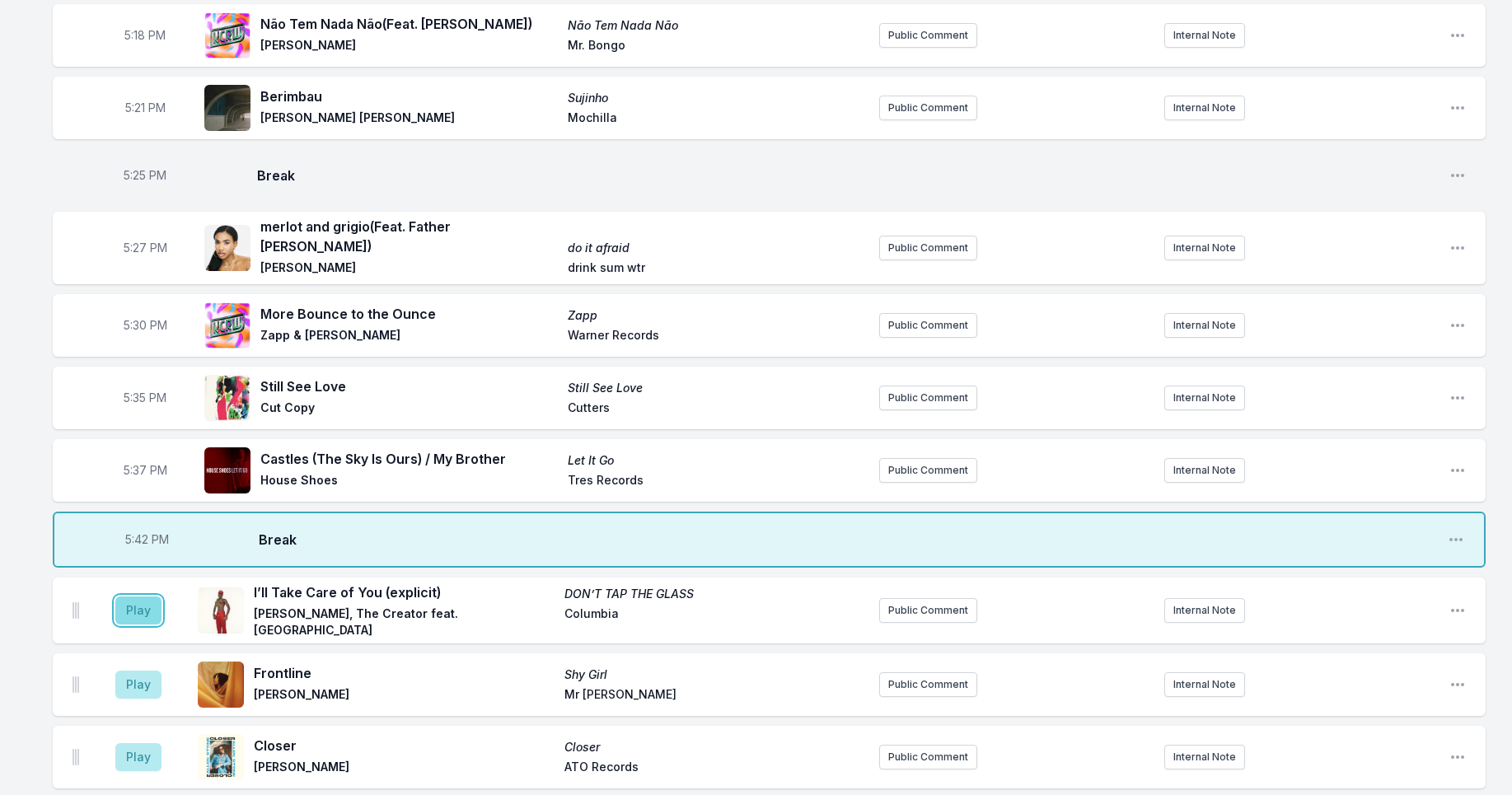
click at [138, 597] on button "Play" at bounding box center [138, 611] width 46 height 28
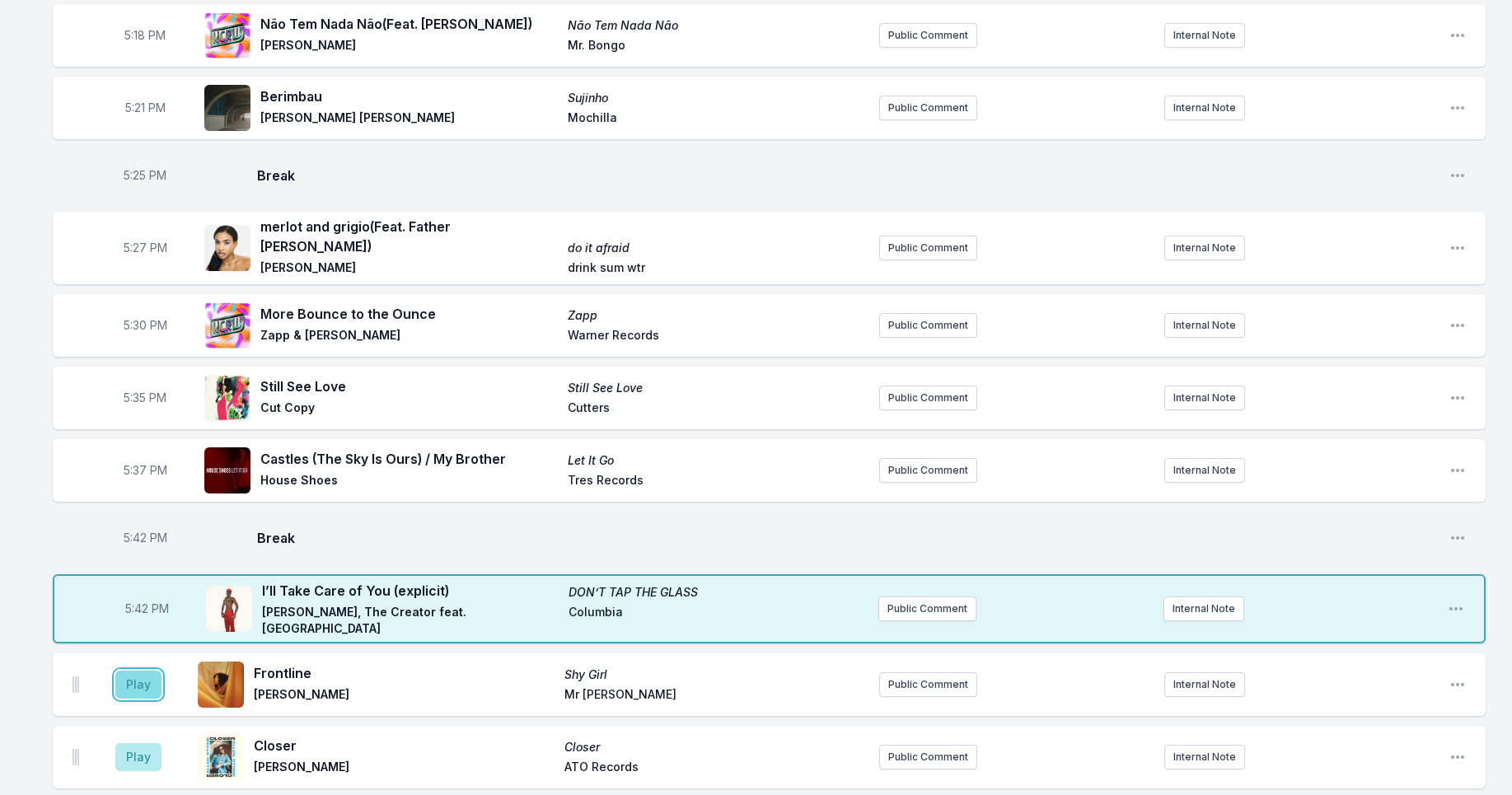
click at [143, 671] on button "Play" at bounding box center [138, 685] width 46 height 28
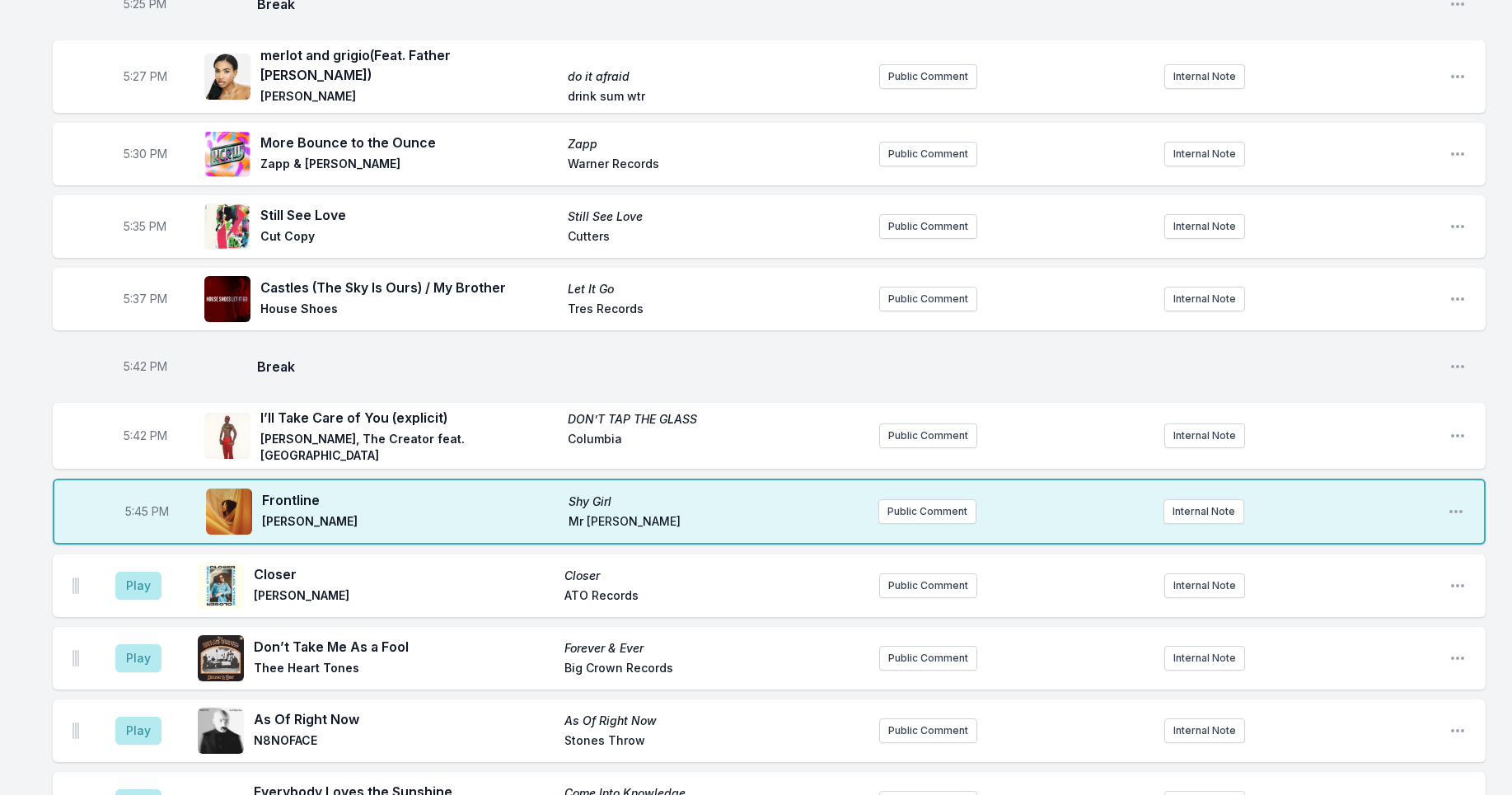
scroll to position [3553, 0]
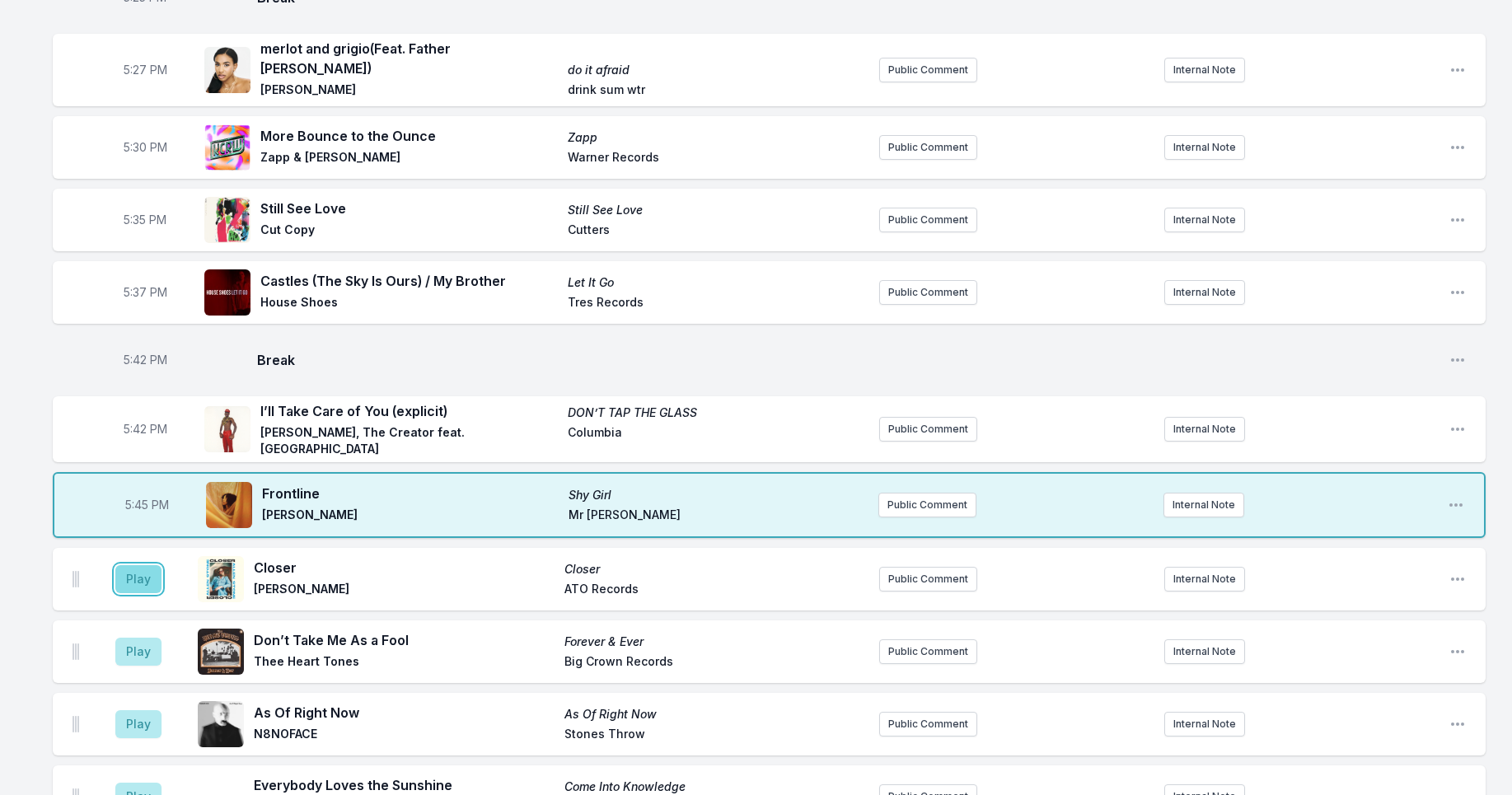
click at [153, 567] on button "Play" at bounding box center [138, 579] width 46 height 28
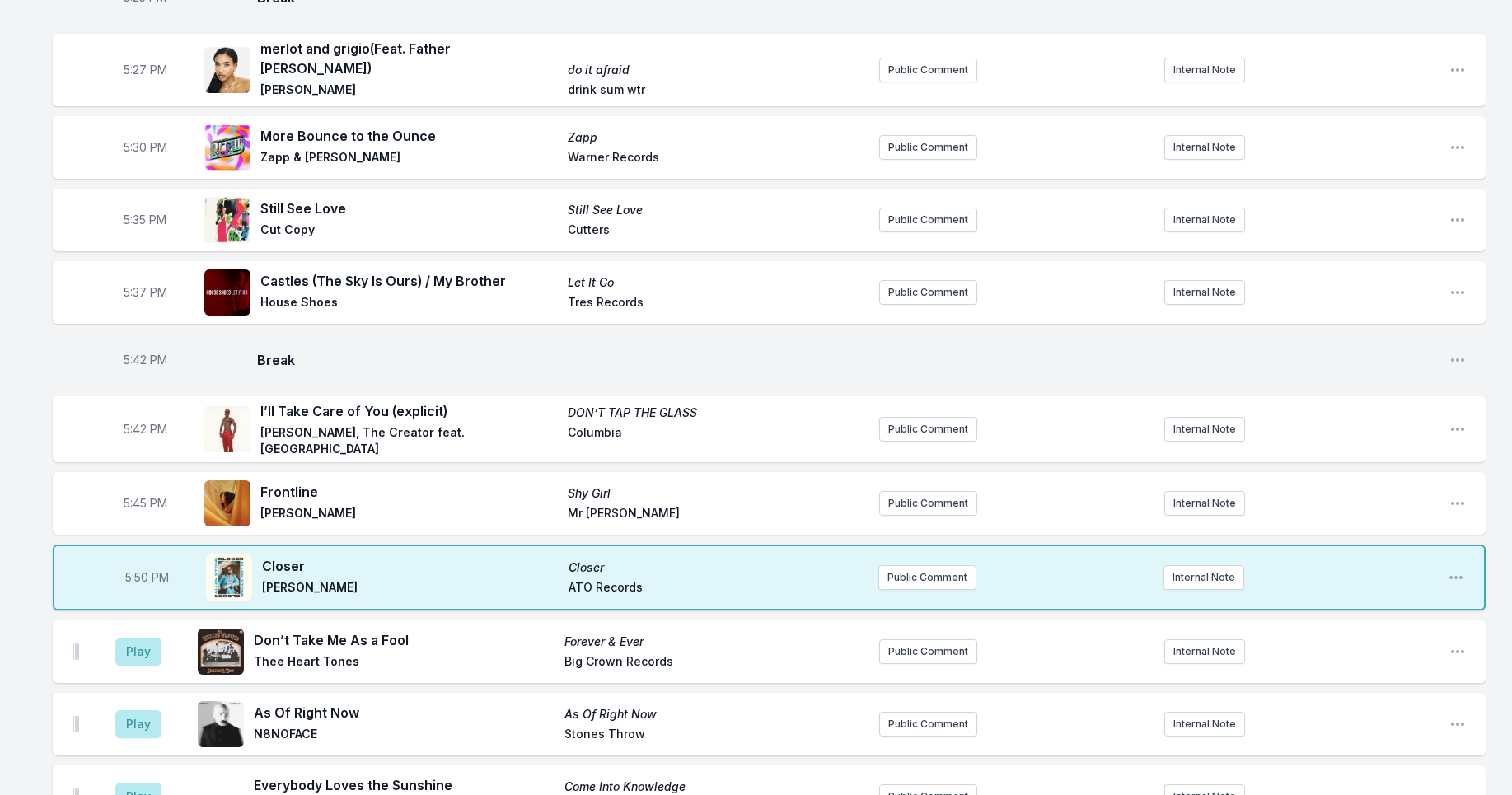
click at [143, 570] on span "5:50 PM" at bounding box center [147, 578] width 44 height 16
click at [136, 562] on input "17:50" at bounding box center [147, 577] width 92 height 31
type input "17:48"
click at [136, 638] on button "Play" at bounding box center [138, 652] width 46 height 28
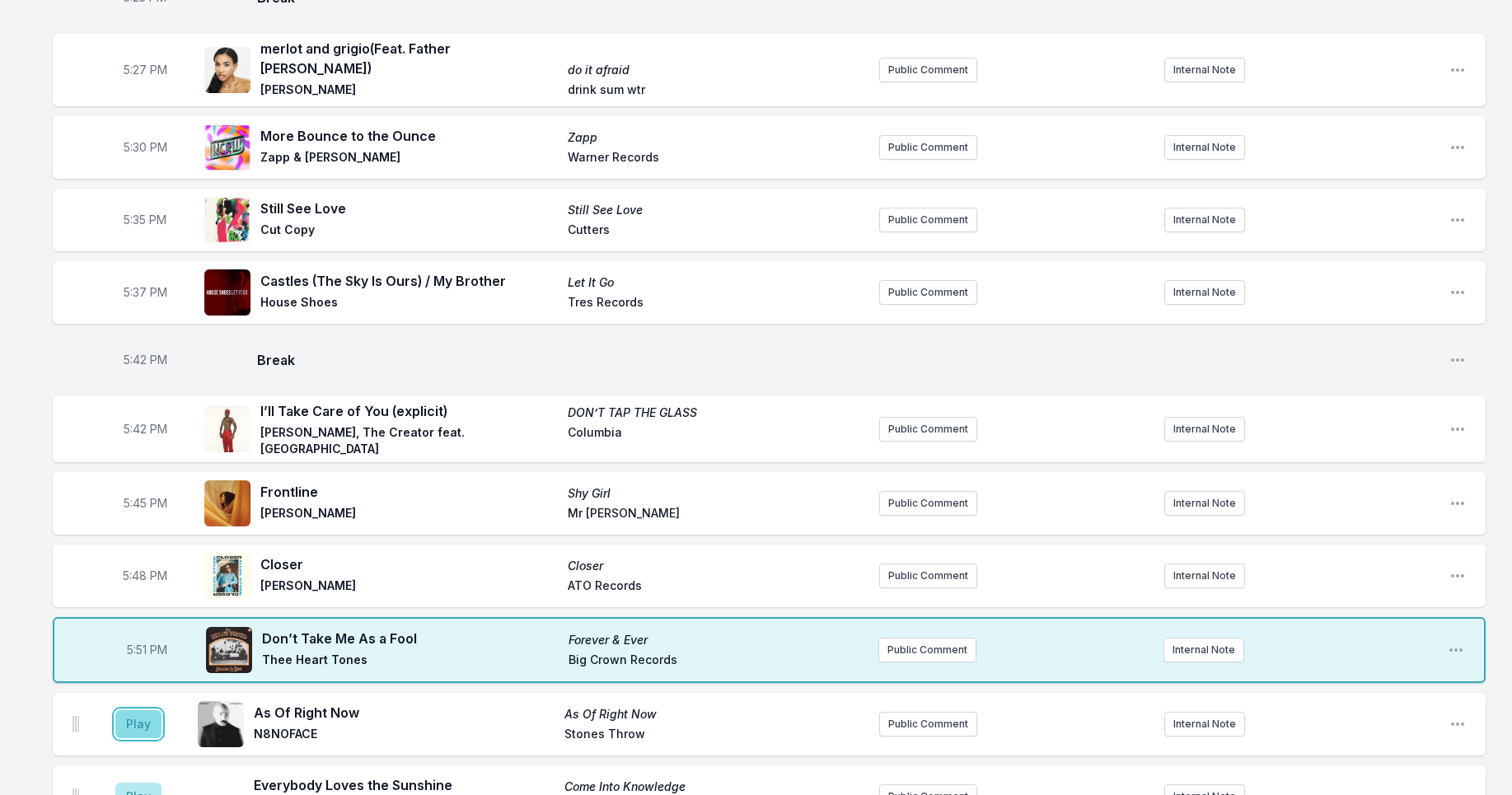
click at [149, 712] on button "Play" at bounding box center [138, 724] width 46 height 28
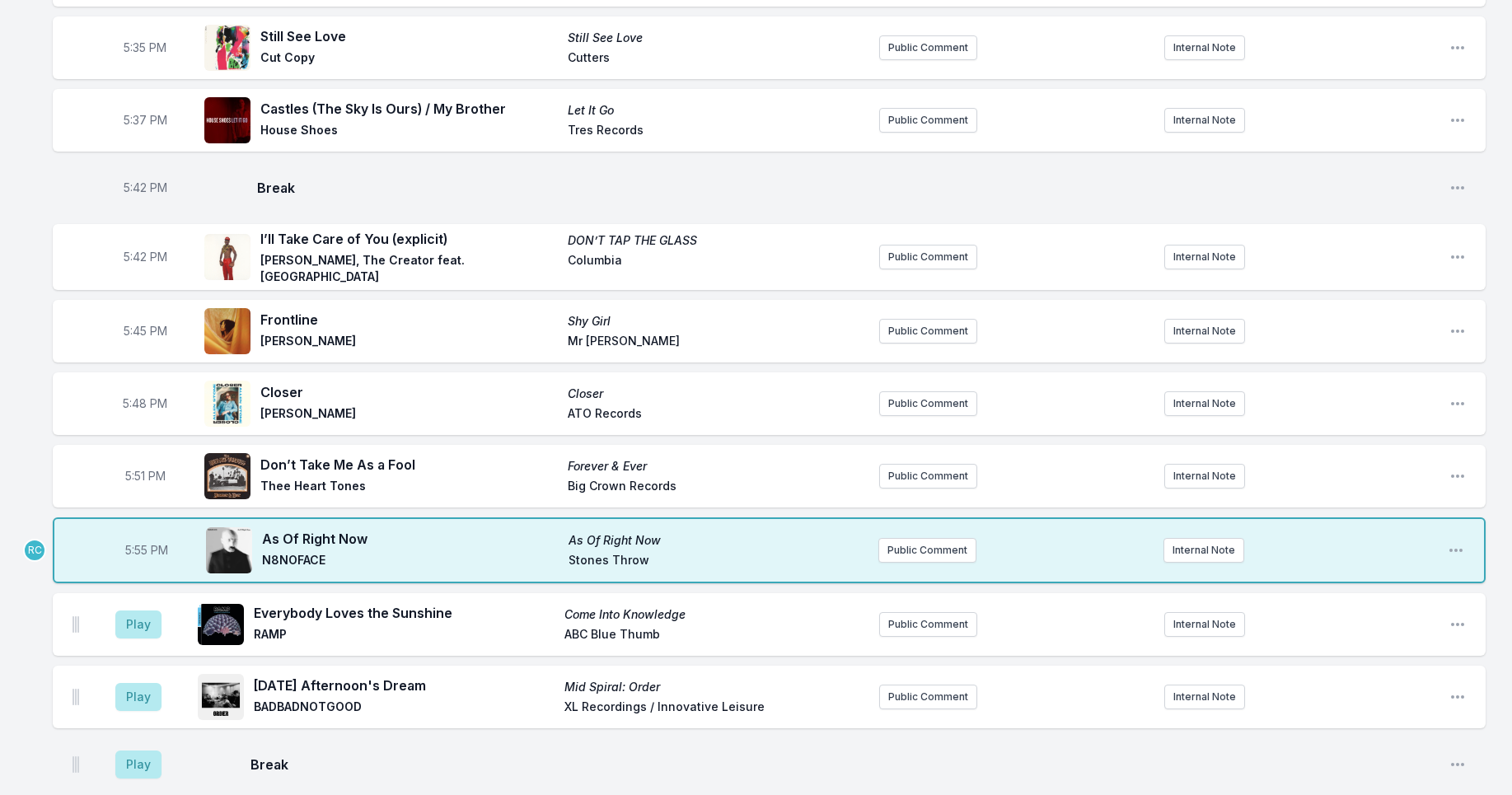
scroll to position [3726, 0]
click at [133, 682] on button "Play" at bounding box center [138, 696] width 46 height 28
